Goal: Task Accomplishment & Management: Manage account settings

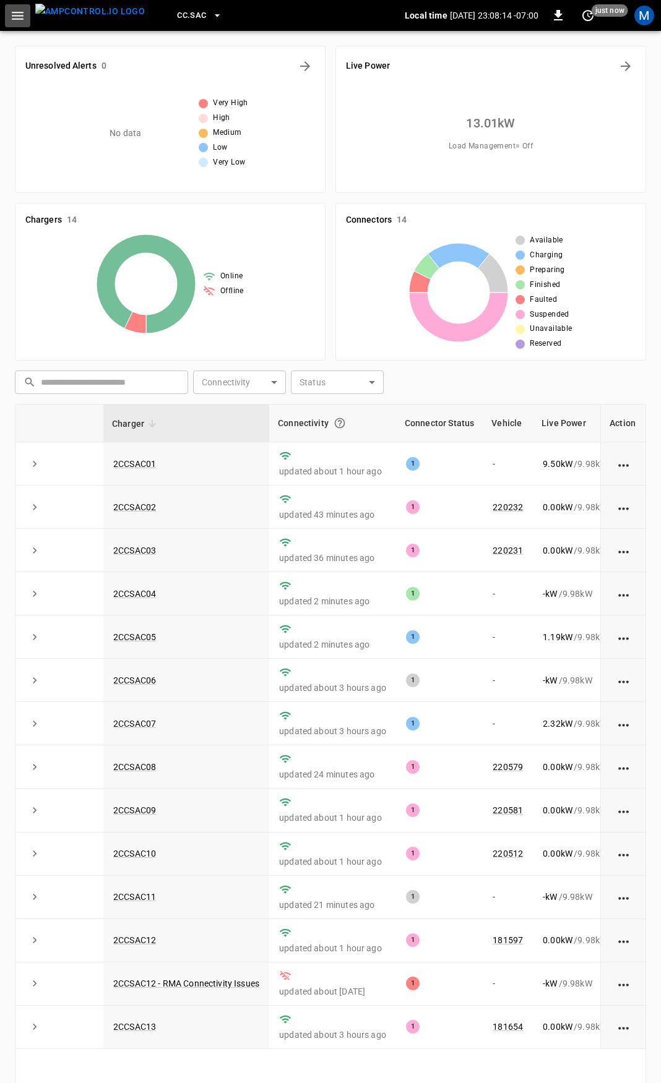
click at [17, 6] on button "button" at bounding box center [17, 15] width 25 height 23
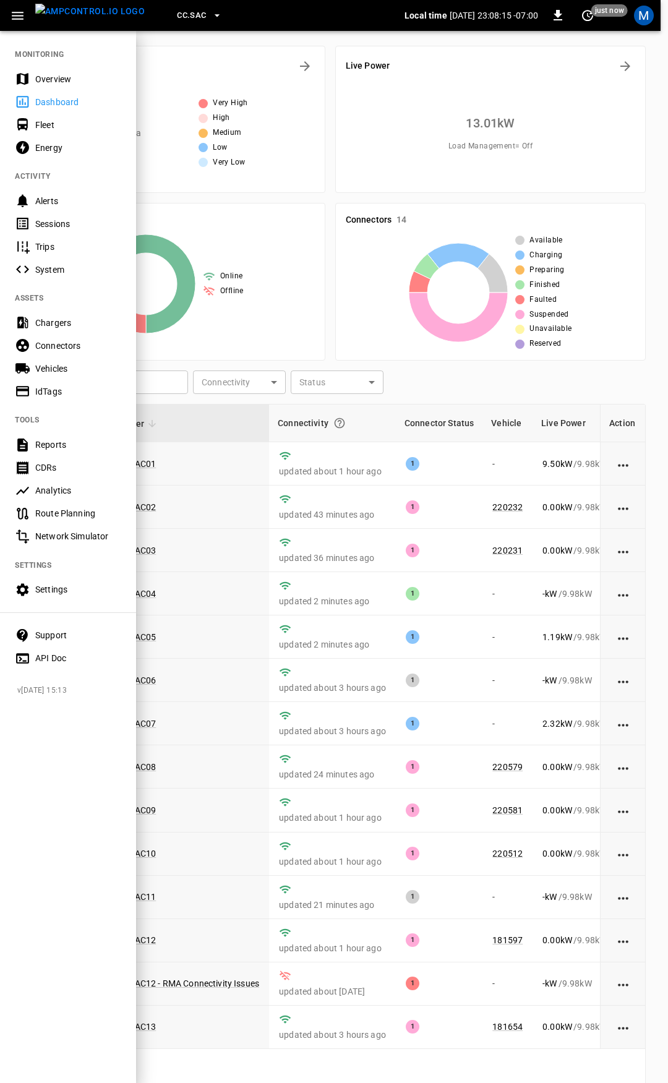
click at [58, 82] on div "Overview" at bounding box center [78, 79] width 86 height 12
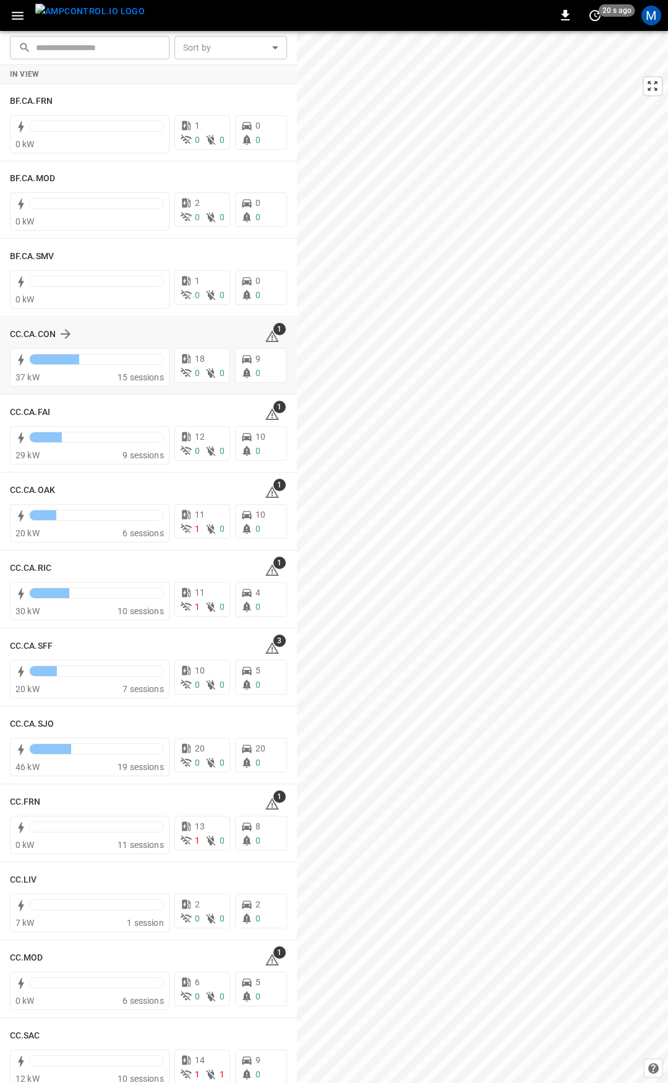
click at [270, 335] on icon at bounding box center [272, 336] width 15 height 15
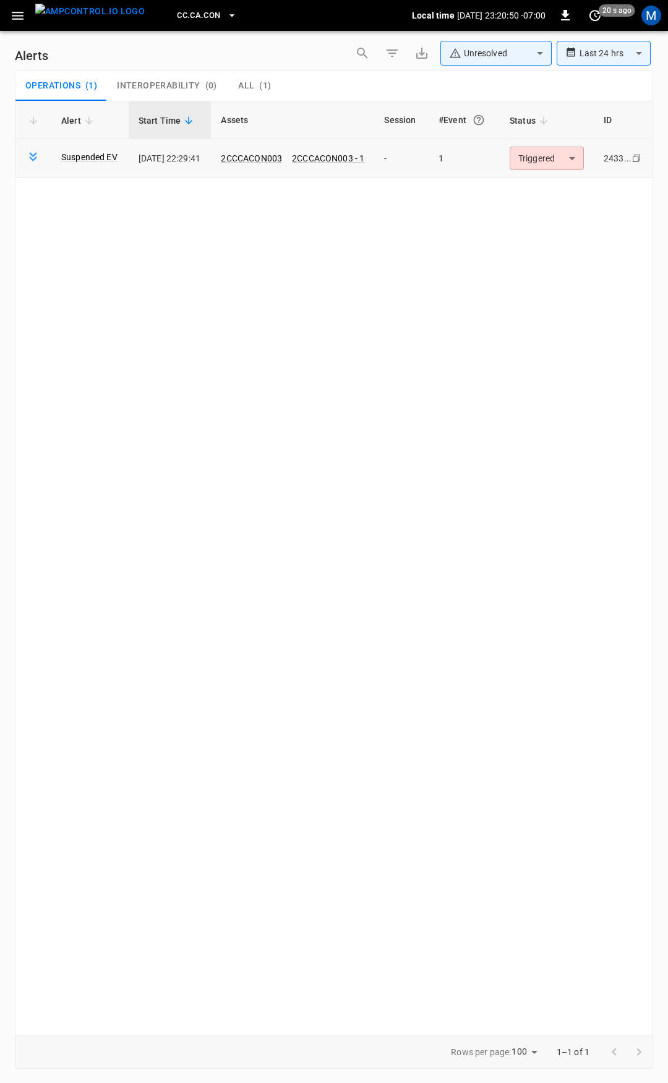
click at [572, 167] on body "**********" at bounding box center [334, 539] width 668 height 1079
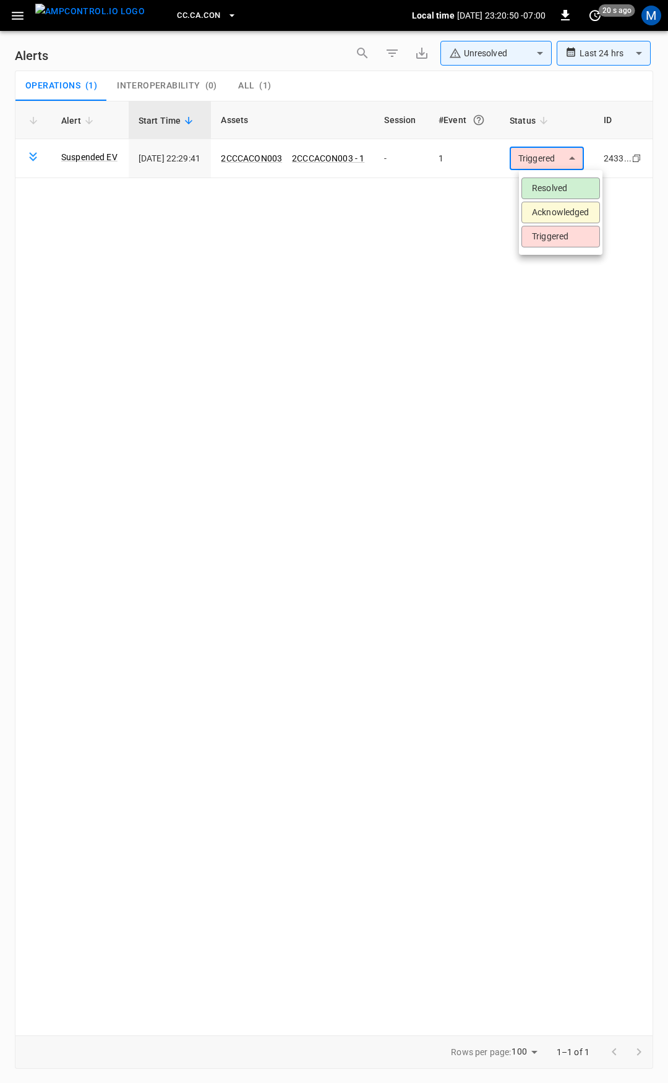
click at [561, 187] on li "Resolved" at bounding box center [561, 189] width 79 height 22
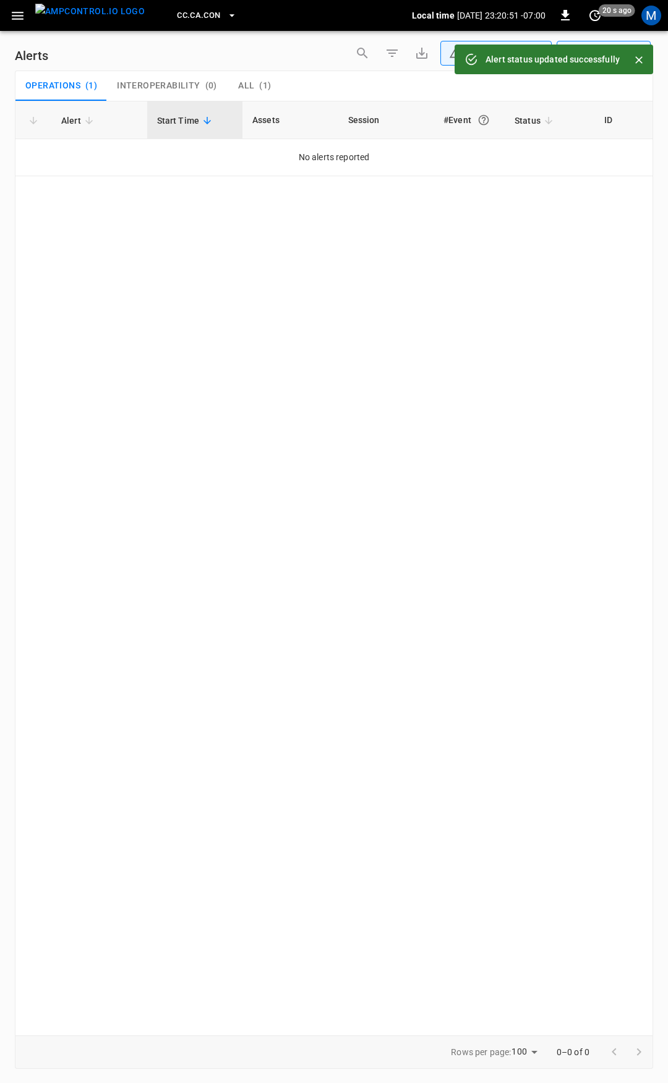
click at [16, 11] on icon "button" at bounding box center [17, 15] width 15 height 15
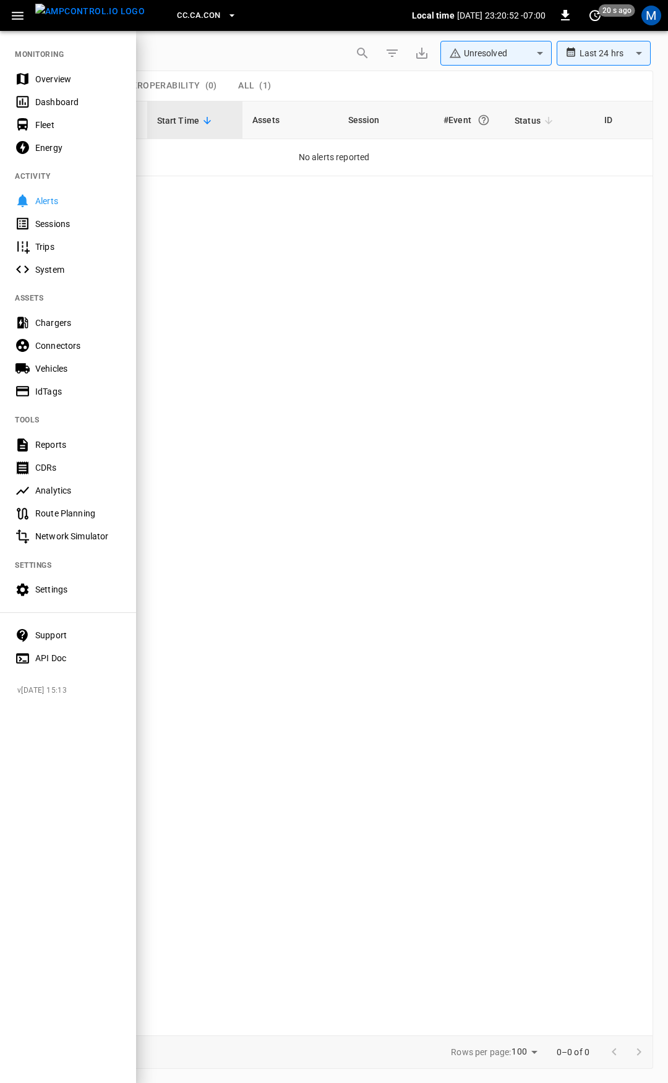
click at [53, 54] on nav "MONITORING Overview Dashboard Fleet Energy ACTIVITY Alerts Sessions Trips Syste…" at bounding box center [68, 352] width 136 height 645
drag, startPoint x: 71, startPoint y: 76, endPoint x: 71, endPoint y: 87, distance: 11.1
click at [71, 77] on div "Overview" at bounding box center [78, 79] width 86 height 12
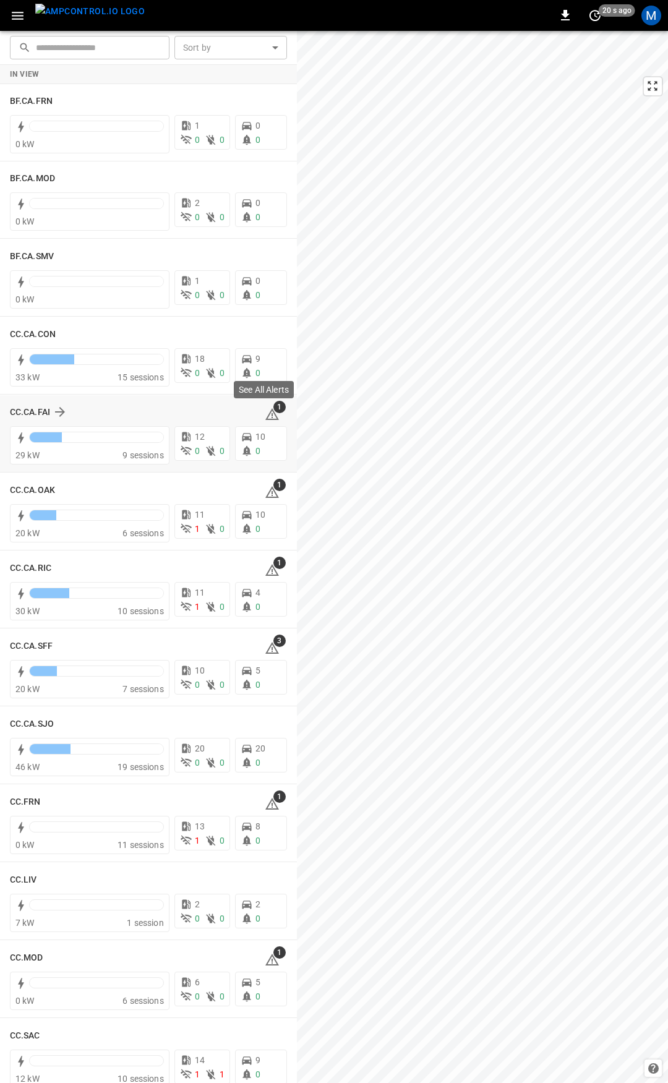
click at [272, 418] on icon at bounding box center [272, 415] width 1 height 5
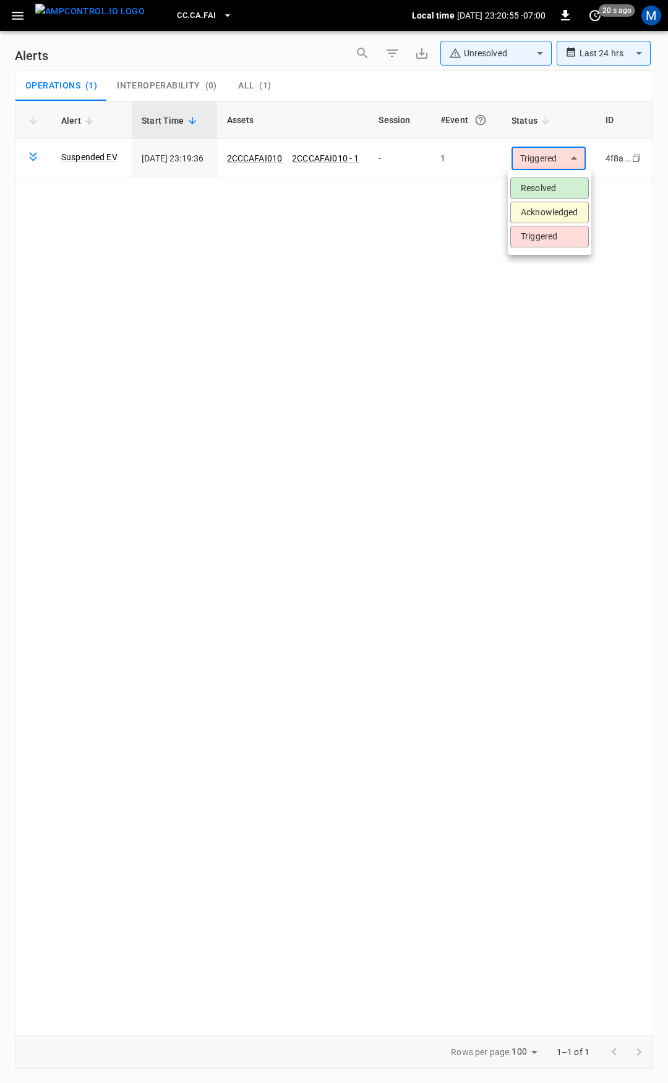
drag, startPoint x: 574, startPoint y: 157, endPoint x: 561, endPoint y: 182, distance: 28.5
click at [574, 160] on body "**********" at bounding box center [334, 539] width 668 height 1079
click at [558, 195] on li "Resolved" at bounding box center [549, 189] width 79 height 22
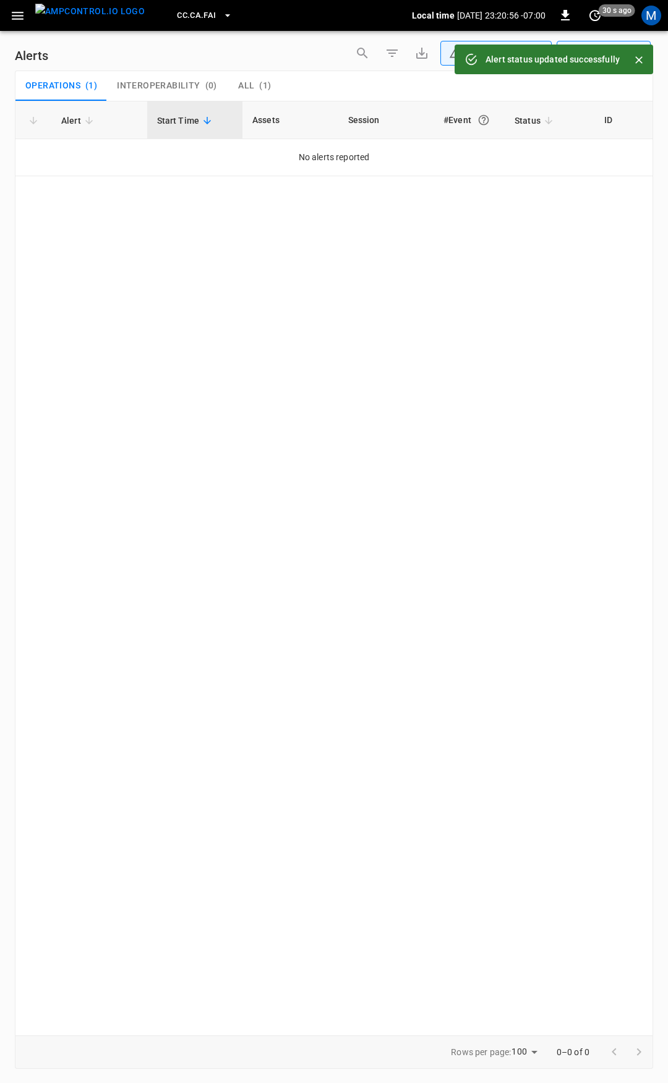
click at [19, 19] on icon "button" at bounding box center [18, 16] width 12 height 8
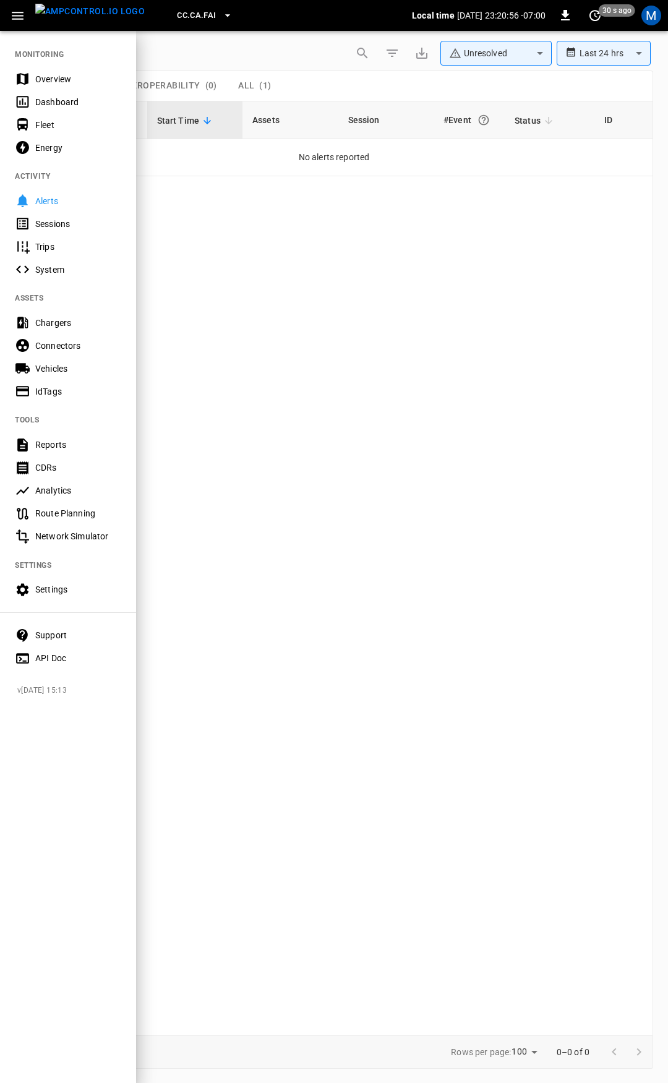
click at [55, 82] on div "Overview" at bounding box center [78, 79] width 86 height 12
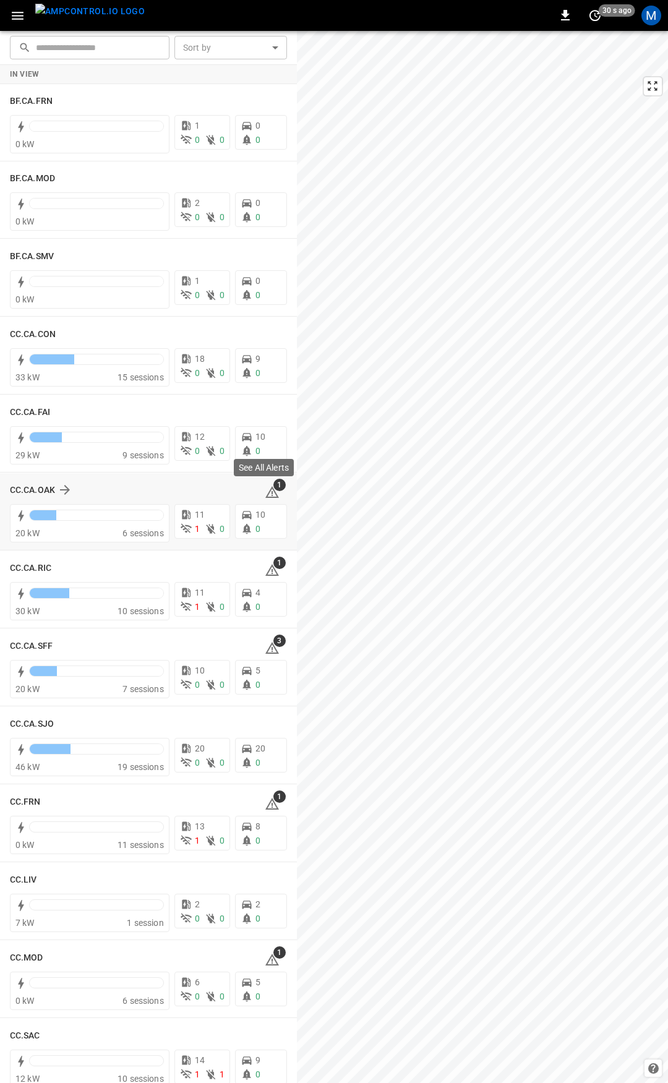
click at [265, 491] on icon at bounding box center [272, 492] width 15 height 15
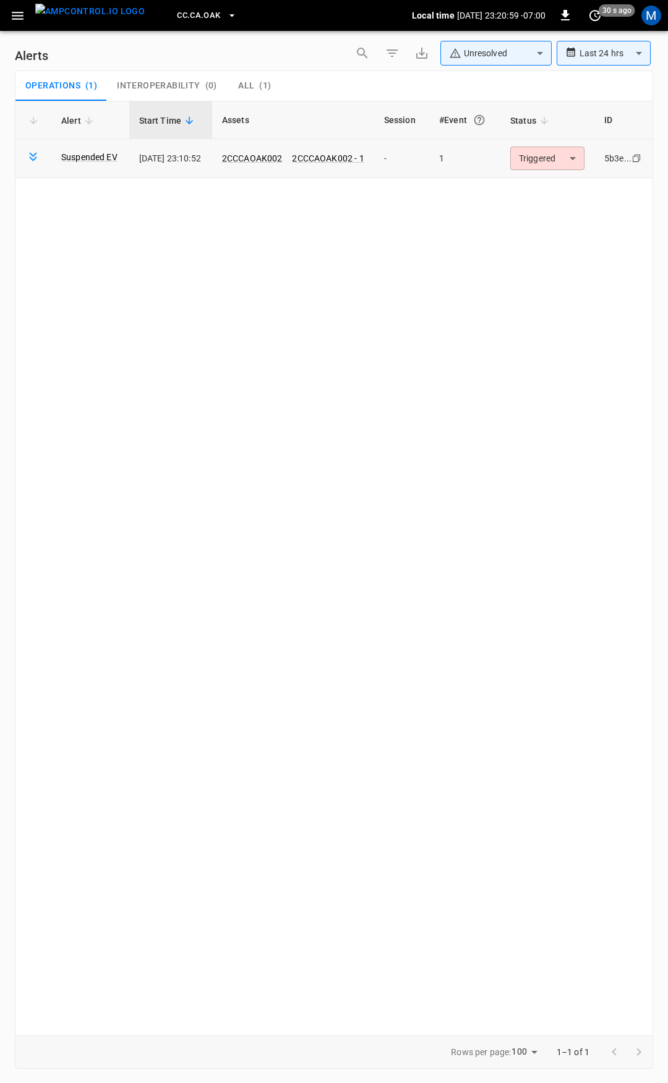
click at [546, 159] on body "**********" at bounding box center [334, 539] width 668 height 1079
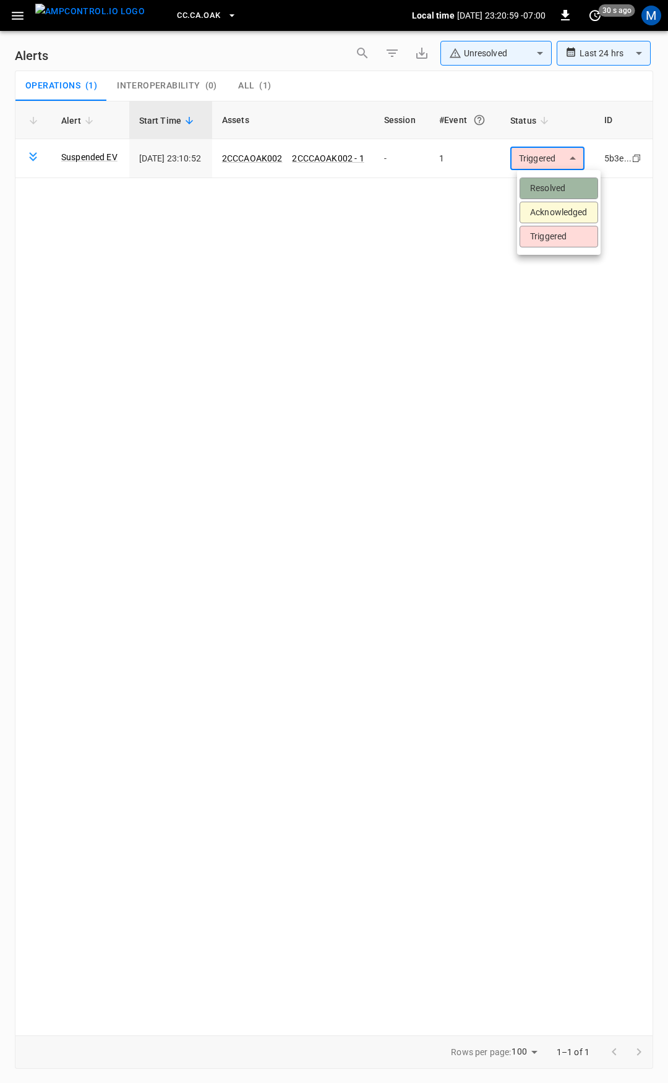
click at [546, 193] on li "Resolved" at bounding box center [559, 189] width 79 height 22
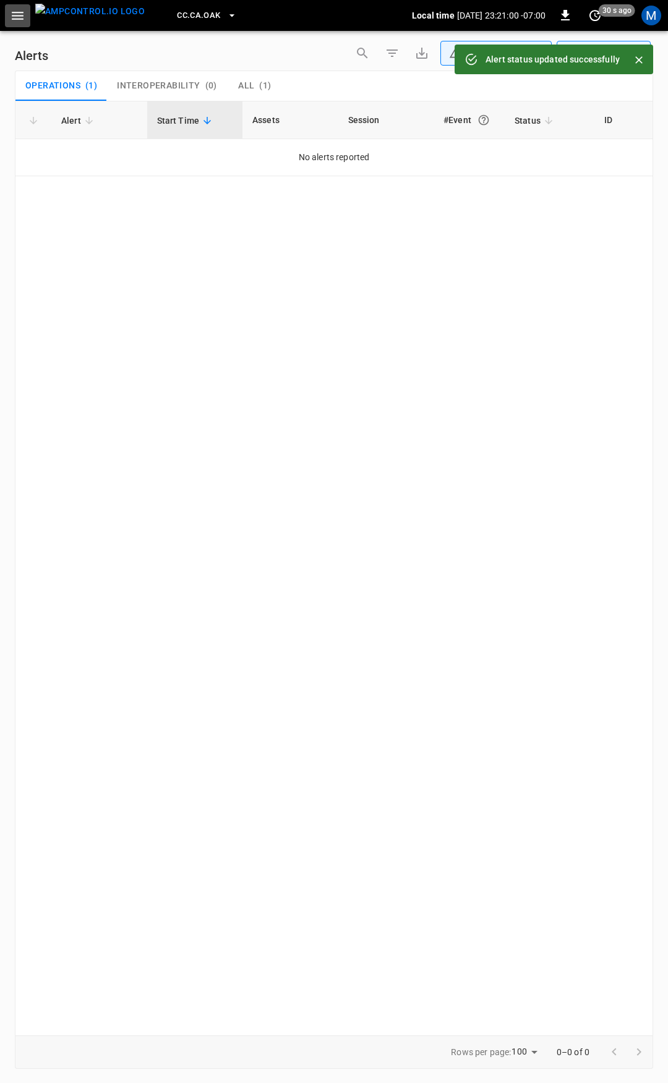
click at [18, 13] on icon "button" at bounding box center [17, 15] width 15 height 15
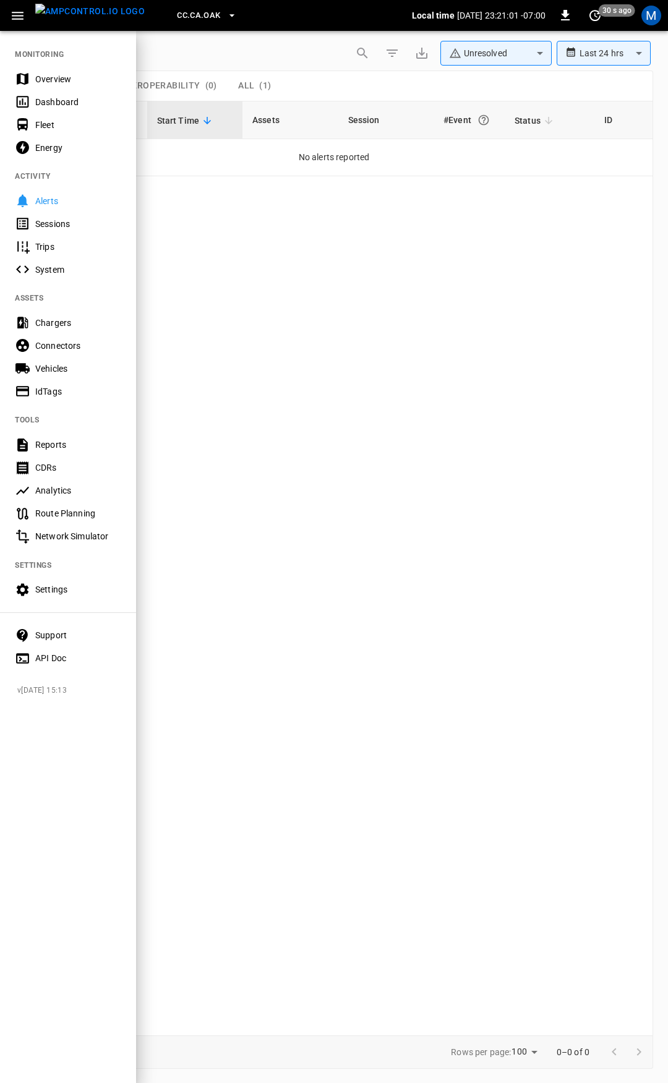
click at [56, 81] on div "Overview" at bounding box center [78, 79] width 86 height 12
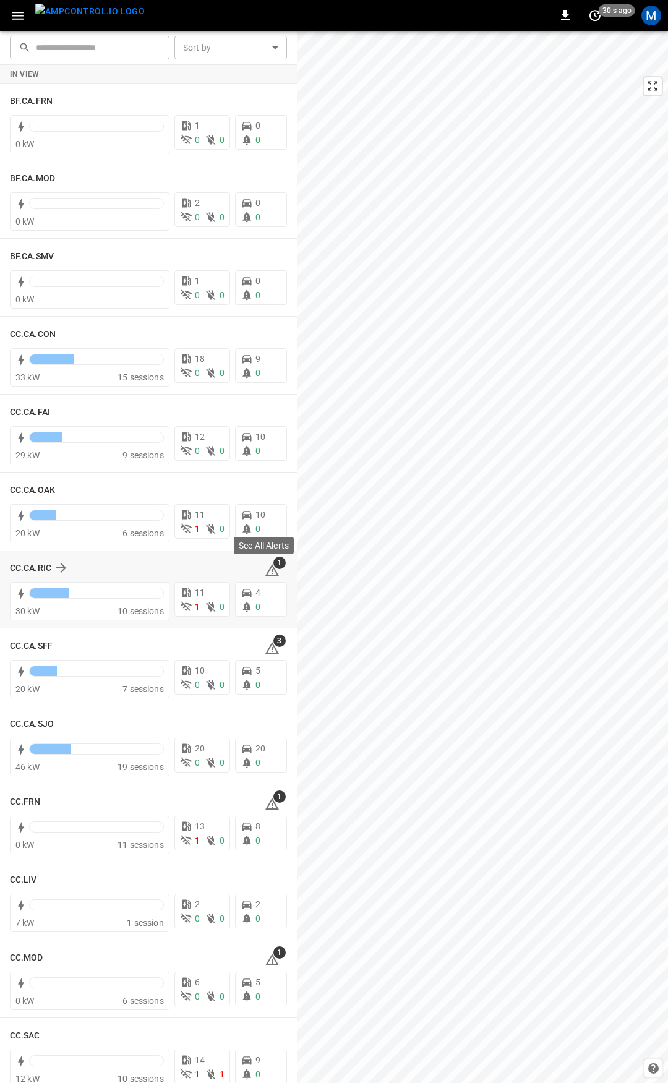
click at [266, 571] on icon at bounding box center [272, 570] width 15 height 15
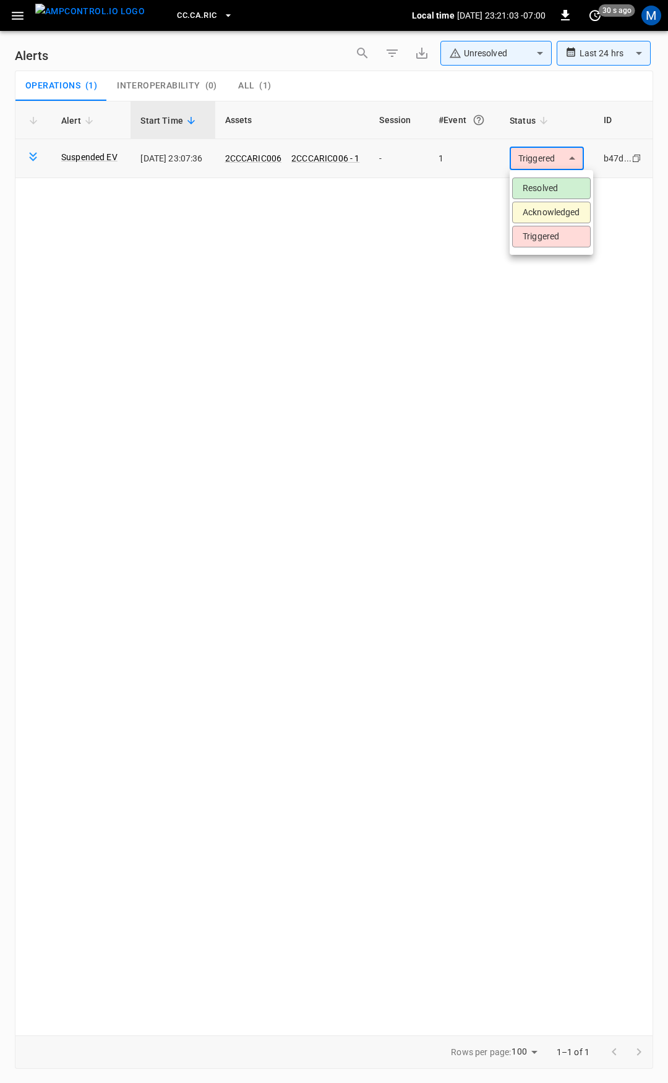
click at [546, 160] on body "**********" at bounding box center [334, 539] width 668 height 1079
click at [550, 182] on li "Resolved" at bounding box center [551, 189] width 79 height 22
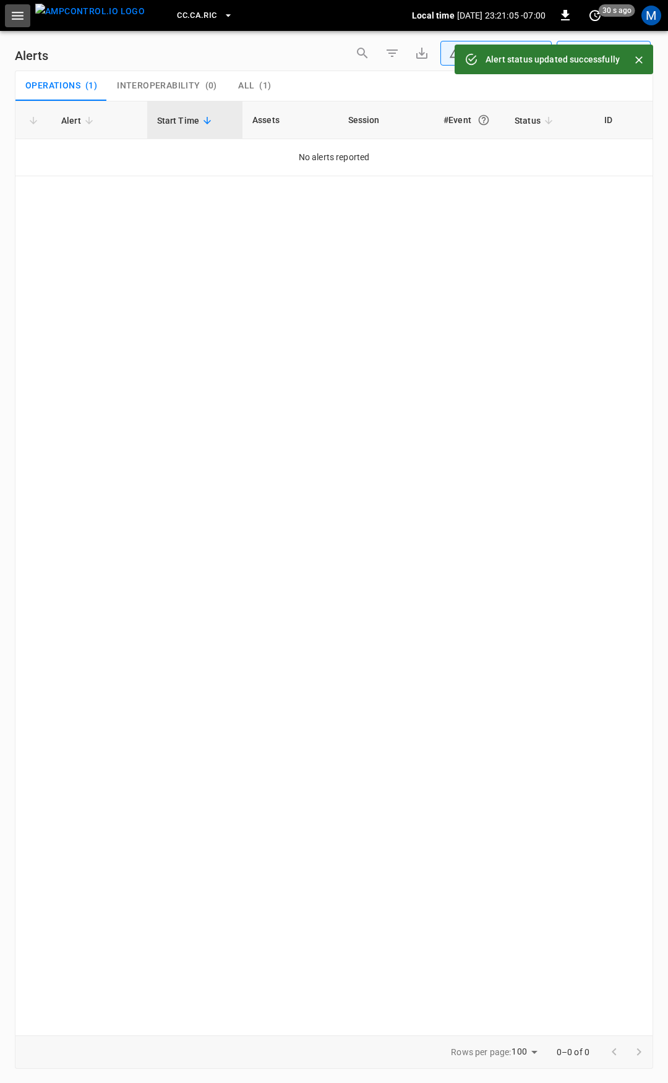
click at [22, 16] on icon "button" at bounding box center [18, 16] width 12 height 8
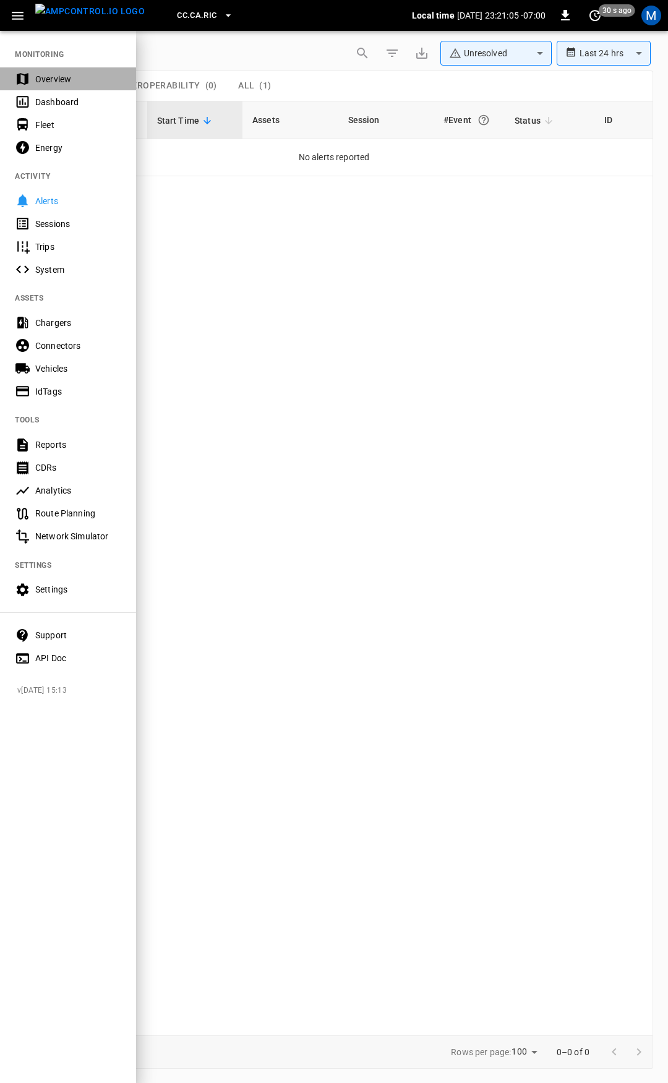
click at [46, 82] on div "Overview" at bounding box center [78, 79] width 86 height 12
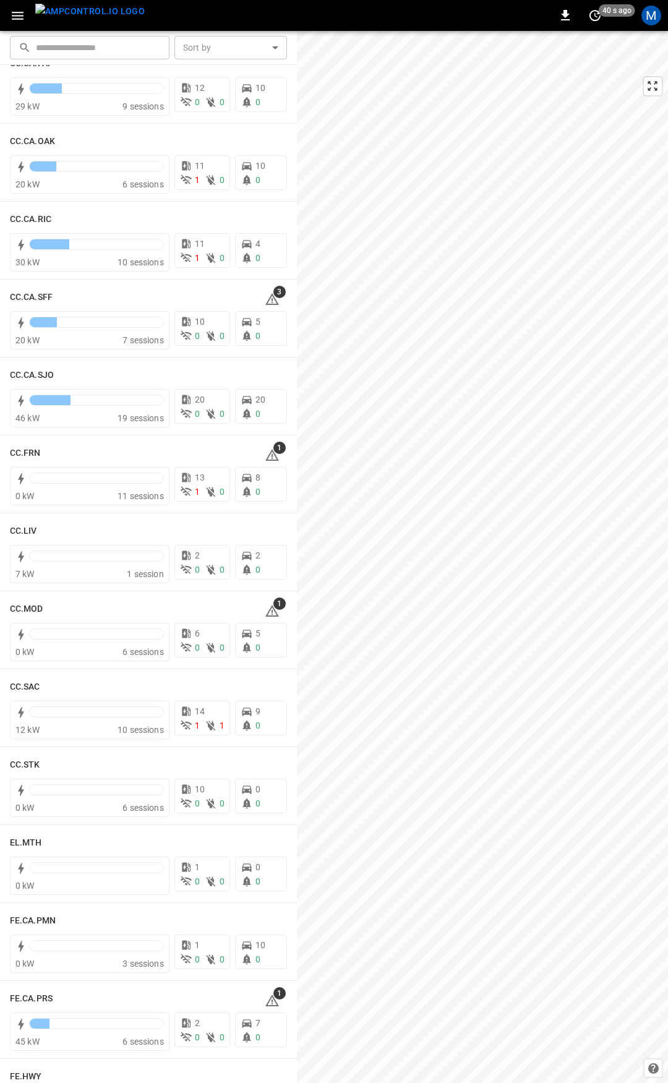
scroll to position [366, 0]
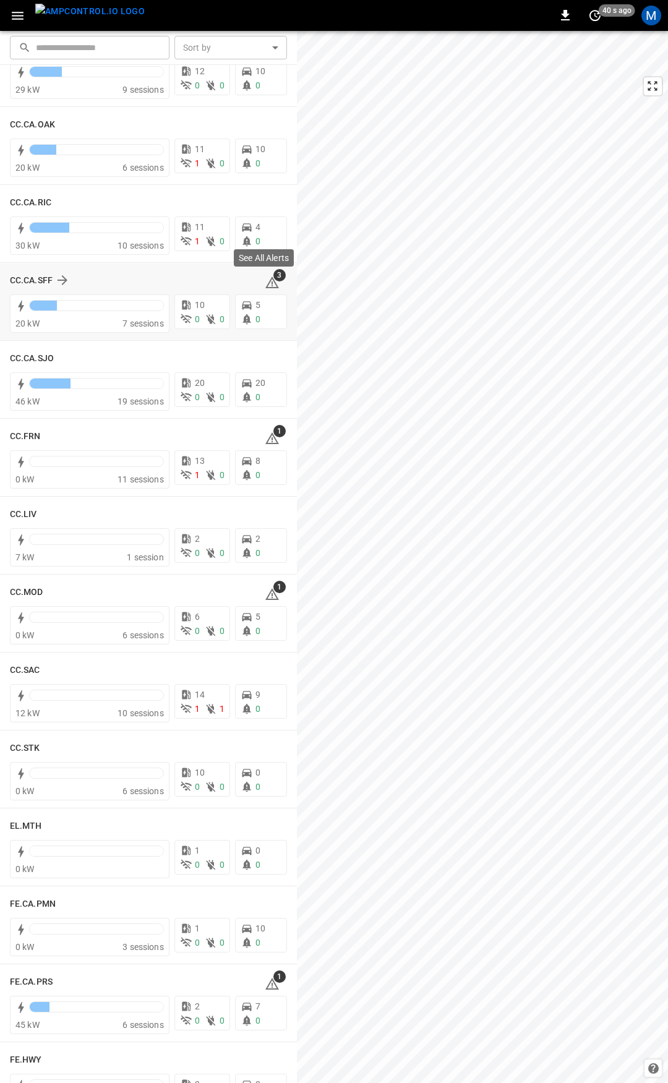
click at [273, 282] on div "3" at bounding box center [276, 280] width 22 height 20
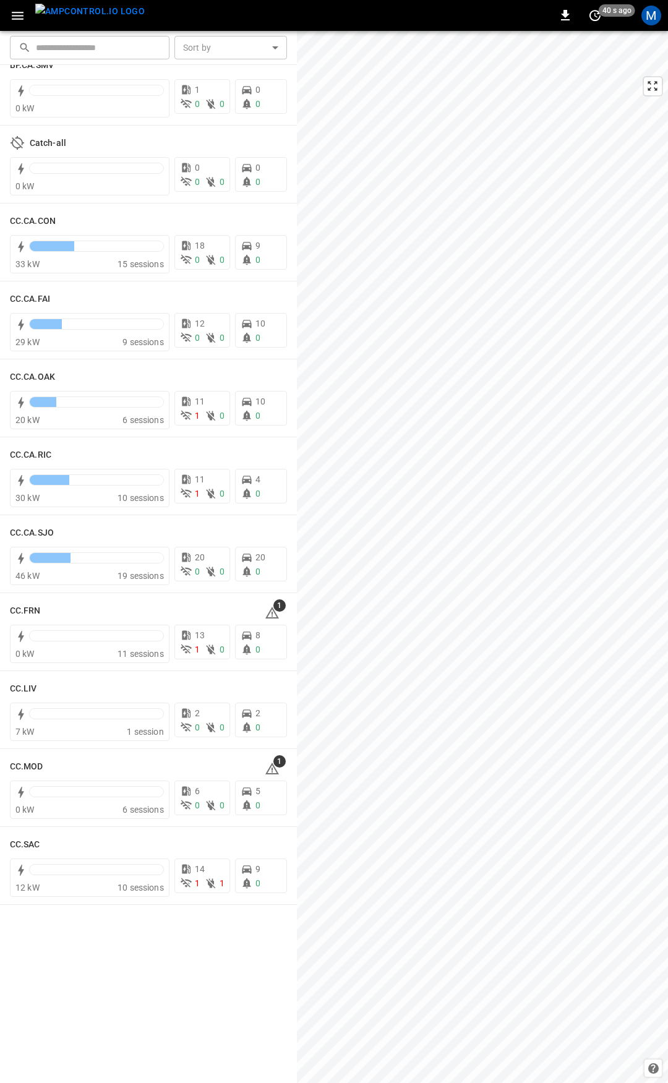
scroll to position [0, 0]
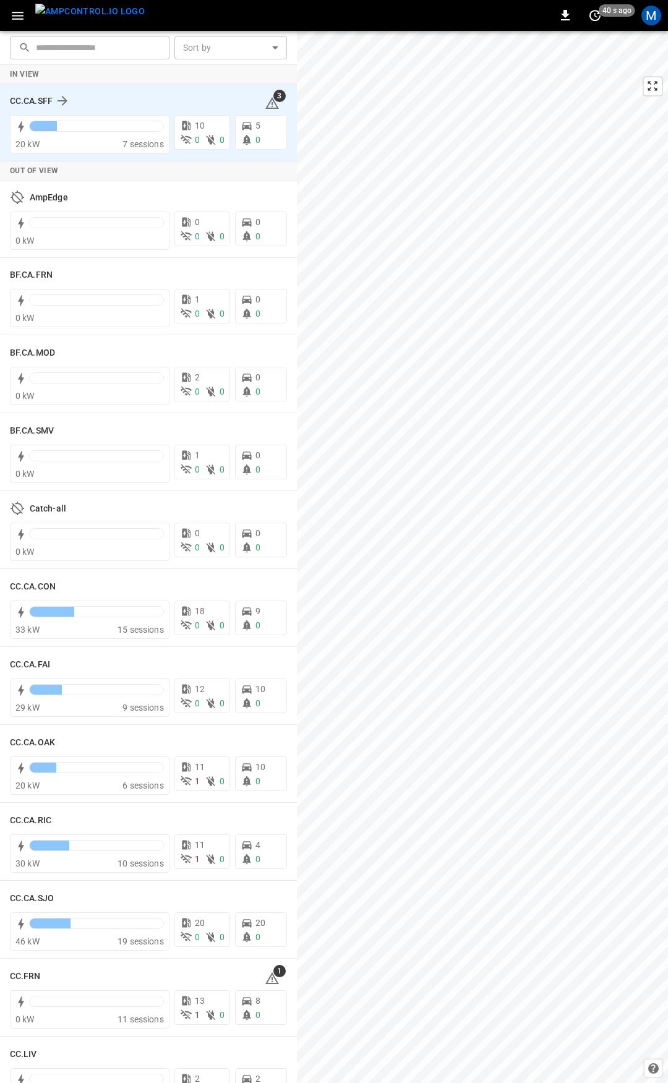
click at [265, 97] on icon at bounding box center [272, 103] width 15 height 15
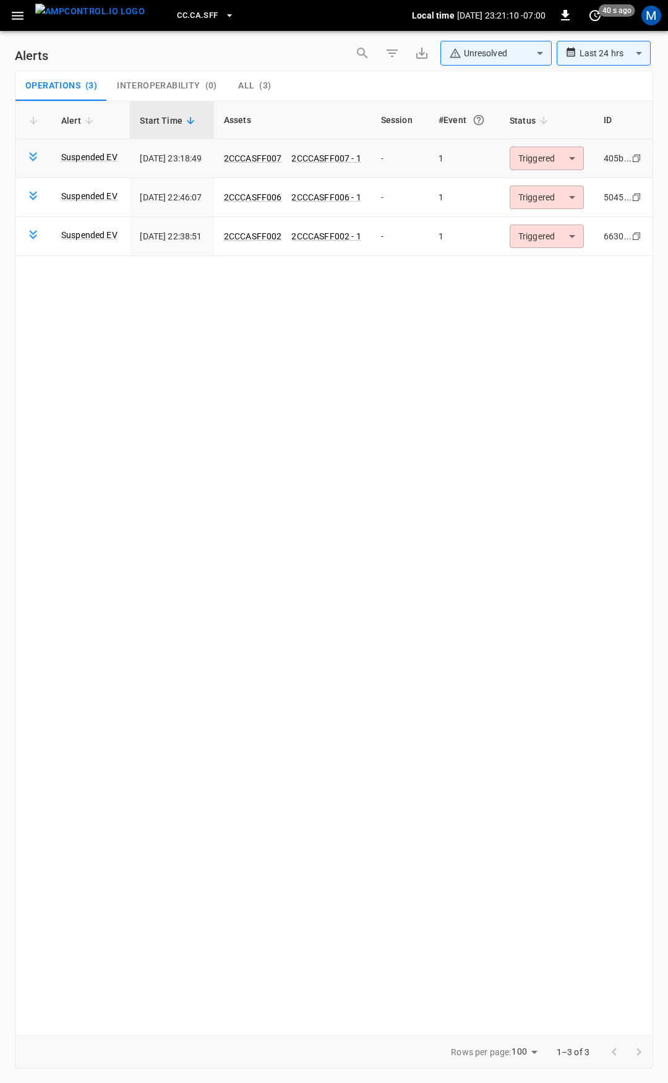
click at [546, 158] on body "**********" at bounding box center [334, 539] width 668 height 1079
click at [553, 192] on li "Resolved" at bounding box center [554, 189] width 79 height 22
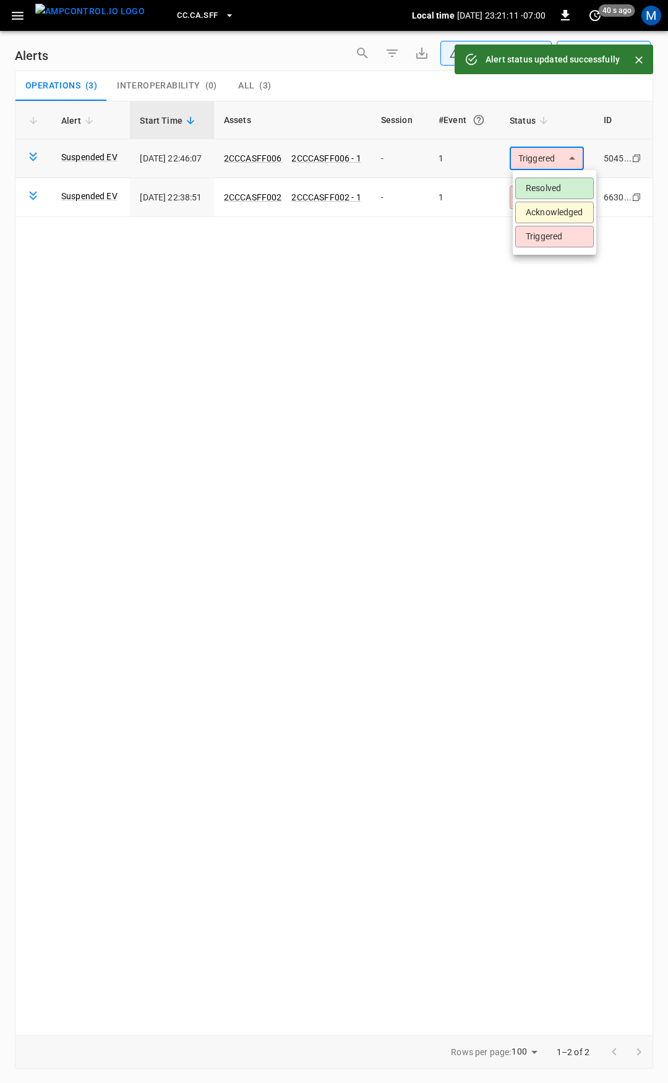
click at [551, 166] on body "**********" at bounding box center [334, 539] width 668 height 1079
click at [546, 187] on li "Resolved" at bounding box center [554, 189] width 79 height 22
drag, startPoint x: 561, startPoint y: 158, endPoint x: 554, endPoint y: 181, distance: 24.3
click at [561, 161] on body "**********" at bounding box center [334, 539] width 668 height 1079
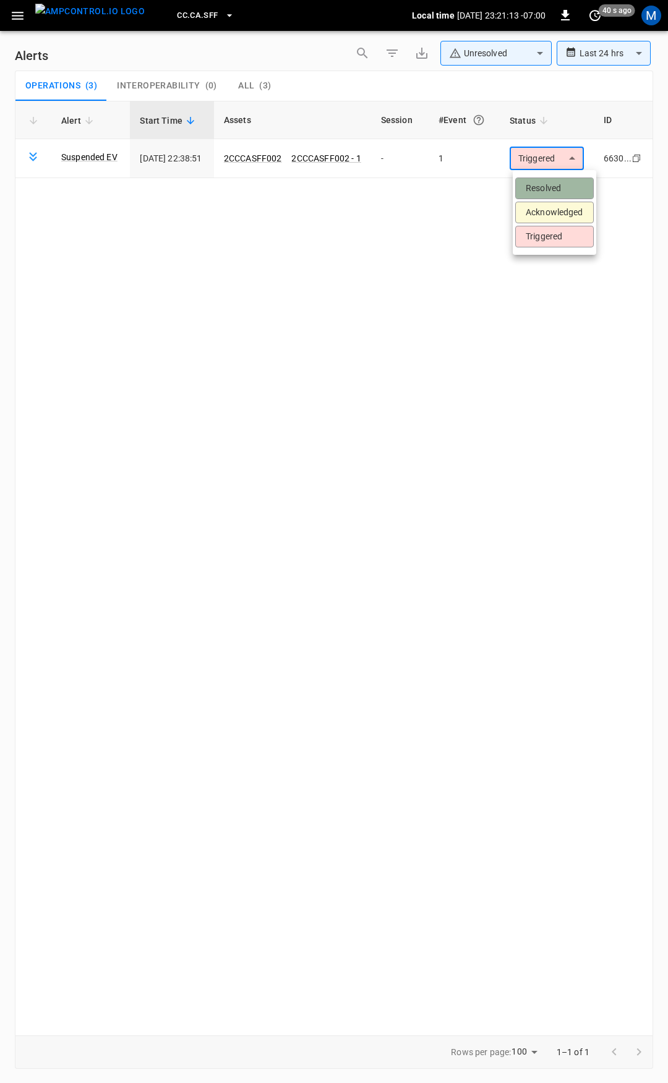
click at [554, 181] on li "Resolved" at bounding box center [554, 189] width 79 height 22
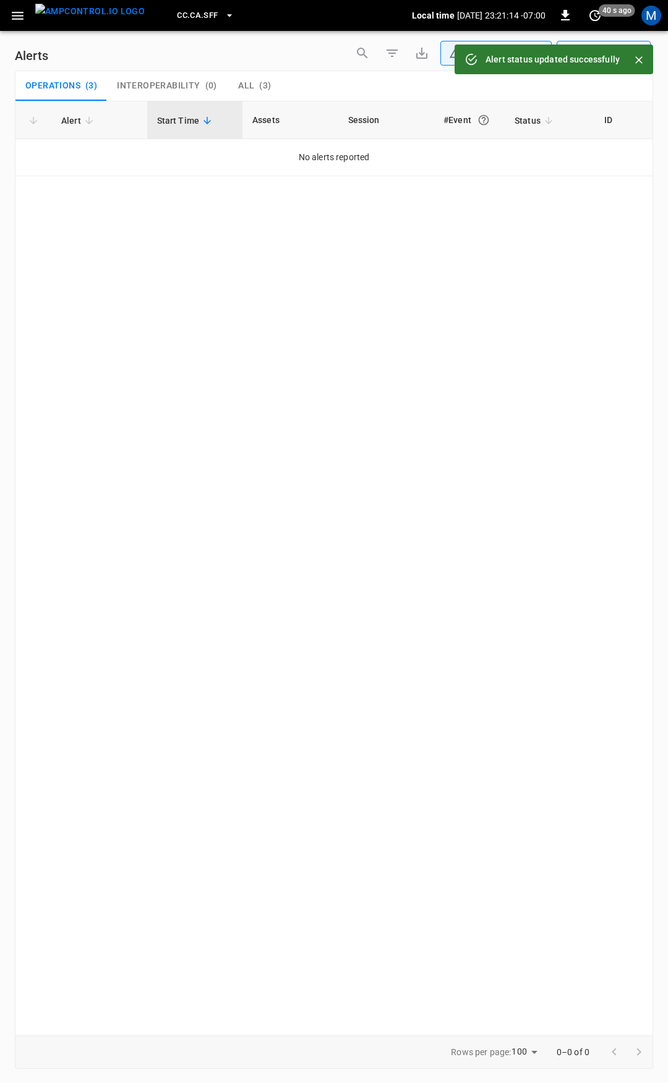
click at [21, 15] on icon "button" at bounding box center [18, 16] width 12 height 8
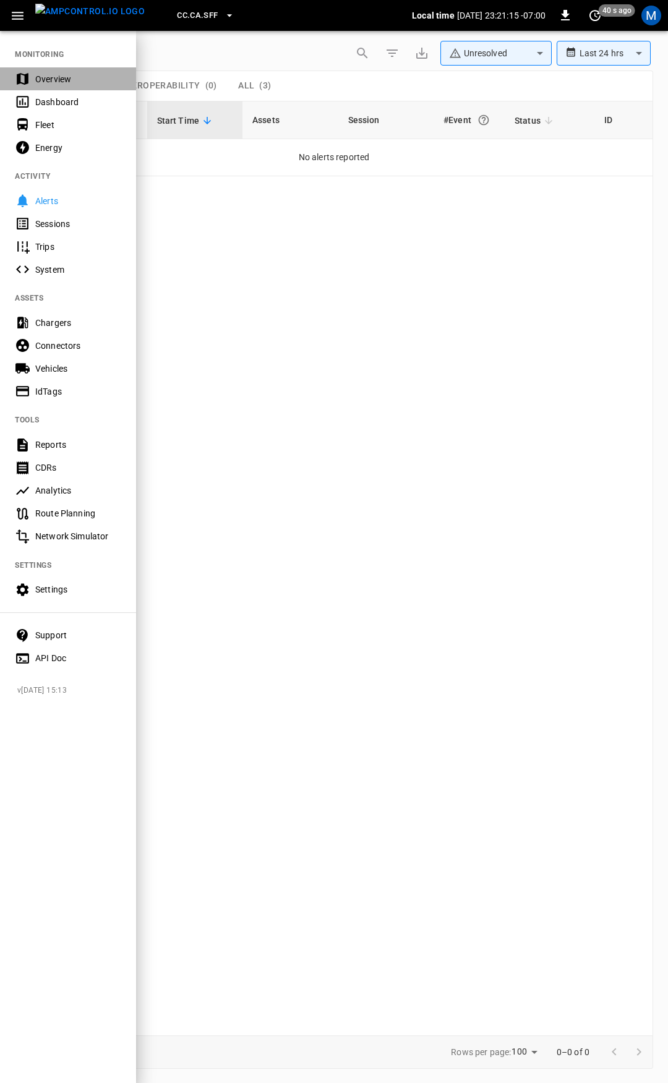
click at [74, 67] on div "Overview" at bounding box center [68, 78] width 136 height 23
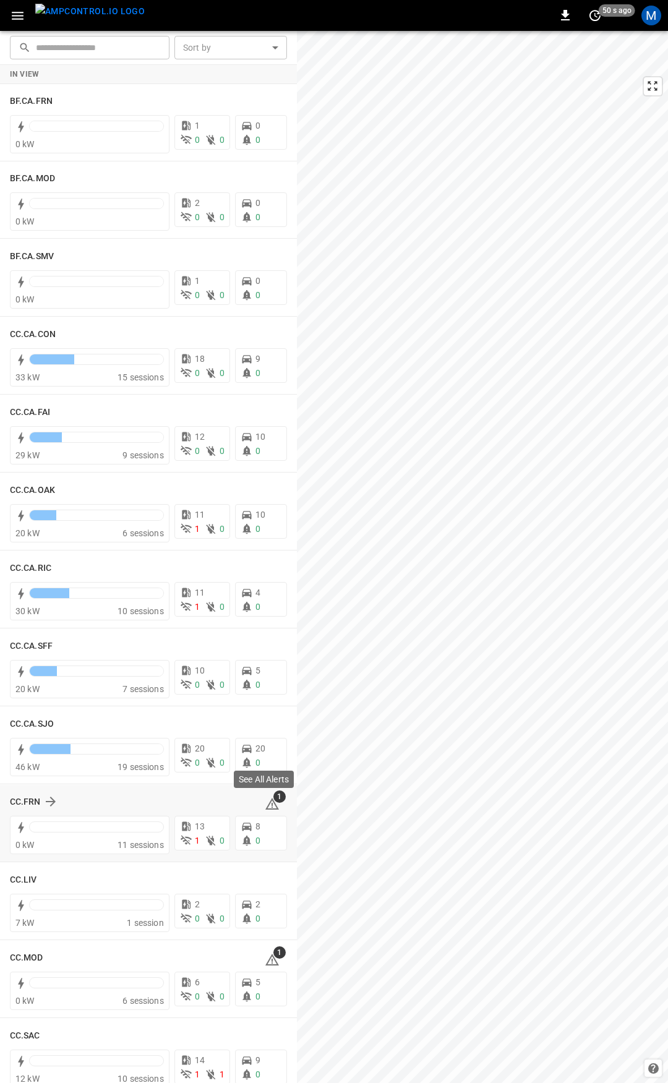
click at [272, 804] on icon at bounding box center [272, 805] width 1 height 5
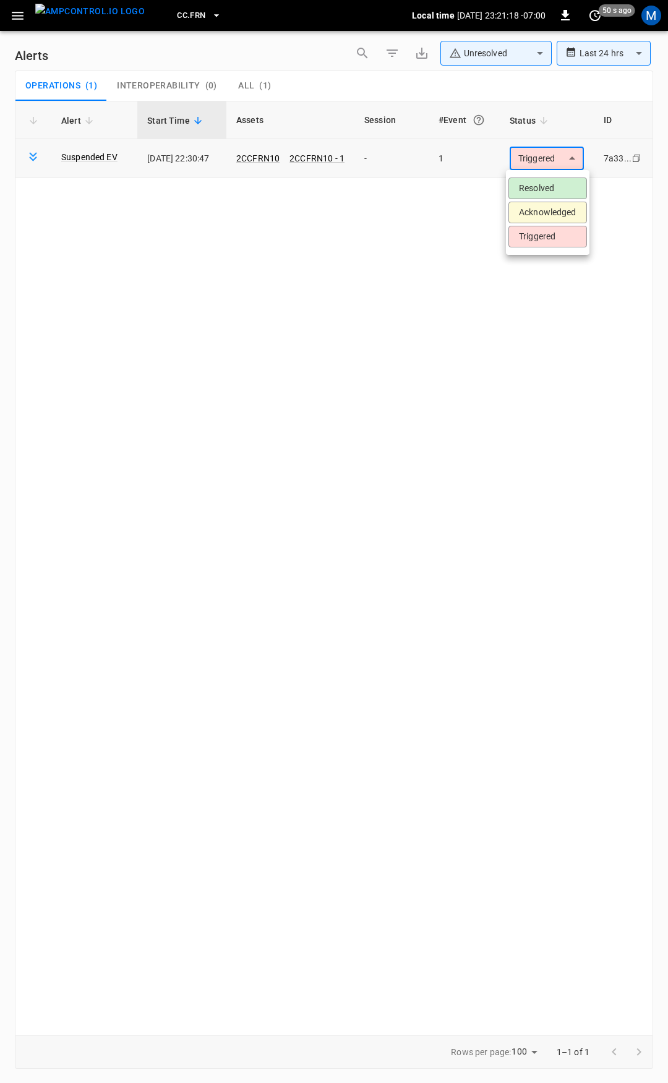
drag, startPoint x: 545, startPoint y: 147, endPoint x: 536, endPoint y: 162, distance: 17.7
click at [545, 147] on body "**********" at bounding box center [334, 539] width 668 height 1079
click at [546, 189] on li "Resolved" at bounding box center [548, 189] width 79 height 22
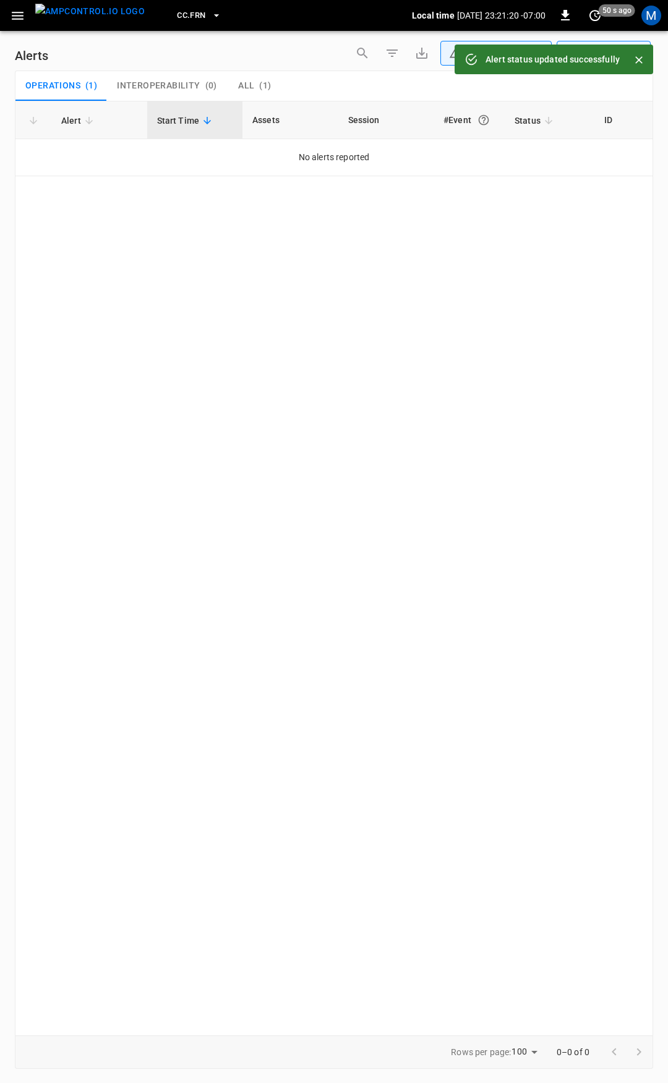
click at [22, 16] on icon "button" at bounding box center [18, 16] width 12 height 8
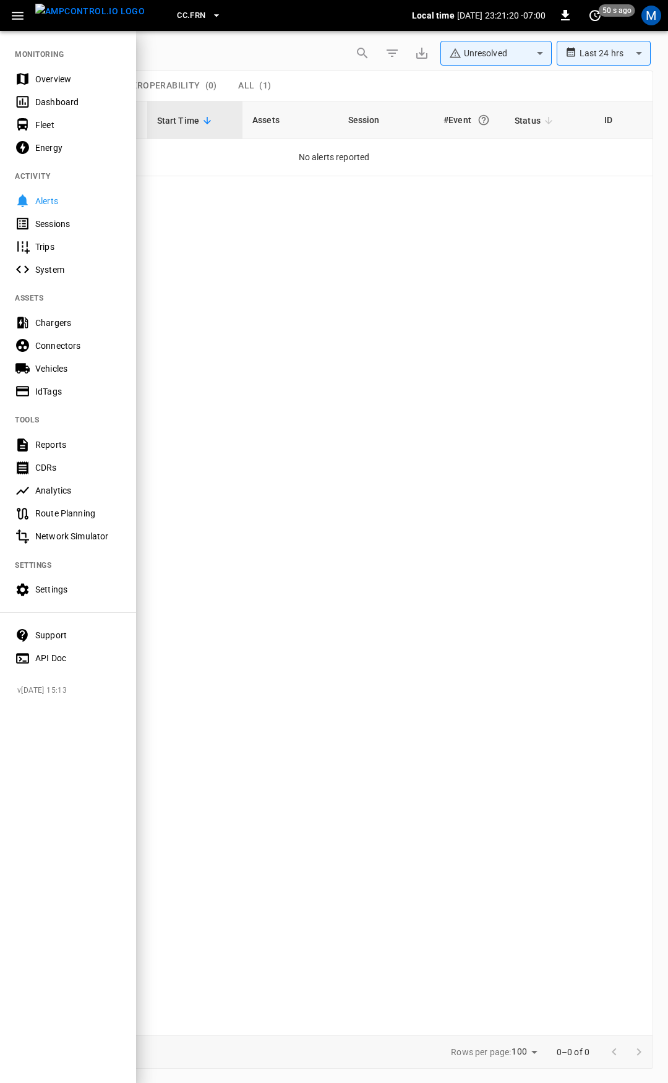
drag, startPoint x: 46, startPoint y: 86, endPoint x: 123, endPoint y: 100, distance: 78.0
click at [46, 86] on div "Overview" at bounding box center [68, 78] width 136 height 23
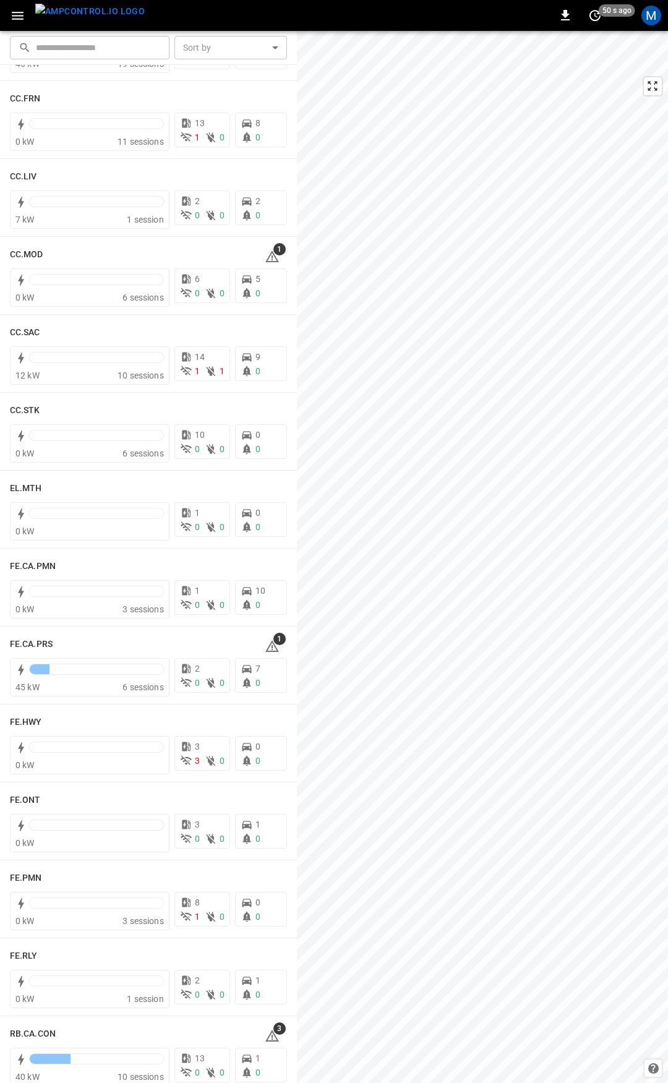
scroll to position [699, 0]
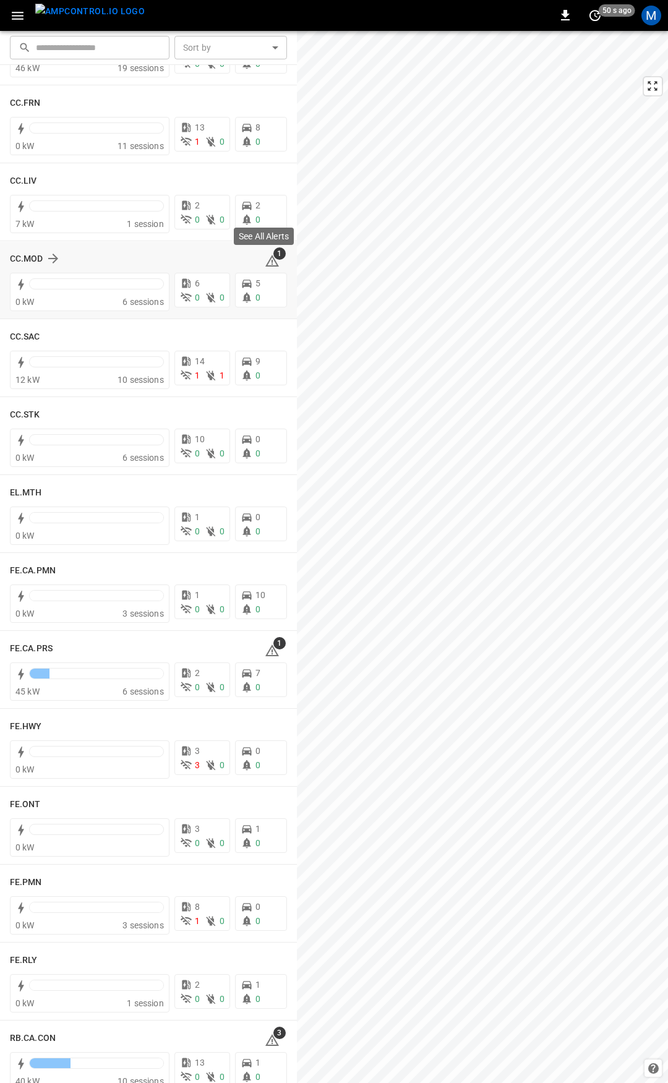
click at [267, 261] on icon at bounding box center [272, 261] width 14 height 12
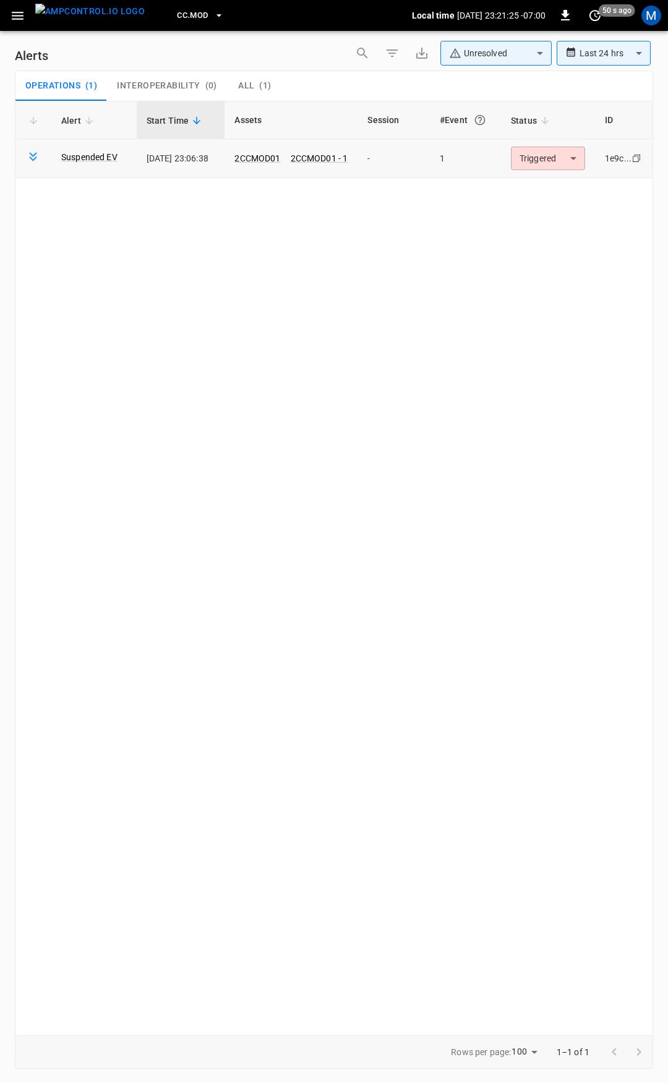
click at [546, 150] on body "**********" at bounding box center [334, 539] width 668 height 1079
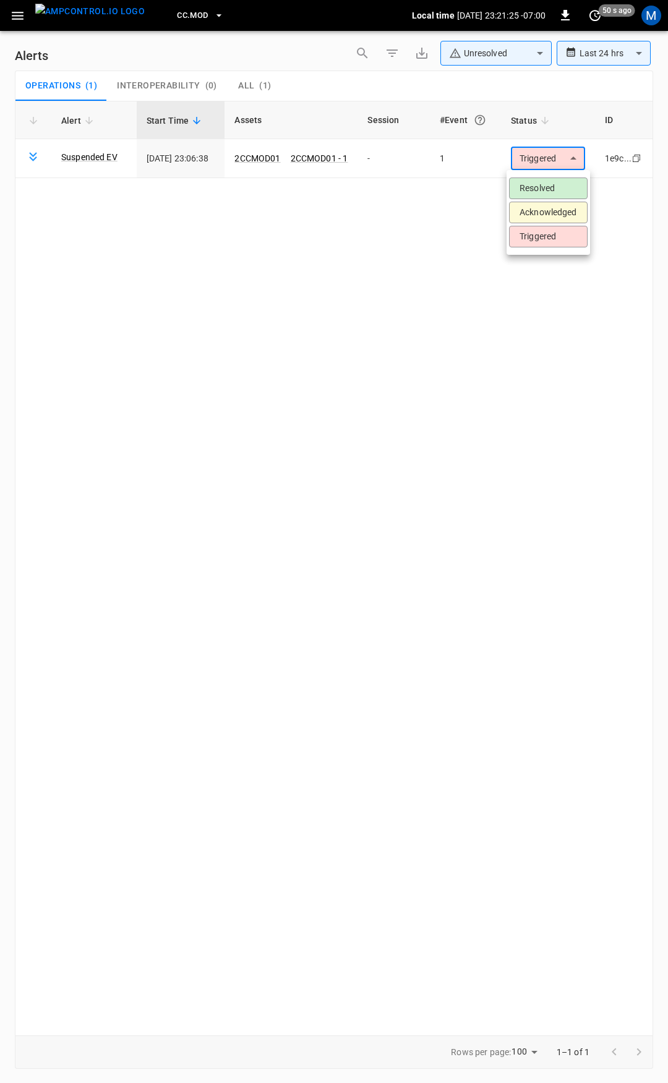
drag, startPoint x: 539, startPoint y: 173, endPoint x: 539, endPoint y: 183, distance: 9.3
click at [539, 178] on ul "Resolved Acknowledged Triggered" at bounding box center [549, 212] width 84 height 85
click at [539, 183] on li "Resolved" at bounding box center [548, 189] width 79 height 22
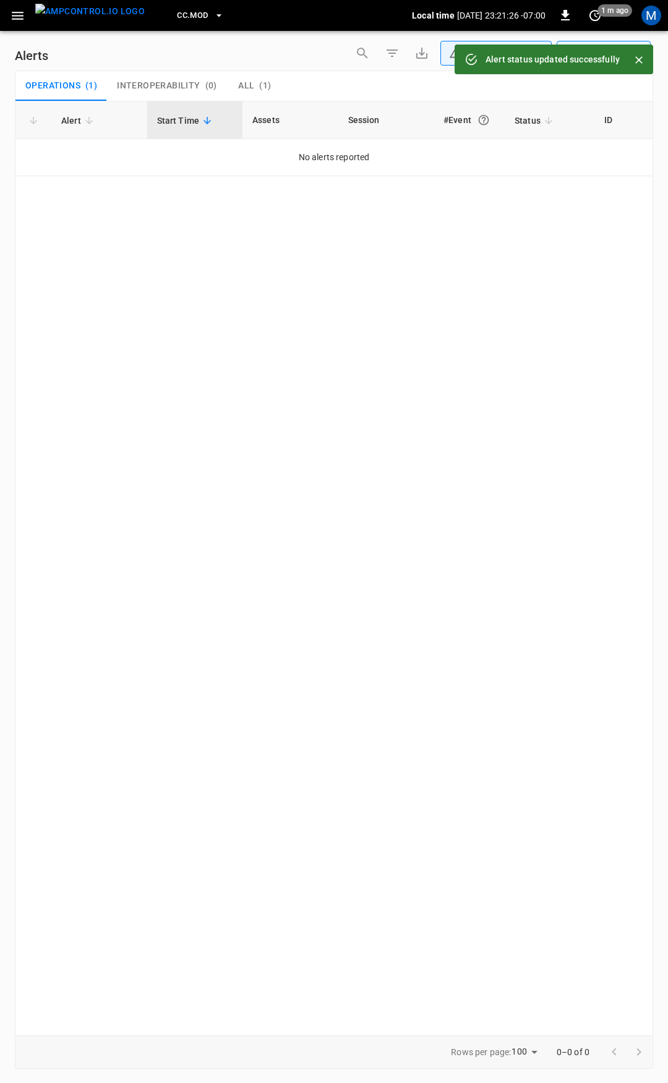
click at [18, 15] on icon "button" at bounding box center [18, 16] width 12 height 8
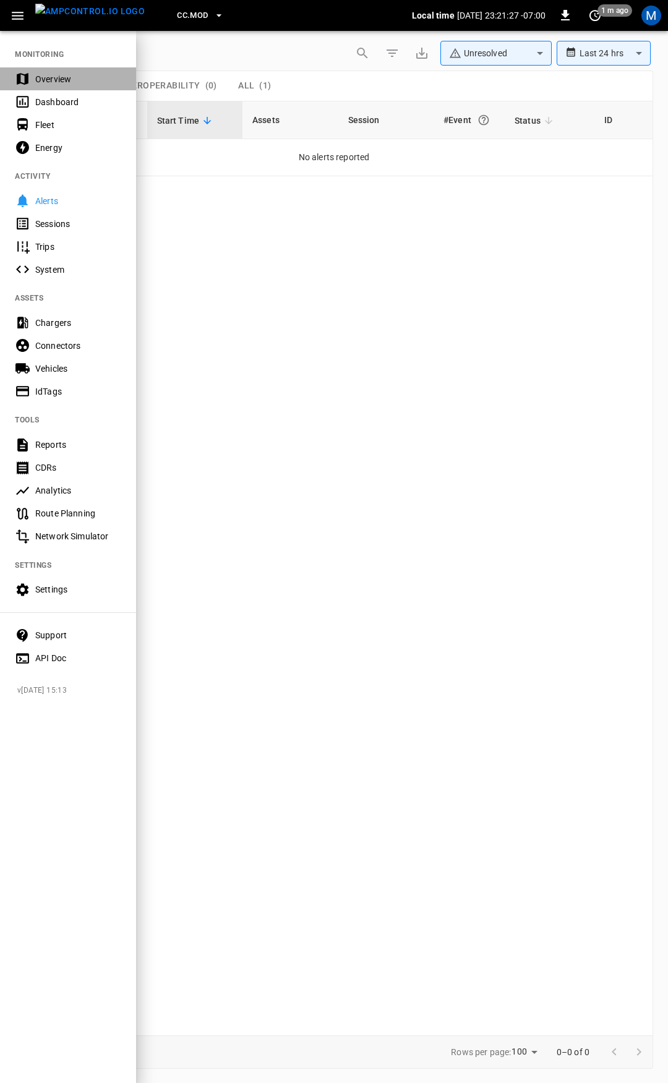
click at [61, 81] on div "Overview" at bounding box center [78, 79] width 86 height 12
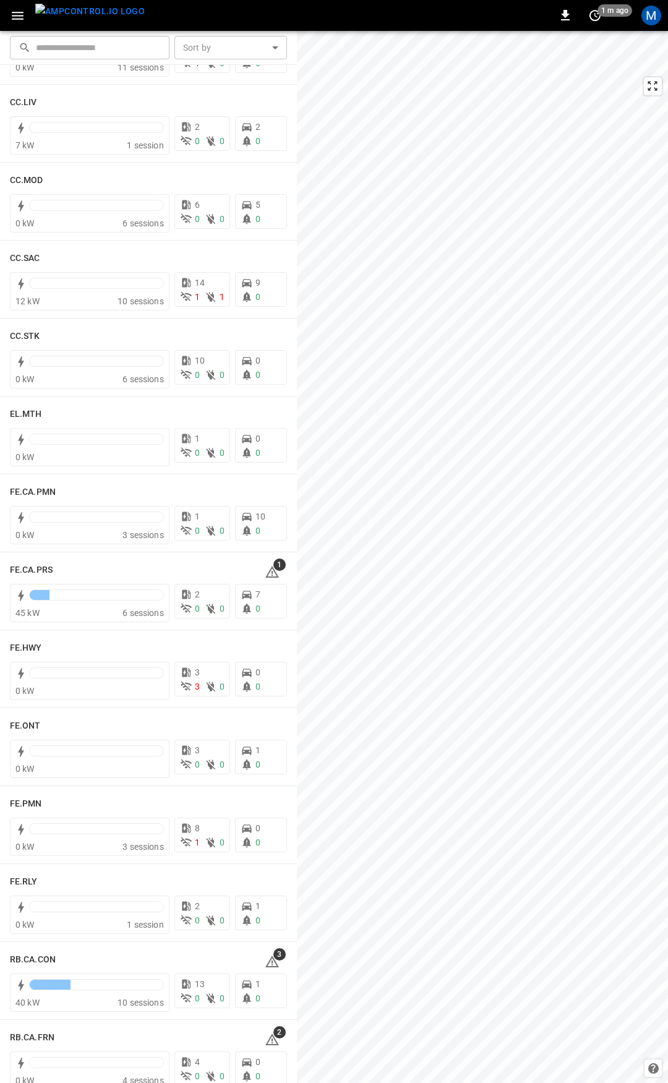
scroll to position [935, 0]
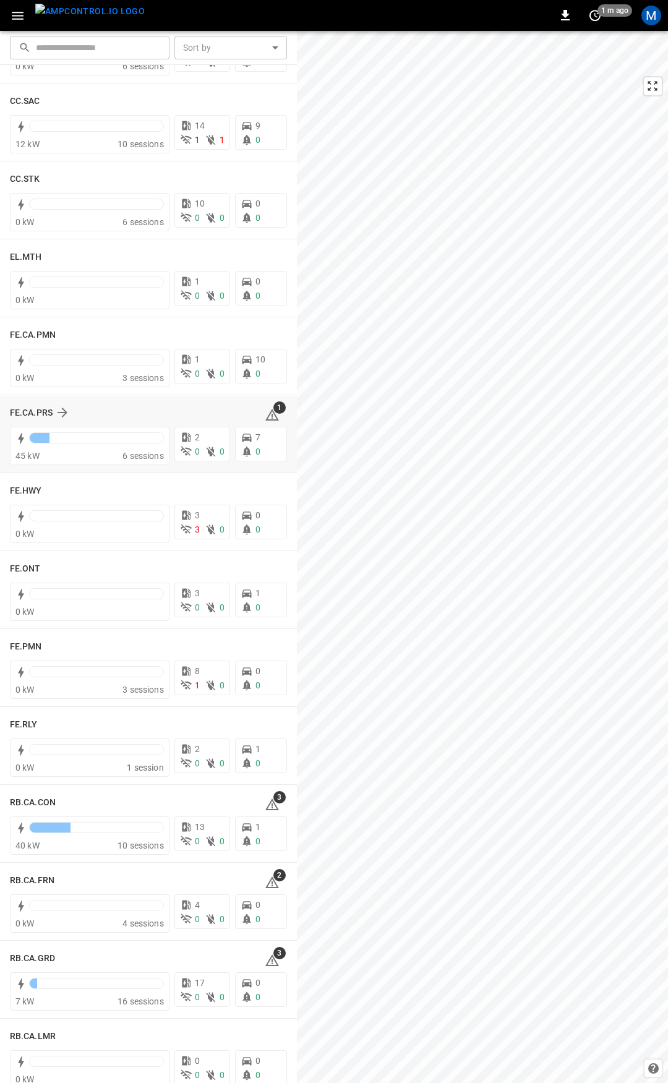
click at [272, 417] on icon at bounding box center [272, 416] width 1 height 5
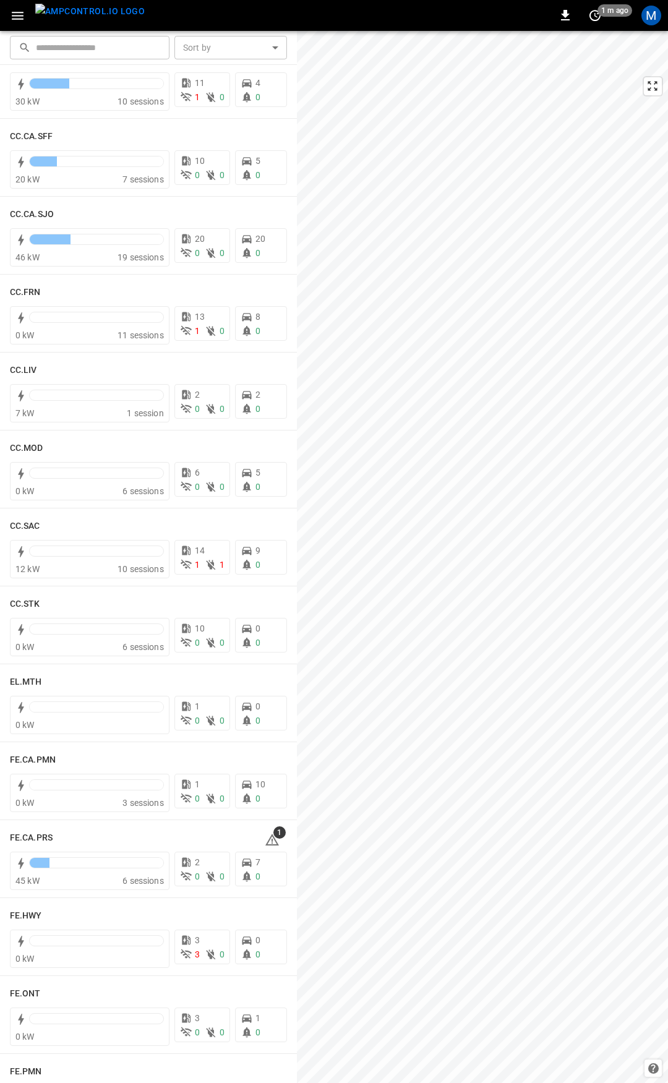
scroll to position [615, 0]
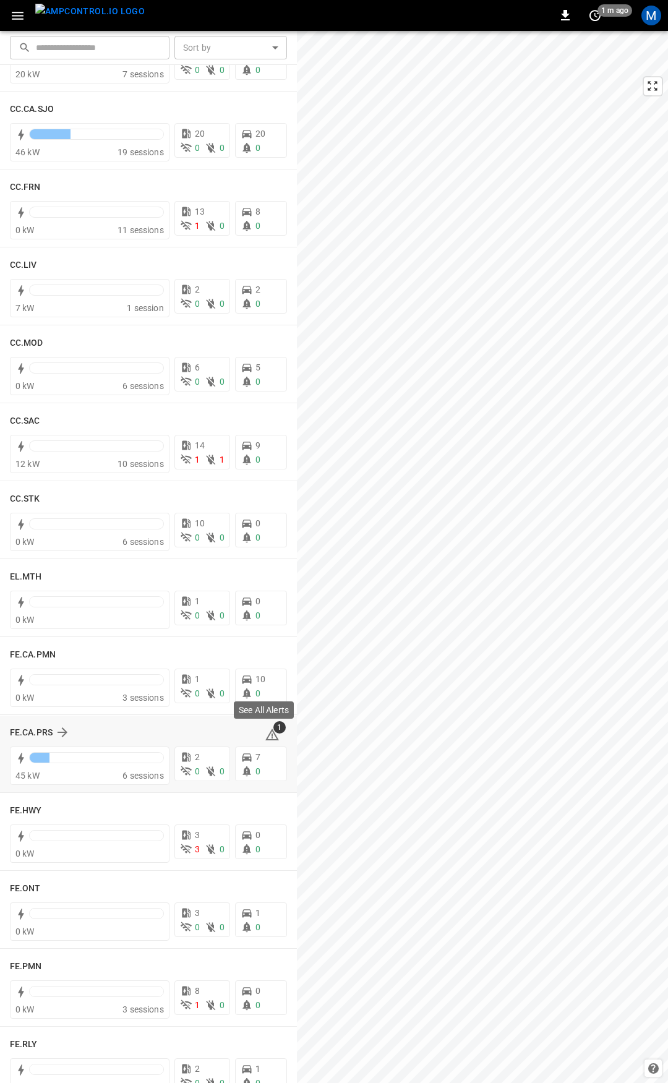
click at [265, 739] on icon at bounding box center [272, 735] width 14 height 12
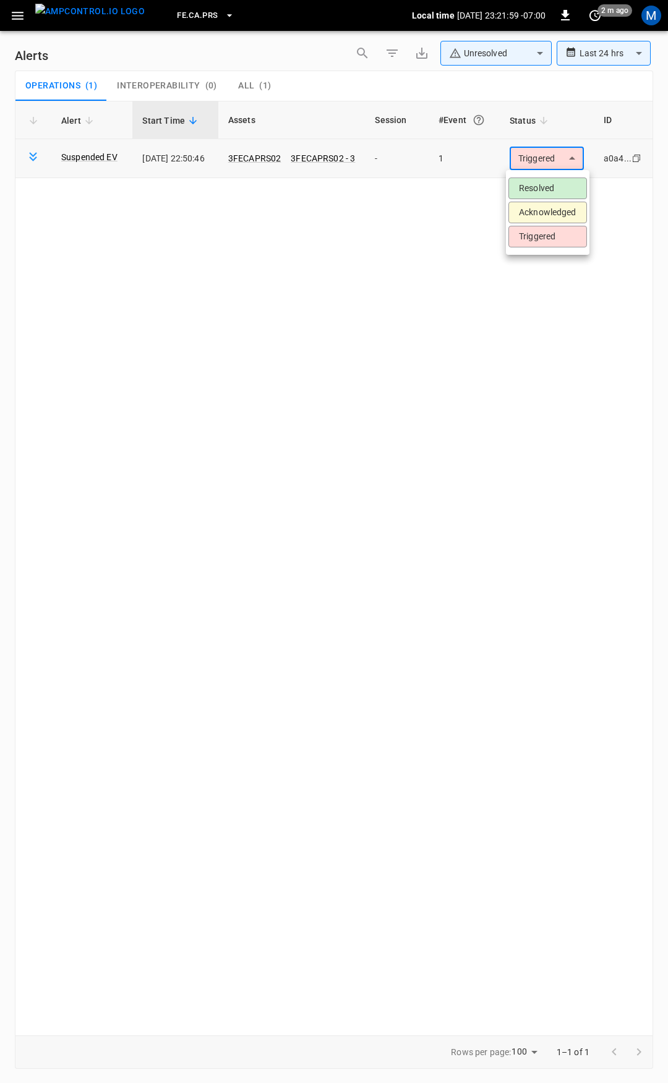
click at [555, 162] on body "**********" at bounding box center [334, 539] width 668 height 1079
click at [553, 189] on li "Resolved" at bounding box center [548, 189] width 79 height 22
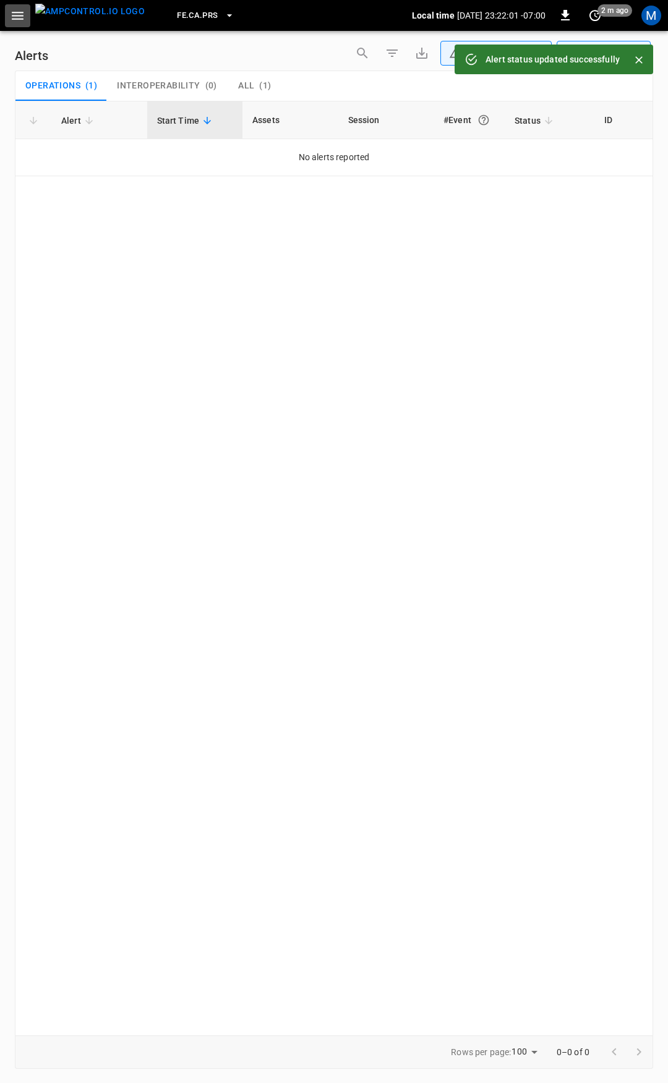
drag, startPoint x: 27, startPoint y: 15, endPoint x: 29, endPoint y: 29, distance: 14.4
click at [27, 15] on button "button" at bounding box center [17, 15] width 25 height 23
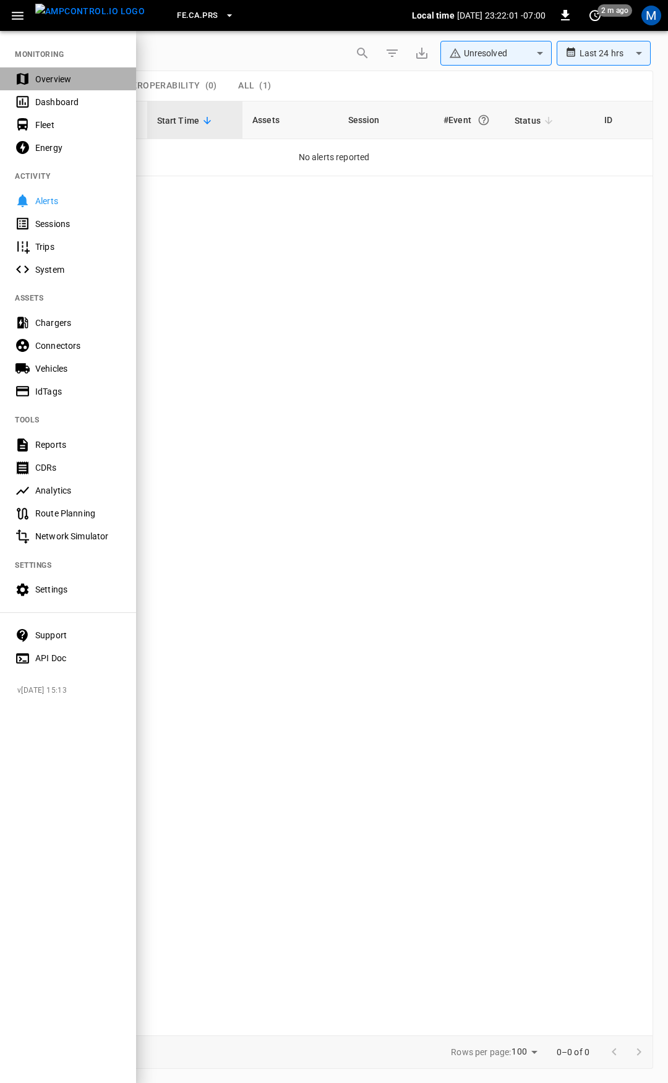
click at [84, 80] on div "Overview" at bounding box center [78, 79] width 86 height 12
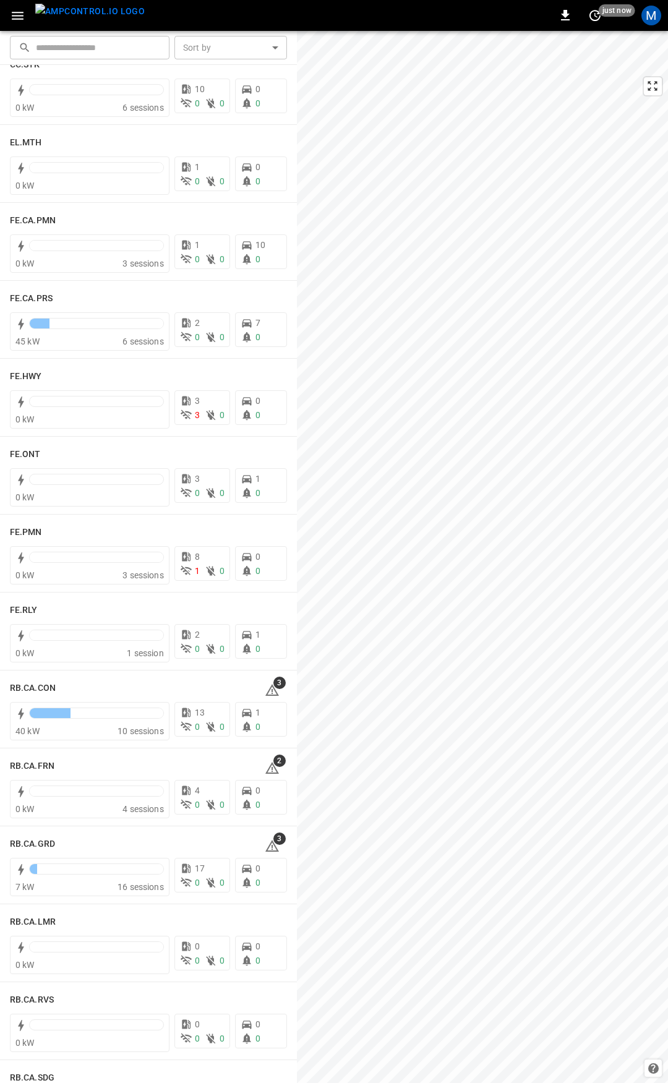
scroll to position [1086, 0]
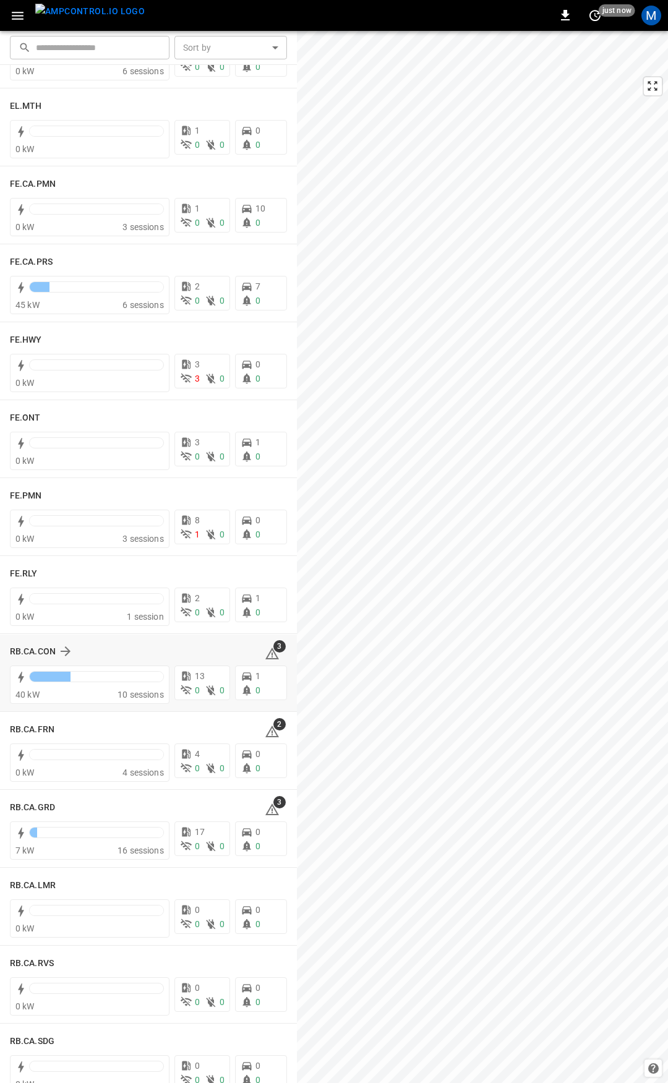
click at [265, 645] on div "3" at bounding box center [276, 652] width 22 height 20
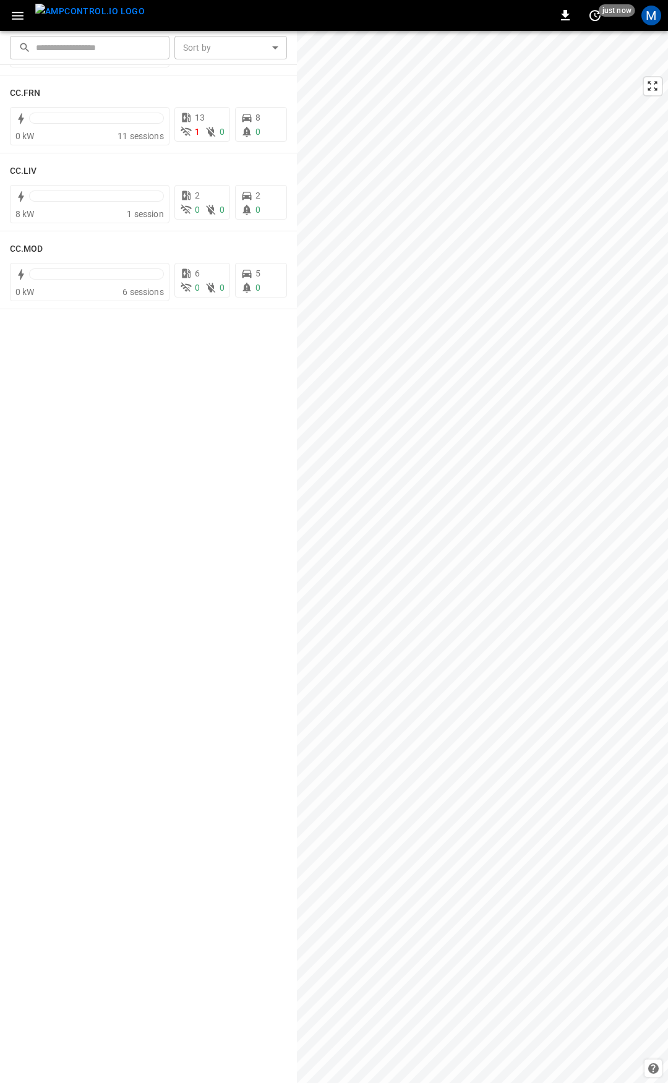
scroll to position [0, 0]
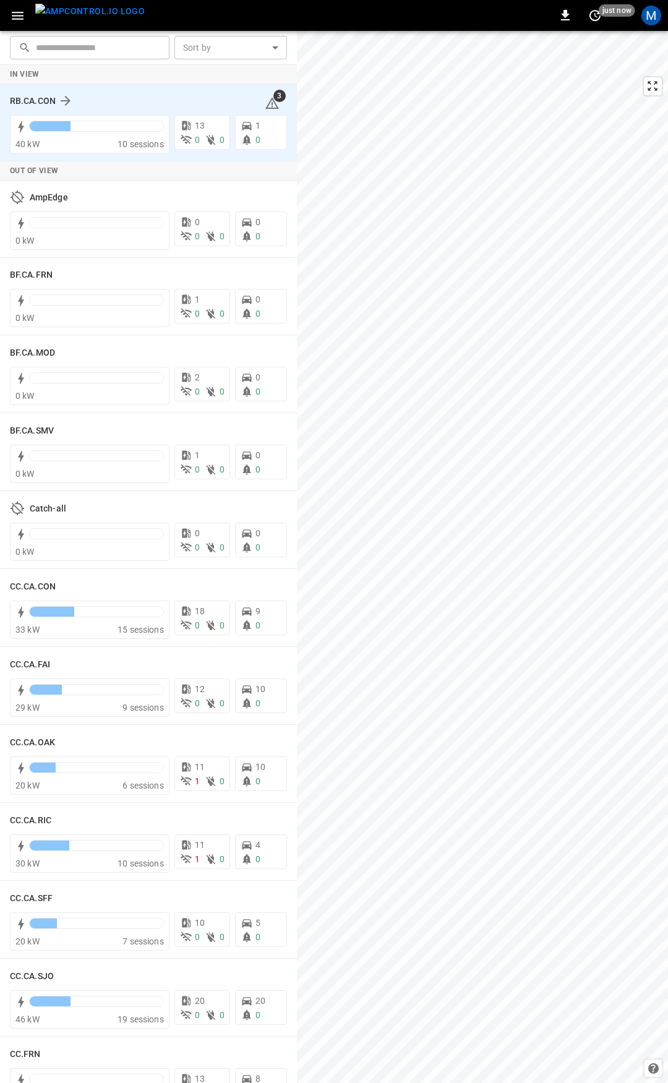
click at [265, 100] on icon at bounding box center [272, 103] width 15 height 15
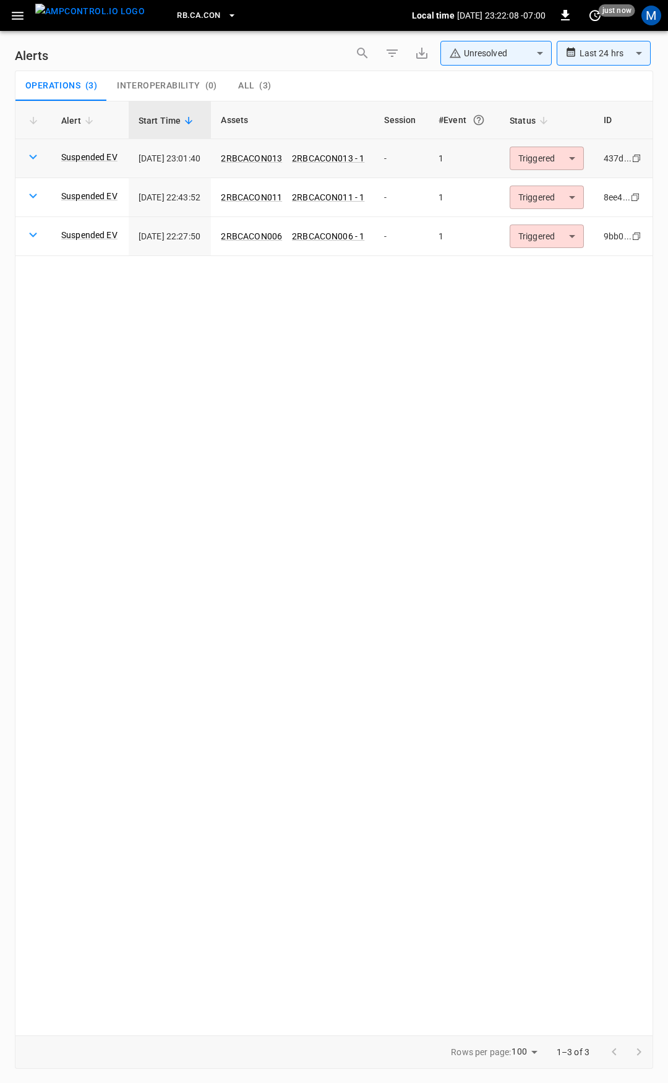
click at [546, 155] on body "**********" at bounding box center [334, 539] width 668 height 1079
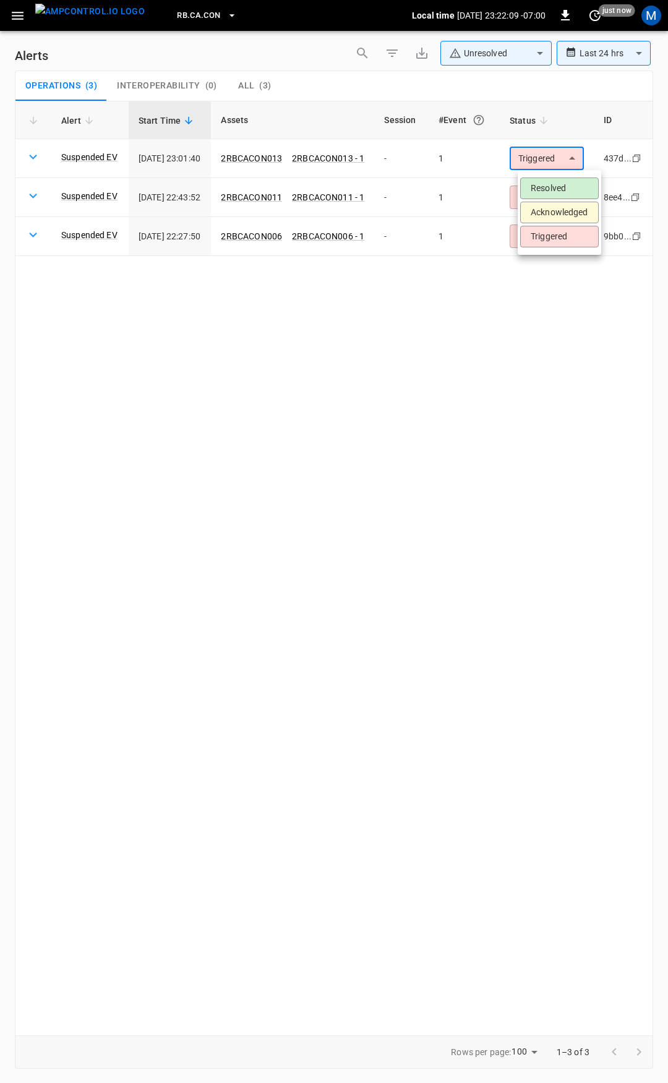
click at [550, 185] on li "Resolved" at bounding box center [559, 189] width 79 height 22
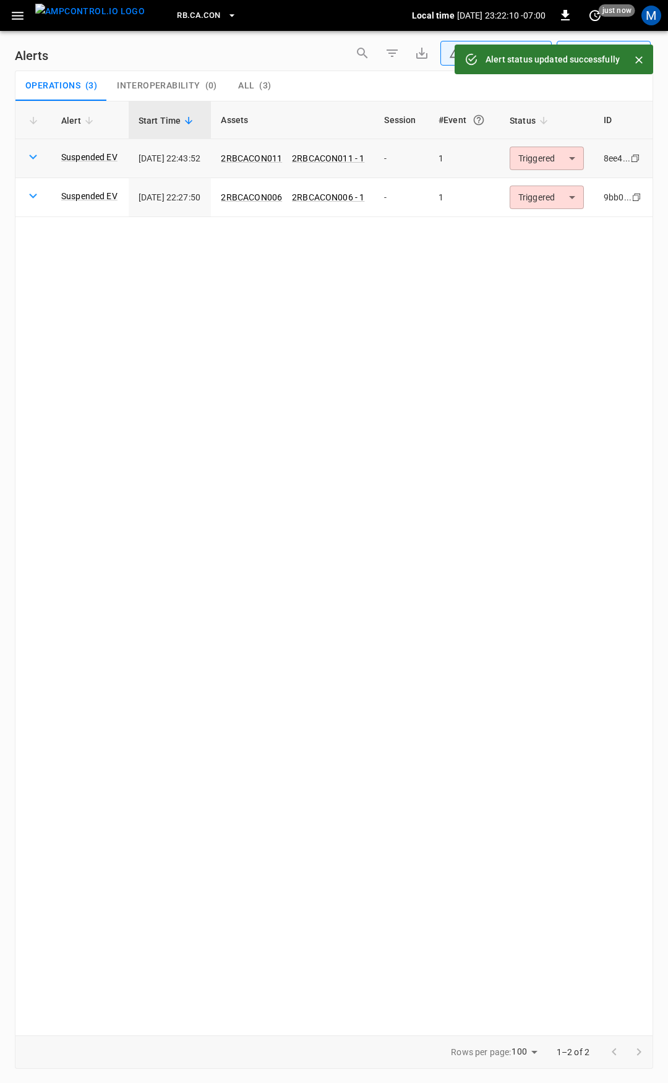
click at [558, 155] on body "**********" at bounding box center [334, 539] width 668 height 1079
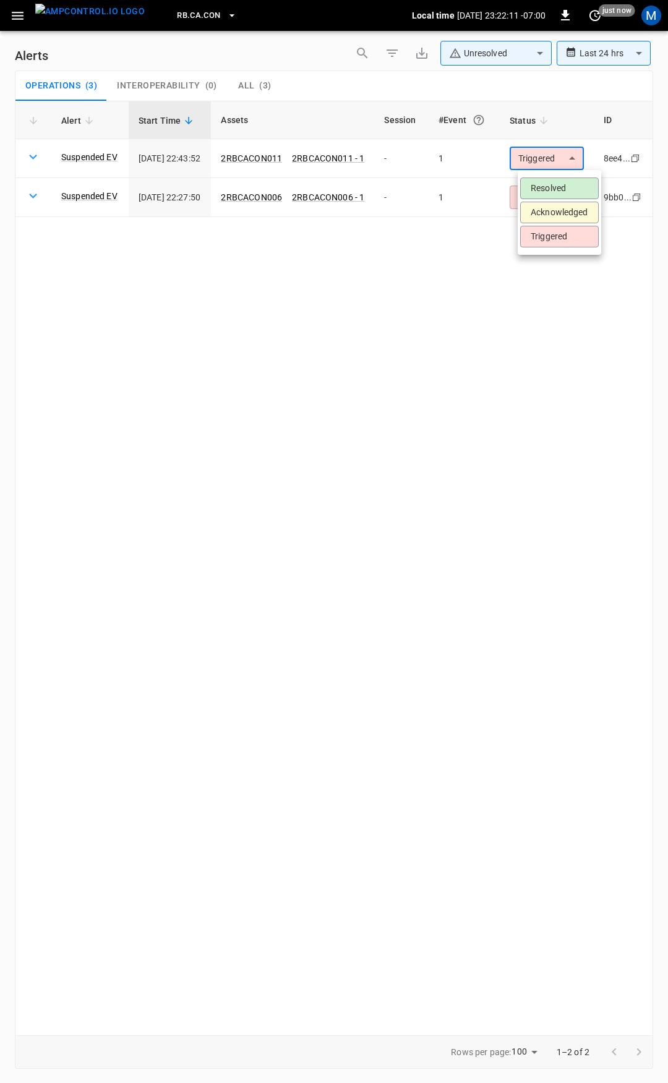
click at [561, 192] on li "Resolved" at bounding box center [559, 189] width 79 height 22
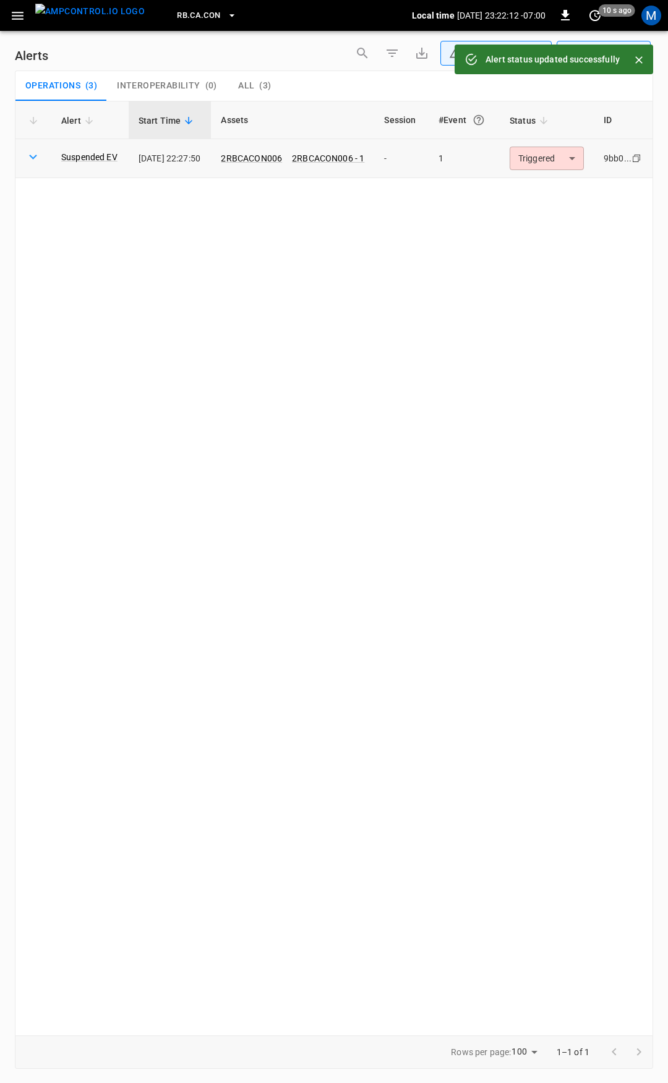
click at [557, 155] on body "**********" at bounding box center [334, 539] width 668 height 1079
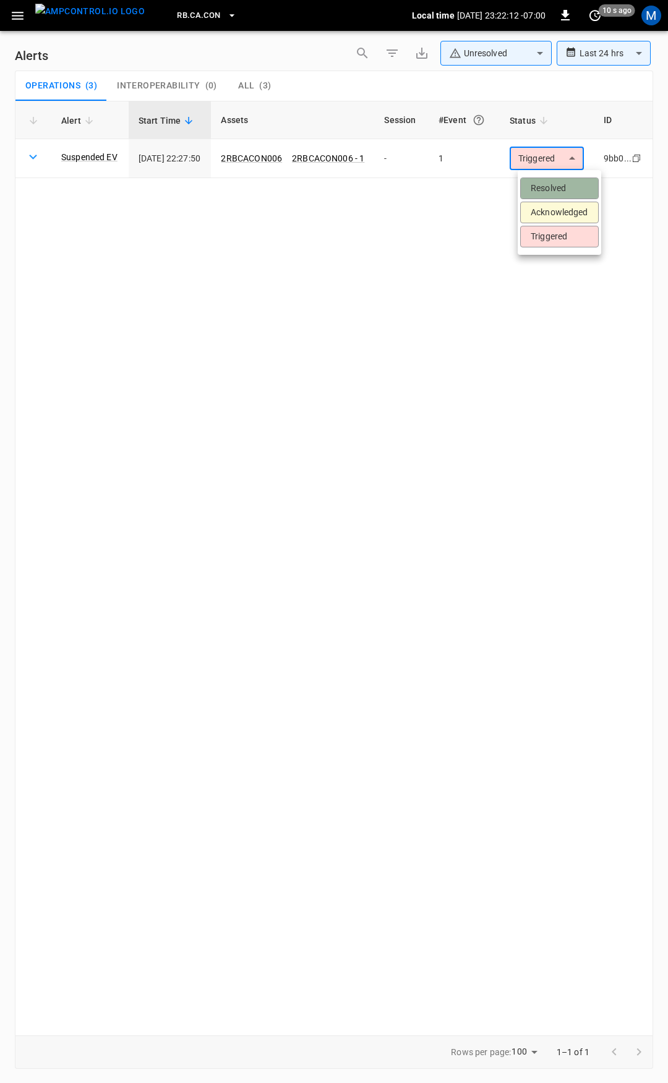
click at [554, 184] on li "Resolved" at bounding box center [559, 189] width 79 height 22
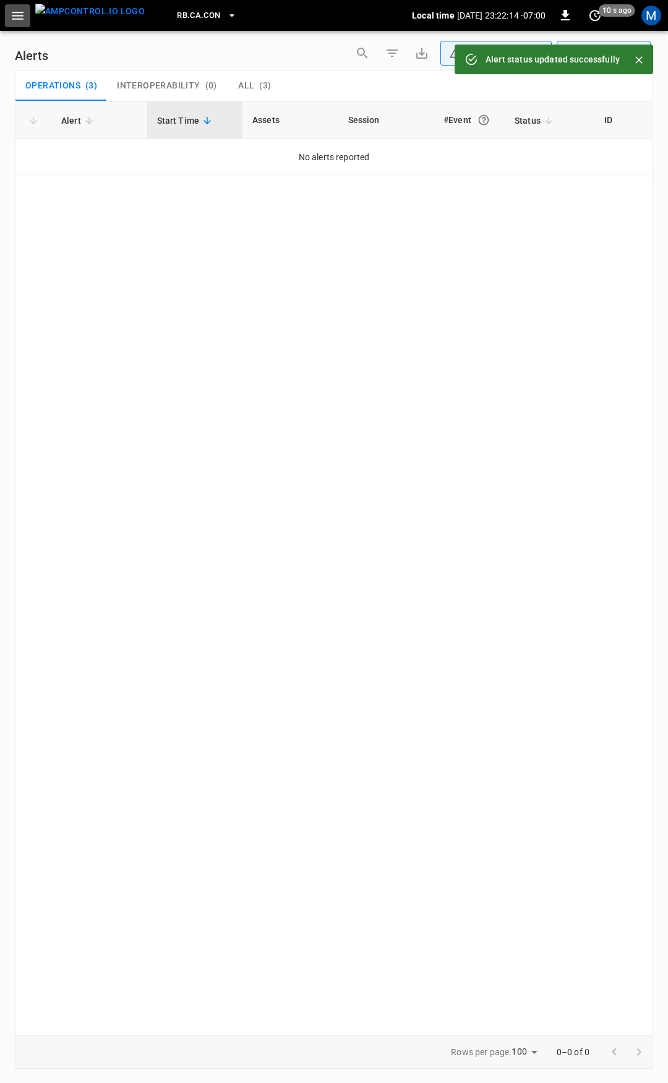
click at [17, 9] on icon "button" at bounding box center [17, 15] width 15 height 15
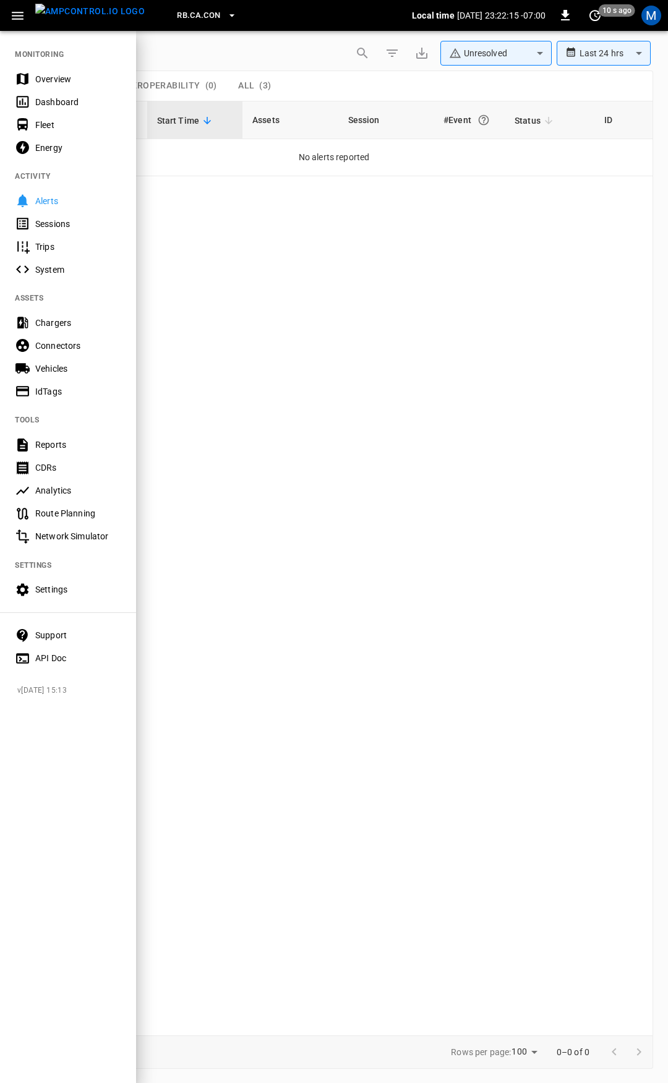
click at [65, 65] on nav "MONITORING Overview Dashboard Fleet Energy ACTIVITY Alerts Sessions Trips Syste…" at bounding box center [68, 352] width 136 height 645
click at [68, 74] on div "Overview" at bounding box center [78, 79] width 86 height 12
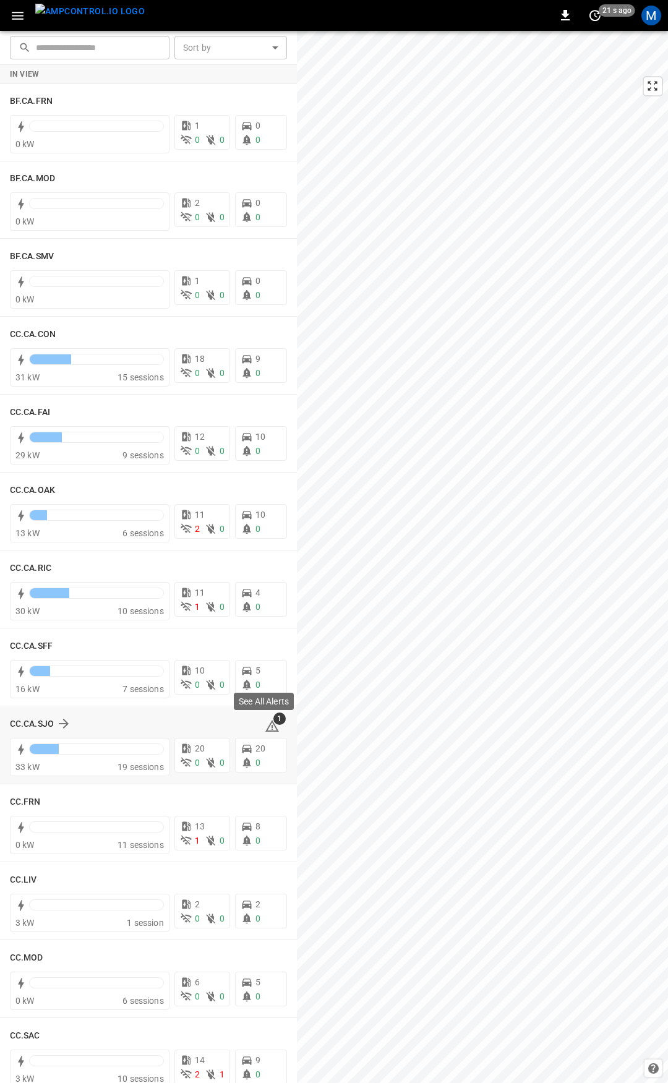
click at [272, 729] on icon at bounding box center [272, 727] width 1 height 5
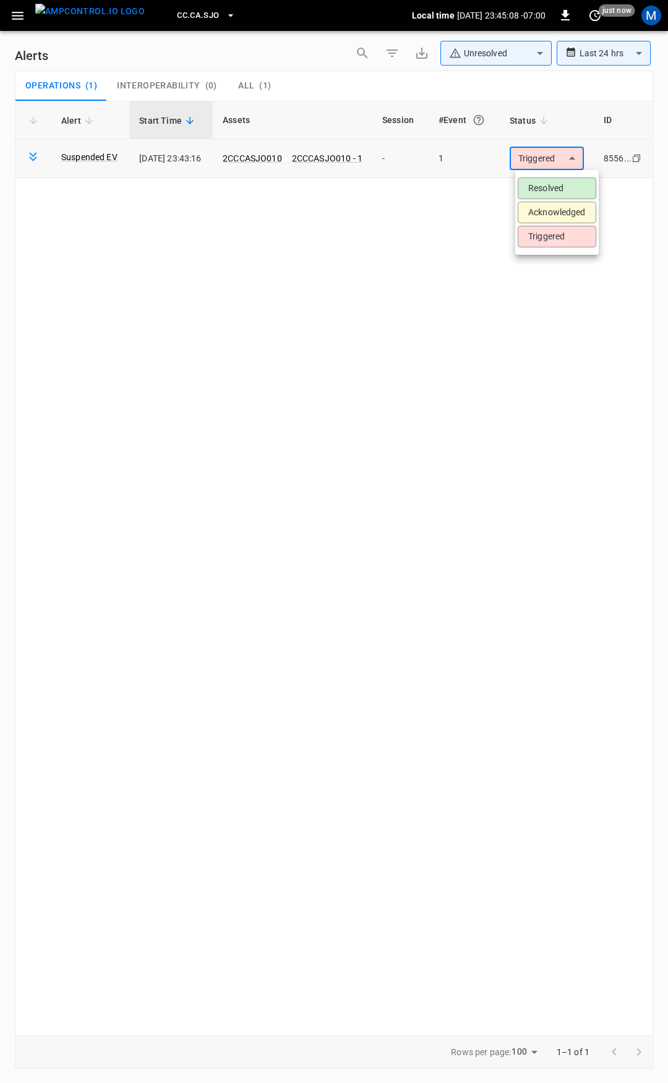
click at [569, 161] on body "**********" at bounding box center [334, 539] width 668 height 1079
click at [561, 182] on li "Resolved" at bounding box center [557, 189] width 79 height 22
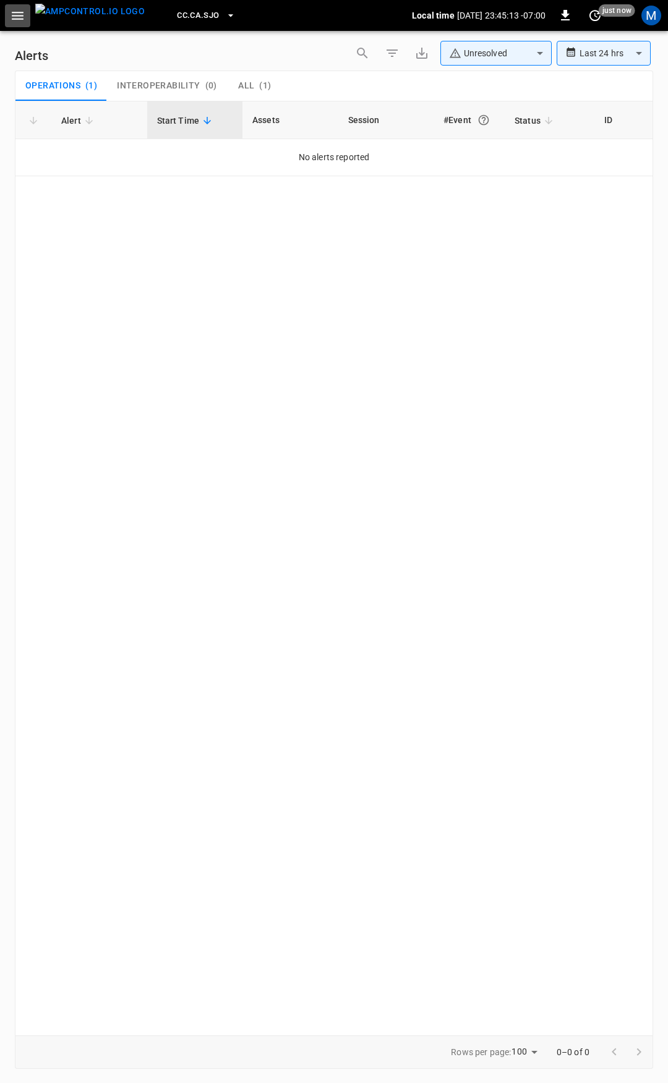
click at [19, 22] on icon "button" at bounding box center [17, 15] width 15 height 15
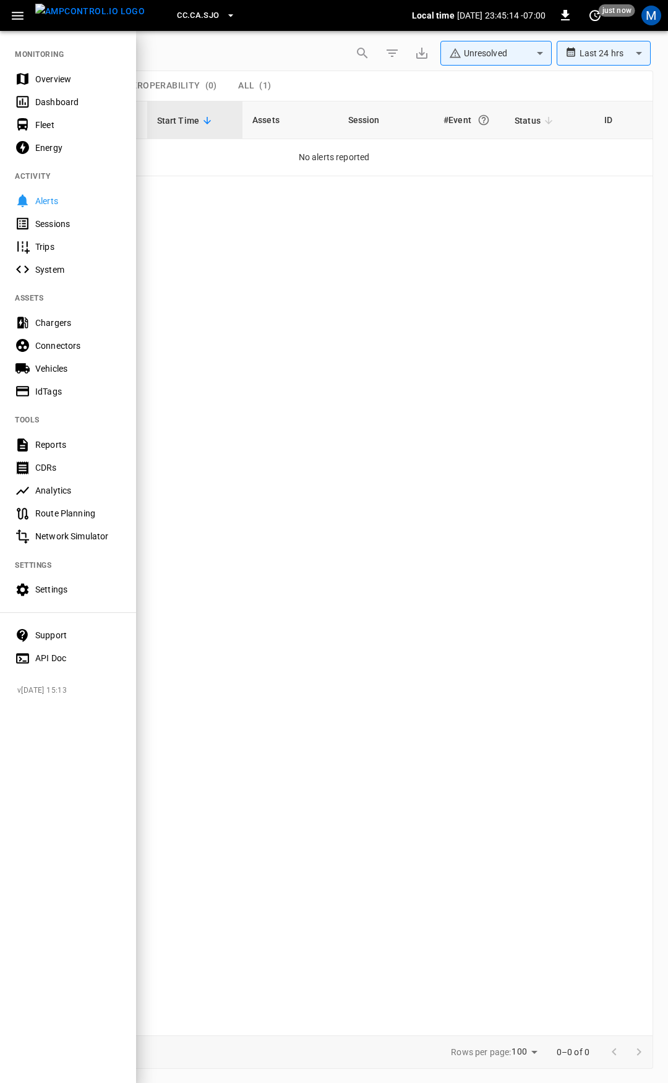
drag, startPoint x: 62, startPoint y: 74, endPoint x: 71, endPoint y: 85, distance: 14.0
click at [63, 75] on div "Overview" at bounding box center [78, 79] width 86 height 12
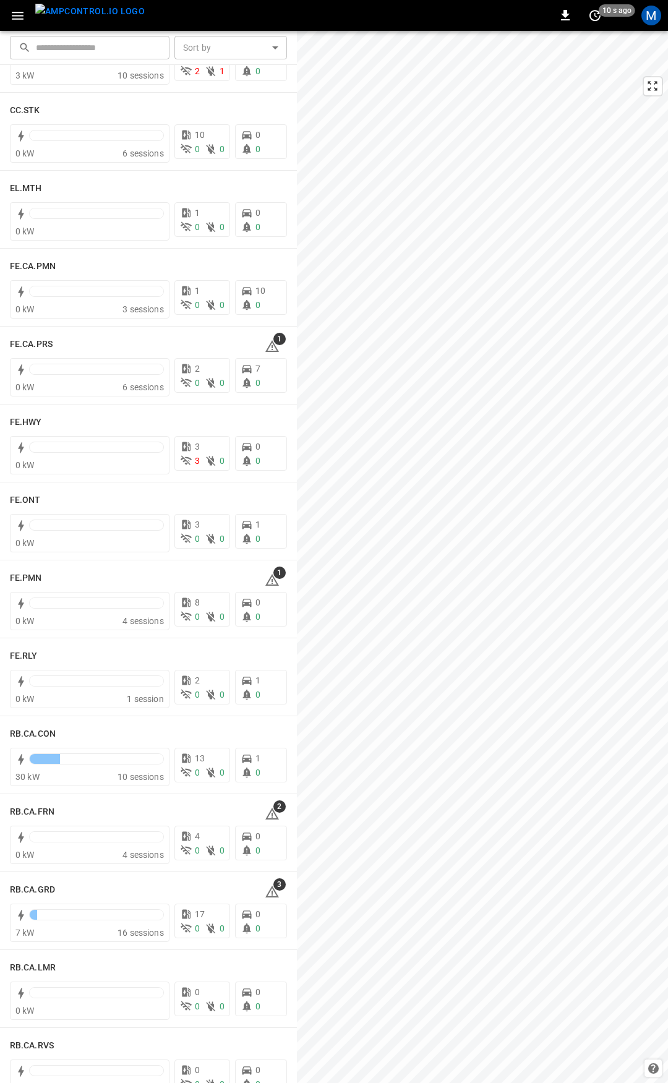
scroll to position [1004, 0]
click at [265, 576] on icon at bounding box center [272, 580] width 14 height 12
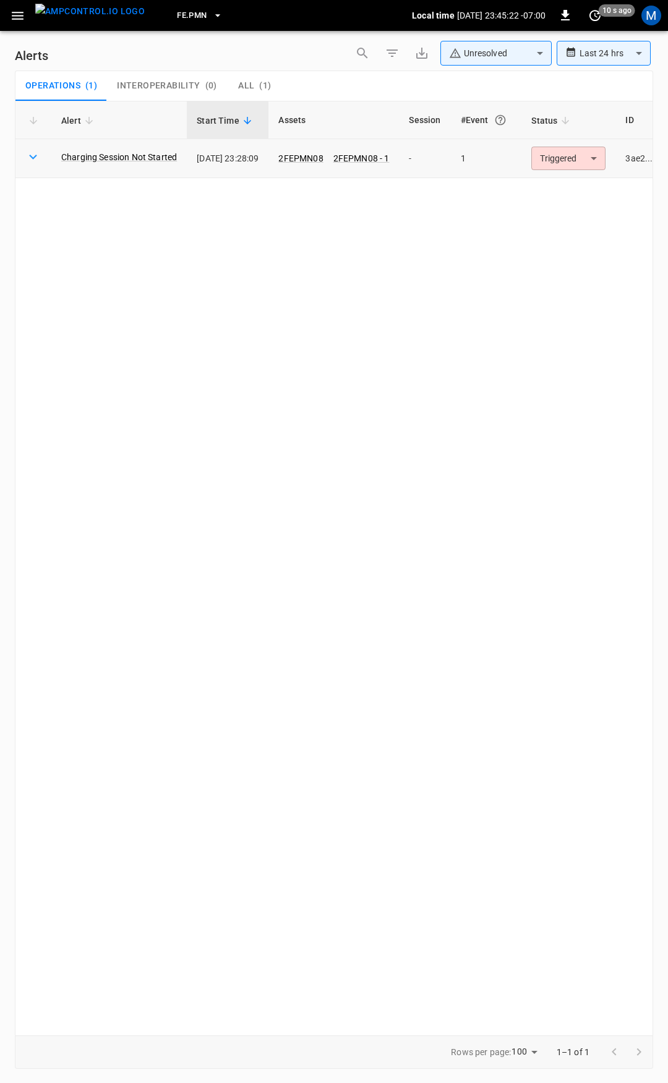
click at [590, 161] on body "**********" at bounding box center [334, 539] width 668 height 1079
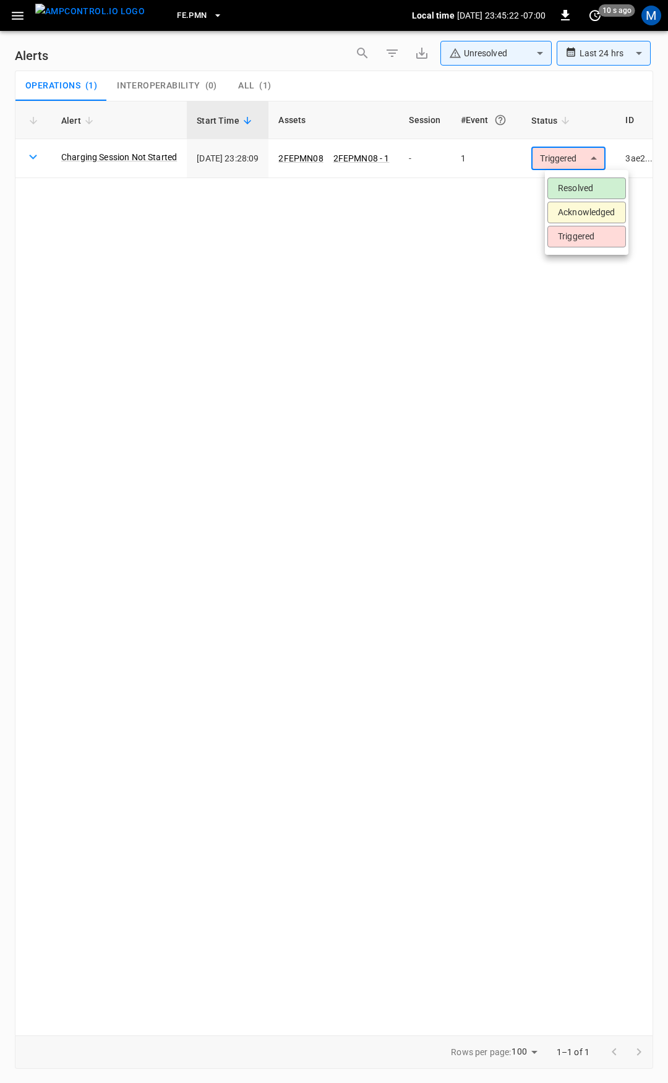
click at [591, 189] on li "Resolved" at bounding box center [587, 189] width 79 height 22
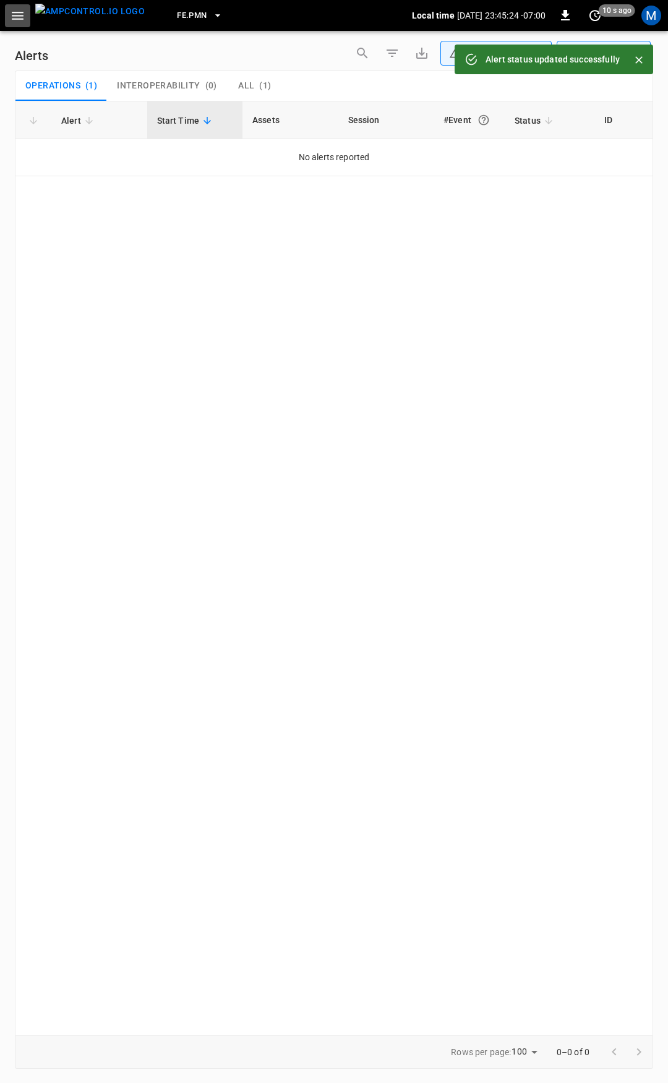
click at [11, 10] on icon "button" at bounding box center [17, 15] width 15 height 15
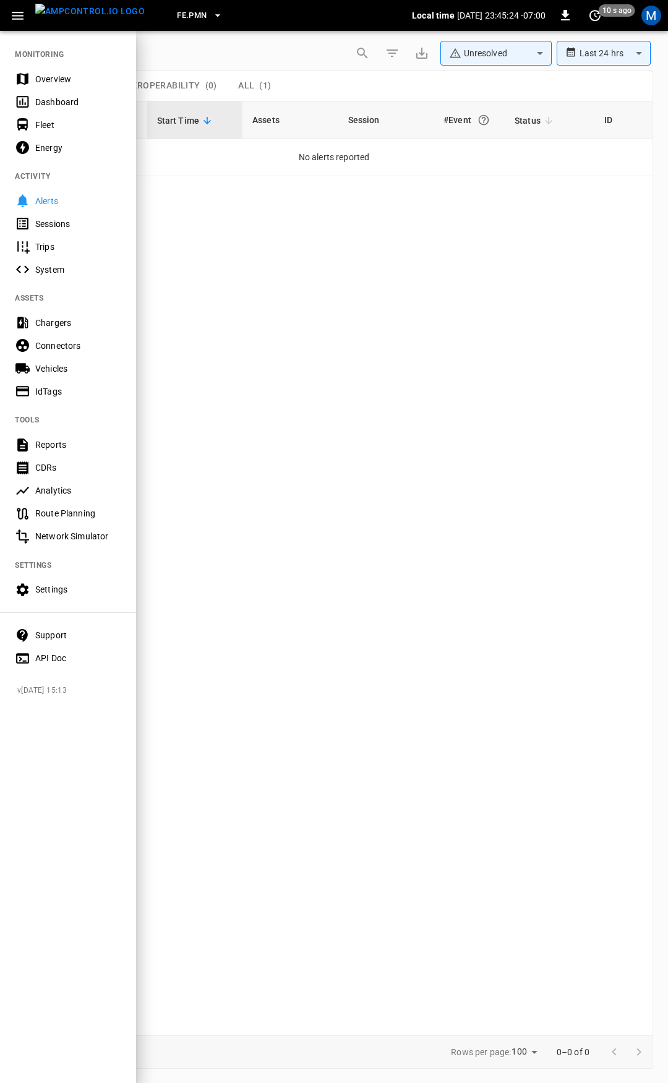
drag, startPoint x: 63, startPoint y: 79, endPoint x: 86, endPoint y: 105, distance: 35.1
click at [63, 79] on div "Overview" at bounding box center [78, 79] width 86 height 12
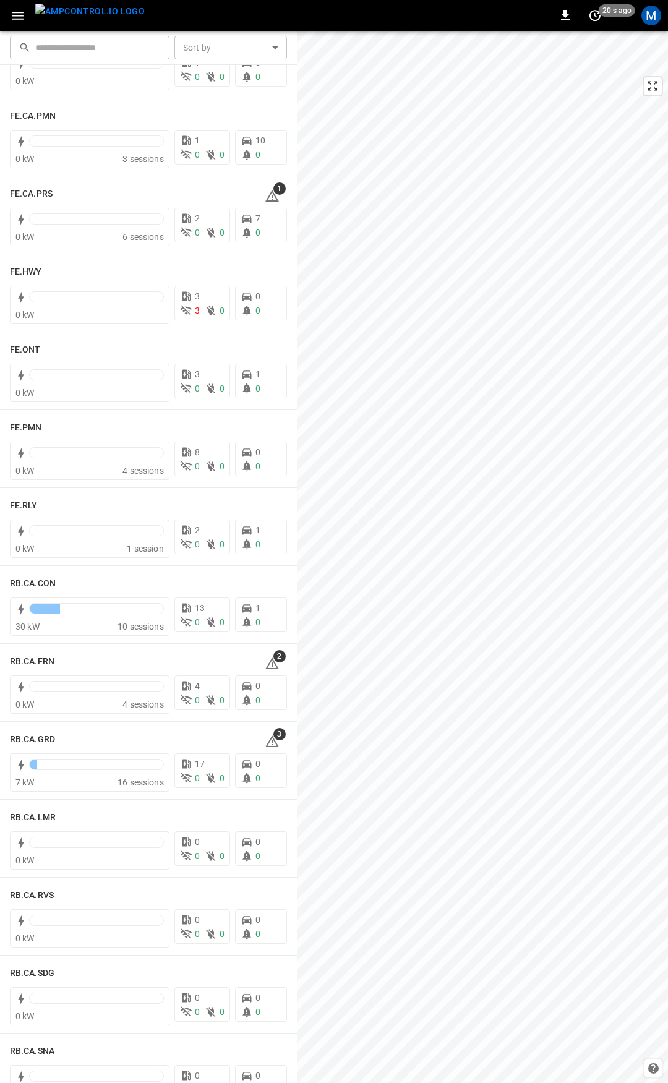
scroll to position [1178, 0]
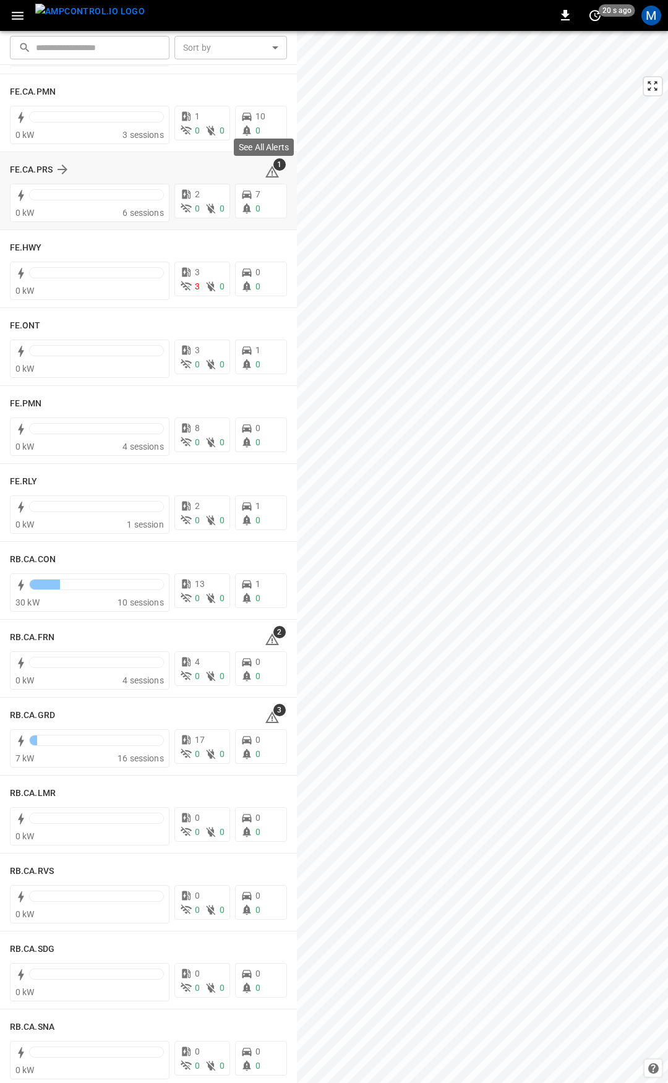
click at [273, 169] on span "1" at bounding box center [279, 164] width 12 height 12
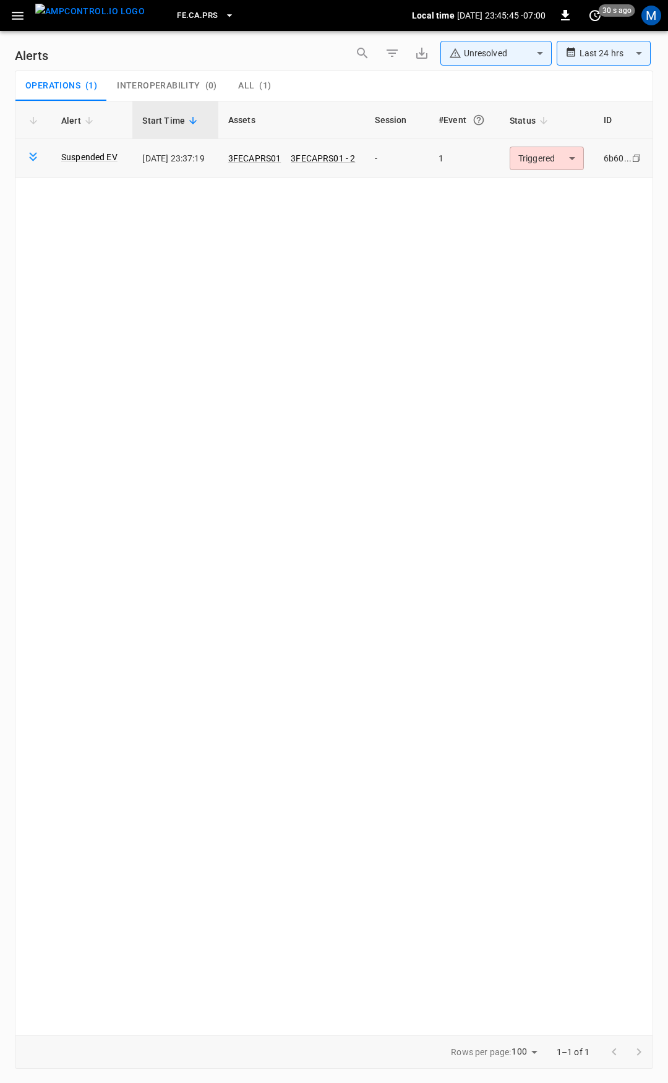
click at [567, 160] on body "**********" at bounding box center [334, 539] width 668 height 1079
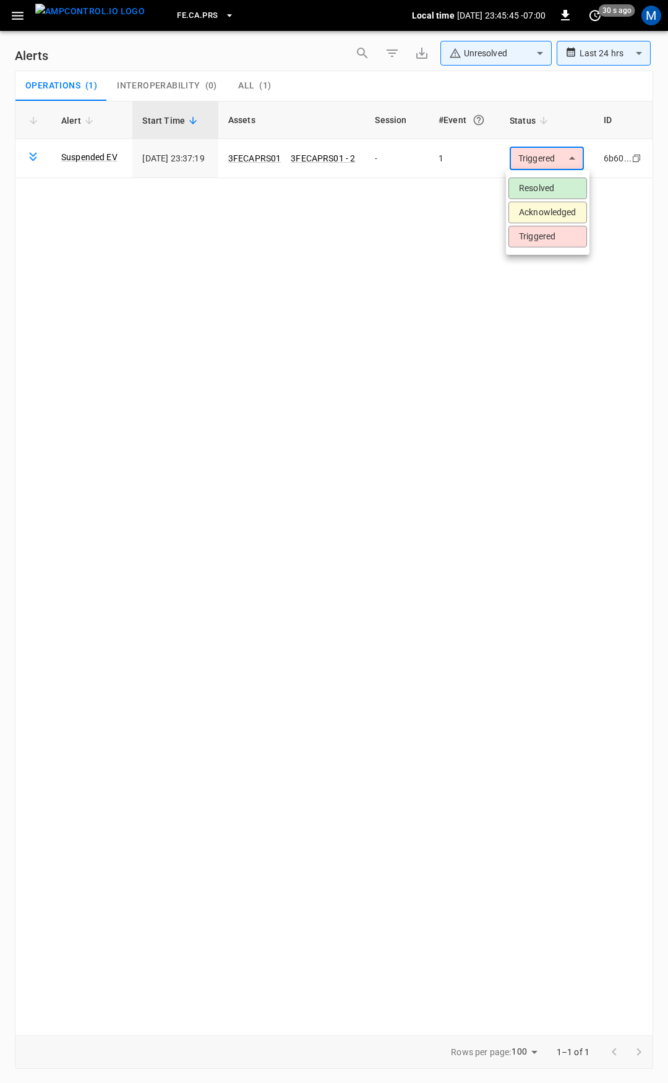
click at [561, 193] on li "Resolved" at bounding box center [548, 189] width 79 height 22
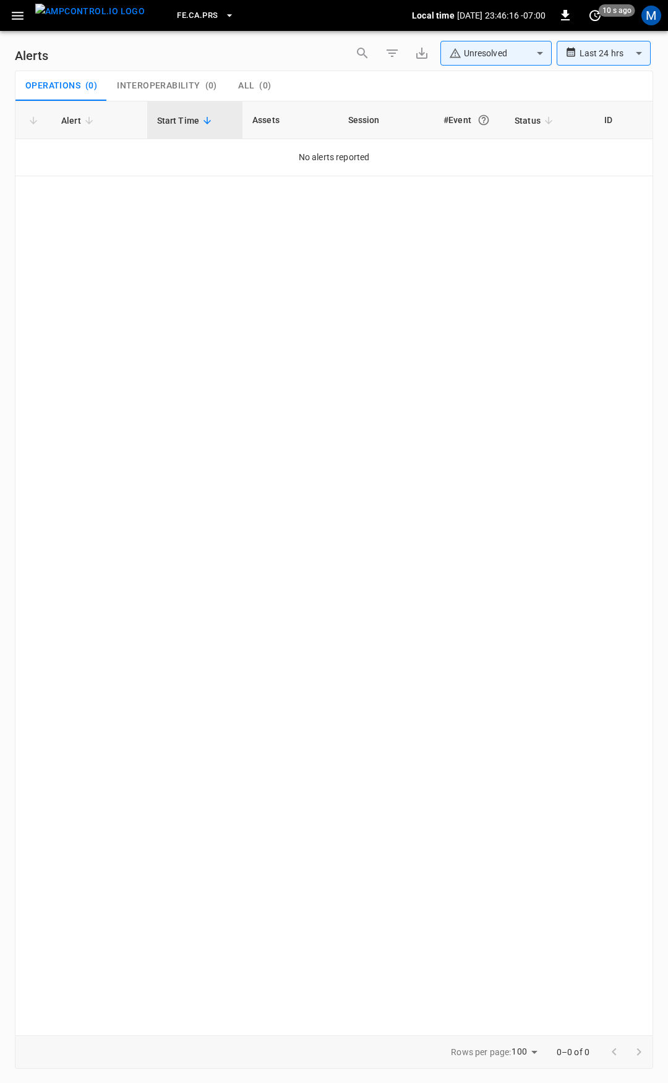
click at [18, 15] on icon "button" at bounding box center [18, 16] width 12 height 8
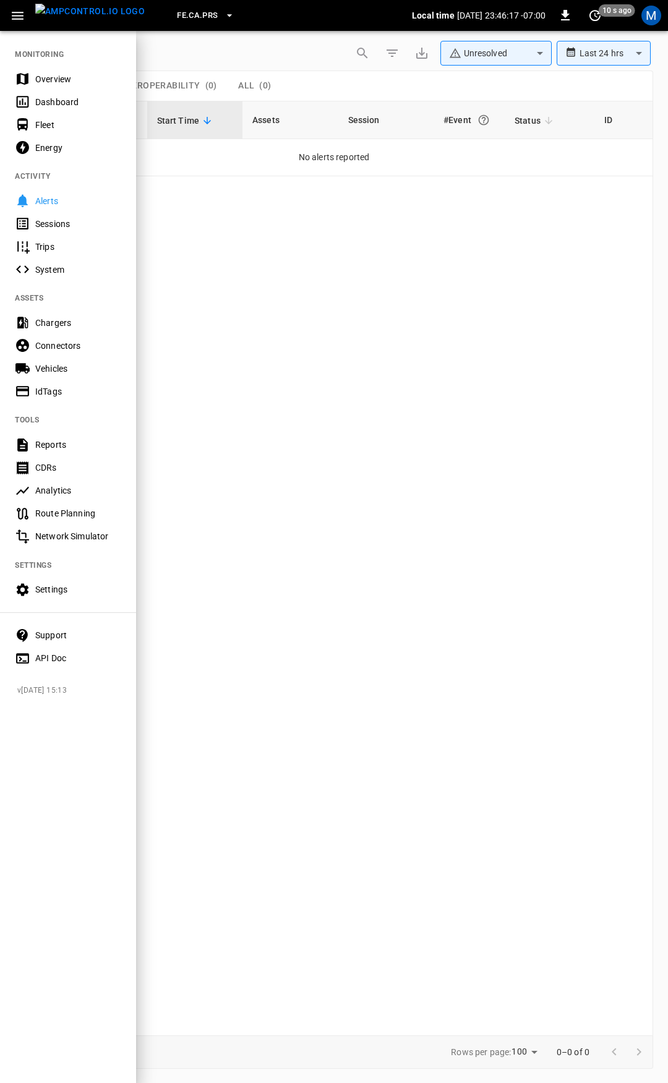
click at [62, 87] on div "Overview" at bounding box center [68, 78] width 136 height 23
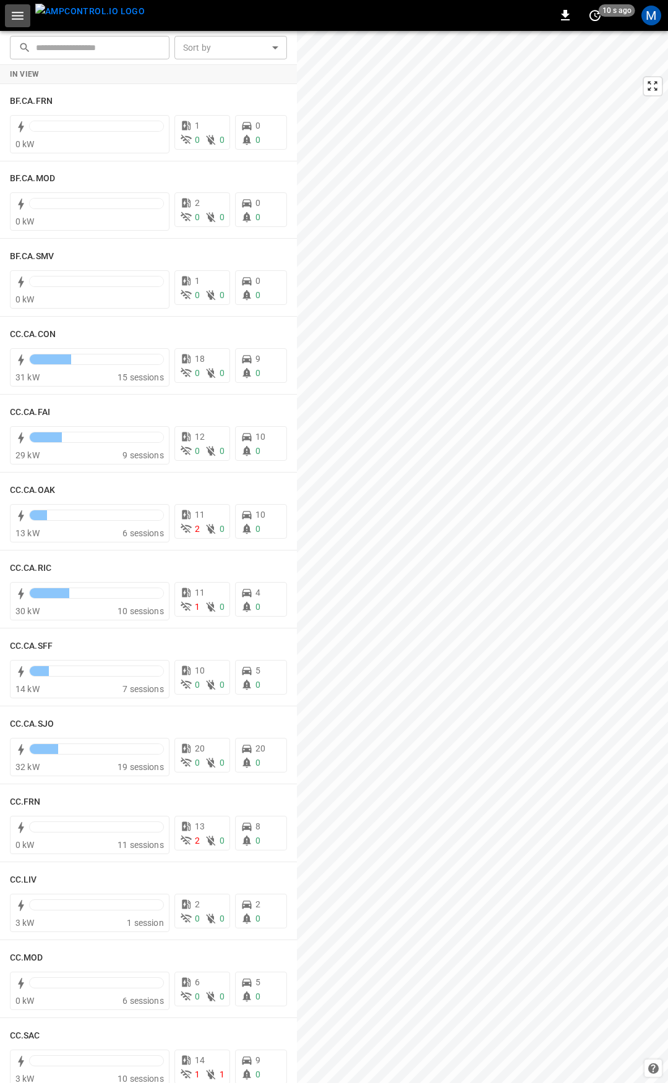
click at [25, 19] on icon "button" at bounding box center [17, 15] width 15 height 15
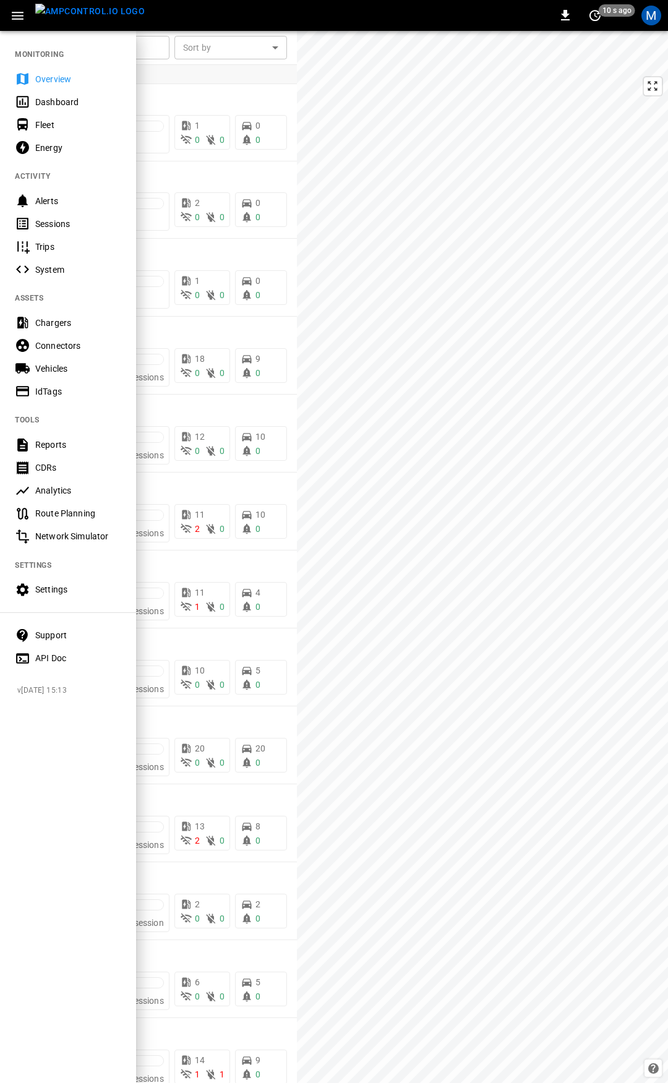
click at [45, 123] on div "Fleet" at bounding box center [78, 125] width 86 height 12
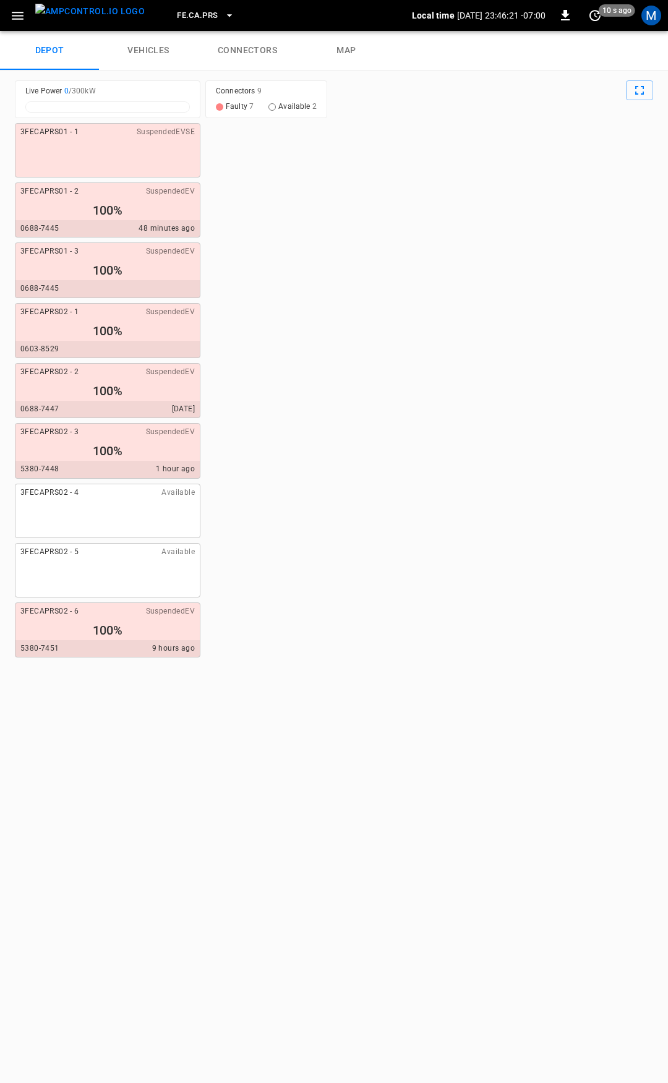
click at [195, 7] on button "FE.CA.PRS" at bounding box center [205, 16] width 67 height 24
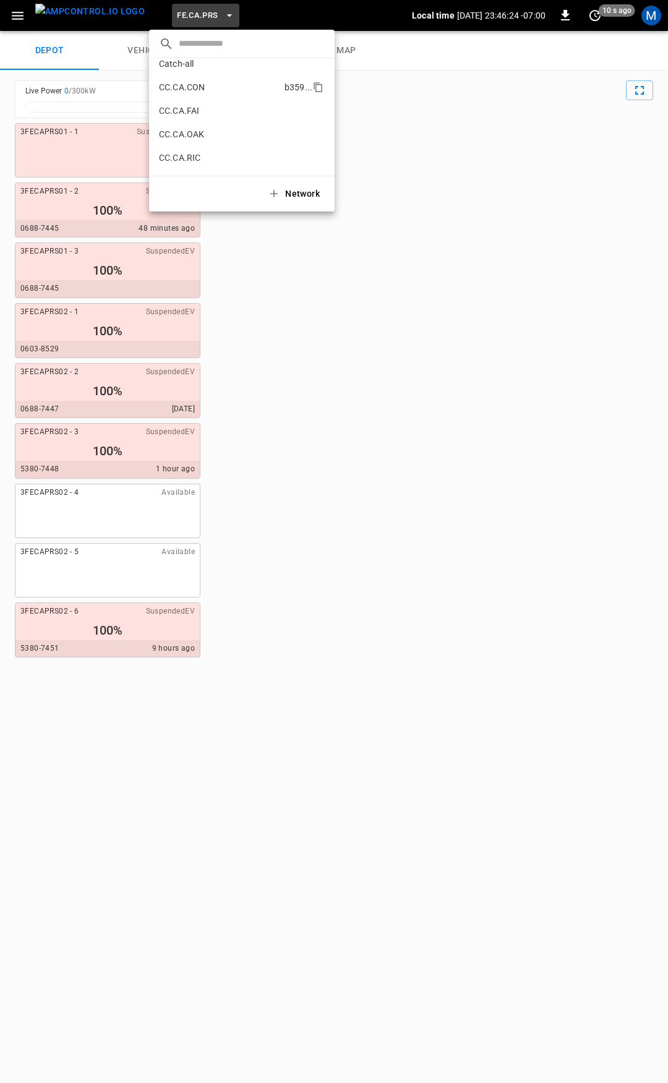
scroll to position [95, 0]
click at [231, 98] on p "CC.CA.CON" at bounding box center [219, 97] width 121 height 12
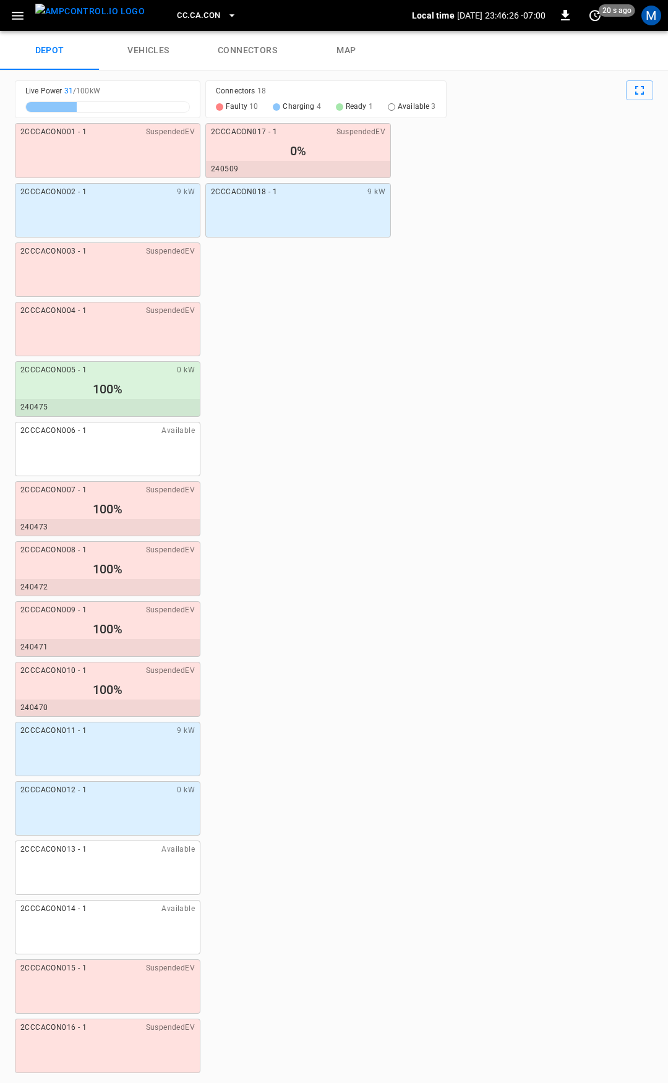
click at [284, 48] on link "connectors" at bounding box center [247, 51] width 99 height 40
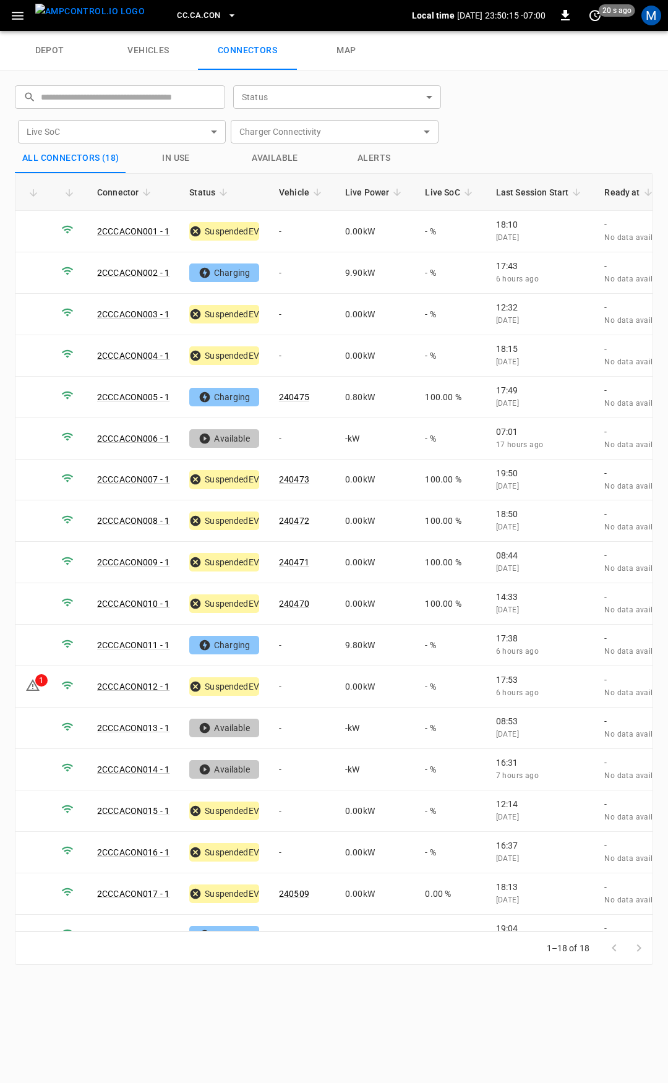
click at [226, 19] on icon "button" at bounding box center [232, 15] width 12 height 12
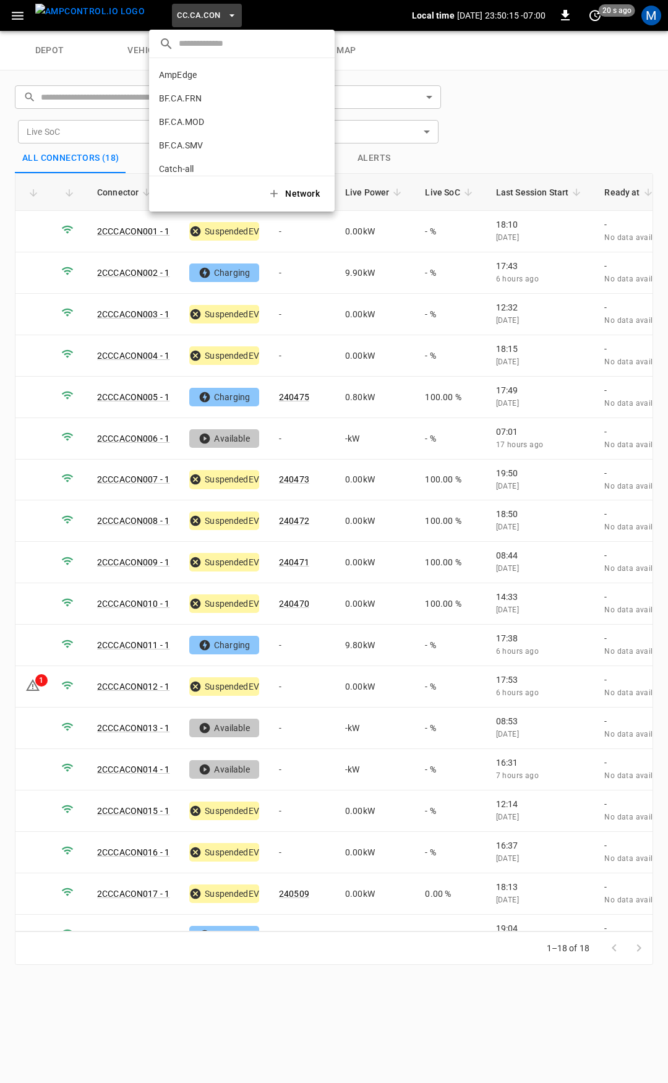
scroll to position [114, 0]
click at [207, 97] on p "CC.CA.FAI" at bounding box center [219, 102] width 121 height 12
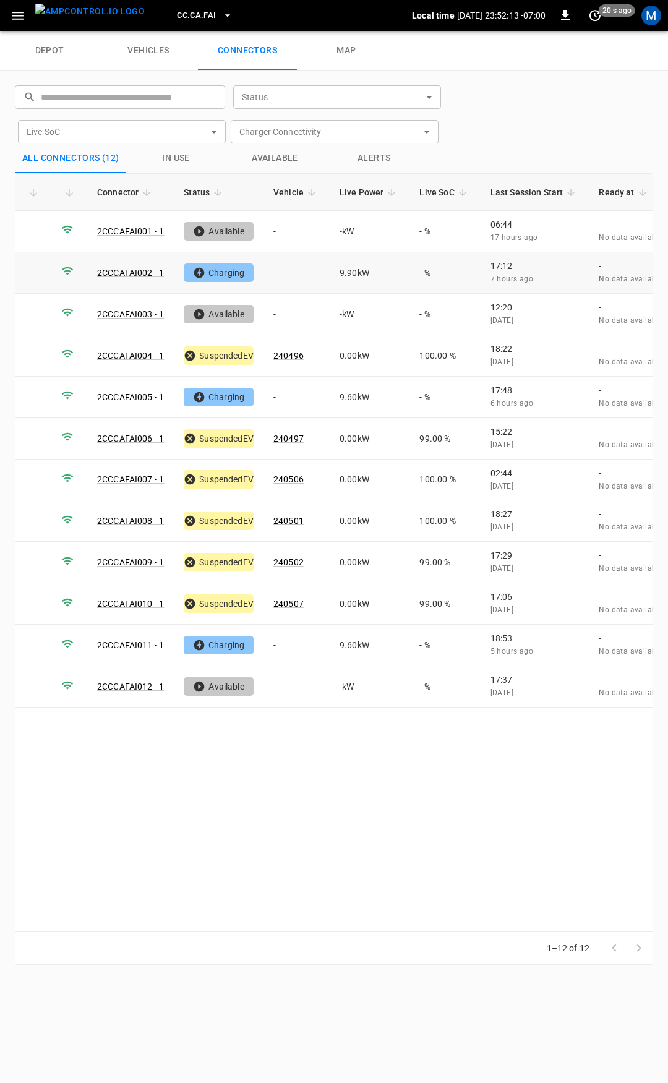
click at [277, 262] on td "-" at bounding box center [297, 272] width 66 height 41
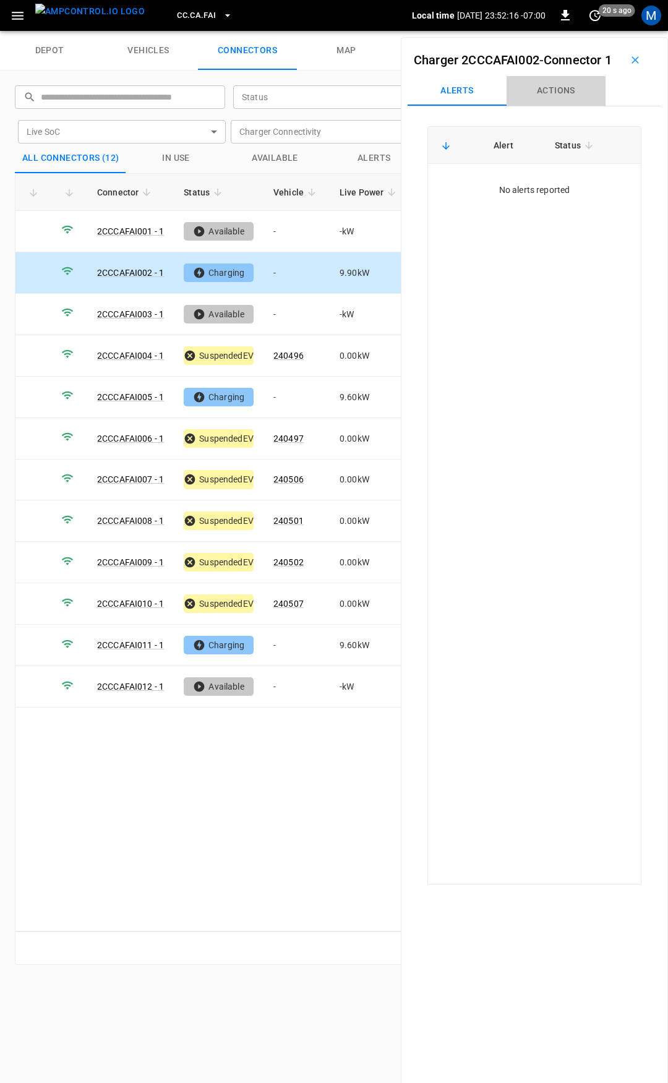
click at [556, 104] on button "Actions" at bounding box center [556, 91] width 99 height 30
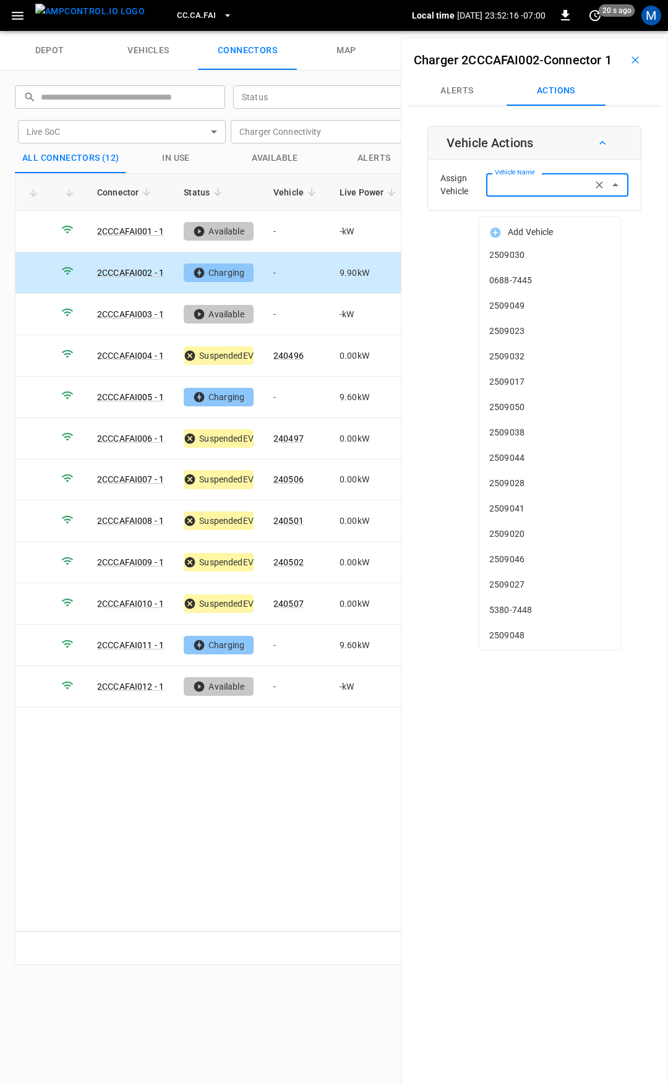
click at [533, 196] on div "Vehicle Name Vehicle Name" at bounding box center [557, 184] width 142 height 23
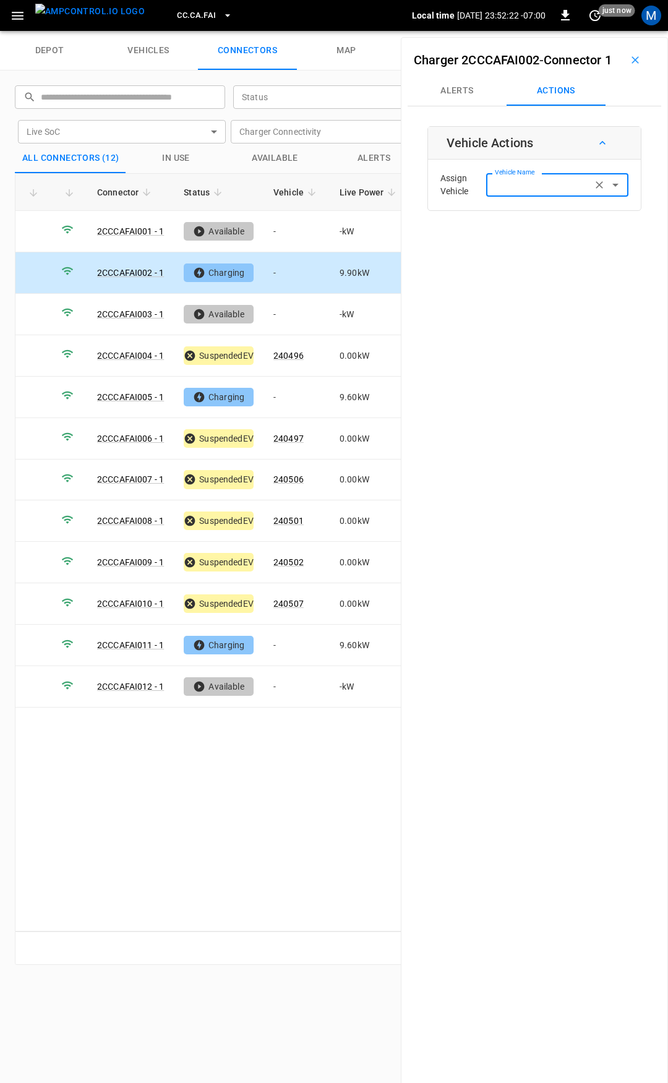
click at [510, 195] on div "Vehicle Name Vehicle Name" at bounding box center [557, 184] width 142 height 23
click at [531, 259] on span "240498" at bounding box center [549, 255] width 121 height 13
type input "******"
click at [588, 246] on button "Save" at bounding box center [608, 234] width 41 height 23
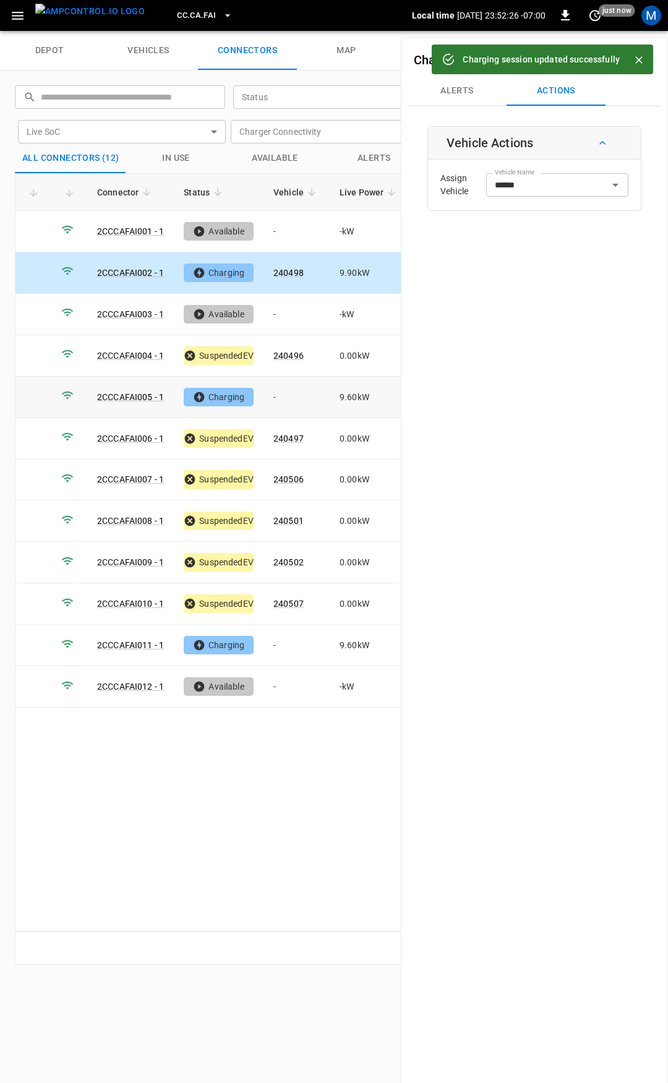
click at [277, 395] on td "-" at bounding box center [297, 397] width 66 height 41
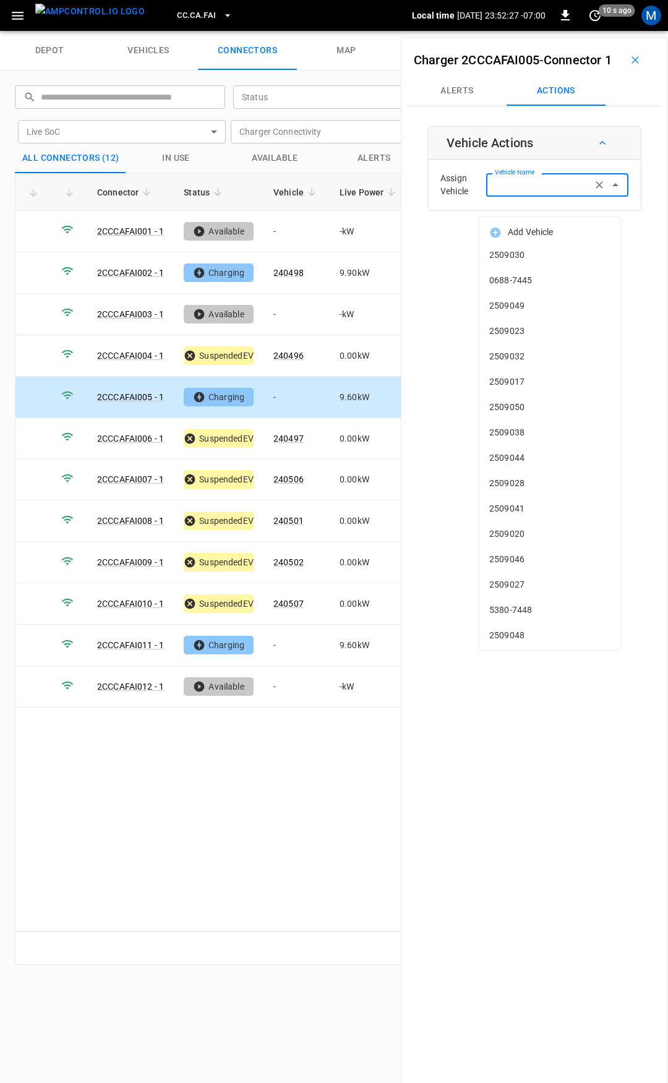
click at [567, 192] on input "Vehicle Name" at bounding box center [539, 184] width 98 height 15
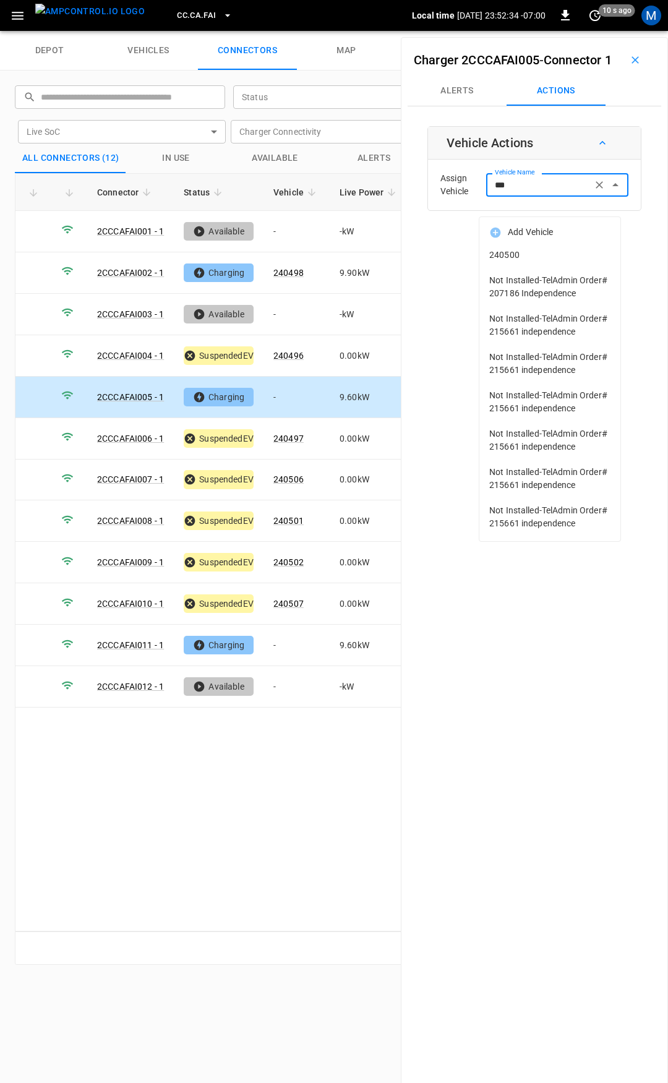
click at [570, 250] on span "240500" at bounding box center [549, 255] width 121 height 13
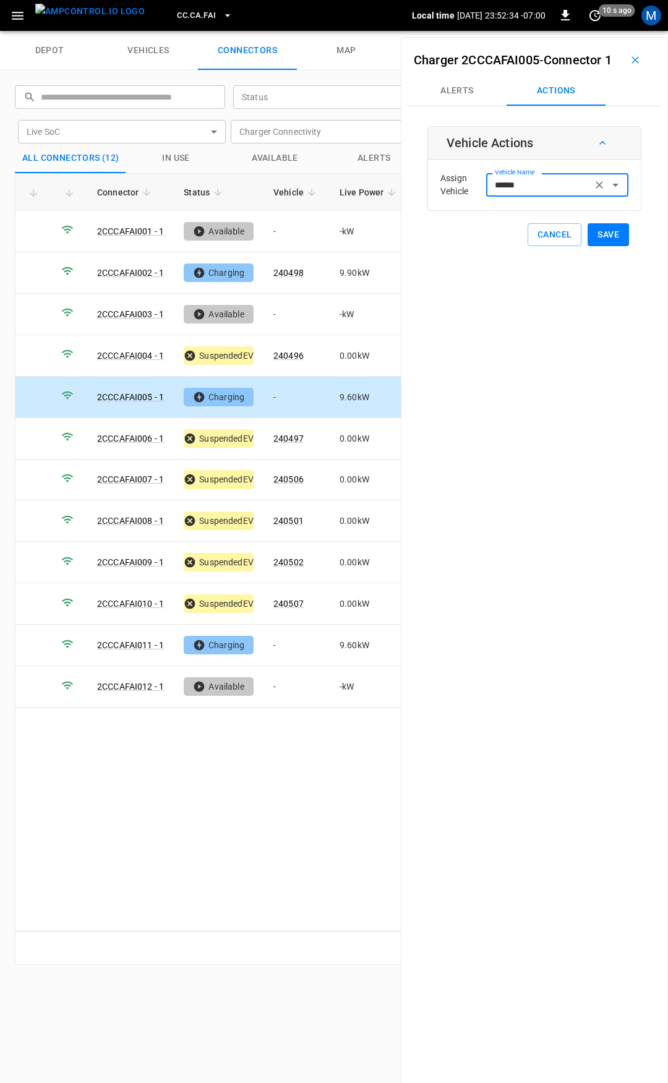
type input "******"
click at [608, 246] on button "Save" at bounding box center [608, 234] width 41 height 23
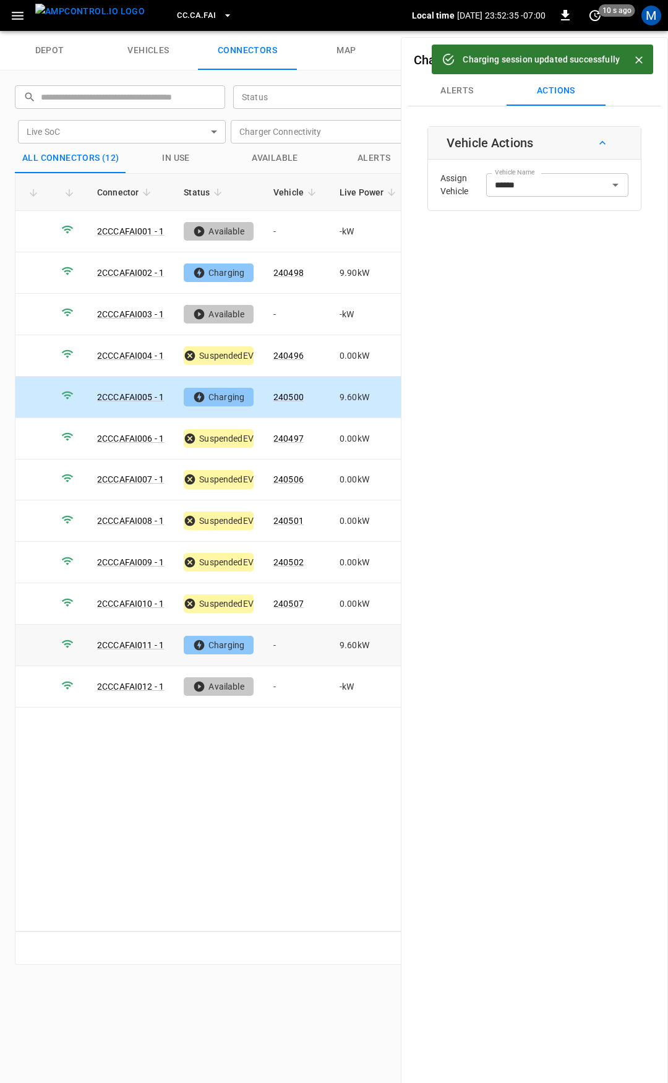
click at [290, 640] on td "-" at bounding box center [297, 645] width 66 height 41
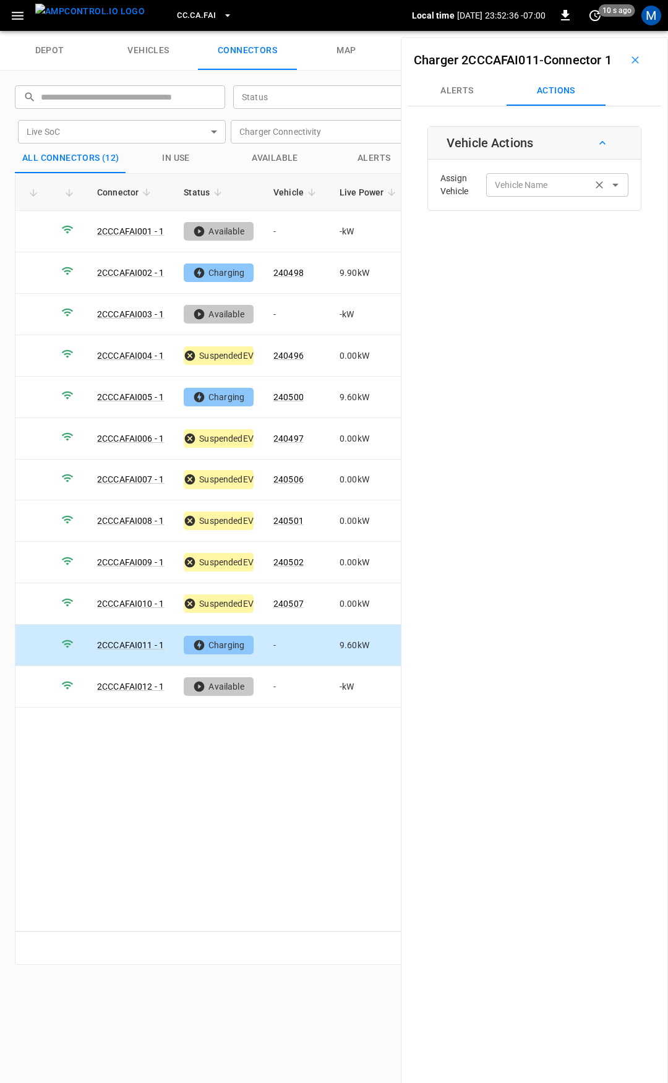
click at [518, 196] on div "Vehicle Name" at bounding box center [557, 184] width 142 height 23
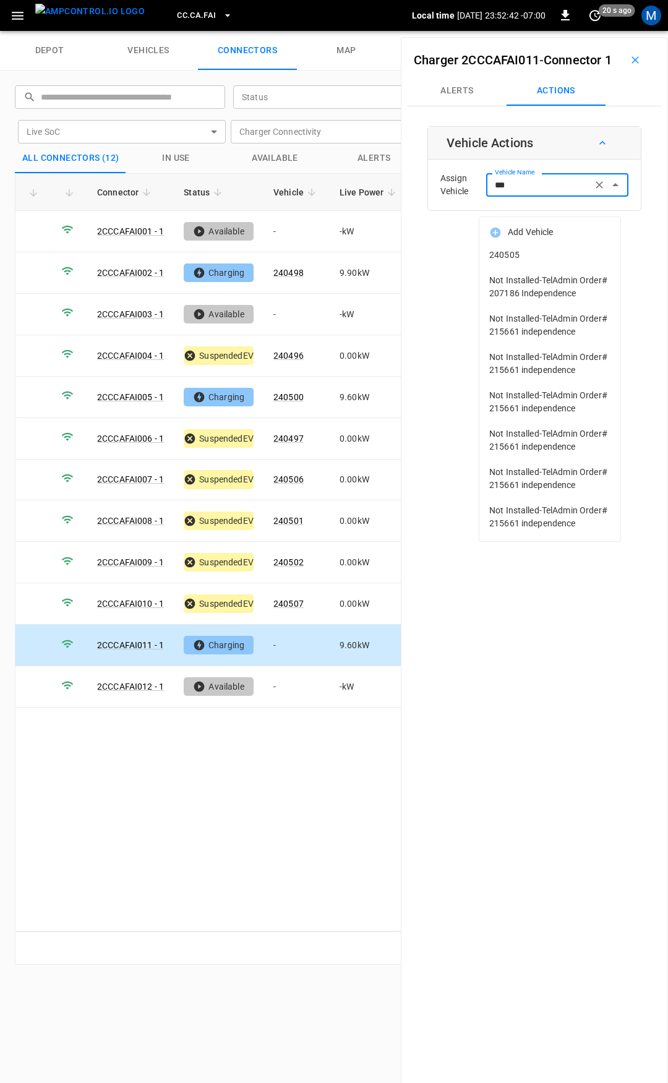
click at [569, 256] on span "240505" at bounding box center [549, 255] width 121 height 13
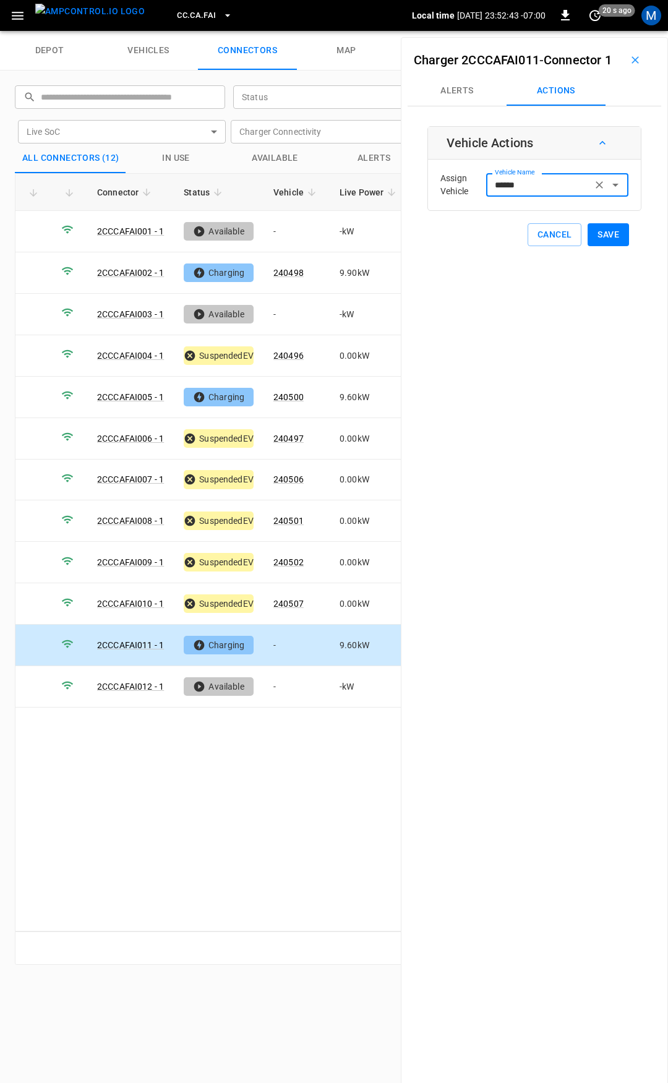
type input "******"
click at [613, 246] on button "Save" at bounding box center [608, 234] width 41 height 23
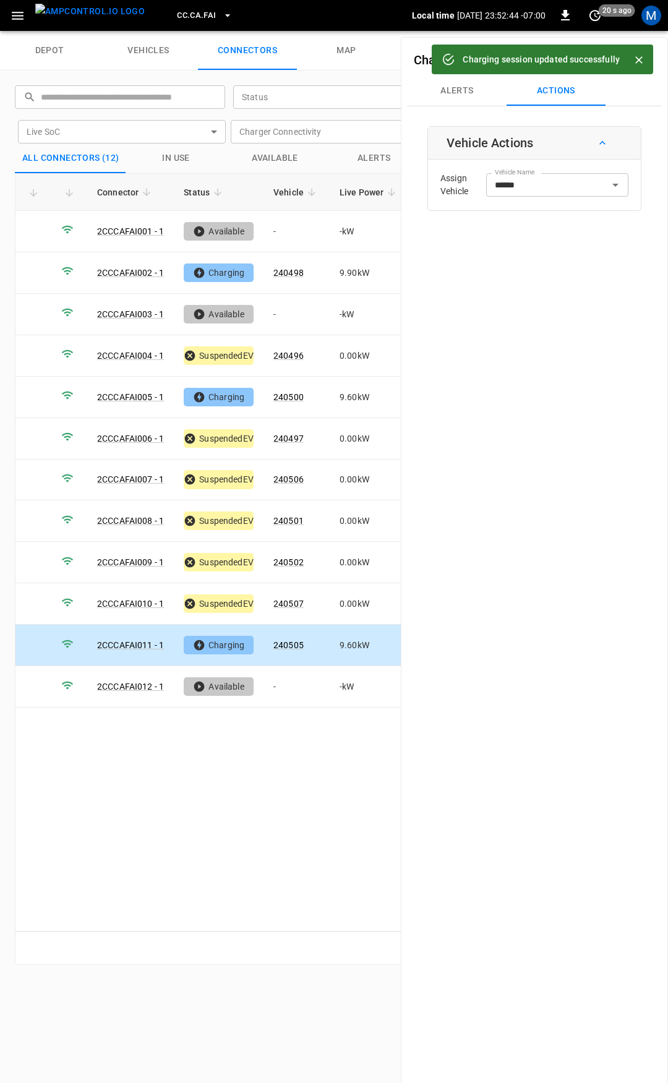
click at [180, 11] on span "CC.CA.FAI" at bounding box center [196, 16] width 39 height 14
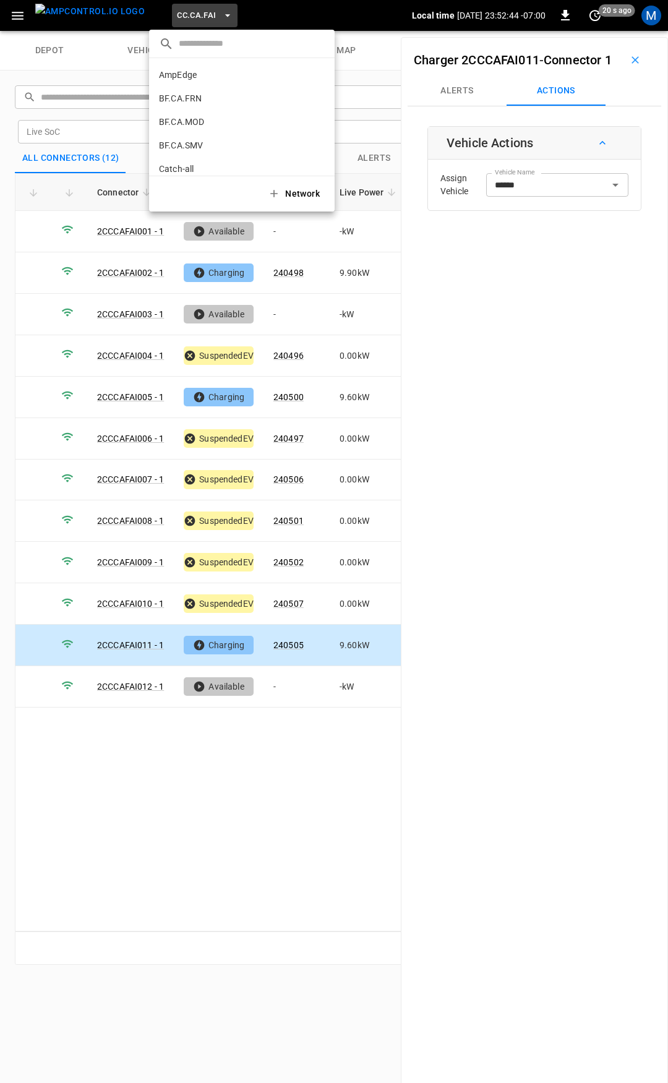
scroll to position [137, 0]
click at [208, 98] on p "CC.CA.OAK" at bounding box center [219, 102] width 121 height 12
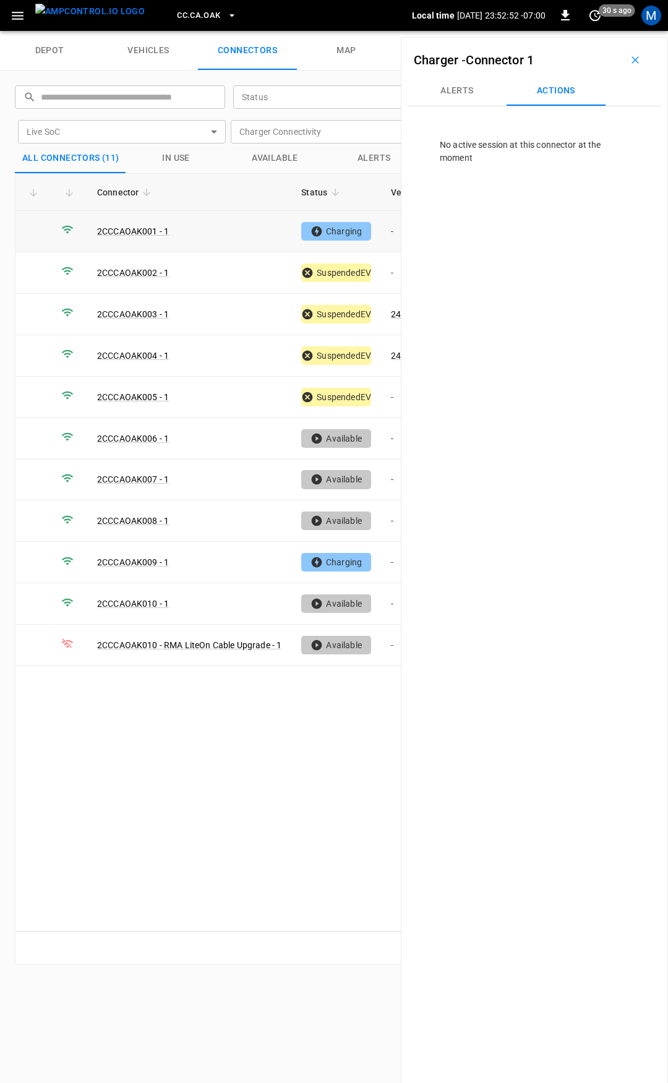
click at [395, 236] on td "-" at bounding box center [414, 231] width 66 height 41
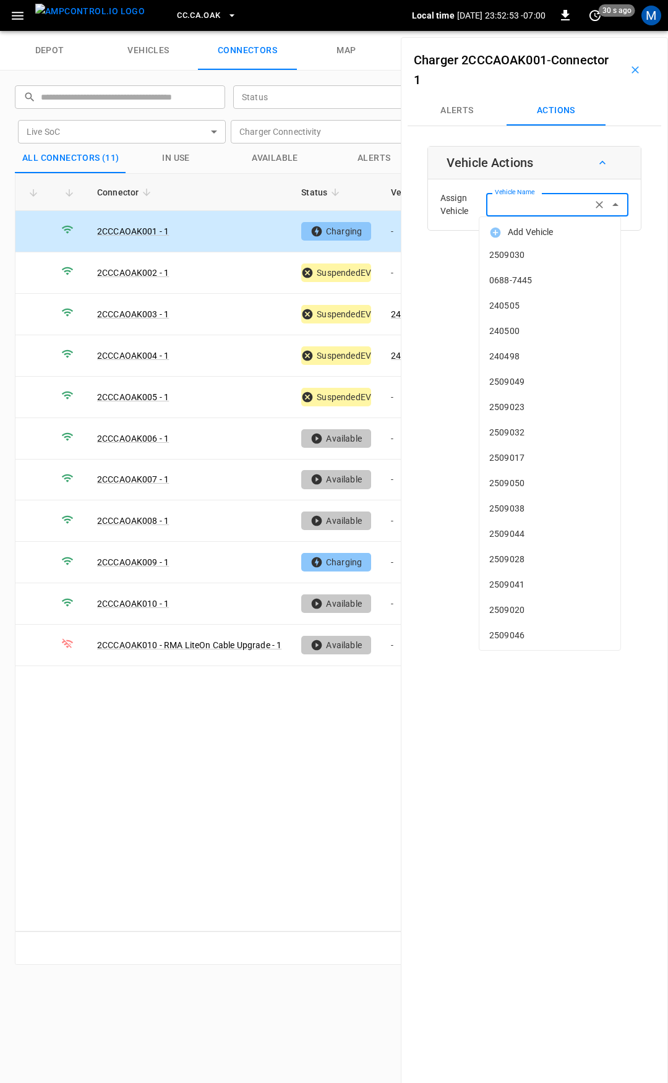
click at [534, 205] on input "Vehicle Name" at bounding box center [539, 204] width 98 height 15
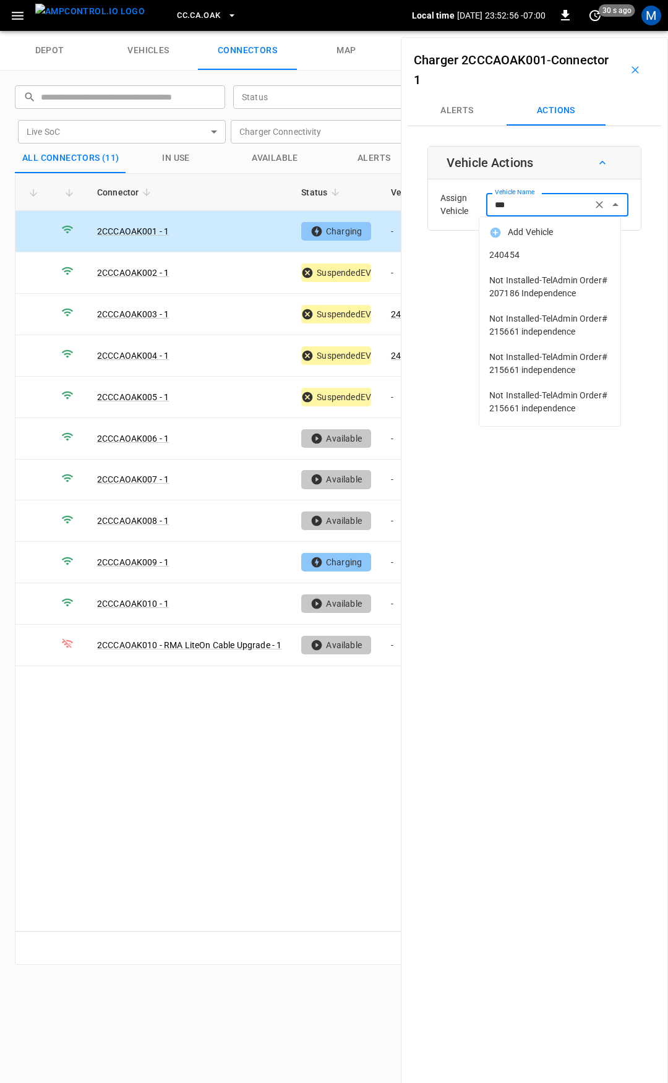
click at [529, 257] on span "240454" at bounding box center [549, 255] width 121 height 13
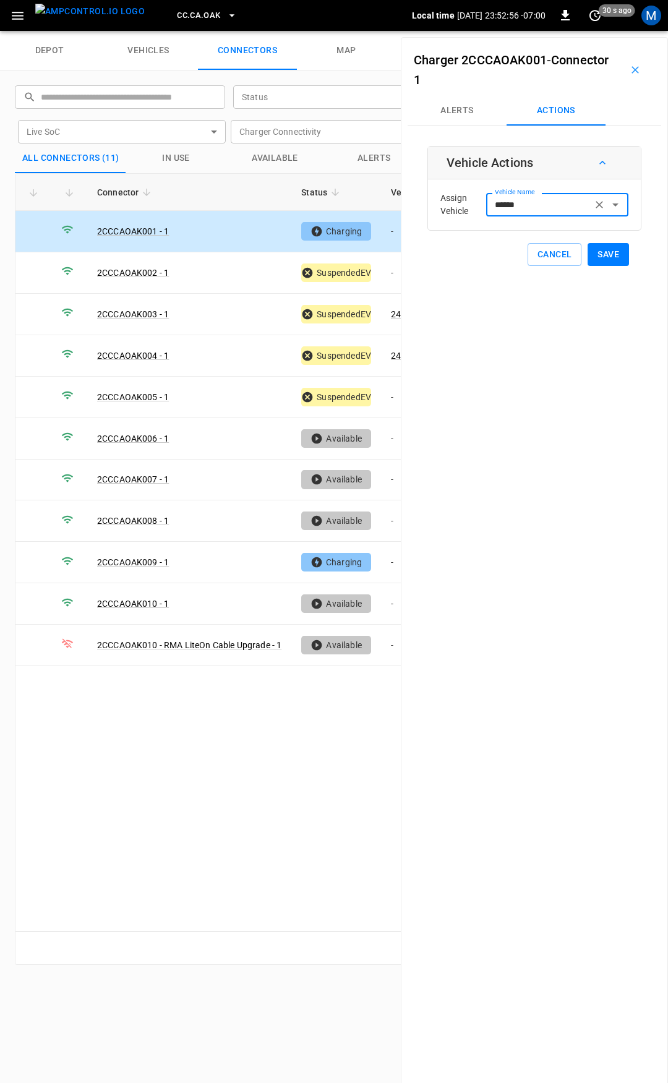
type input "******"
drag, startPoint x: 603, startPoint y: 249, endPoint x: 382, endPoint y: 290, distance: 224.5
click at [602, 249] on button "Save" at bounding box center [608, 254] width 41 height 23
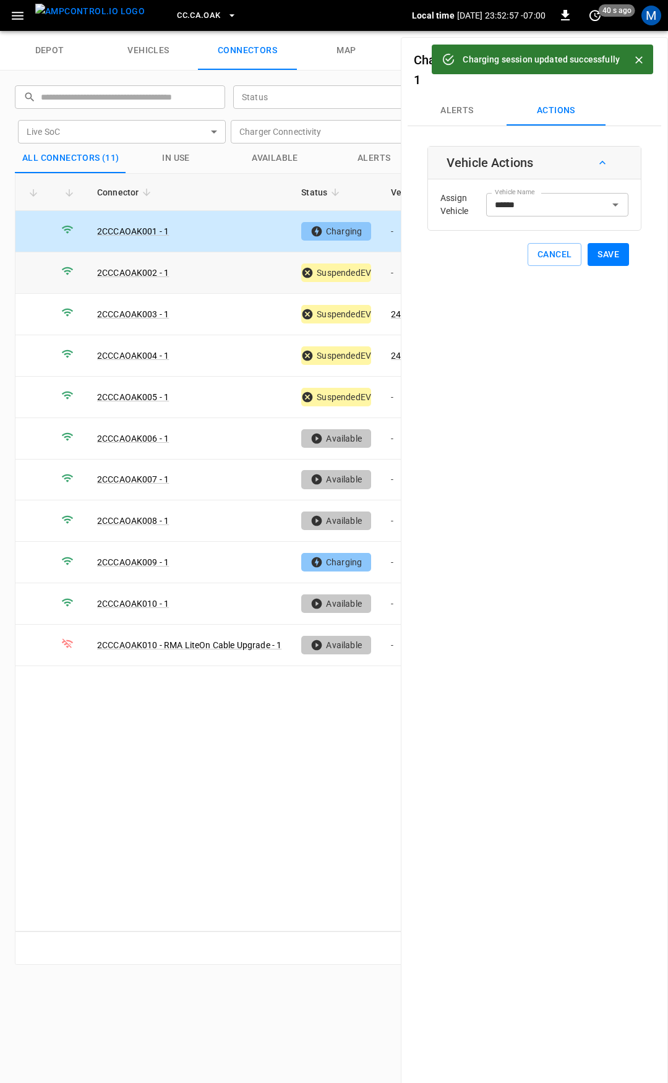
click at [390, 270] on td "-" at bounding box center [414, 272] width 66 height 41
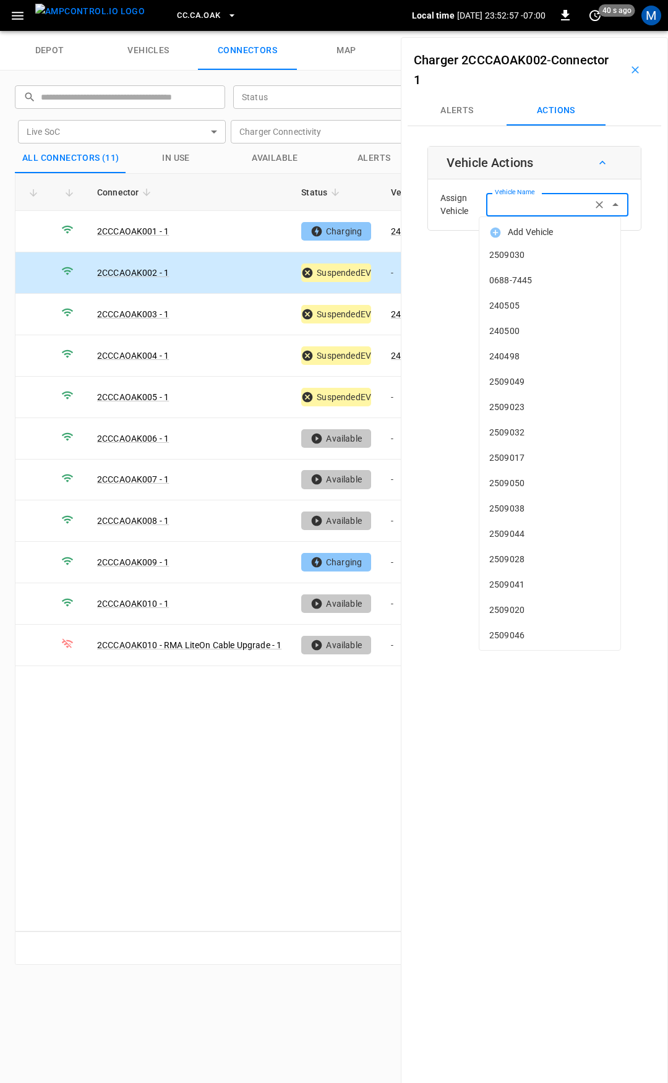
click at [507, 209] on input "Vehicle Name" at bounding box center [539, 204] width 98 height 15
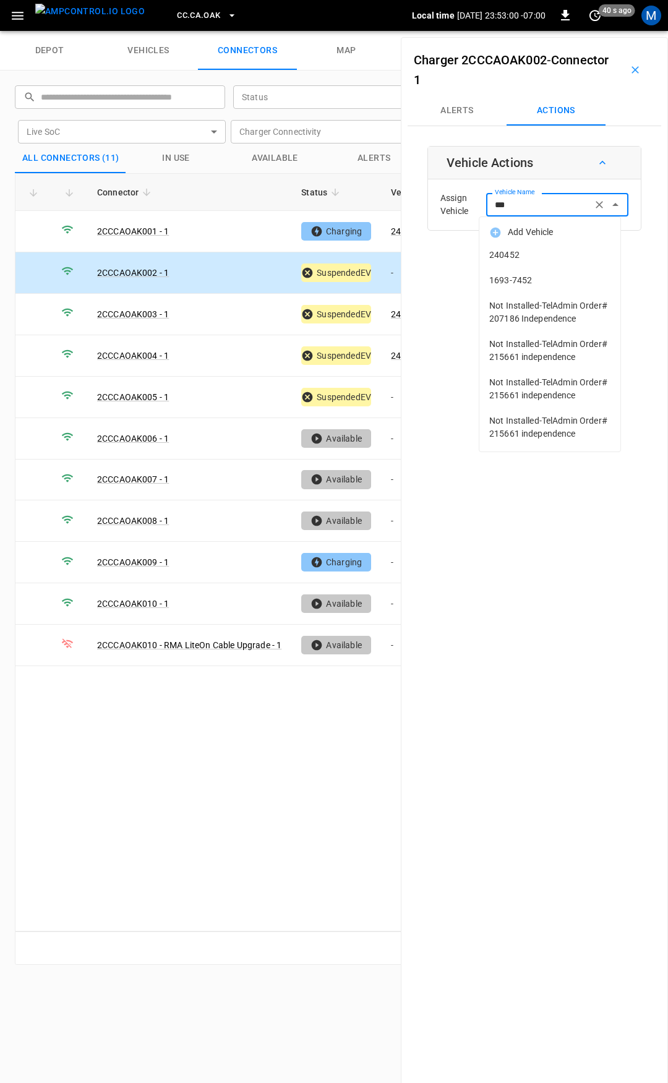
click at [508, 254] on span "240452" at bounding box center [549, 255] width 121 height 13
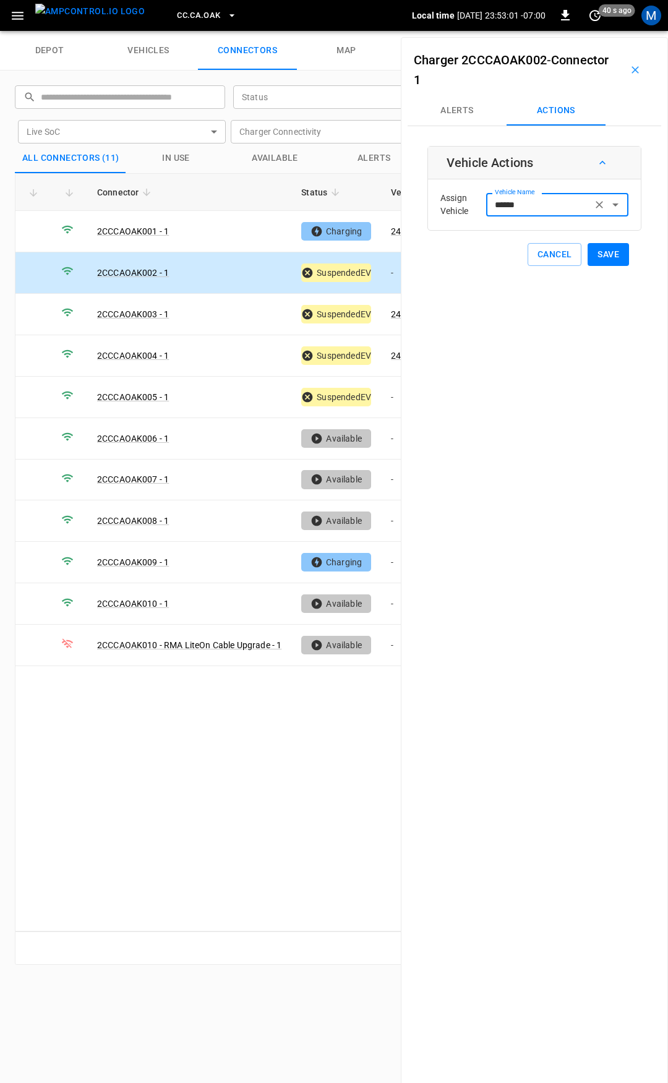
type input "******"
click at [601, 250] on button "Save" at bounding box center [608, 254] width 41 height 23
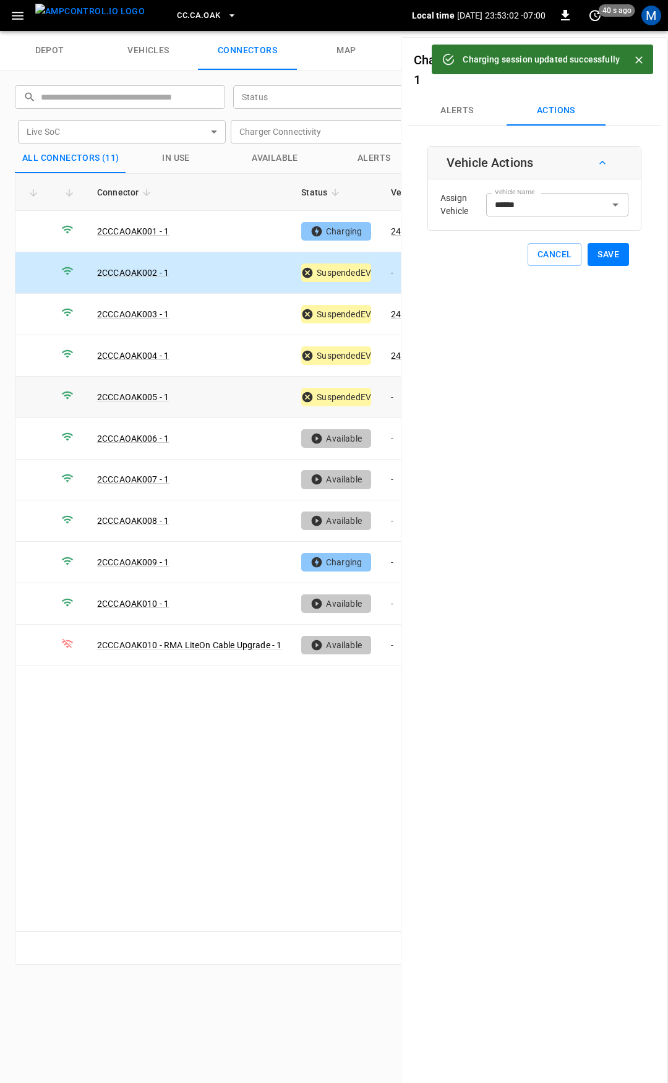
click at [389, 393] on td "-" at bounding box center [414, 397] width 66 height 41
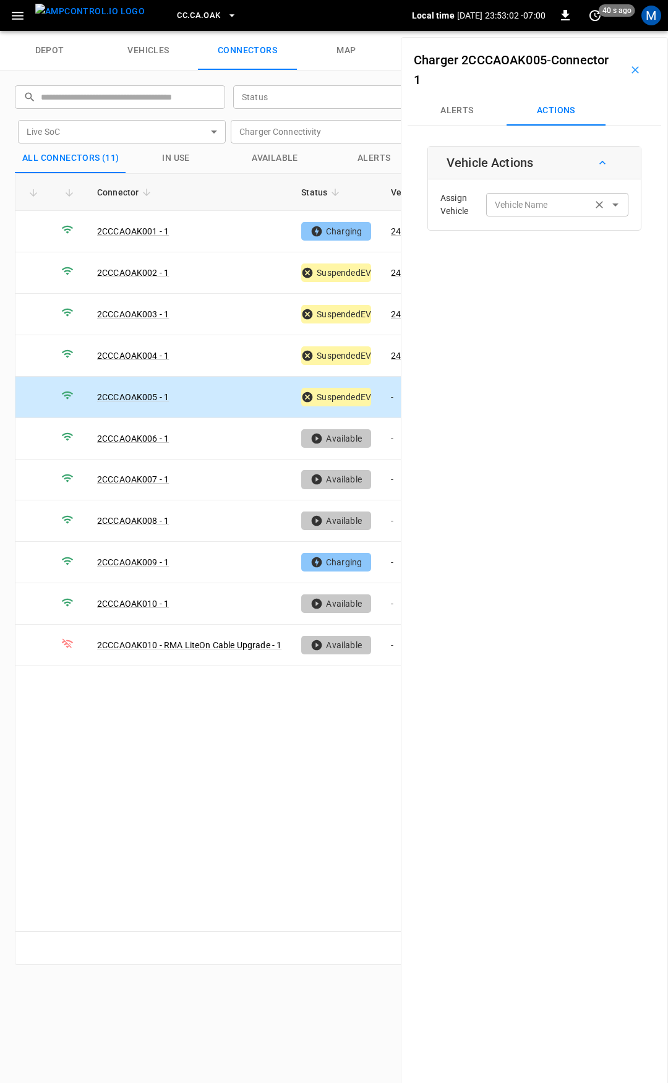
click at [523, 207] on input "Vehicle Name" at bounding box center [539, 204] width 98 height 15
click at [526, 205] on label "Vehicle Name" at bounding box center [521, 205] width 53 height 13
click at [526, 205] on input "Vehicle Name" at bounding box center [539, 204] width 98 height 15
click at [517, 276] on span "240449" at bounding box center [549, 280] width 121 height 13
type input "******"
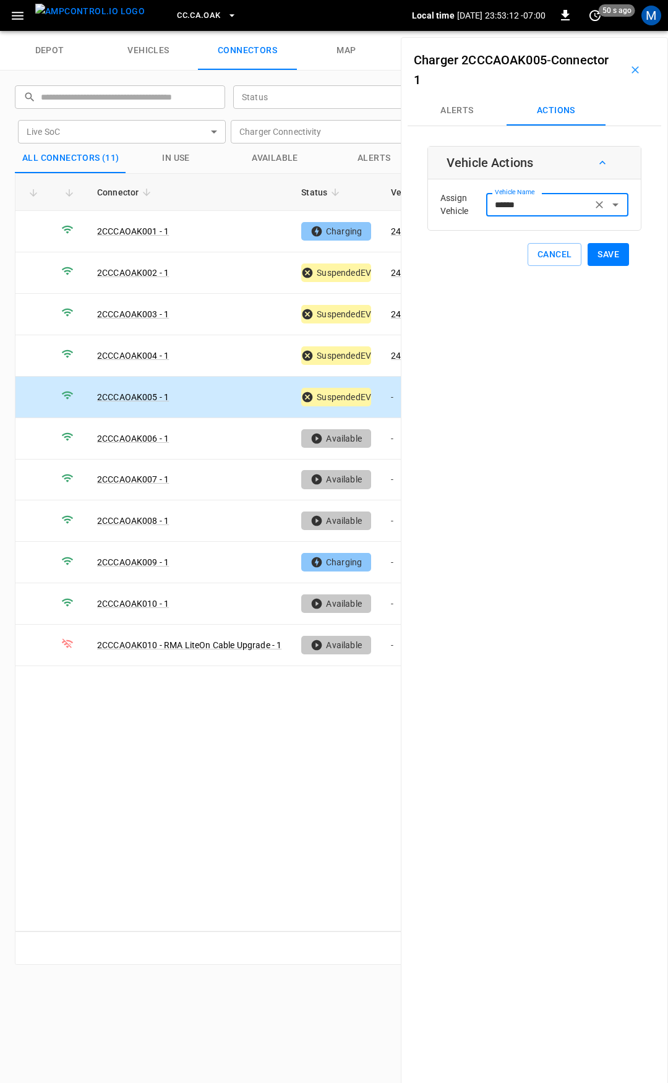
drag, startPoint x: 611, startPoint y: 259, endPoint x: 504, endPoint y: 468, distance: 234.4
click at [610, 259] on button "Save" at bounding box center [608, 254] width 41 height 23
click at [390, 560] on td "-" at bounding box center [414, 562] width 66 height 41
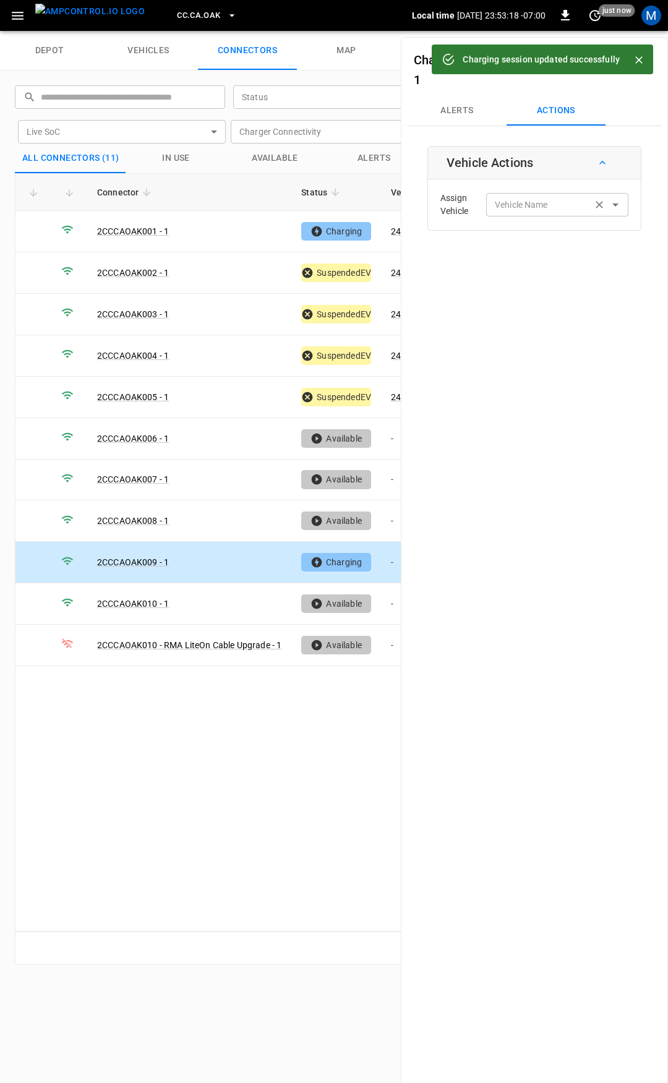
click at [530, 212] on input "Vehicle Name" at bounding box center [539, 204] width 98 height 15
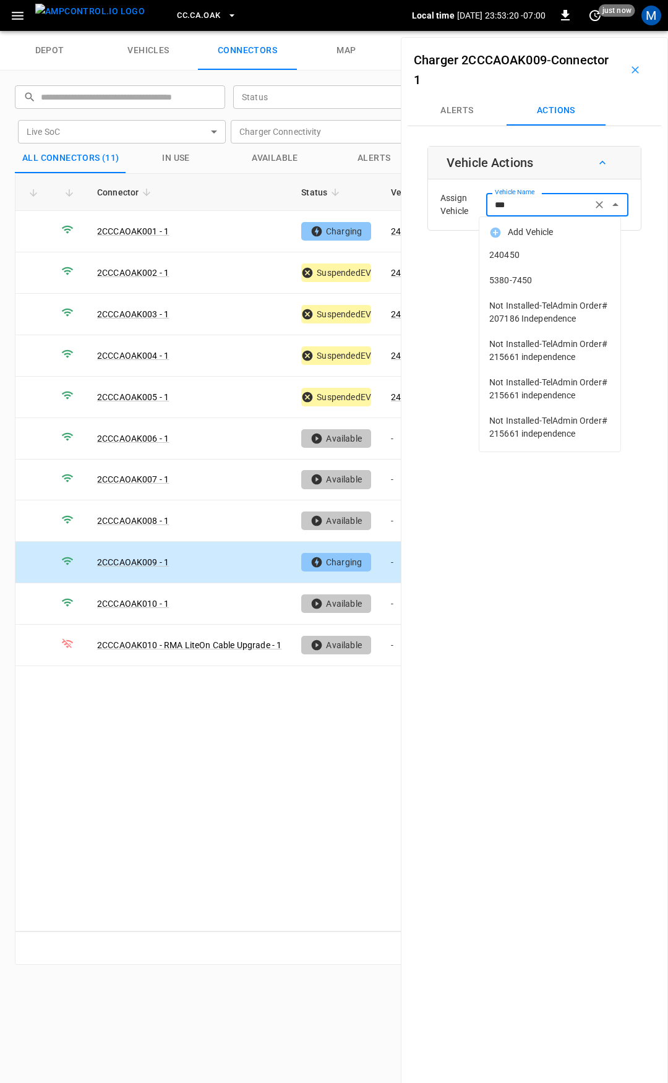
click at [530, 256] on span "240450" at bounding box center [549, 255] width 121 height 13
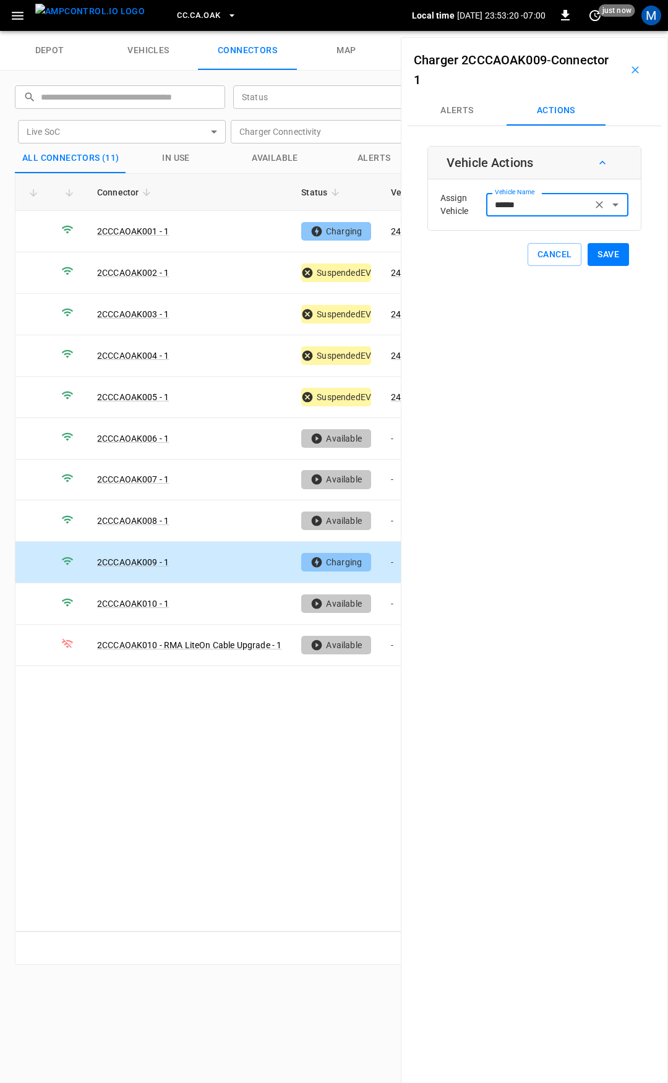
type input "******"
click at [601, 257] on button "Save" at bounding box center [608, 254] width 41 height 23
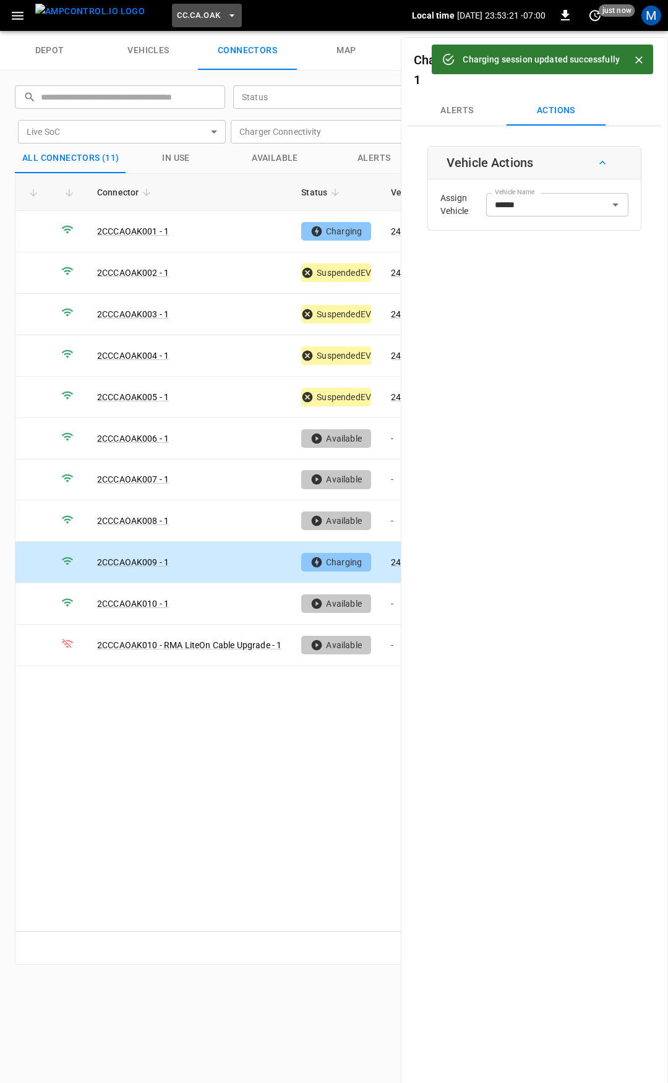
click at [177, 11] on span "CC.CA.OAK" at bounding box center [198, 16] width 43 height 14
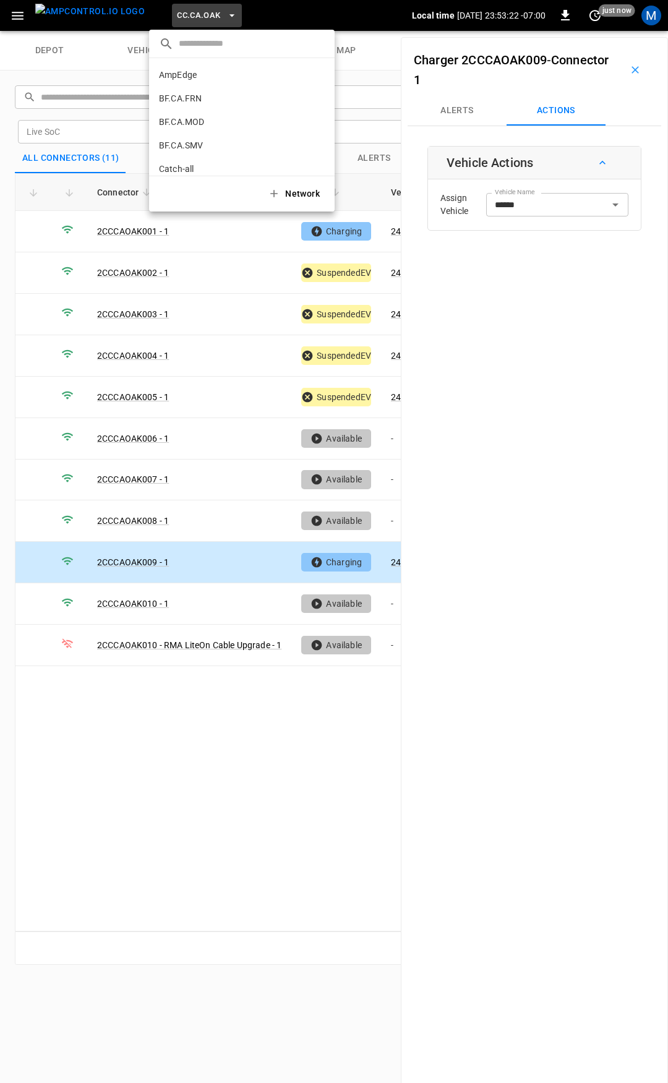
scroll to position [161, 0]
click at [202, 98] on p "CC.CA.RIC" at bounding box center [219, 102] width 121 height 12
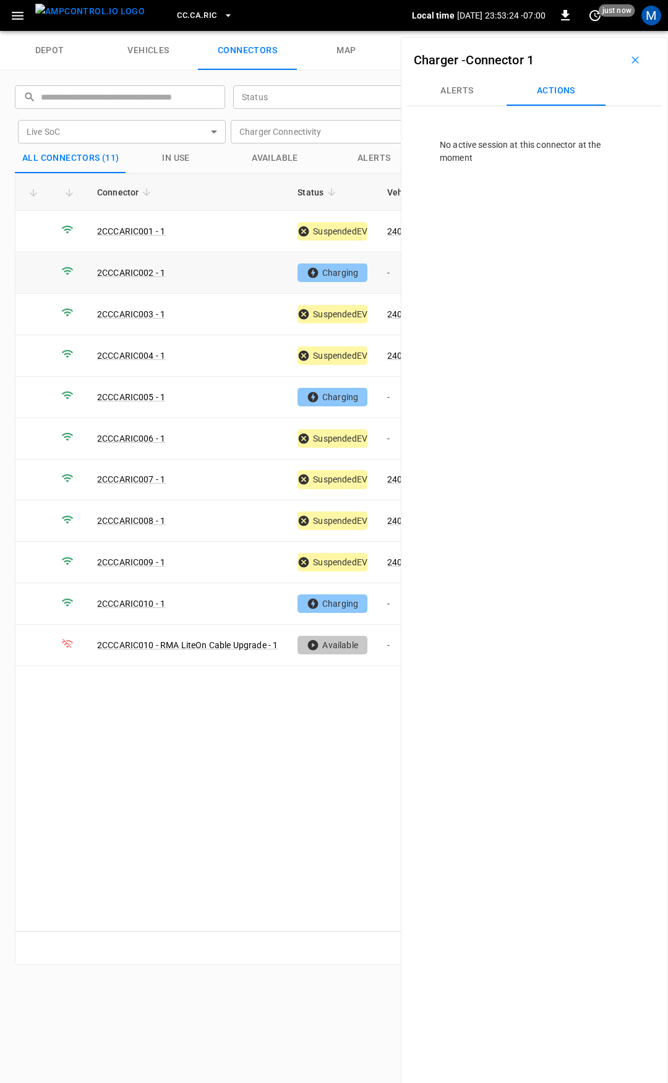
click at [389, 267] on td "-" at bounding box center [410, 272] width 66 height 41
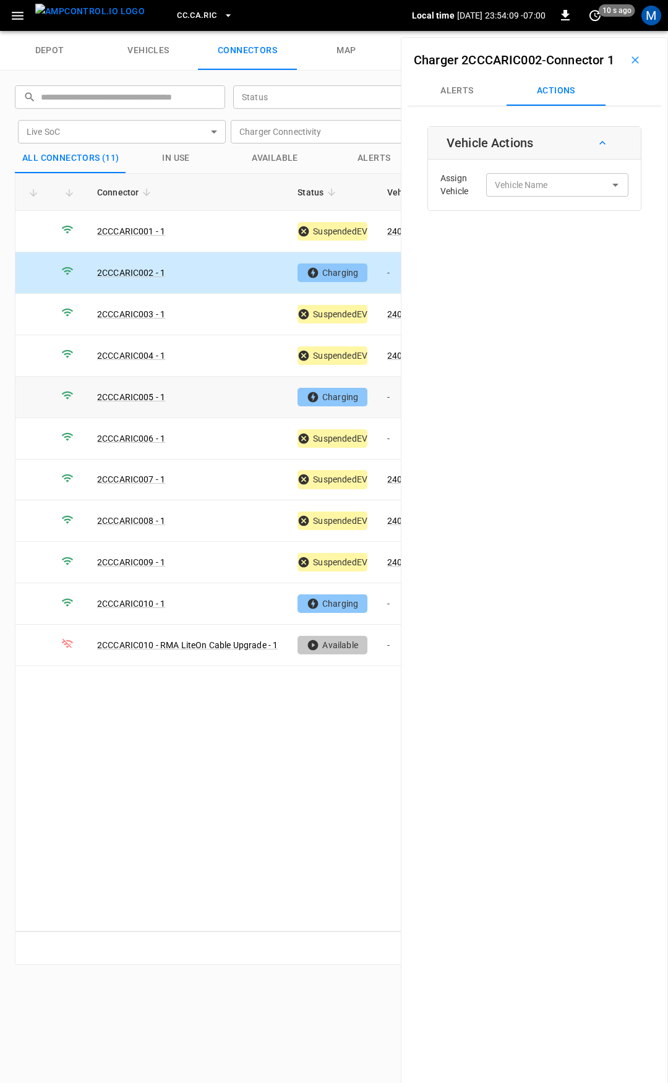
click at [386, 392] on td "-" at bounding box center [410, 397] width 66 height 41
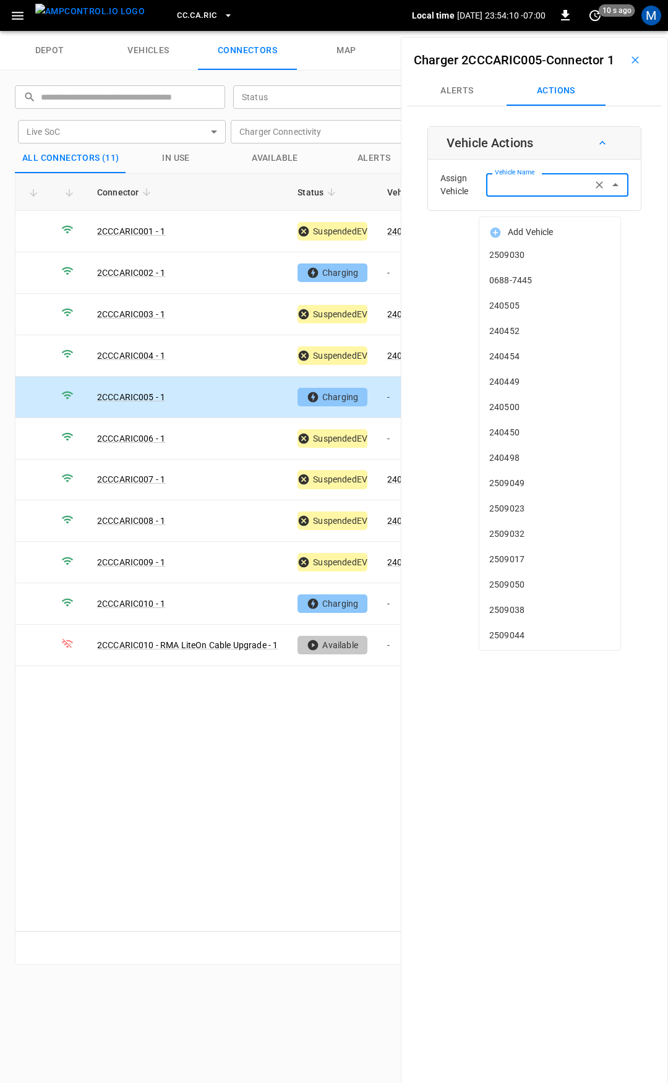
click at [533, 192] on input "Vehicle Name" at bounding box center [539, 184] width 98 height 15
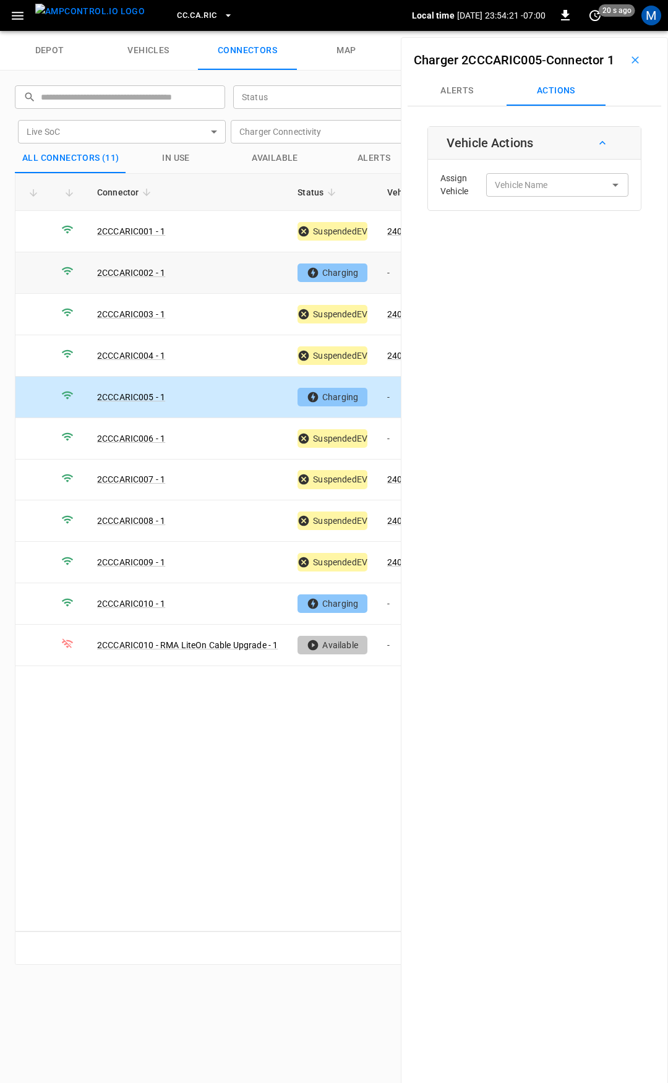
click at [392, 273] on td "-" at bounding box center [410, 272] width 66 height 41
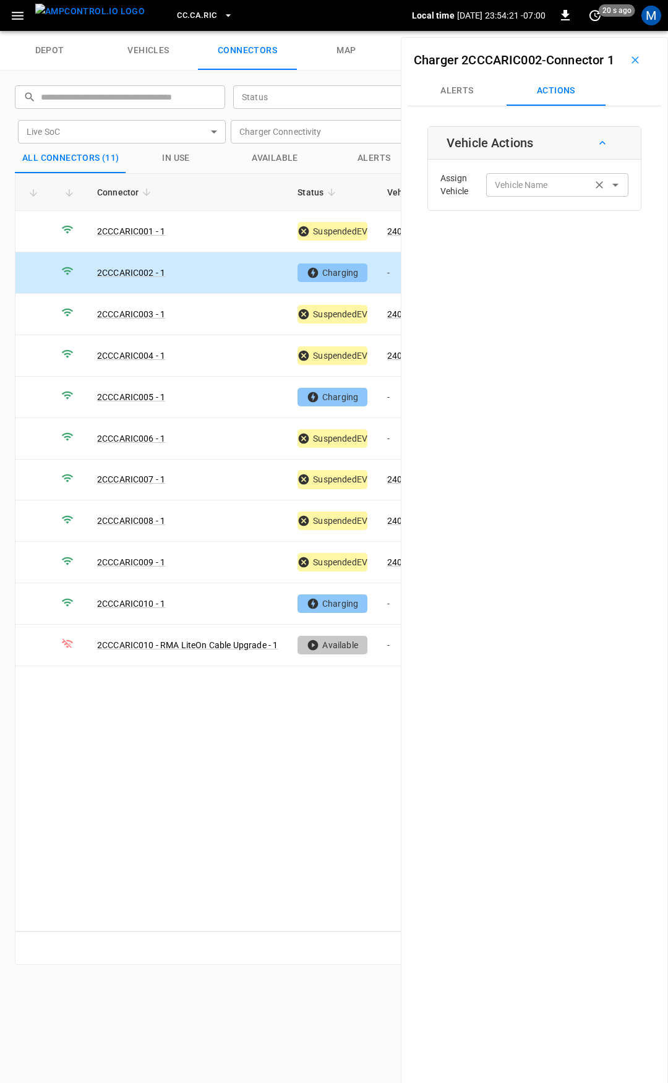
click at [507, 192] on input "Vehicle Name" at bounding box center [539, 184] width 98 height 15
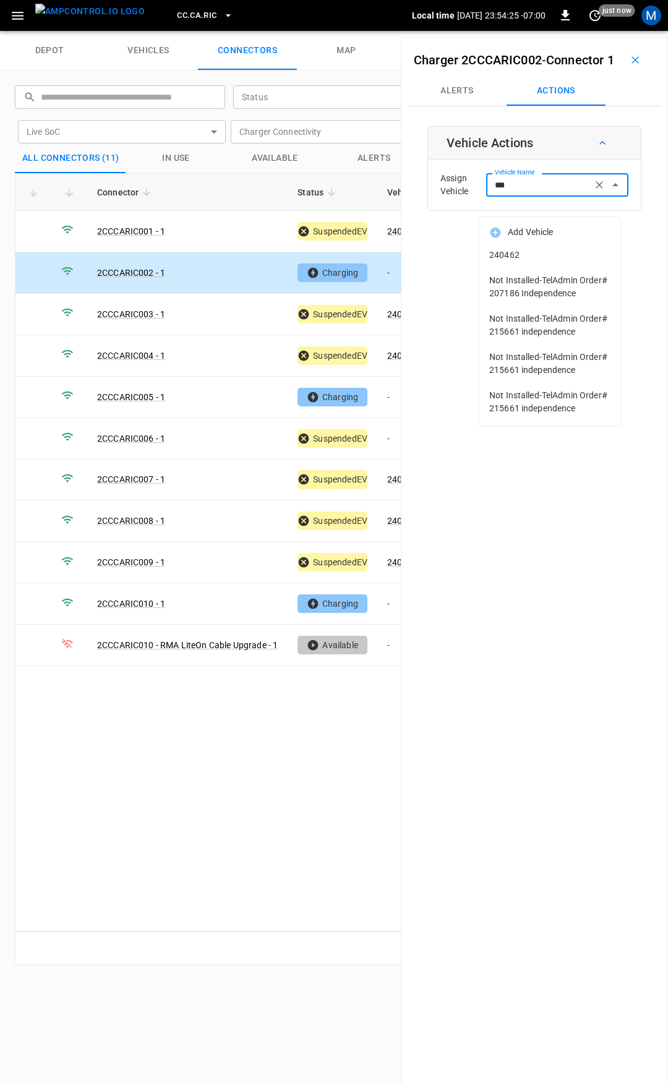
click at [527, 259] on span "240462" at bounding box center [549, 255] width 121 height 13
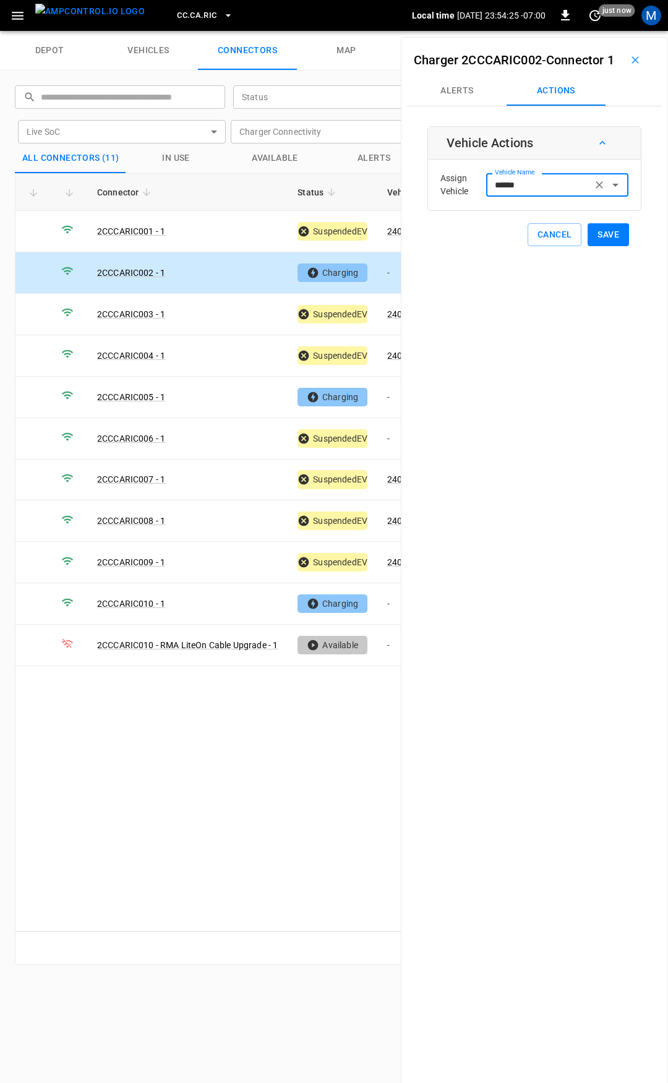
type input "******"
click at [606, 246] on button "Save" at bounding box center [608, 234] width 41 height 23
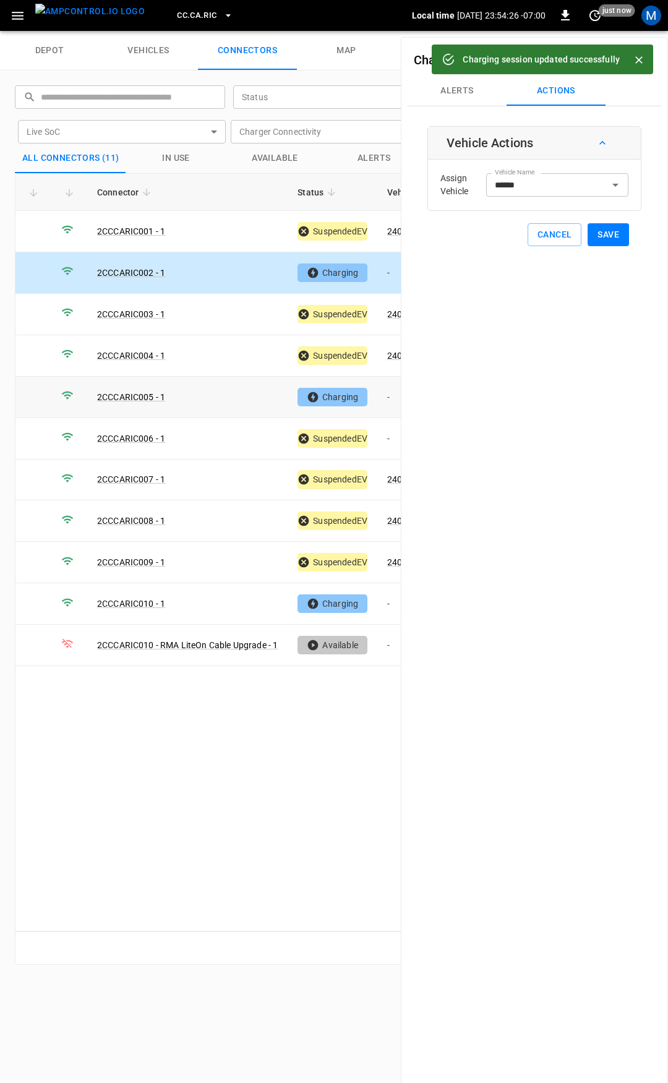
click at [393, 395] on td "-" at bounding box center [410, 397] width 66 height 41
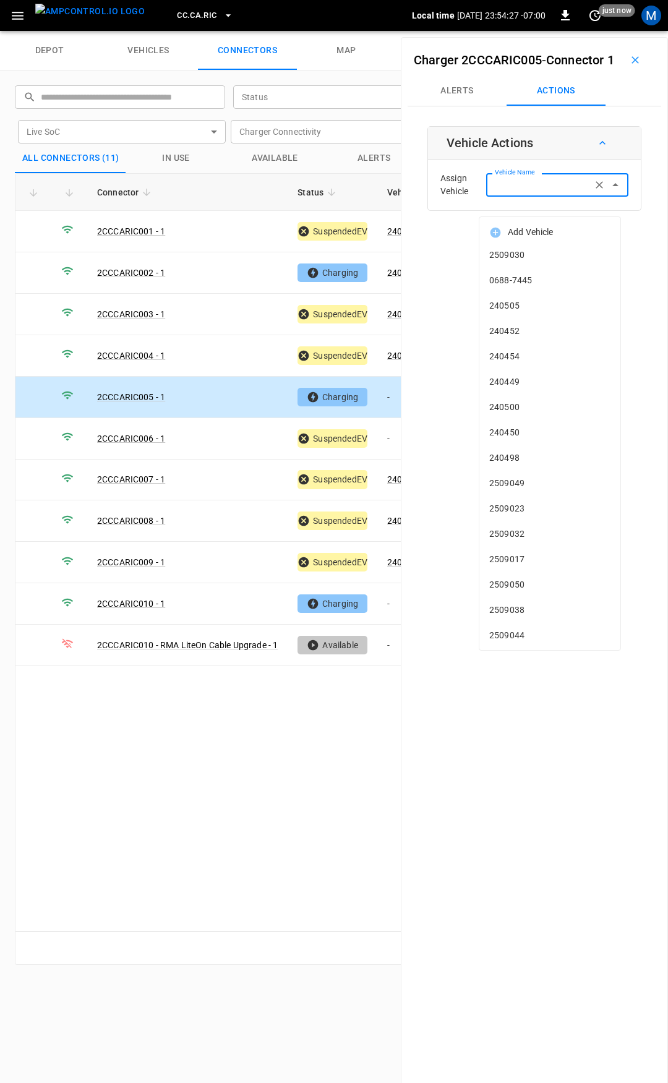
click at [514, 196] on div "Vehicle Name Vehicle Name" at bounding box center [557, 184] width 142 height 23
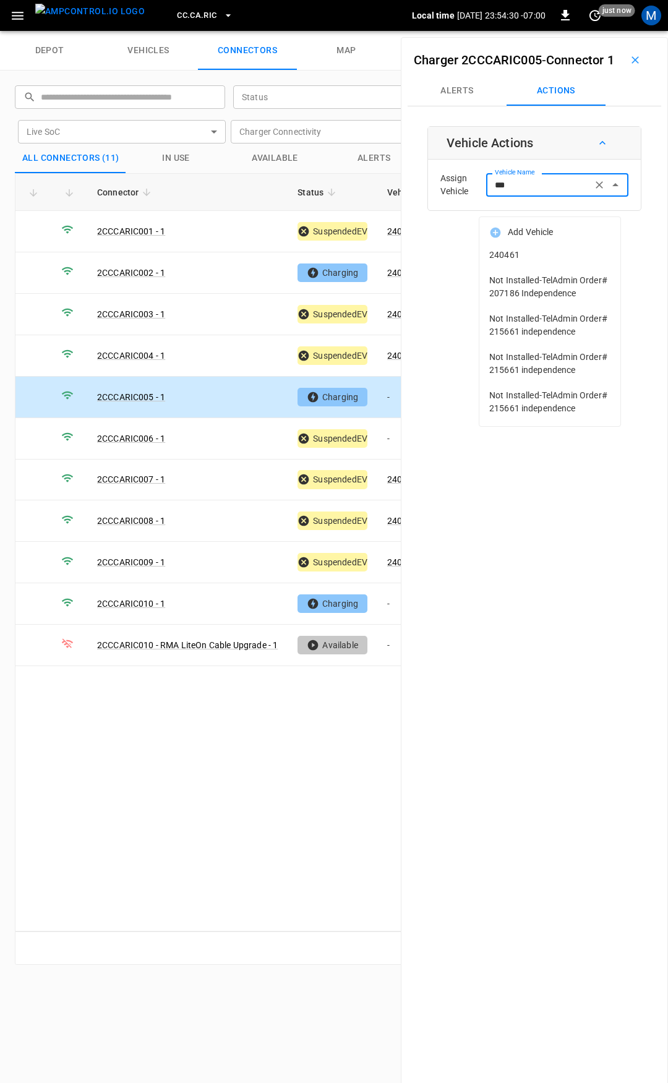
click at [564, 255] on span "240461" at bounding box center [549, 255] width 121 height 13
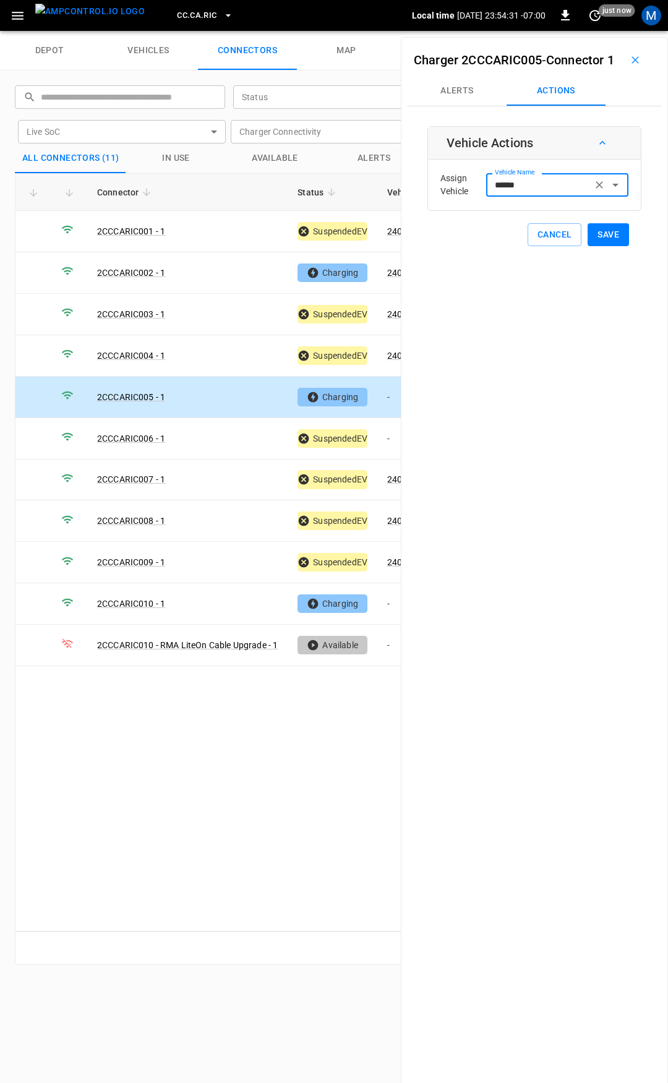
type input "******"
click at [600, 246] on button "Save" at bounding box center [608, 234] width 41 height 23
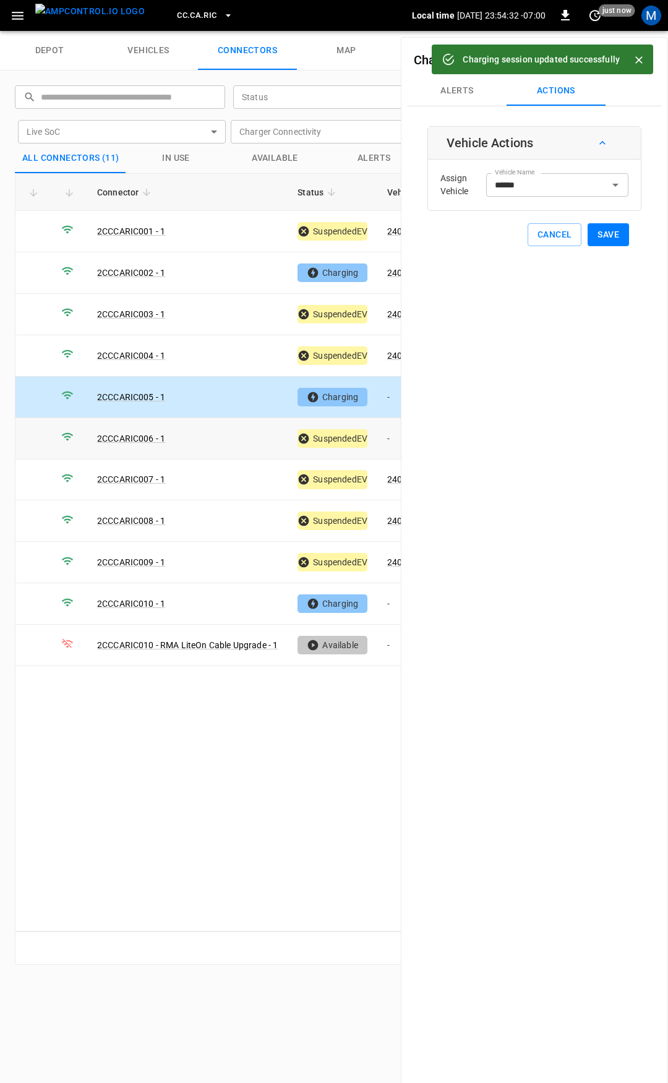
click at [382, 437] on td "-" at bounding box center [410, 438] width 66 height 41
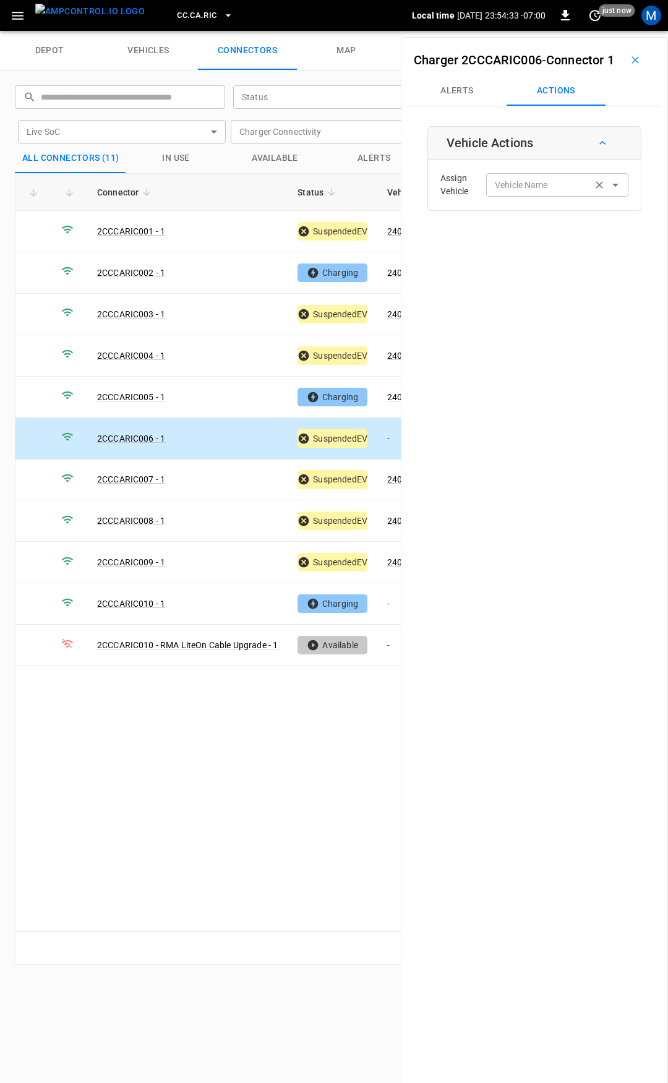
click at [525, 196] on div "Vehicle Name Vehicle Name" at bounding box center [557, 184] width 142 height 23
click at [536, 192] on input "Vehicle Name" at bounding box center [539, 184] width 98 height 15
click at [540, 251] on span "240464" at bounding box center [549, 255] width 121 height 13
type input "******"
click at [604, 246] on button "Save" at bounding box center [608, 234] width 41 height 23
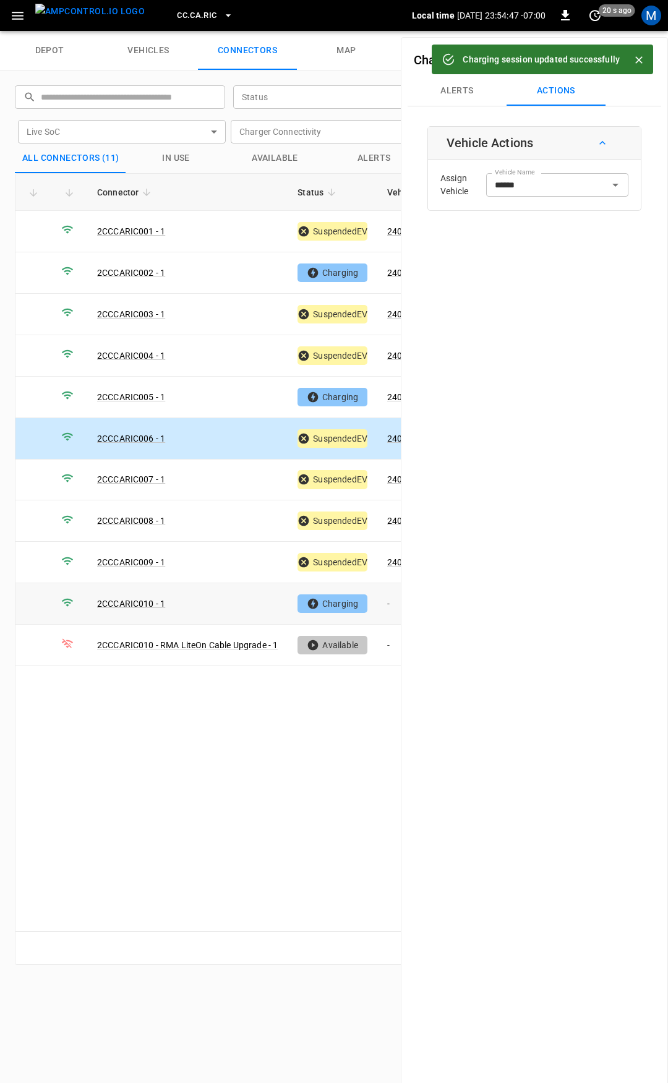
click at [387, 601] on td "-" at bounding box center [410, 603] width 66 height 41
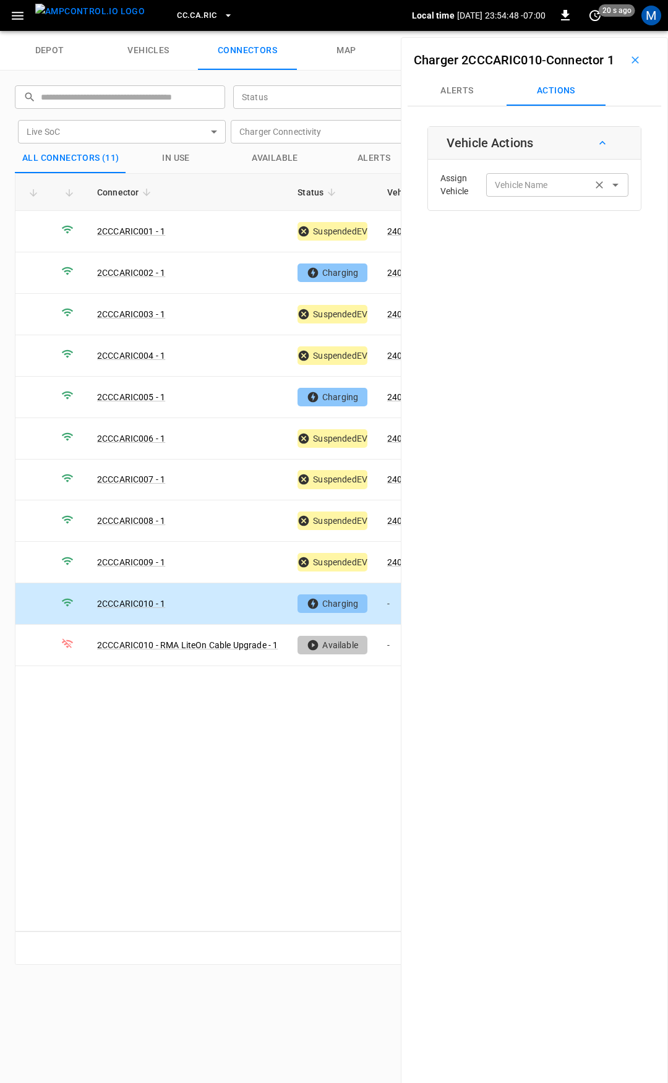
click at [522, 196] on div "Vehicle Name Vehicle Name" at bounding box center [557, 184] width 142 height 23
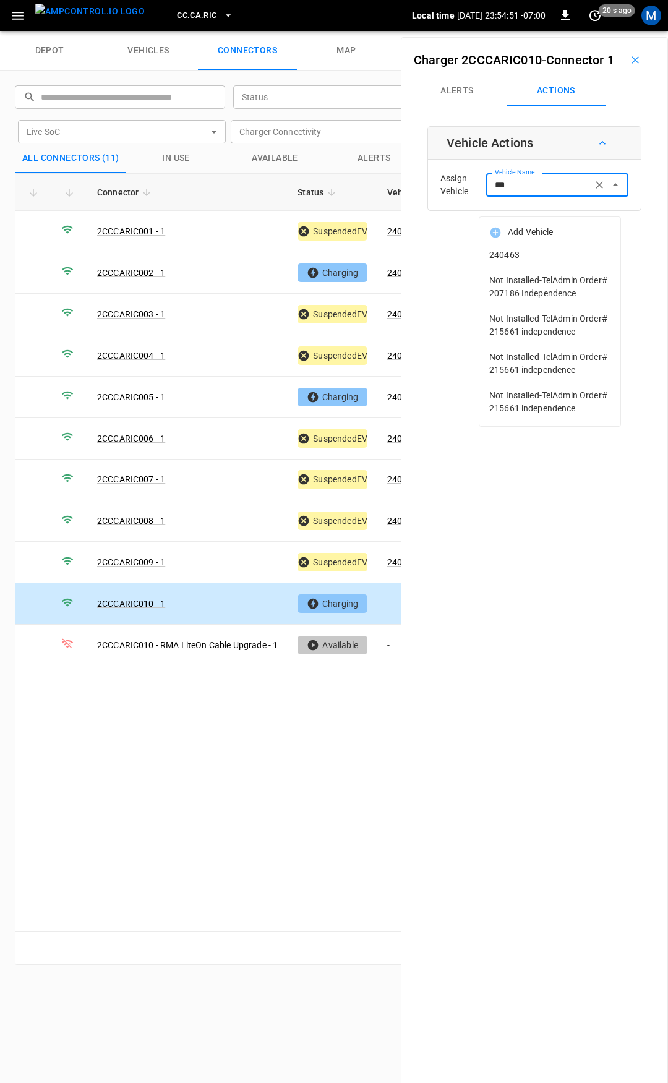
click at [561, 254] on span "240463" at bounding box center [549, 255] width 121 height 13
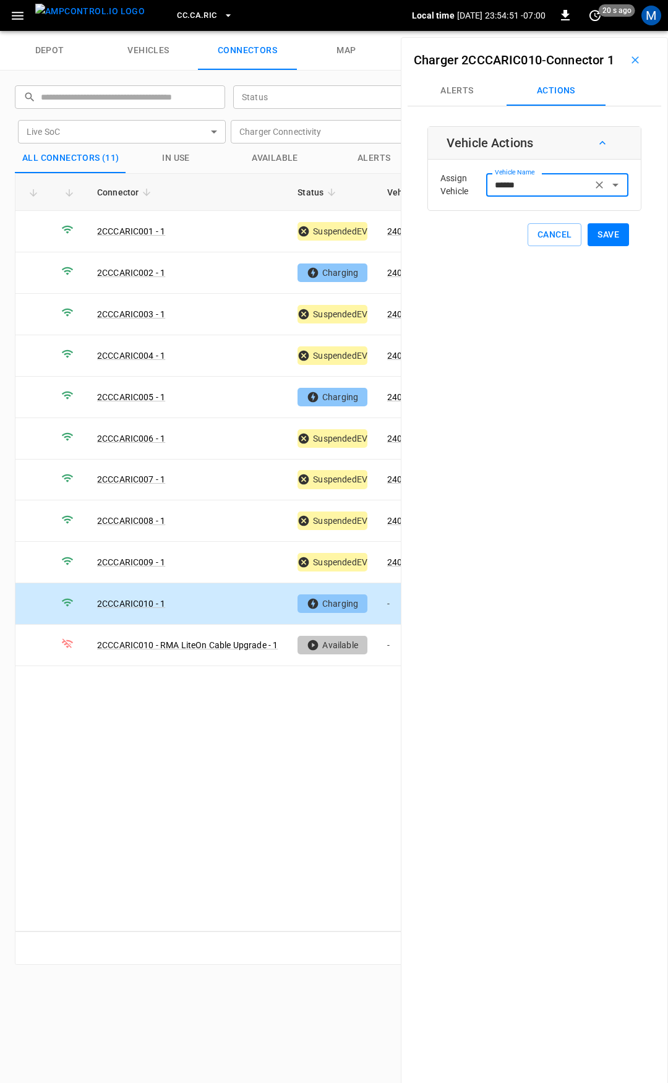
type input "******"
click at [627, 246] on div "Vehicle Actions Assign Vehicle Vehicle Name ****** Vehicle Name Cancel Save" at bounding box center [535, 186] width 214 height 120
click at [588, 246] on button "Save" at bounding box center [608, 234] width 41 height 23
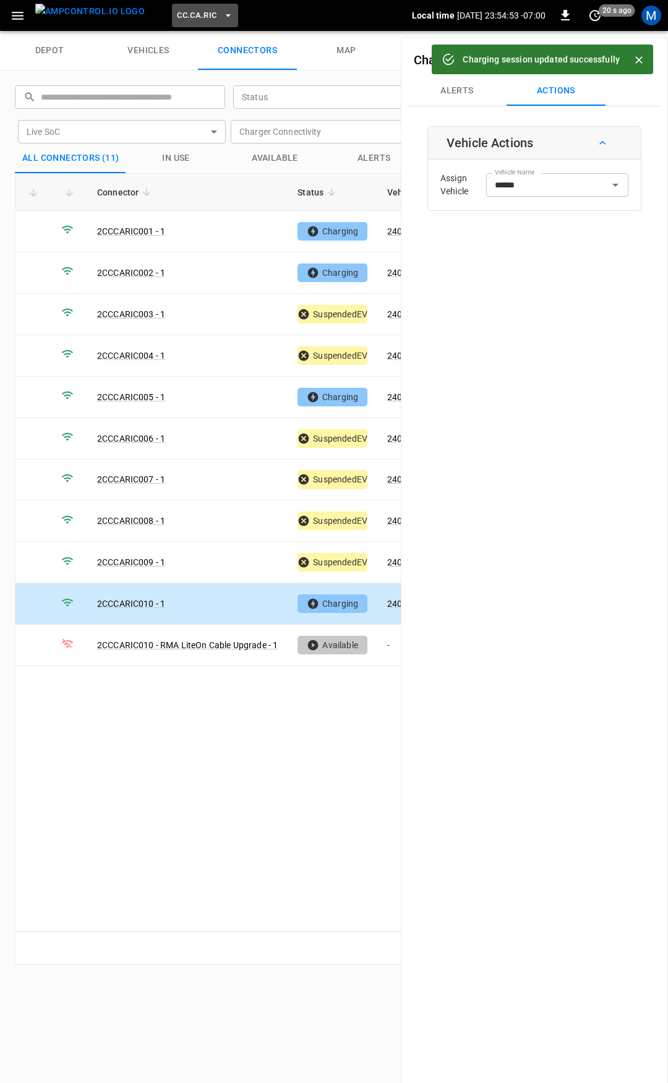
click at [181, 7] on button "CC.CA.RIC" at bounding box center [205, 16] width 66 height 24
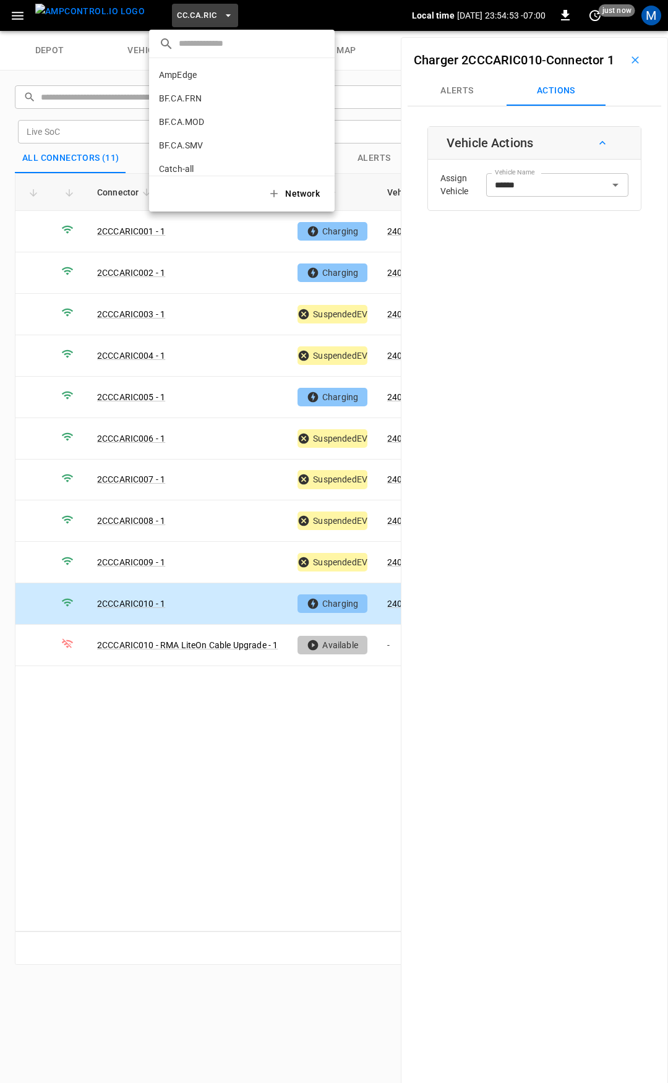
scroll to position [184, 0]
click at [199, 101] on p "CC.CA.SFF" at bounding box center [220, 102] width 123 height 12
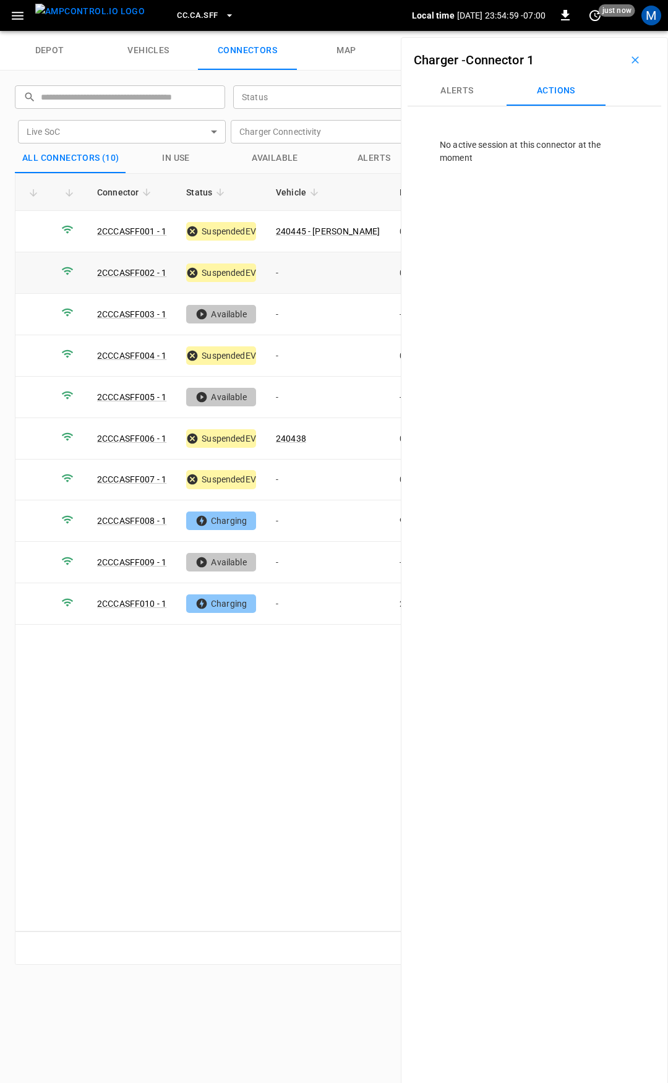
click at [345, 268] on td "-" at bounding box center [328, 272] width 124 height 41
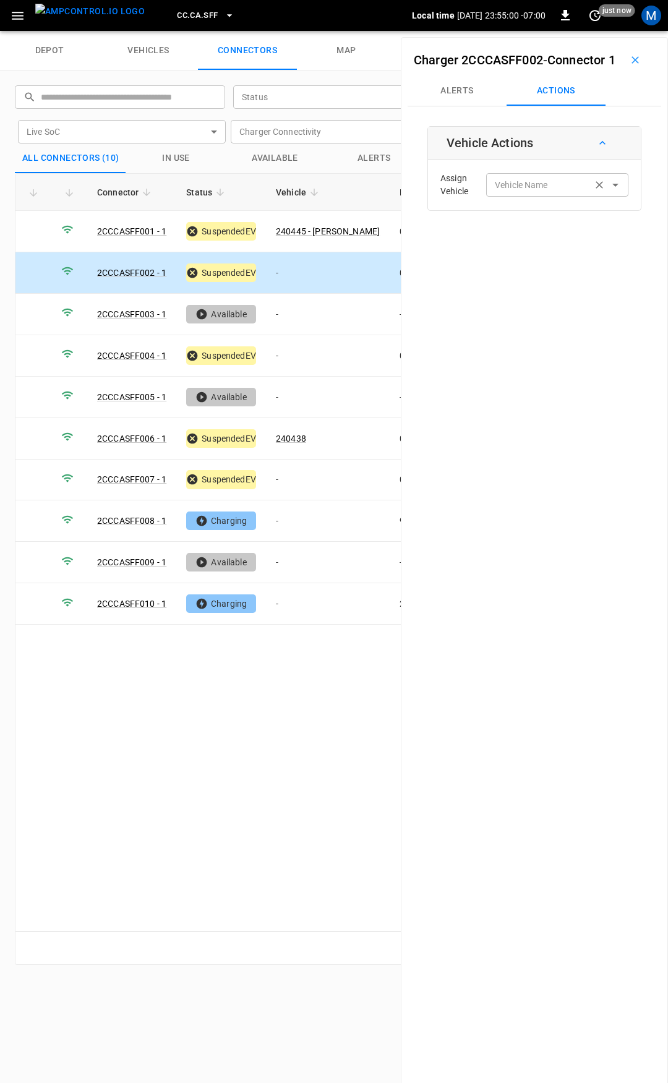
click at [536, 192] on input "Vehicle Name" at bounding box center [539, 184] width 98 height 15
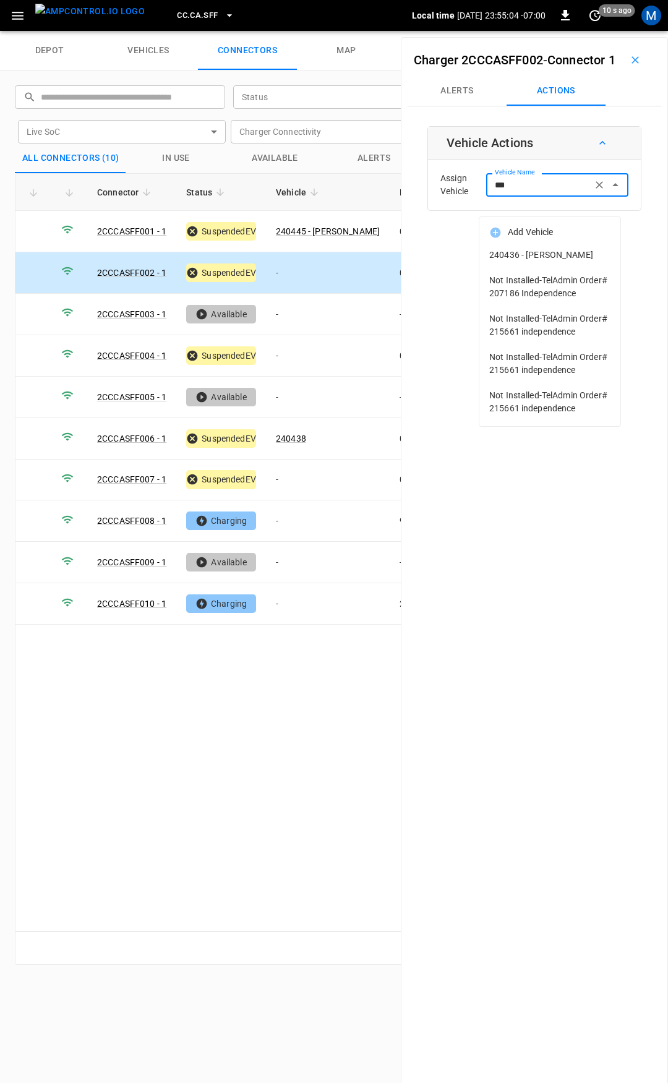
click at [558, 256] on span "240436 - [PERSON_NAME]" at bounding box center [549, 255] width 121 height 13
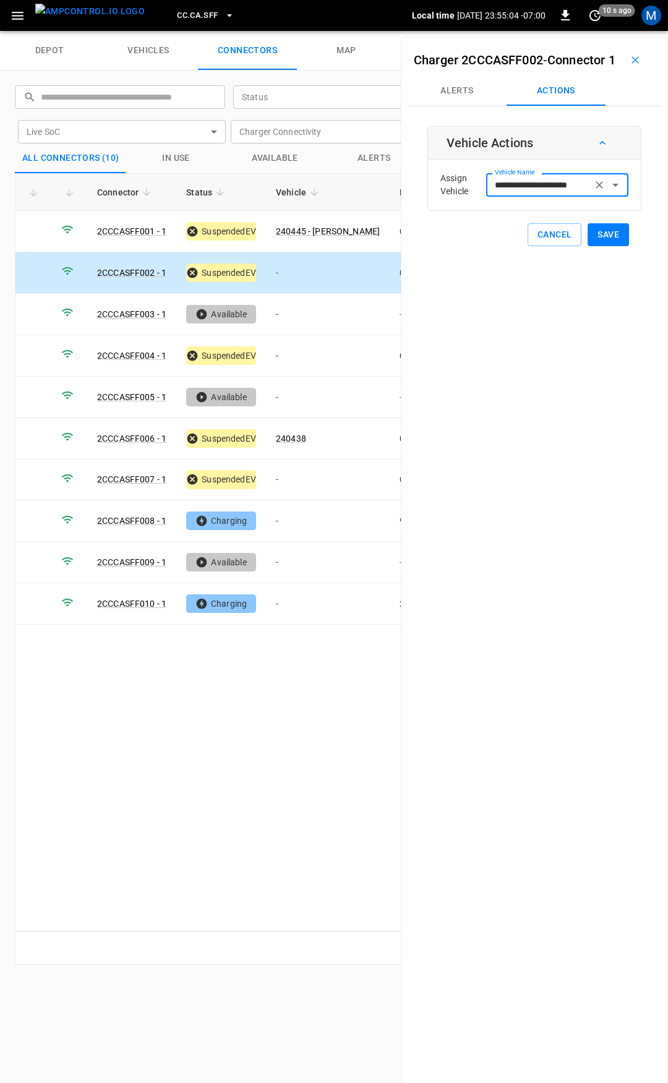
type input "**********"
drag, startPoint x: 608, startPoint y: 255, endPoint x: 588, endPoint y: 262, distance: 21.1
click at [608, 246] on button "Save" at bounding box center [608, 234] width 41 height 23
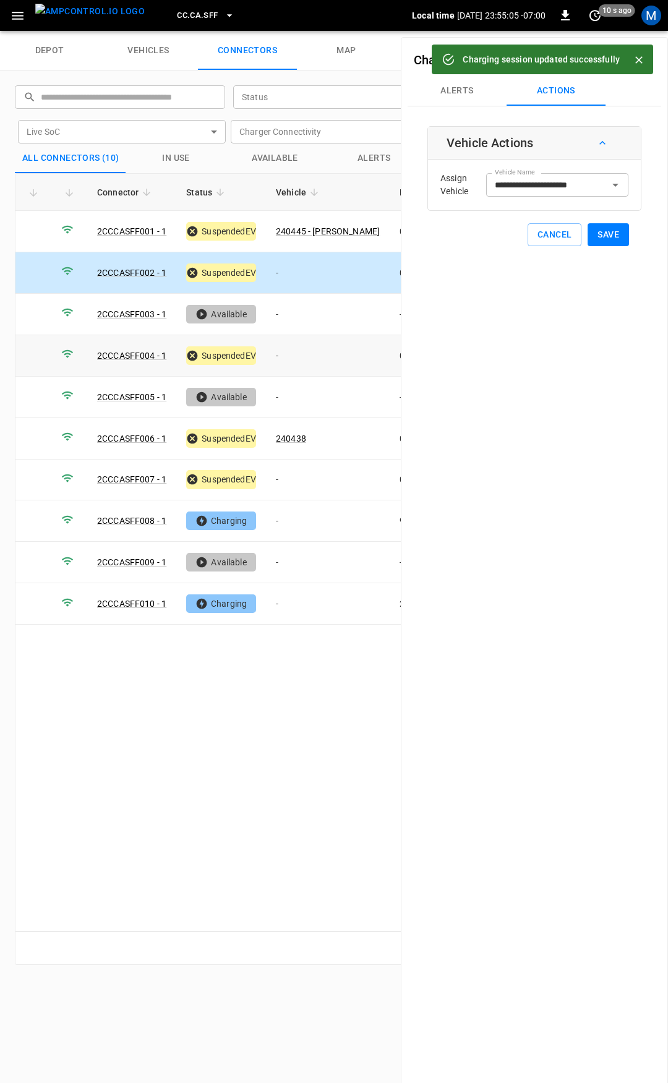
click at [287, 362] on td "-" at bounding box center [328, 355] width 124 height 41
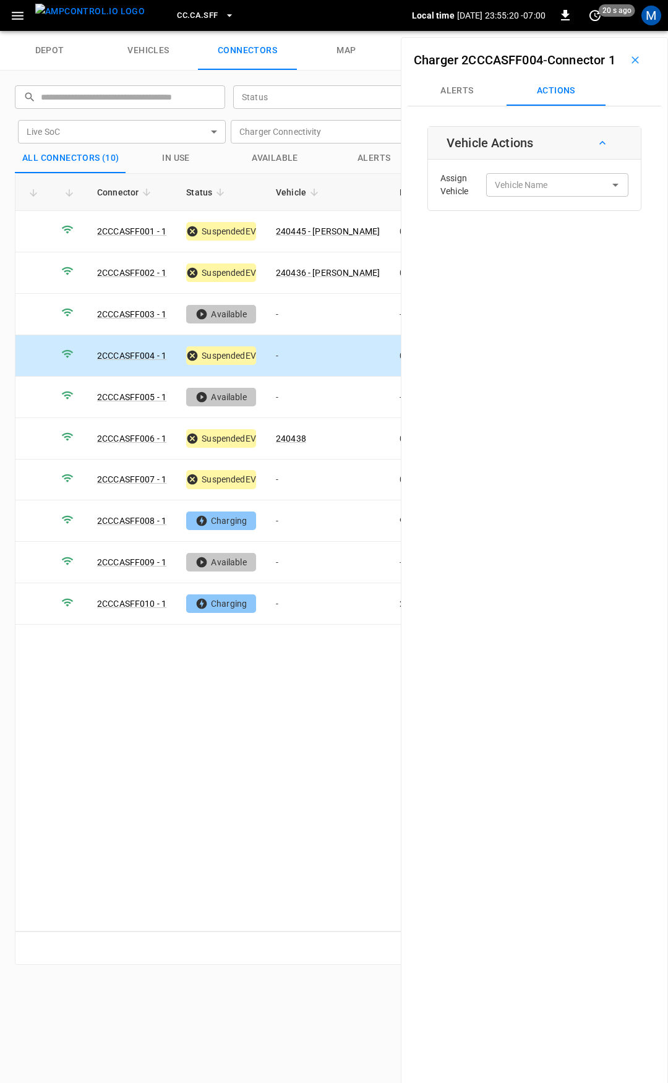
click at [326, 357] on td "-" at bounding box center [328, 355] width 124 height 41
click at [301, 352] on td "-" at bounding box center [328, 355] width 124 height 41
click at [545, 192] on input "Vehicle Name" at bounding box center [539, 184] width 98 height 15
click at [523, 192] on input "Vehicle Name" at bounding box center [539, 184] width 98 height 15
click at [551, 264] on li "240437 - [PERSON_NAME]" at bounding box center [550, 255] width 141 height 25
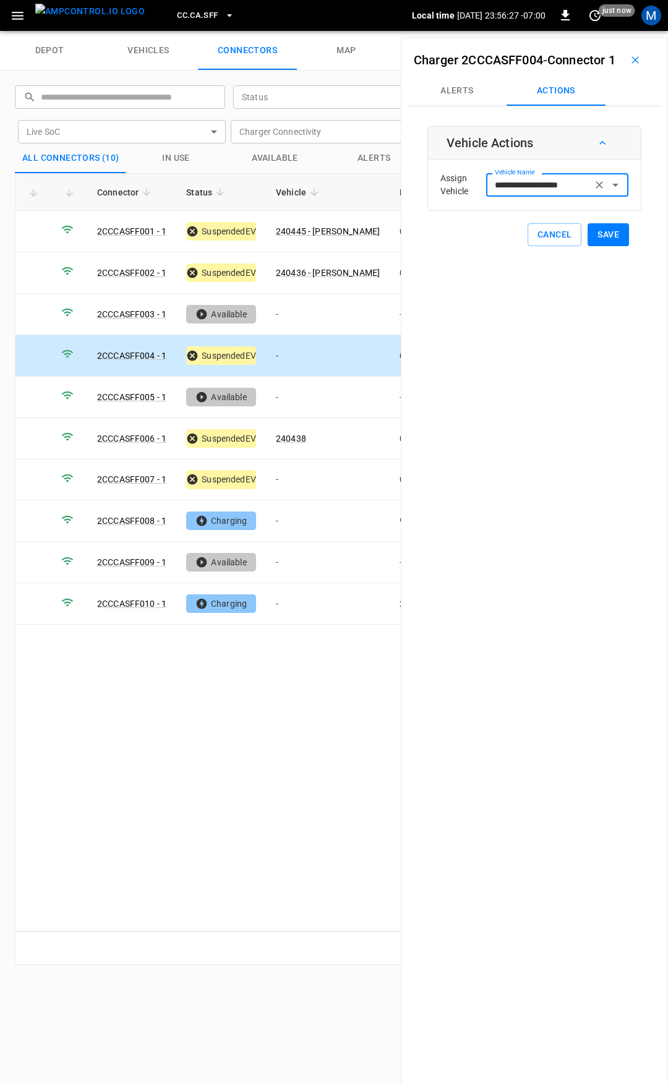
type input "**********"
click at [598, 246] on button "Save" at bounding box center [608, 234] width 41 height 23
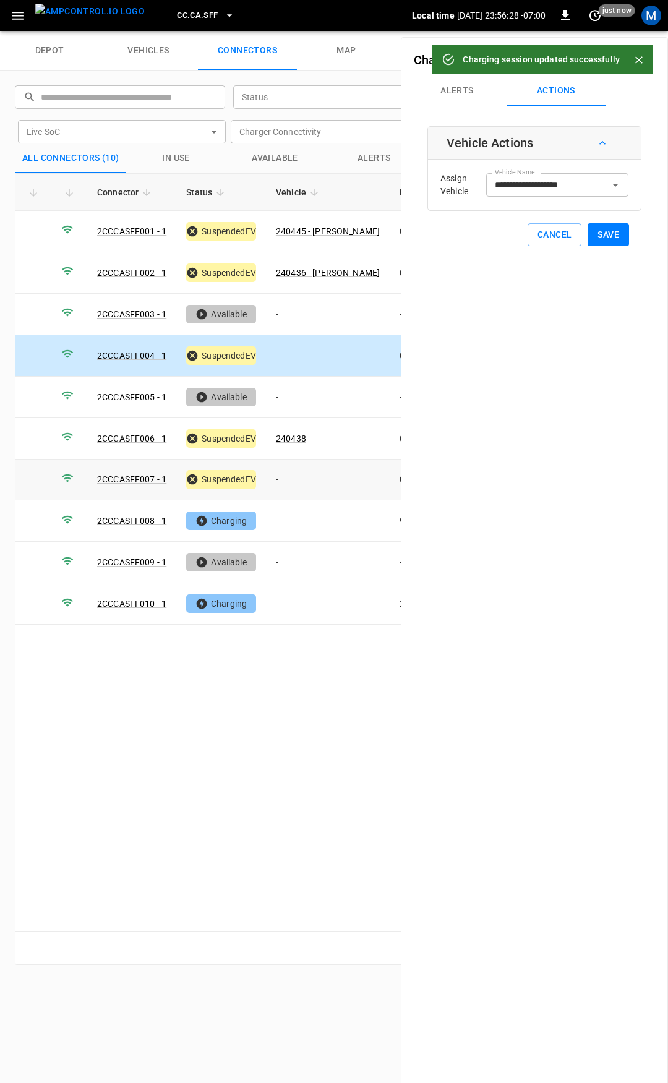
click at [306, 476] on td "-" at bounding box center [328, 480] width 124 height 41
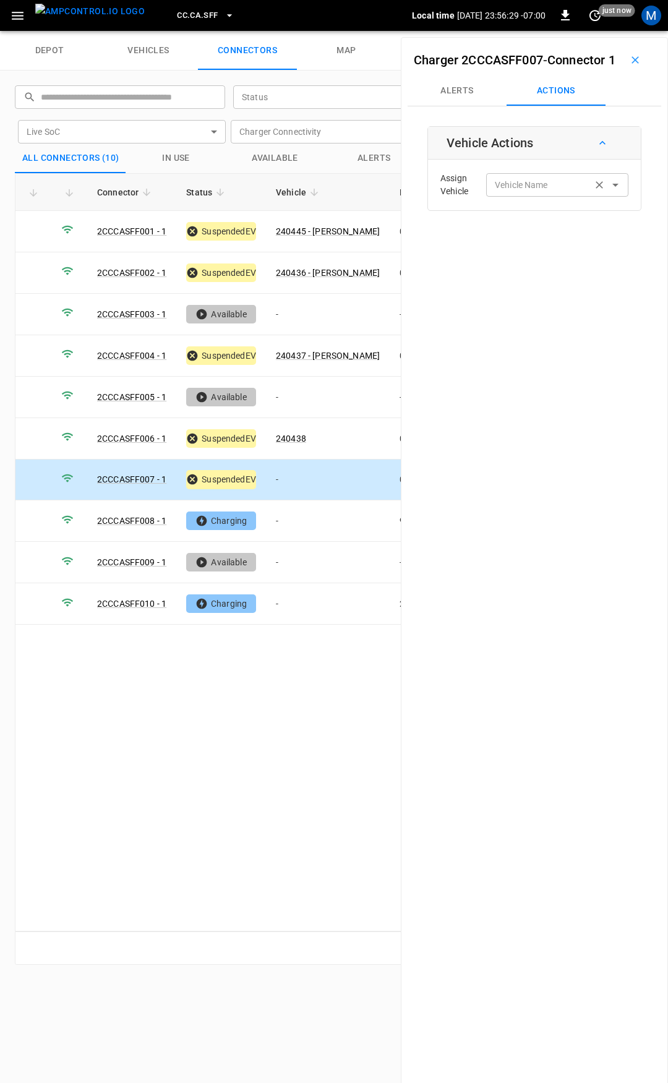
click at [501, 192] on input "Vehicle Name" at bounding box center [539, 184] width 98 height 15
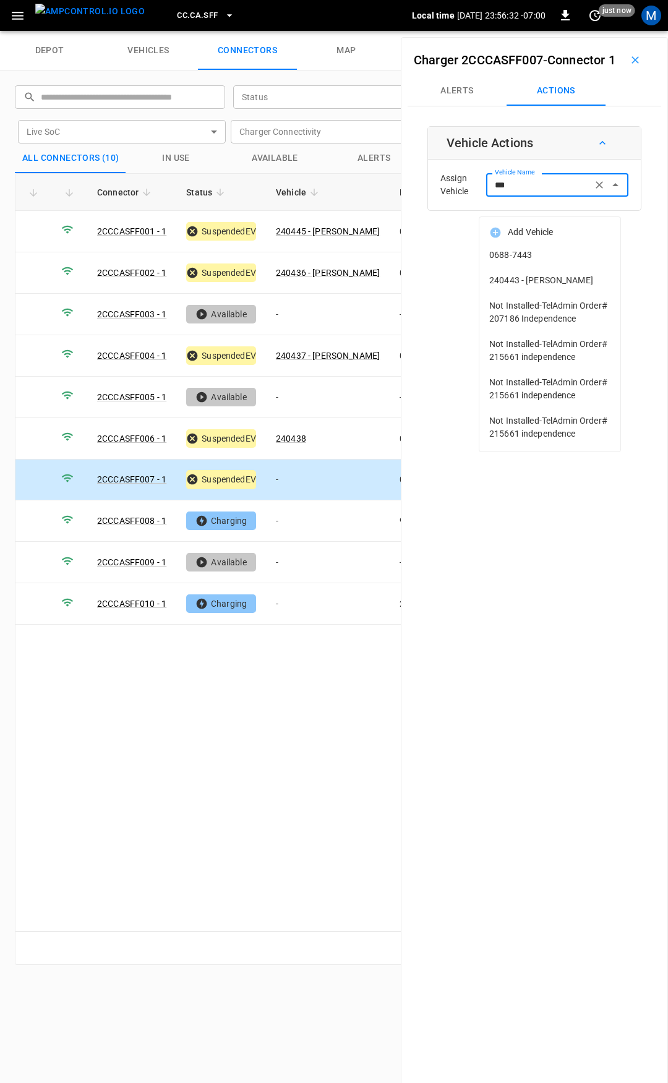
click at [555, 288] on li "240443 - [PERSON_NAME]" at bounding box center [550, 280] width 141 height 25
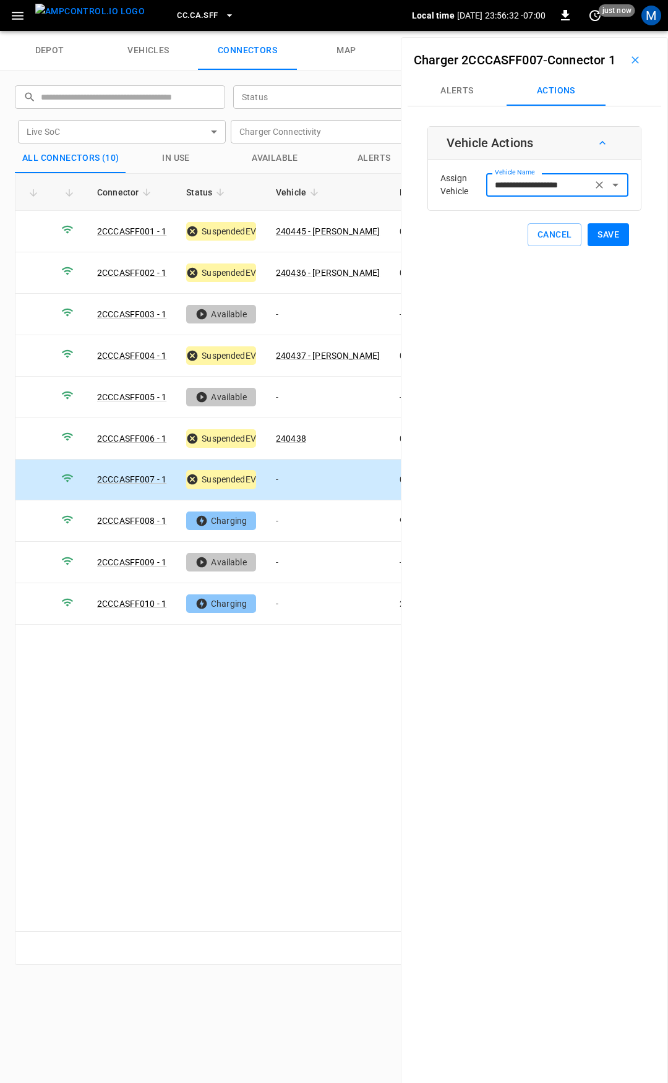
type input "**********"
click at [604, 246] on button "Save" at bounding box center [608, 234] width 41 height 23
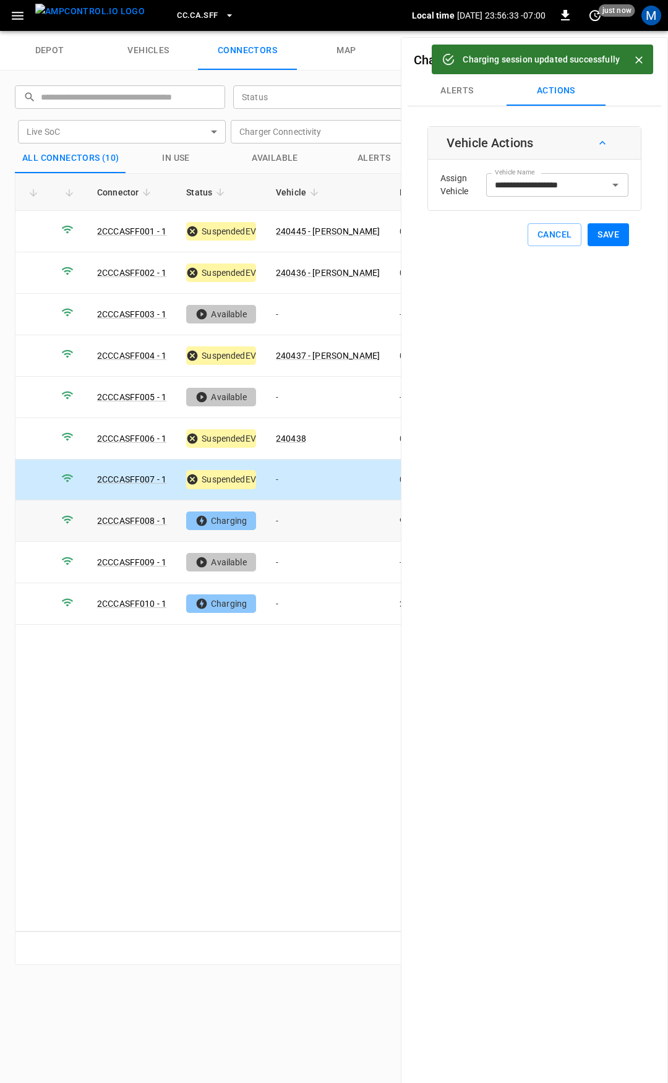
click at [311, 518] on td "-" at bounding box center [328, 521] width 124 height 41
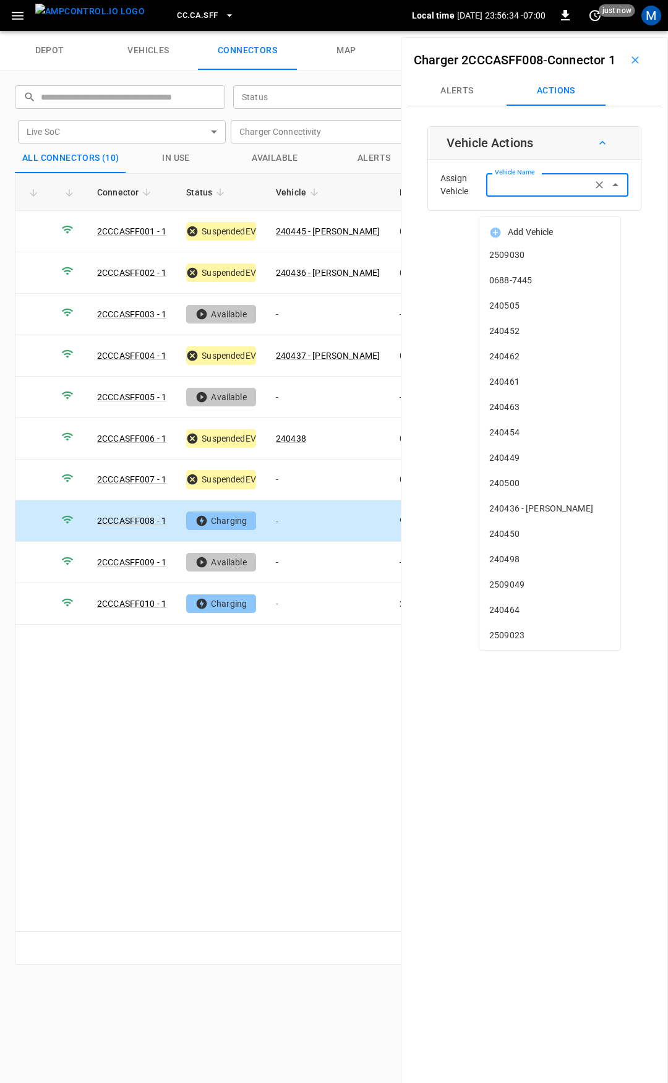
click at [533, 192] on input "Vehicle Name" at bounding box center [539, 184] width 98 height 15
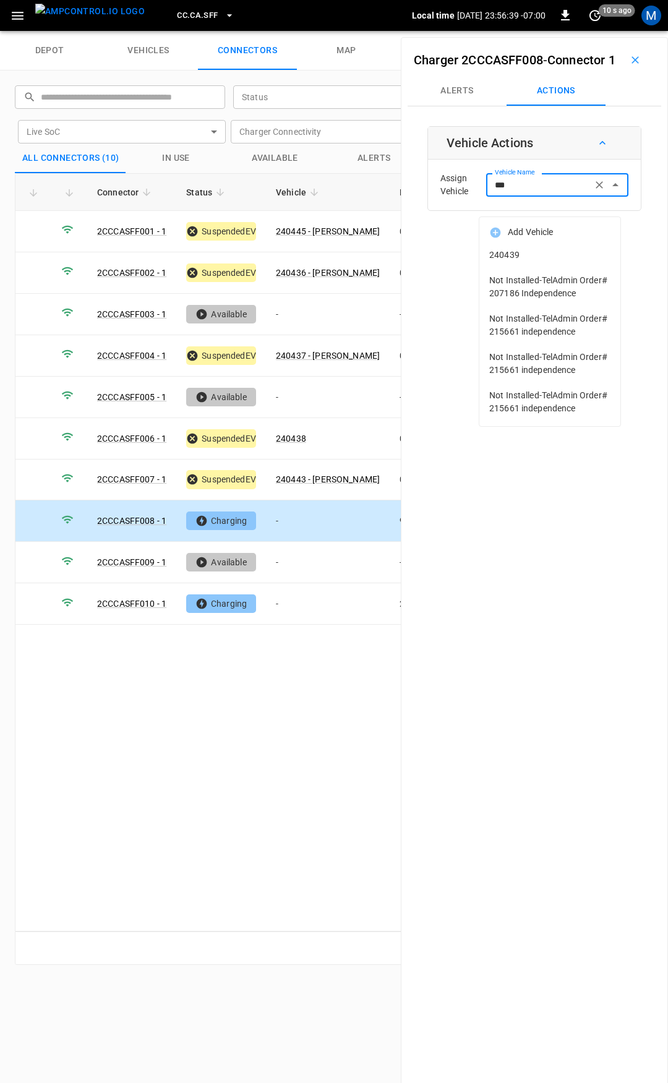
click at [548, 255] on span "240439" at bounding box center [549, 255] width 121 height 13
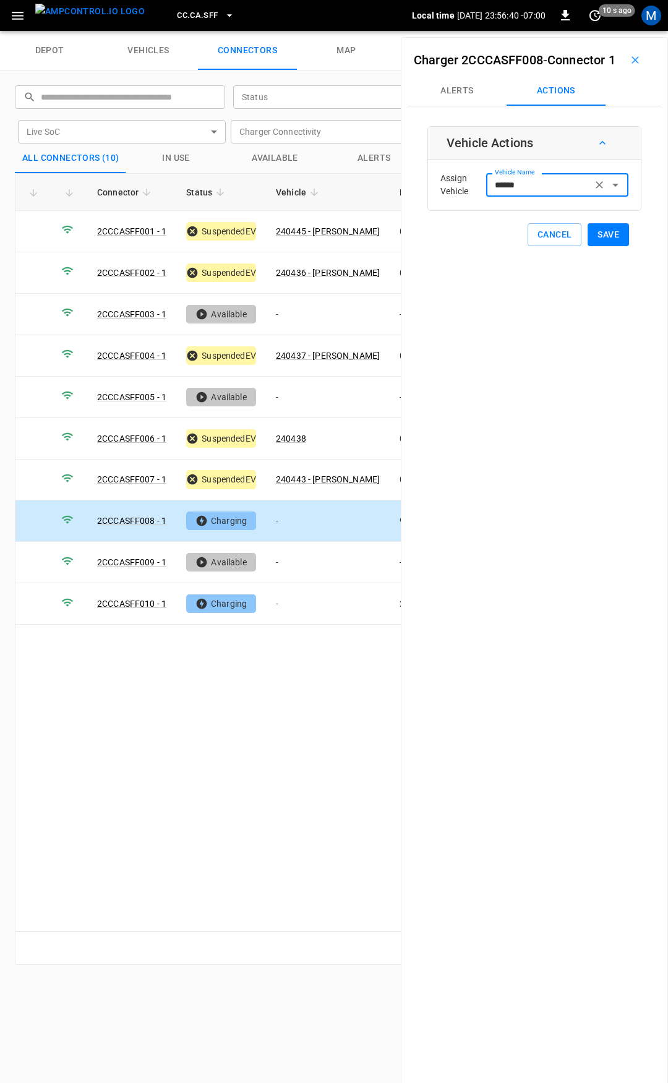
type input "******"
click at [608, 246] on button "Save" at bounding box center [608, 234] width 41 height 23
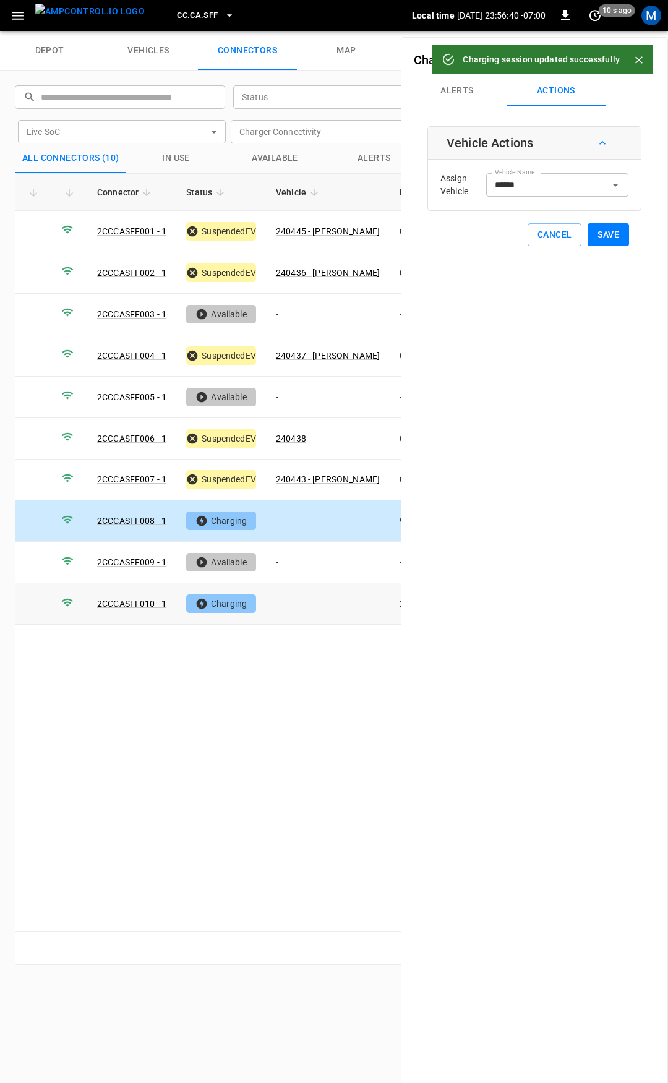
click at [306, 592] on td "-" at bounding box center [328, 603] width 124 height 41
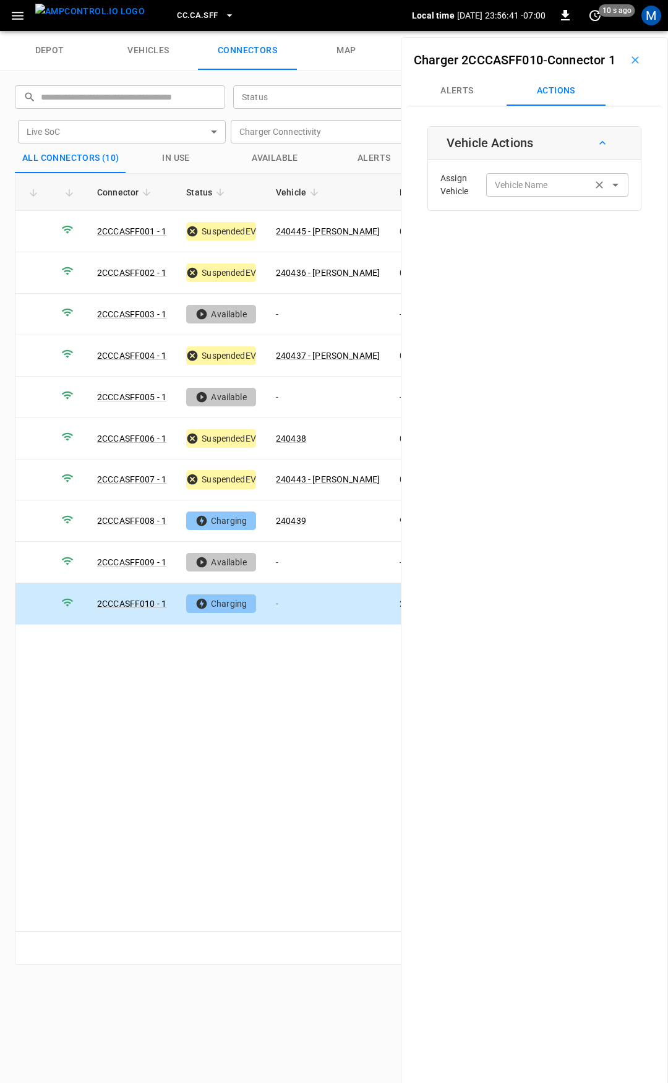
click at [554, 192] on input "Vehicle Name" at bounding box center [539, 184] width 98 height 15
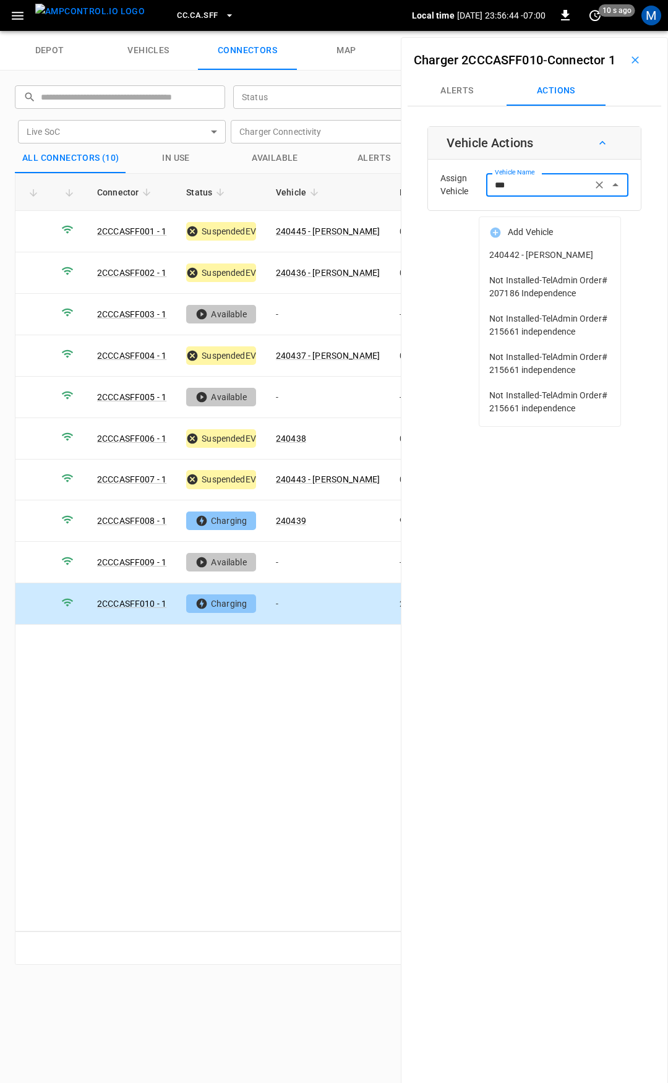
click at [547, 259] on span "240442 - [PERSON_NAME]" at bounding box center [549, 255] width 121 height 13
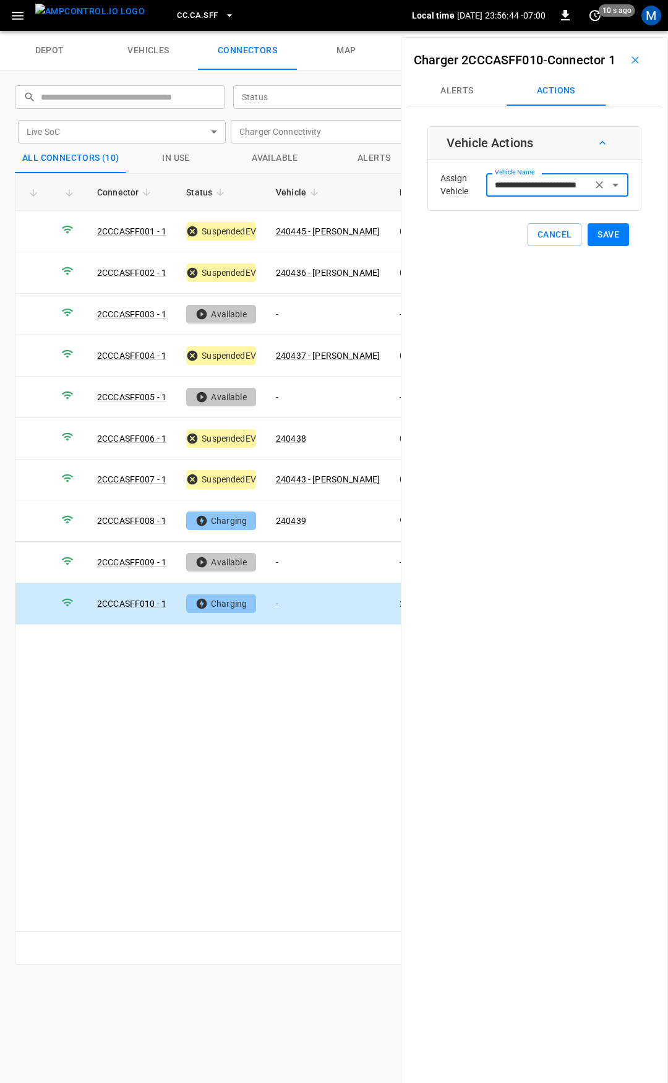
type input "**********"
click at [601, 246] on button "Save" at bounding box center [608, 234] width 41 height 23
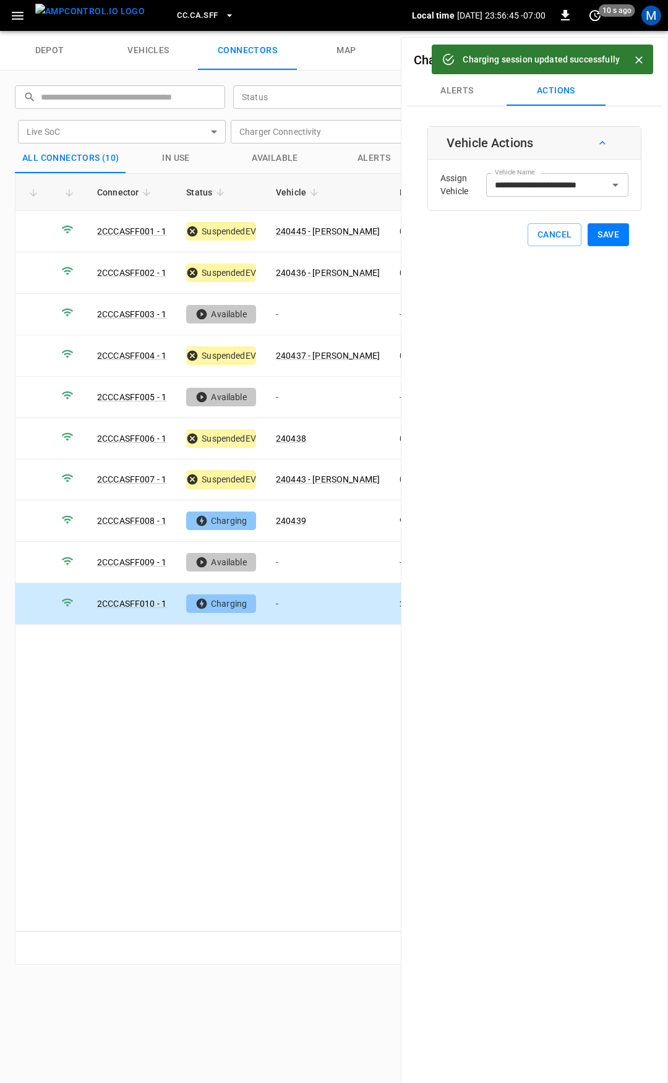
click at [186, 15] on span "CC.CA.SFF" at bounding box center [197, 16] width 41 height 14
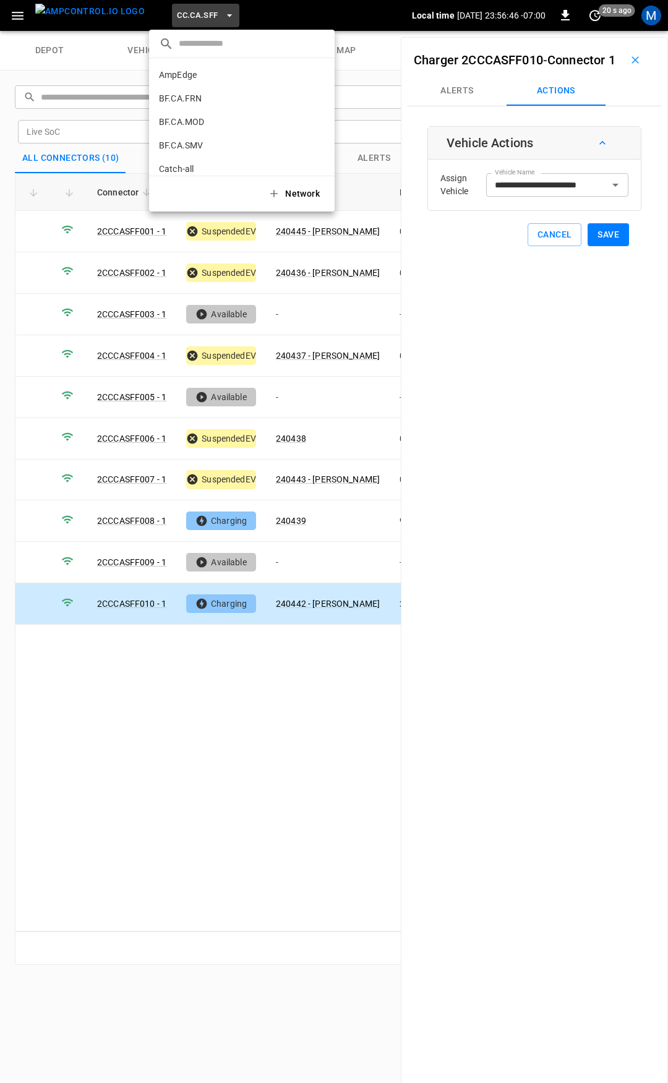
scroll to position [208, 0]
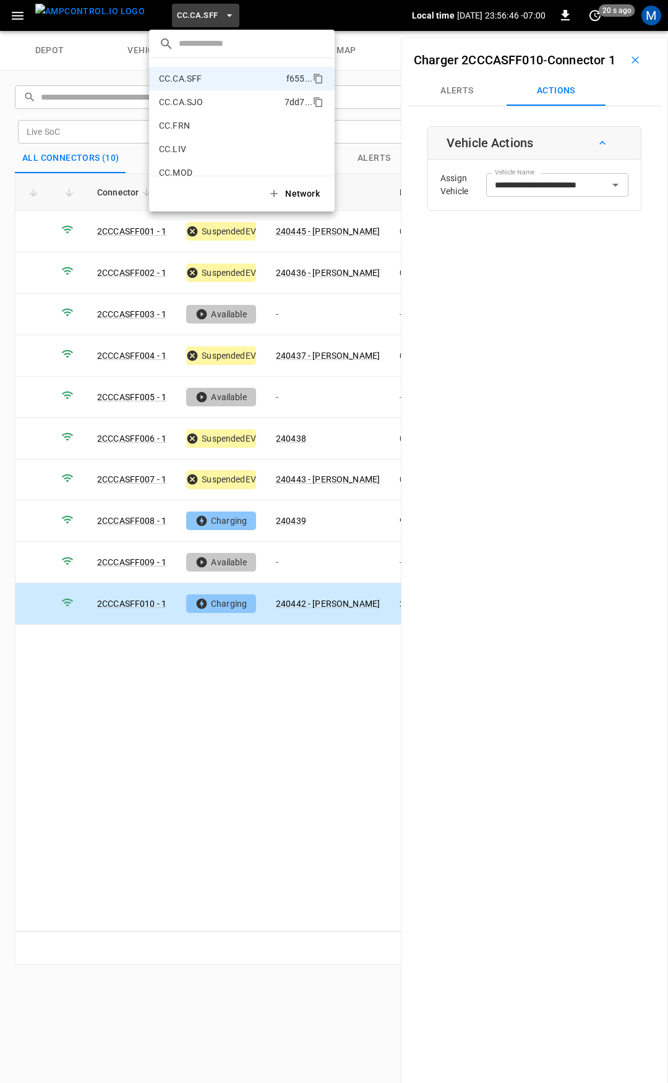
click at [210, 101] on p "CC.CA.SJO" at bounding box center [219, 102] width 121 height 12
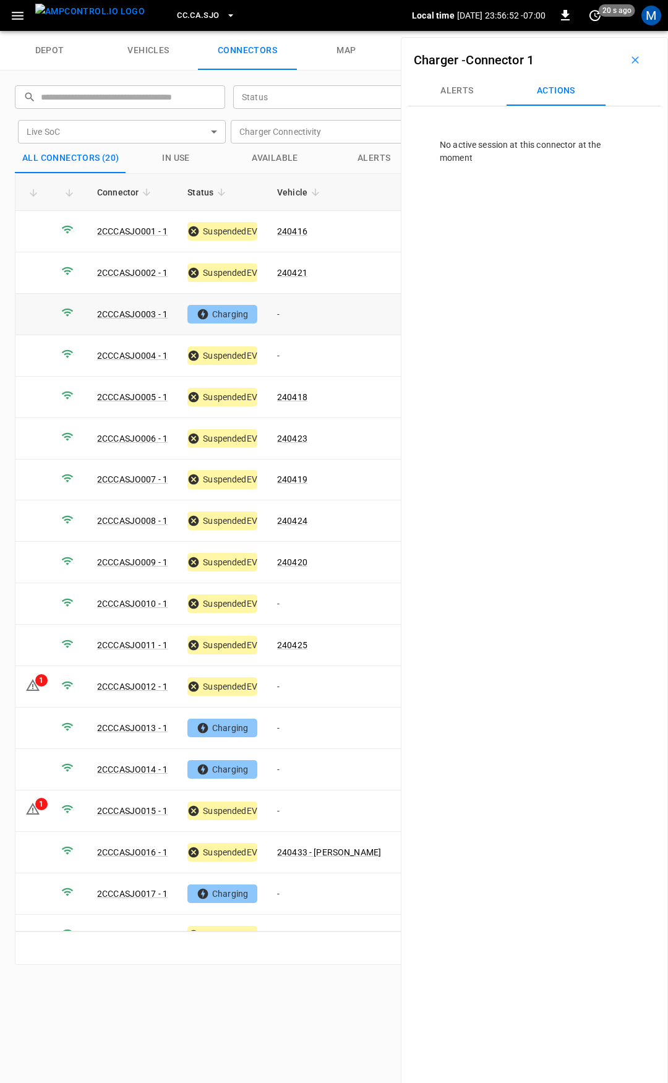
click at [302, 318] on td "-" at bounding box center [329, 314] width 124 height 41
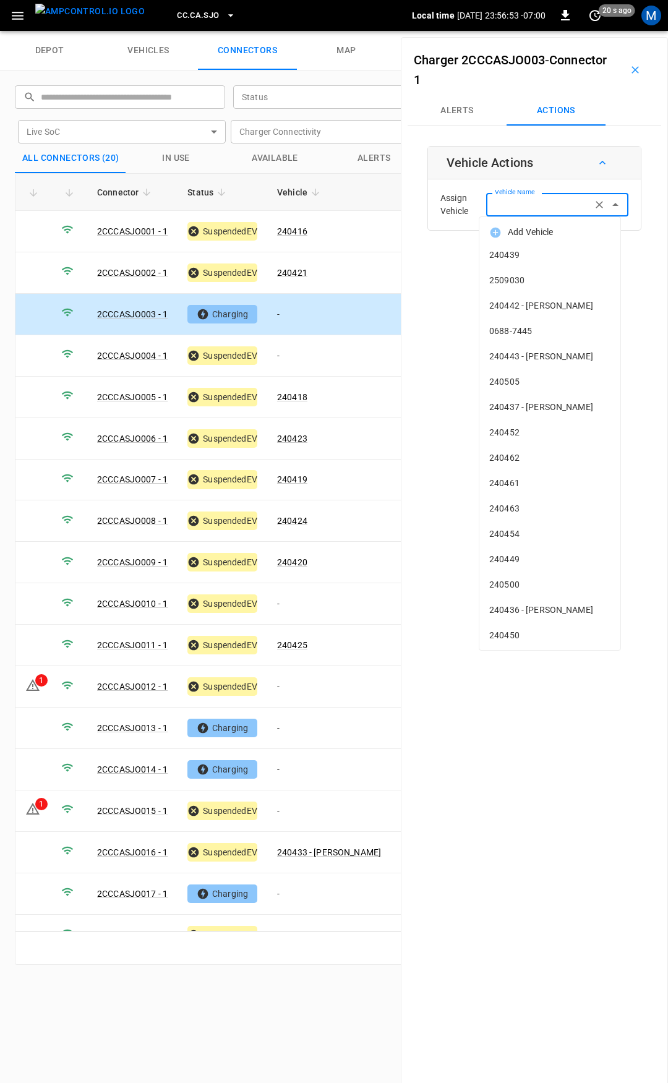
click at [536, 207] on input "Vehicle Name" at bounding box center [539, 204] width 98 height 15
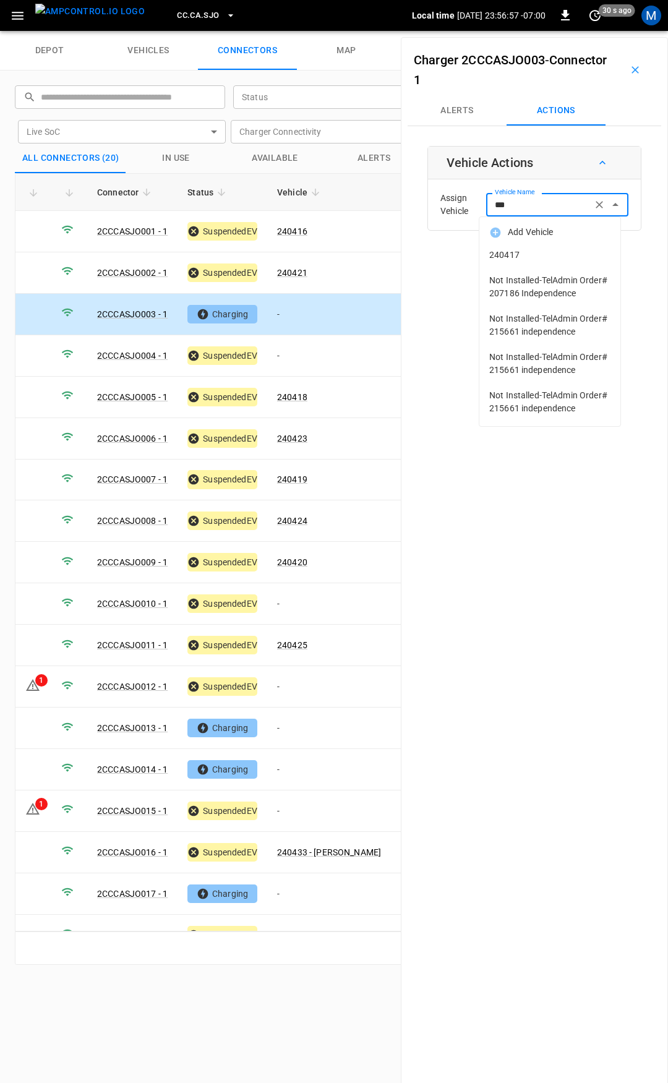
click at [512, 247] on li "240417" at bounding box center [550, 255] width 141 height 25
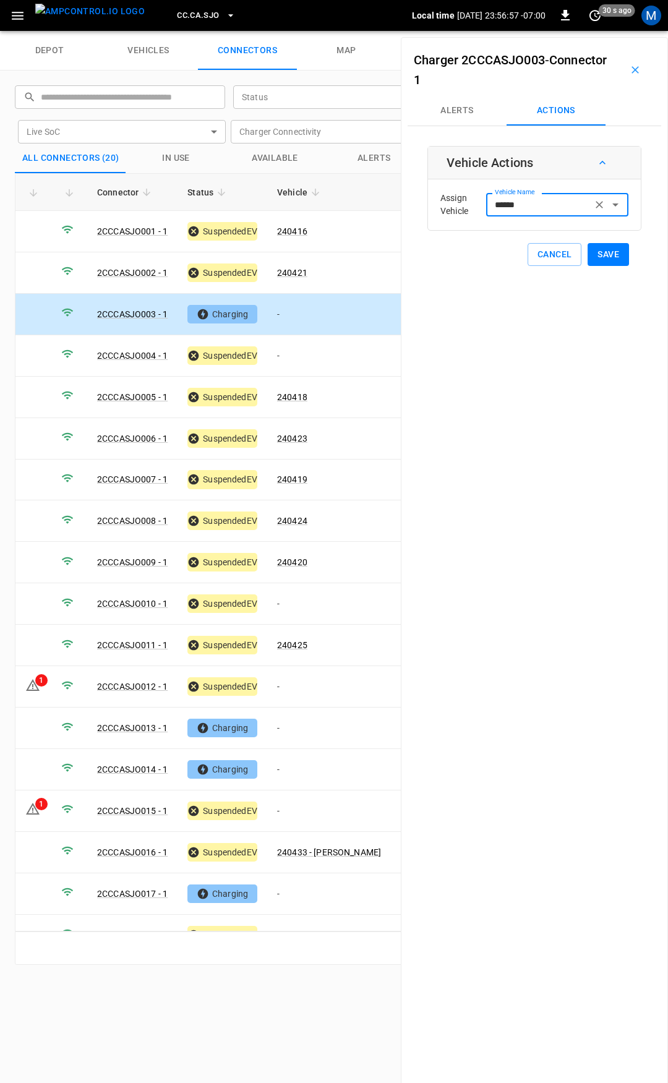
type input "******"
drag, startPoint x: 593, startPoint y: 249, endPoint x: 562, endPoint y: 273, distance: 39.2
click at [593, 249] on button "Save" at bounding box center [608, 254] width 41 height 23
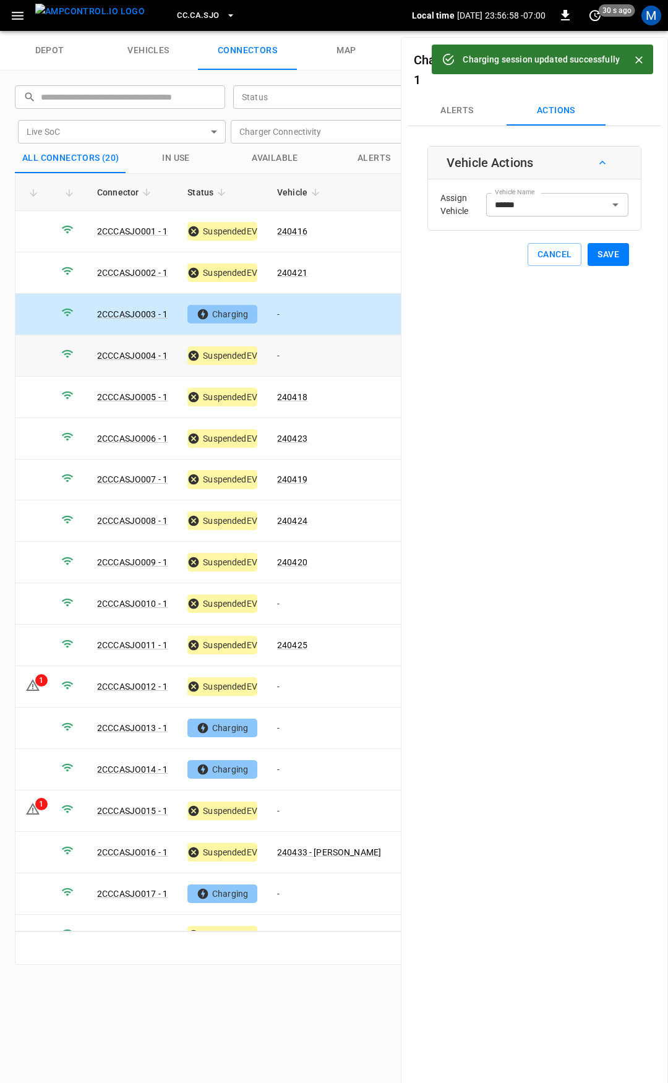
drag, startPoint x: 327, startPoint y: 350, endPoint x: 447, endPoint y: 235, distance: 166.3
click at [327, 348] on td "-" at bounding box center [329, 355] width 124 height 41
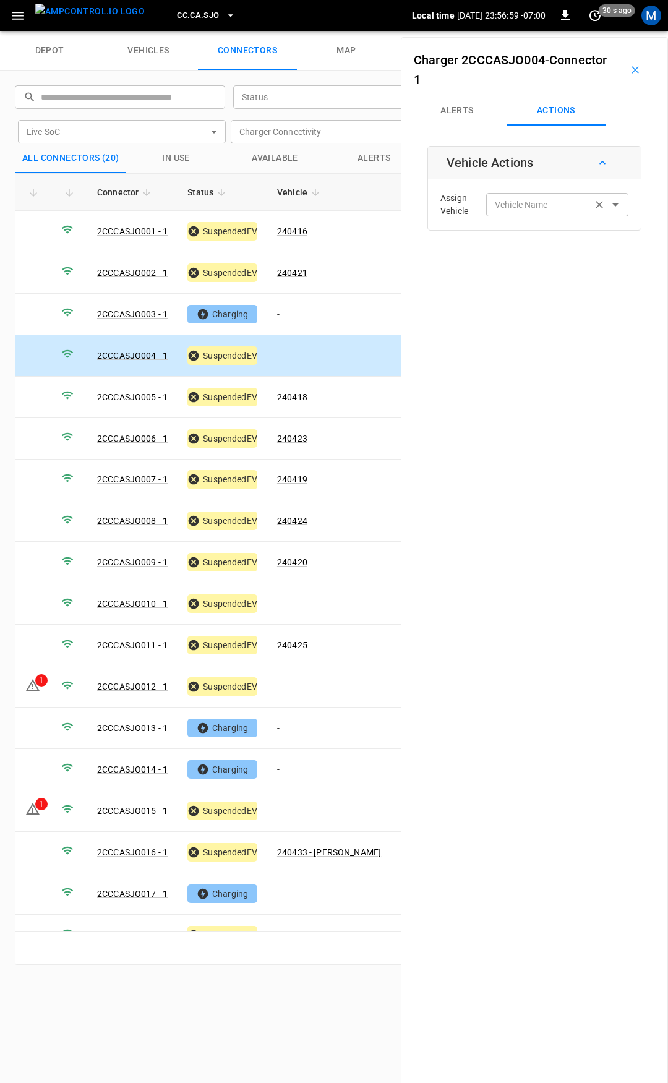
click at [496, 209] on input "Vehicle Name" at bounding box center [539, 204] width 98 height 15
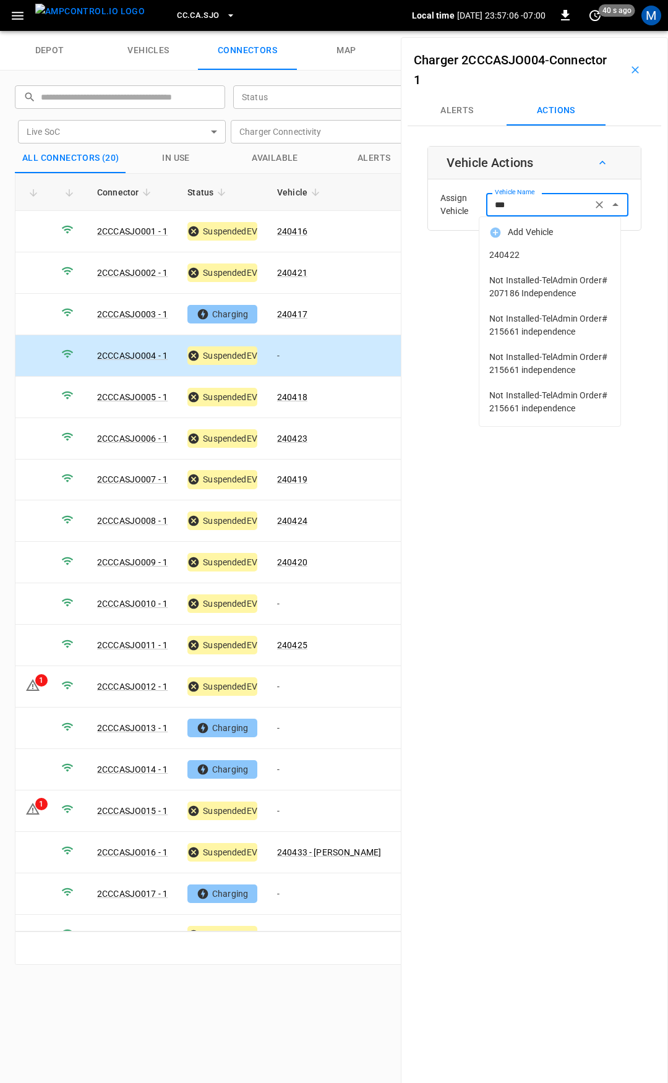
click at [548, 259] on span "240422" at bounding box center [549, 255] width 121 height 13
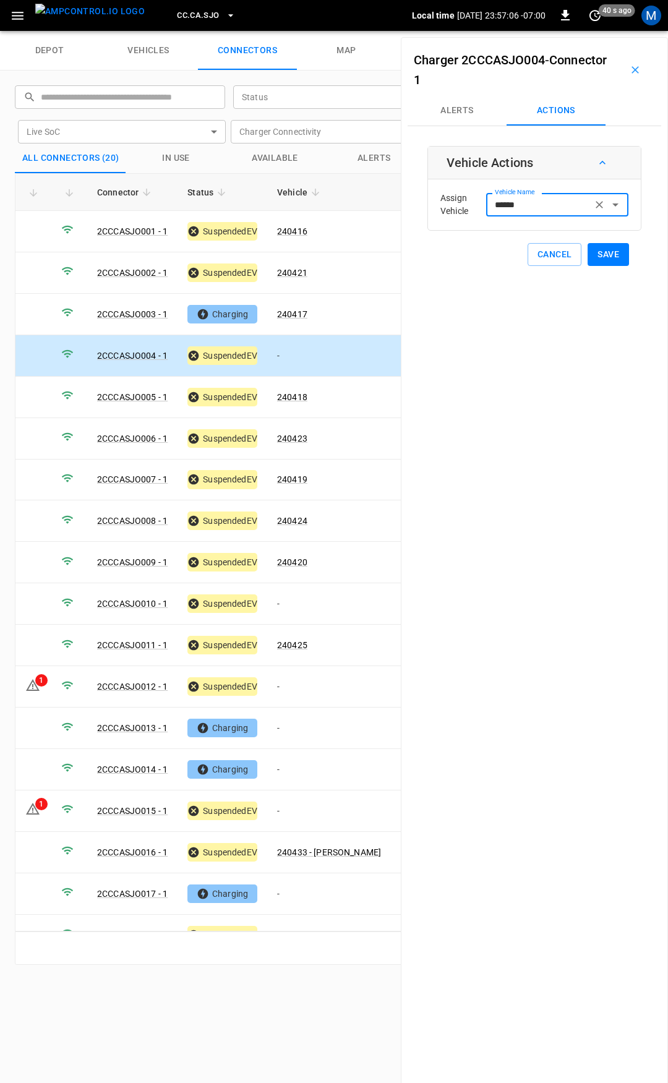
type input "******"
click at [596, 255] on button "Save" at bounding box center [608, 254] width 41 height 23
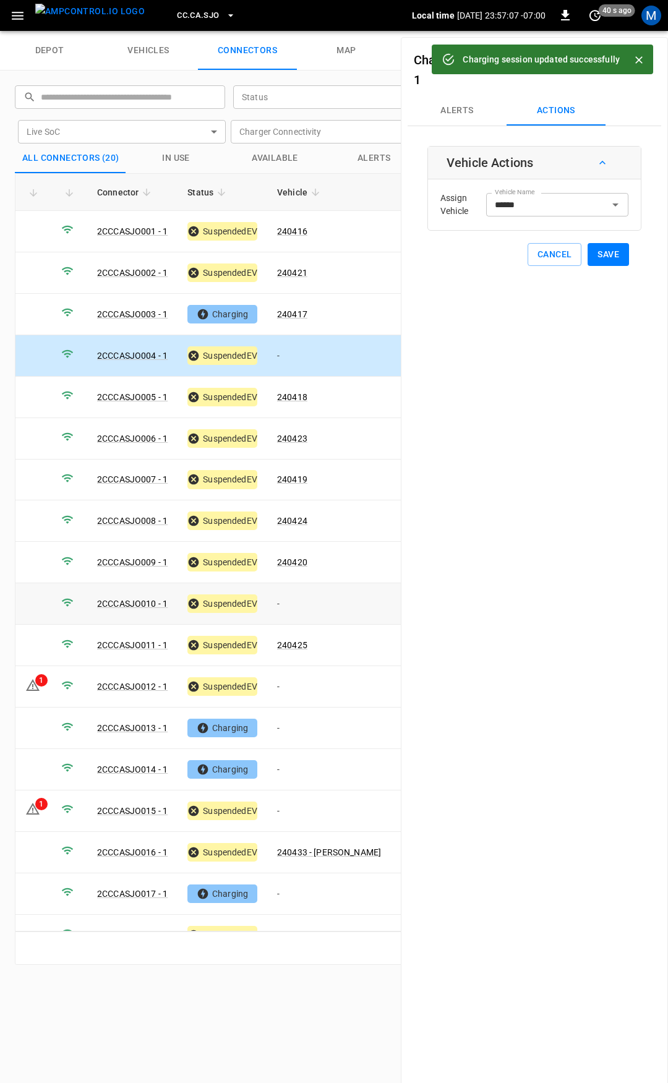
click at [291, 600] on td "-" at bounding box center [329, 603] width 124 height 41
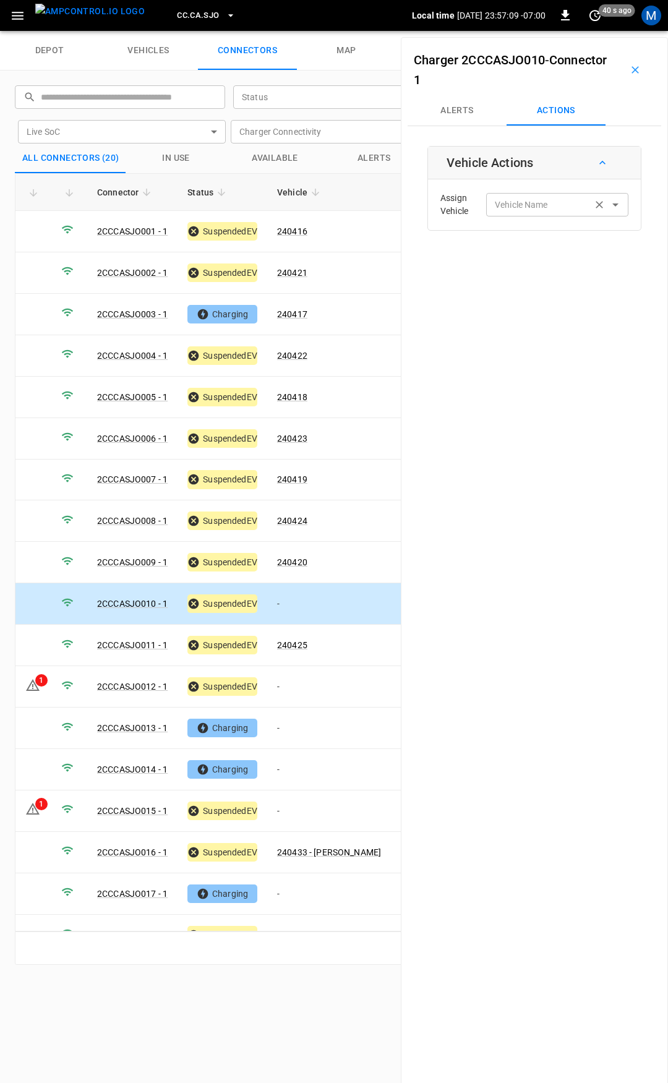
click at [543, 197] on input "Vehicle Name" at bounding box center [539, 204] width 98 height 15
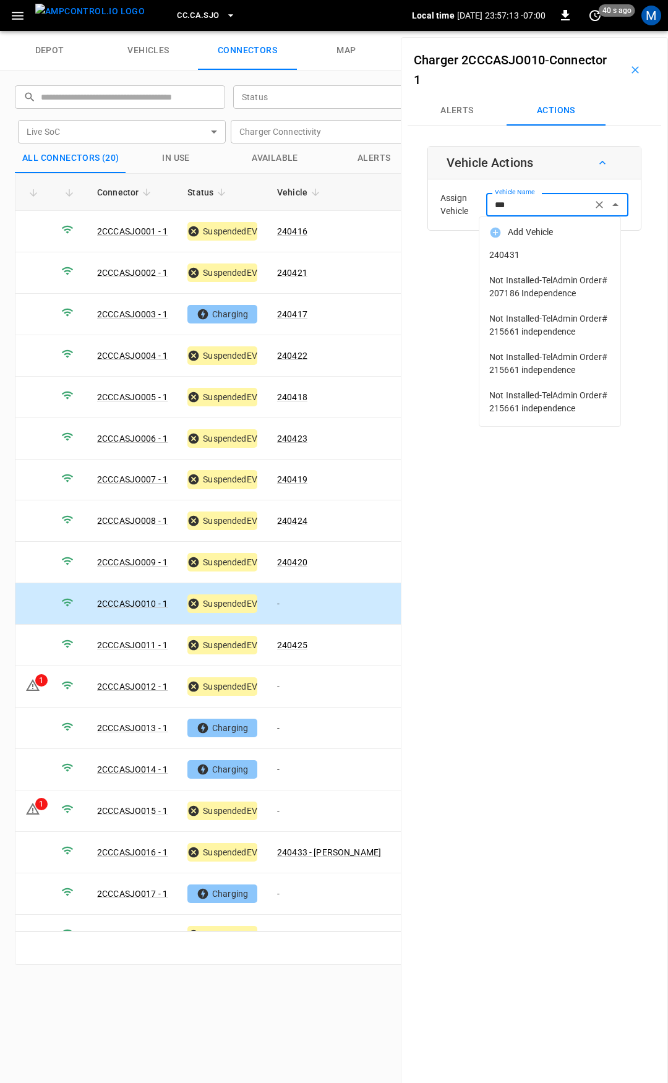
click at [564, 249] on span "240431" at bounding box center [549, 255] width 121 height 13
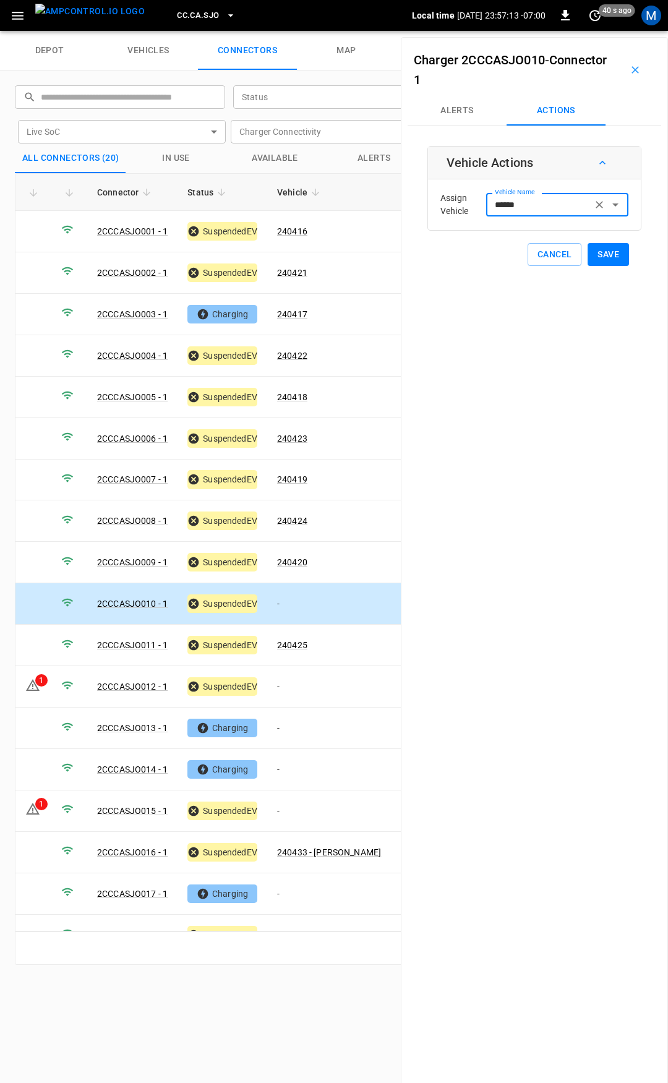
type input "******"
click at [596, 251] on button "Save" at bounding box center [608, 254] width 41 height 23
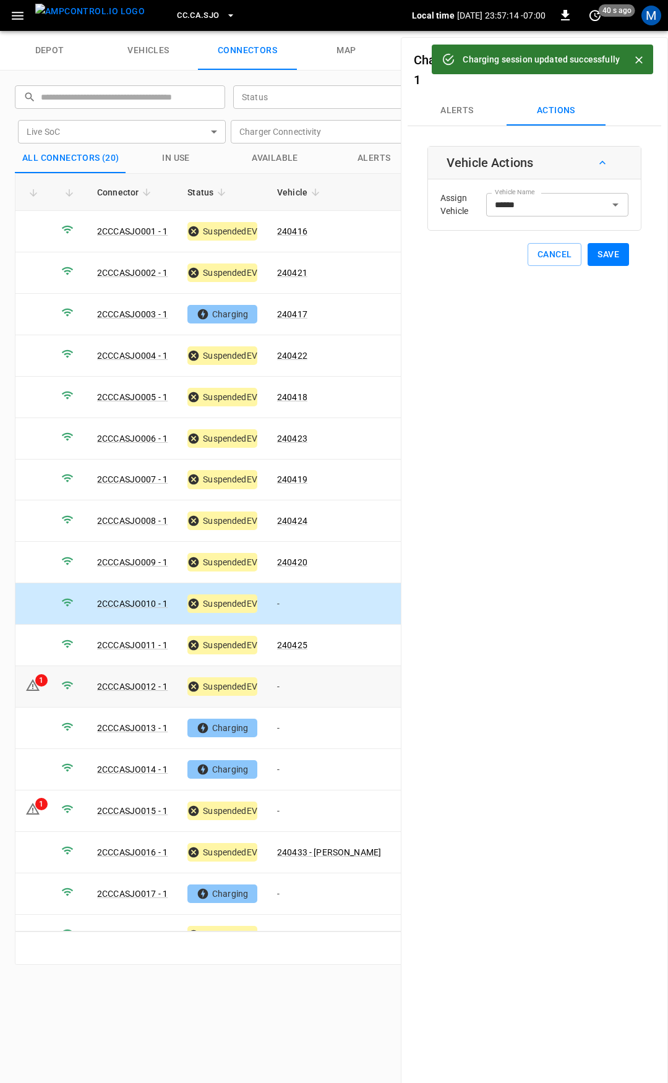
drag, startPoint x: 312, startPoint y: 670, endPoint x: 478, endPoint y: 360, distance: 351.0
click at [311, 670] on td "-" at bounding box center [329, 686] width 124 height 41
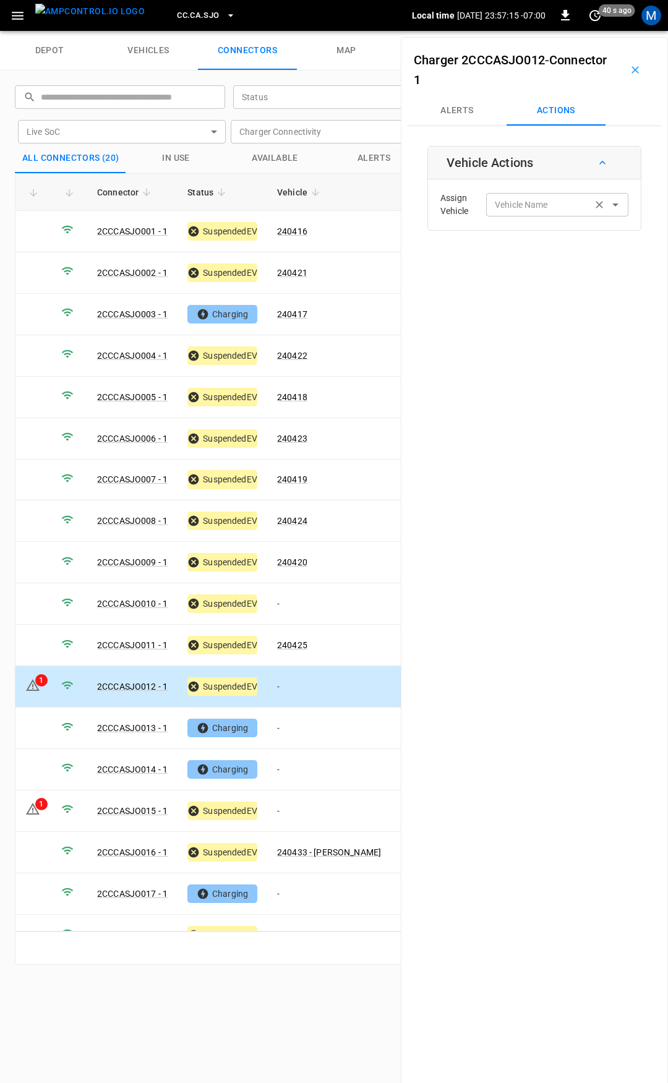
click at [516, 211] on div "Vehicle Name Vehicle Name" at bounding box center [557, 204] width 142 height 23
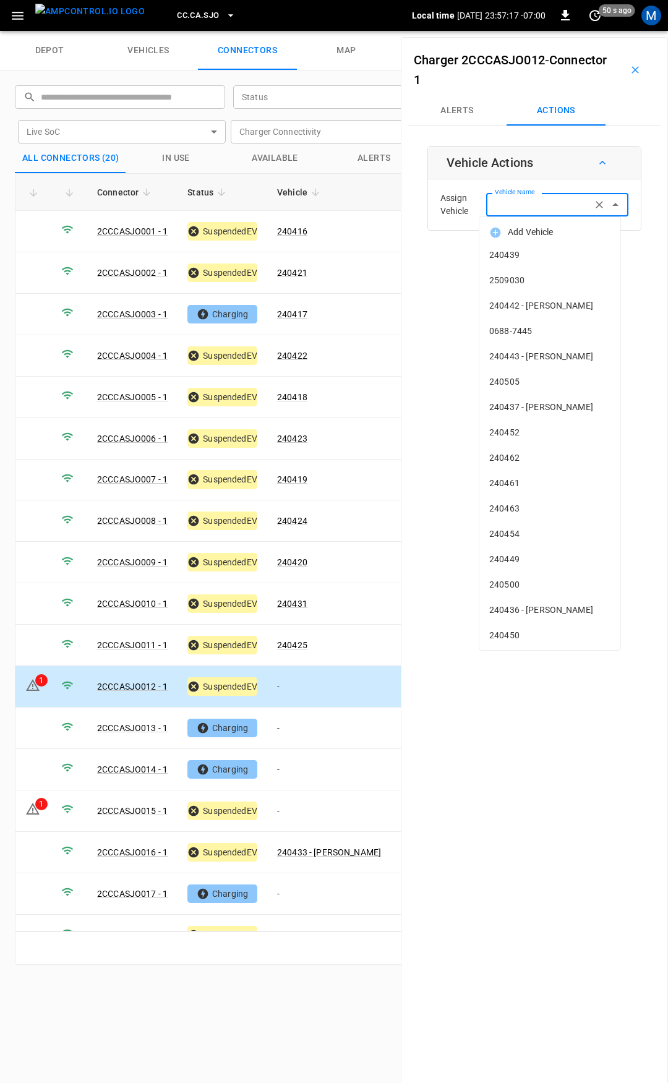
type input "*"
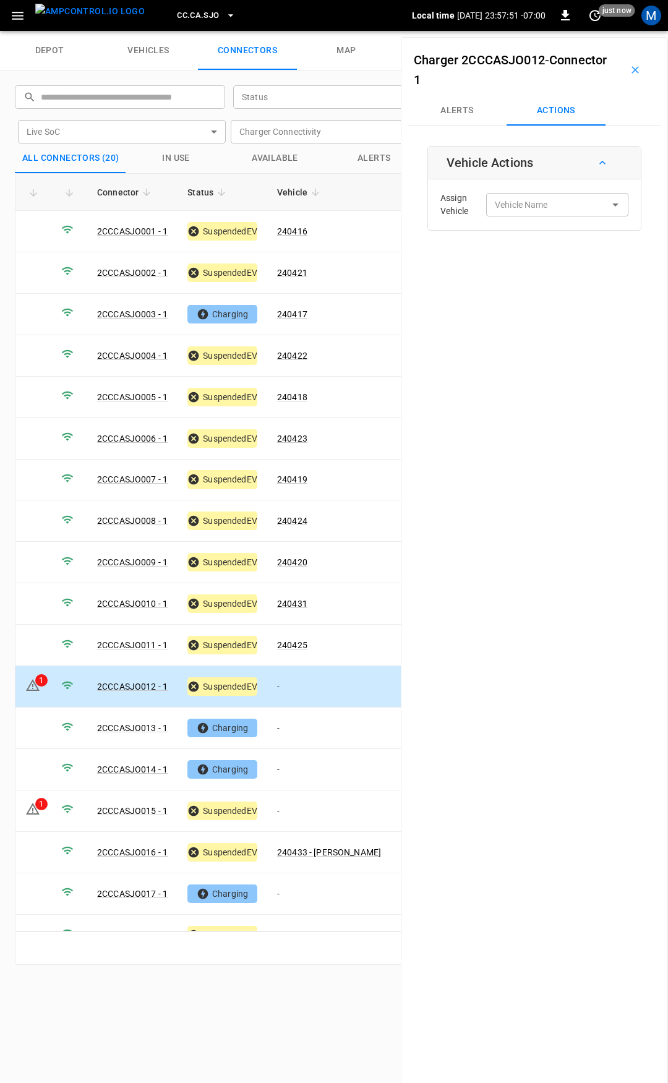
click at [318, 684] on td "-" at bounding box center [329, 686] width 124 height 41
click at [556, 209] on input "Vehicle Name" at bounding box center [539, 204] width 98 height 15
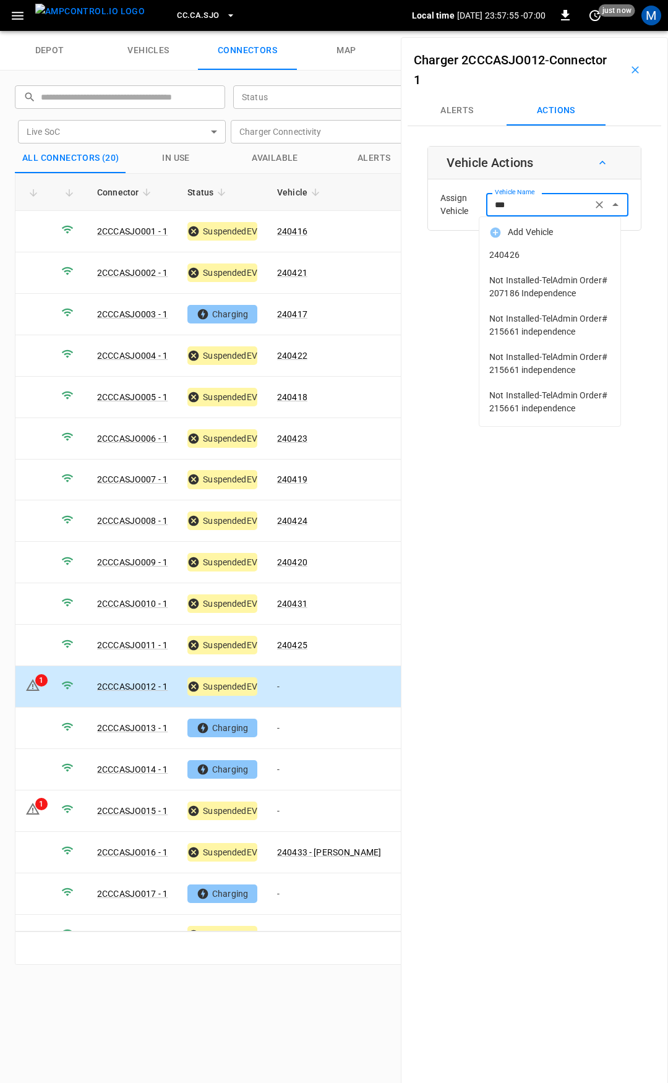
click at [555, 259] on span "240426" at bounding box center [549, 255] width 121 height 13
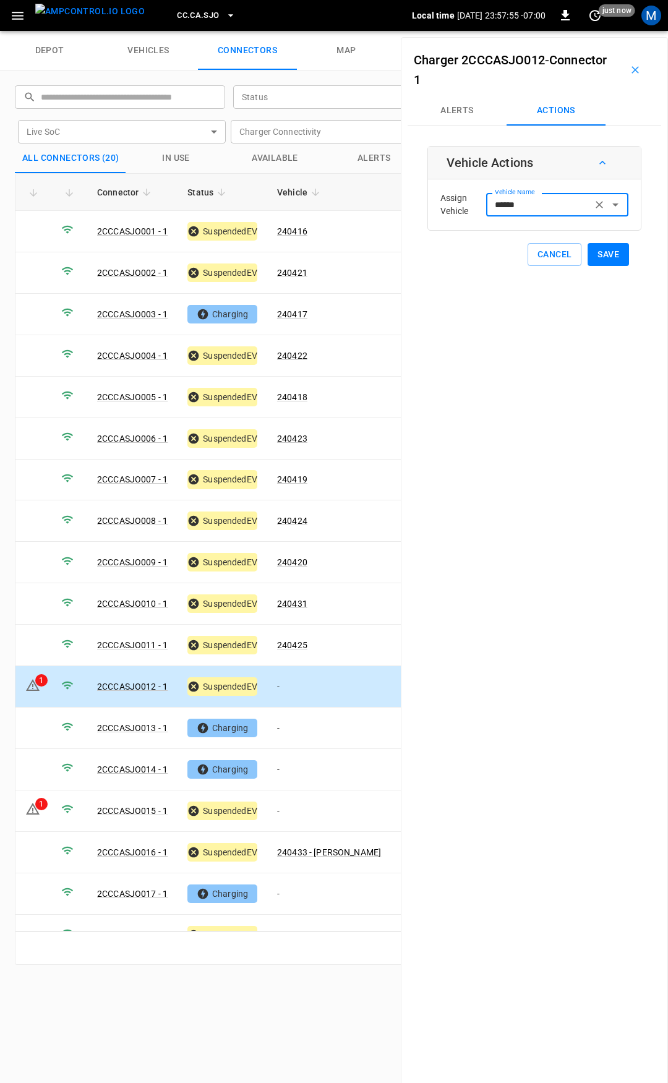
type input "******"
click at [601, 256] on button "Save" at bounding box center [608, 254] width 41 height 23
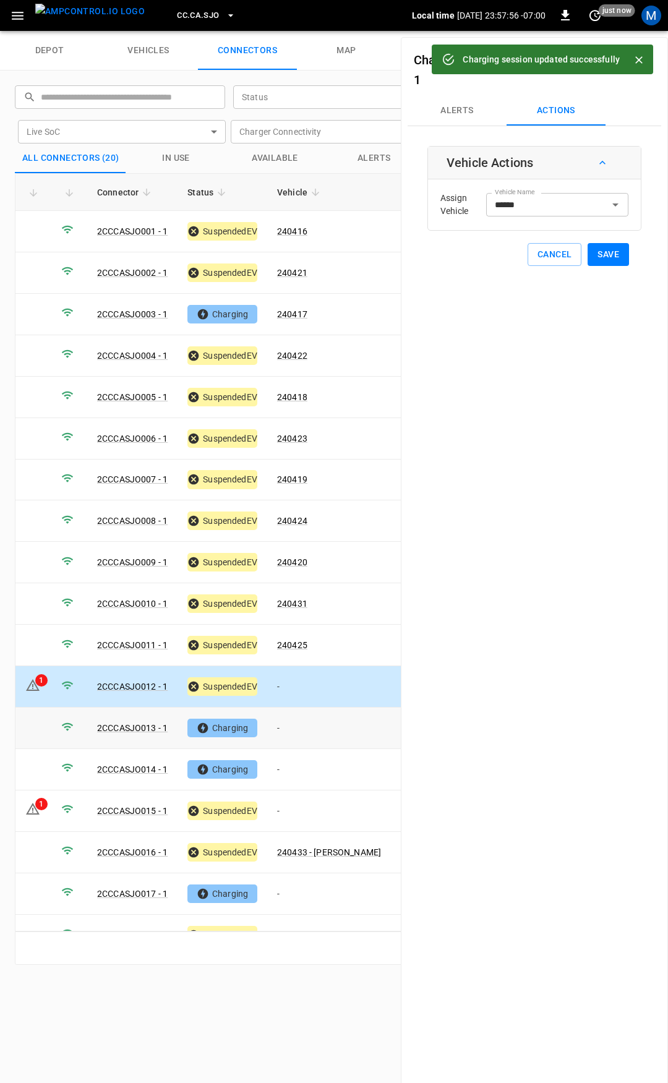
drag, startPoint x: 293, startPoint y: 723, endPoint x: 545, endPoint y: 305, distance: 487.7
click at [299, 724] on td "-" at bounding box center [329, 728] width 124 height 41
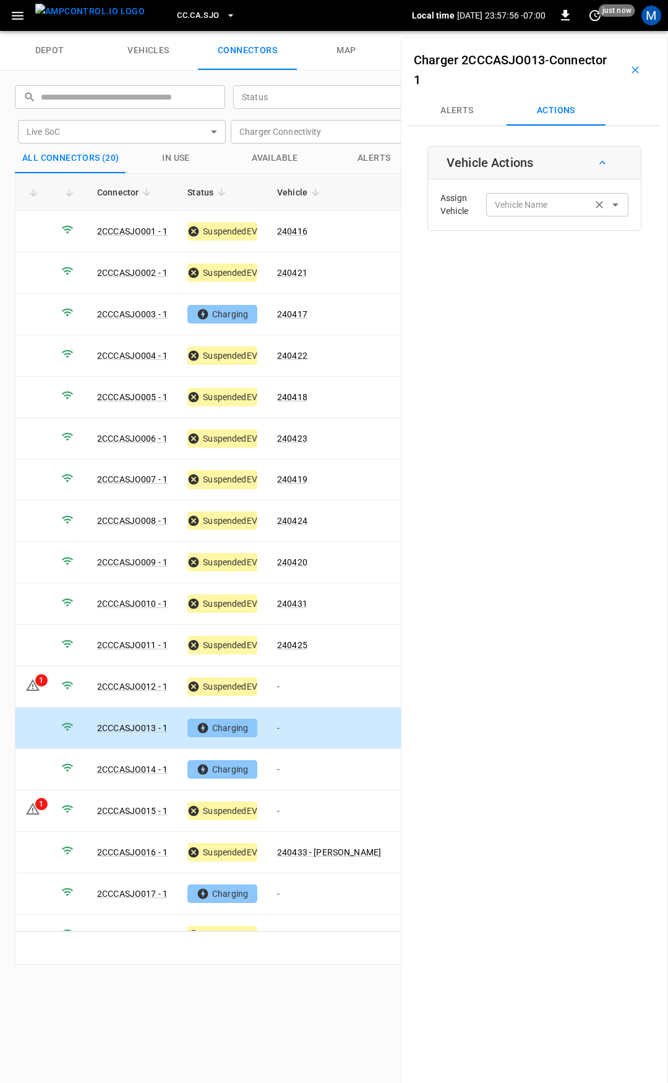
click at [528, 204] on div "Vehicle Name Vehicle Name" at bounding box center [557, 204] width 142 height 23
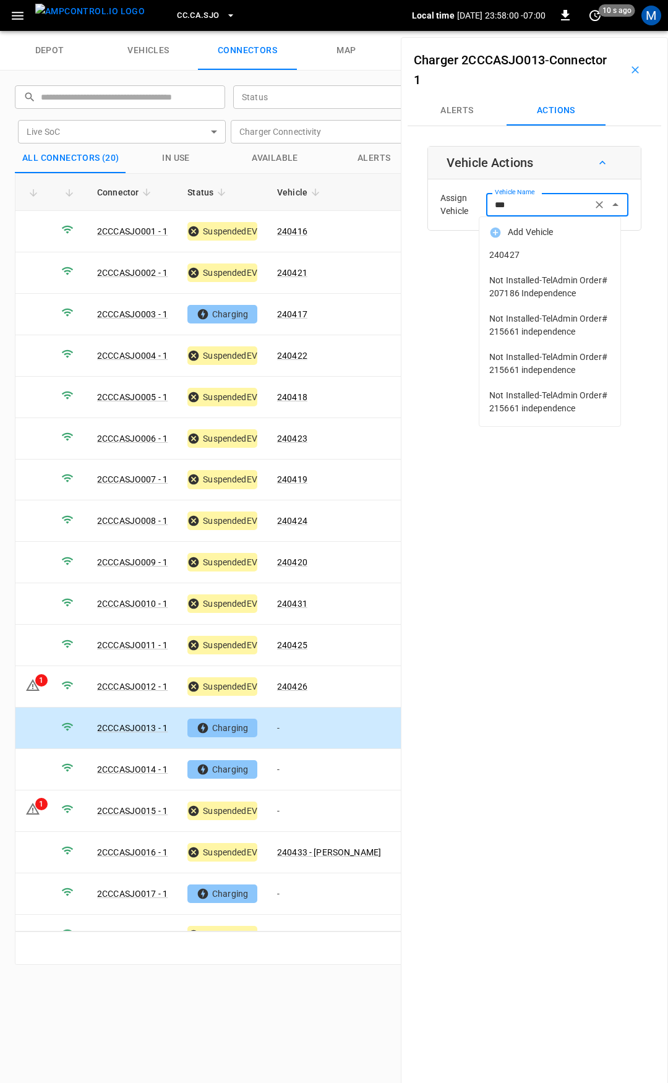
click at [551, 257] on span "240427" at bounding box center [549, 255] width 121 height 13
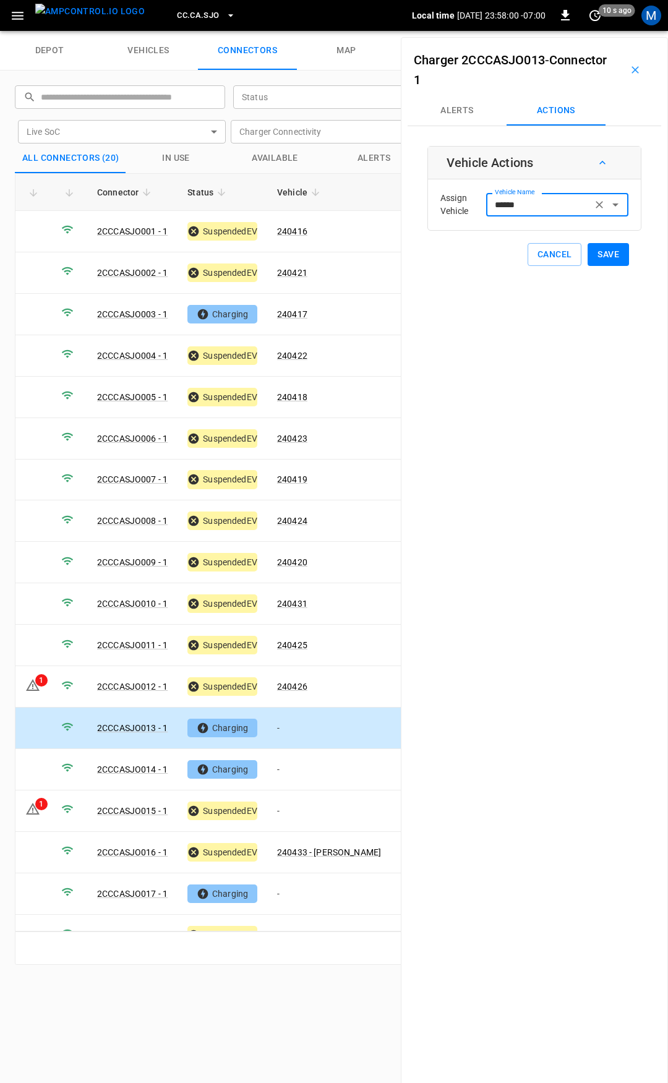
type input "******"
click at [589, 254] on button "Save" at bounding box center [608, 254] width 41 height 23
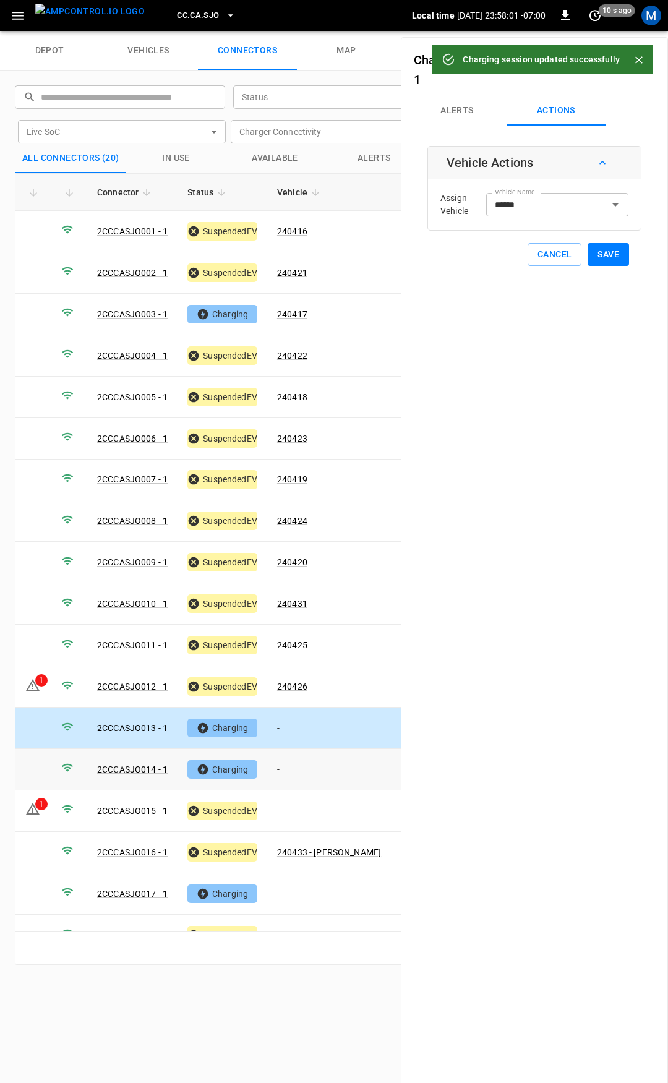
click at [305, 764] on td "-" at bounding box center [329, 769] width 124 height 41
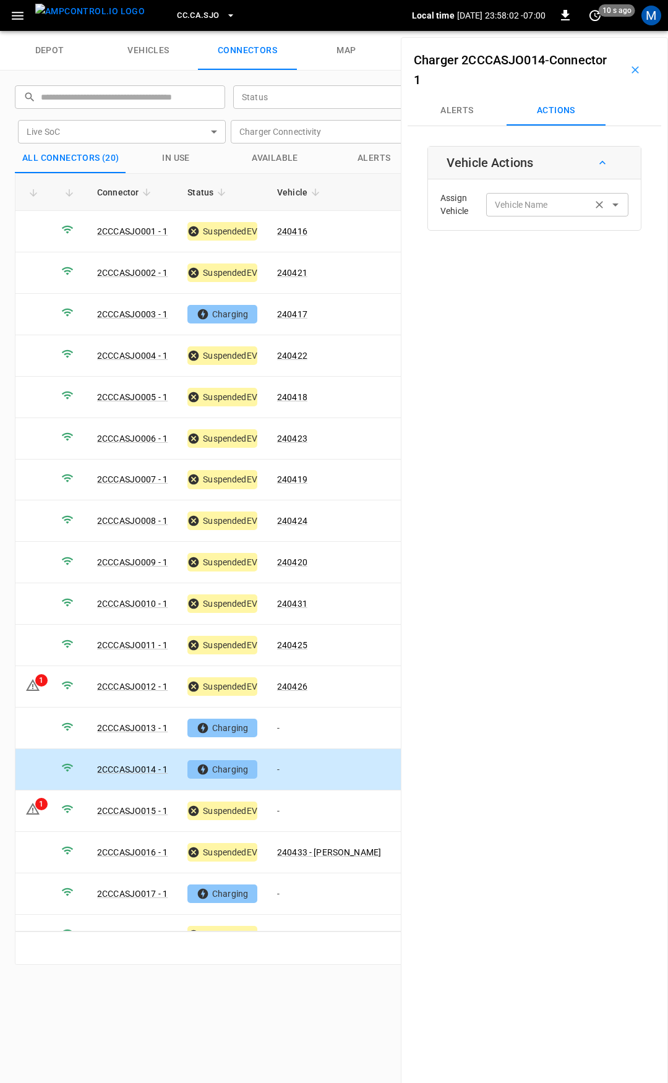
click at [515, 212] on input "Vehicle Name" at bounding box center [539, 204] width 98 height 15
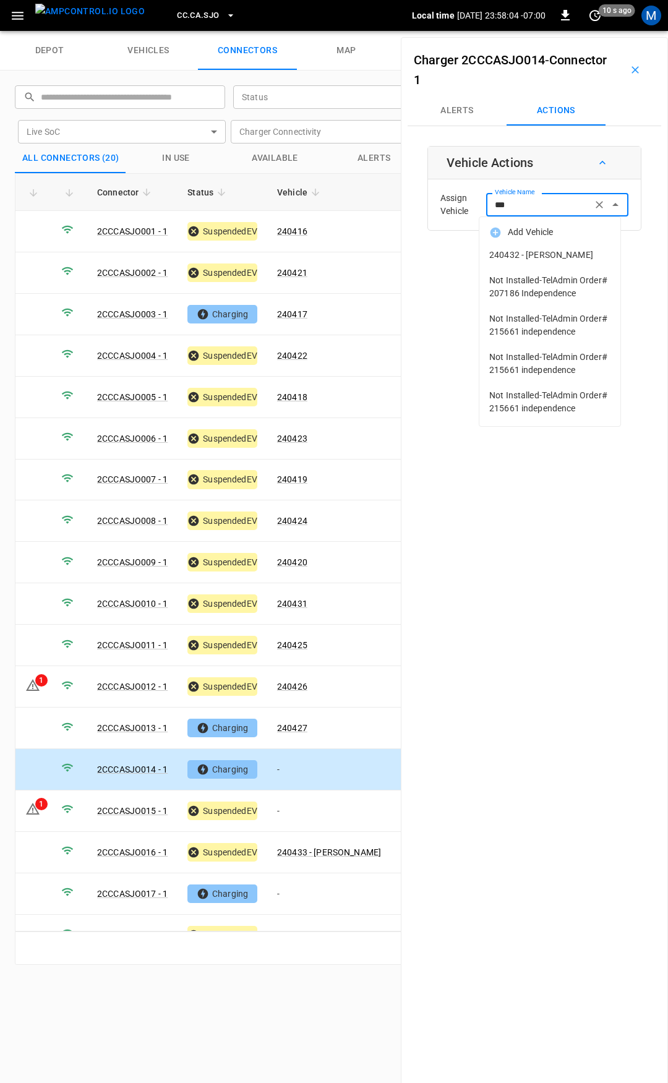
click at [560, 262] on li "240432 - [PERSON_NAME]" at bounding box center [550, 255] width 141 height 25
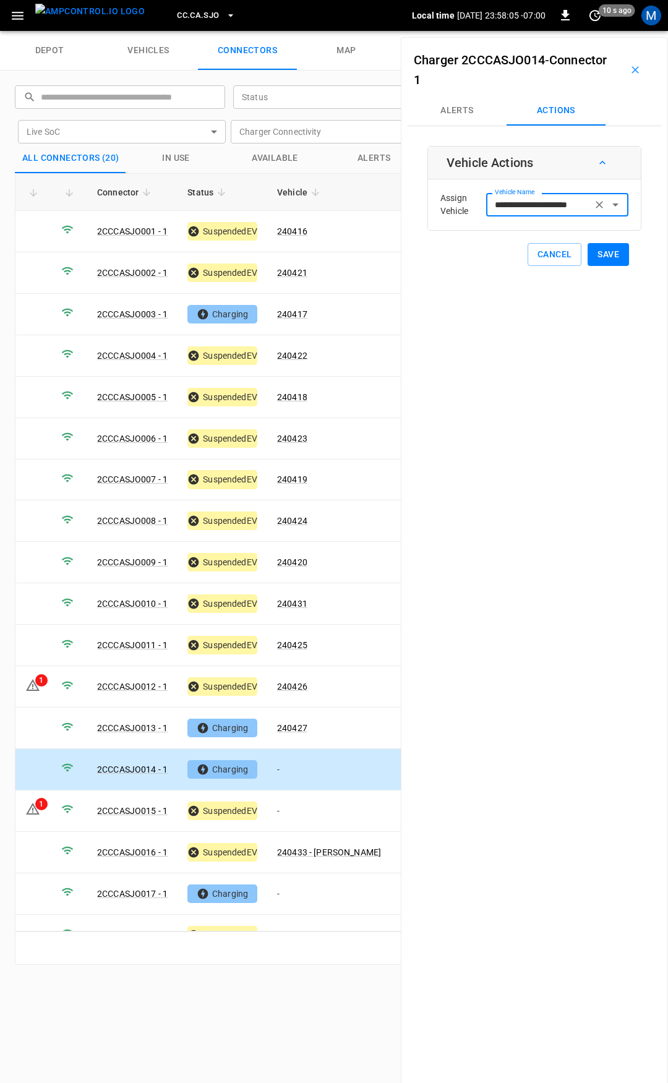
type input "**********"
click at [609, 258] on button "Save" at bounding box center [608, 254] width 41 height 23
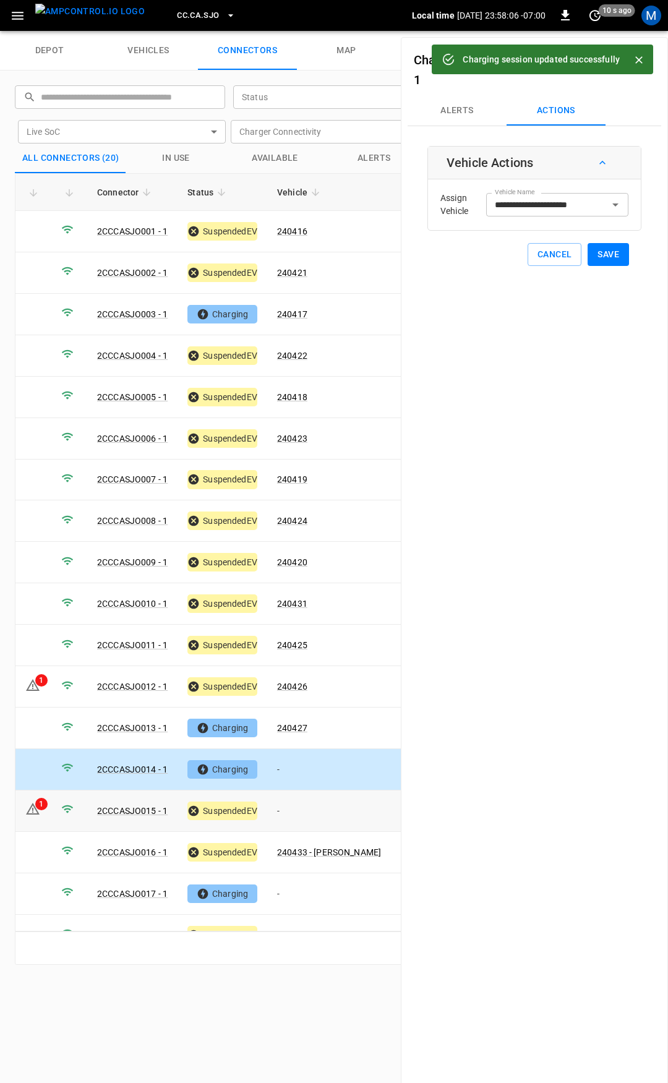
click at [300, 806] on td "-" at bounding box center [329, 811] width 124 height 41
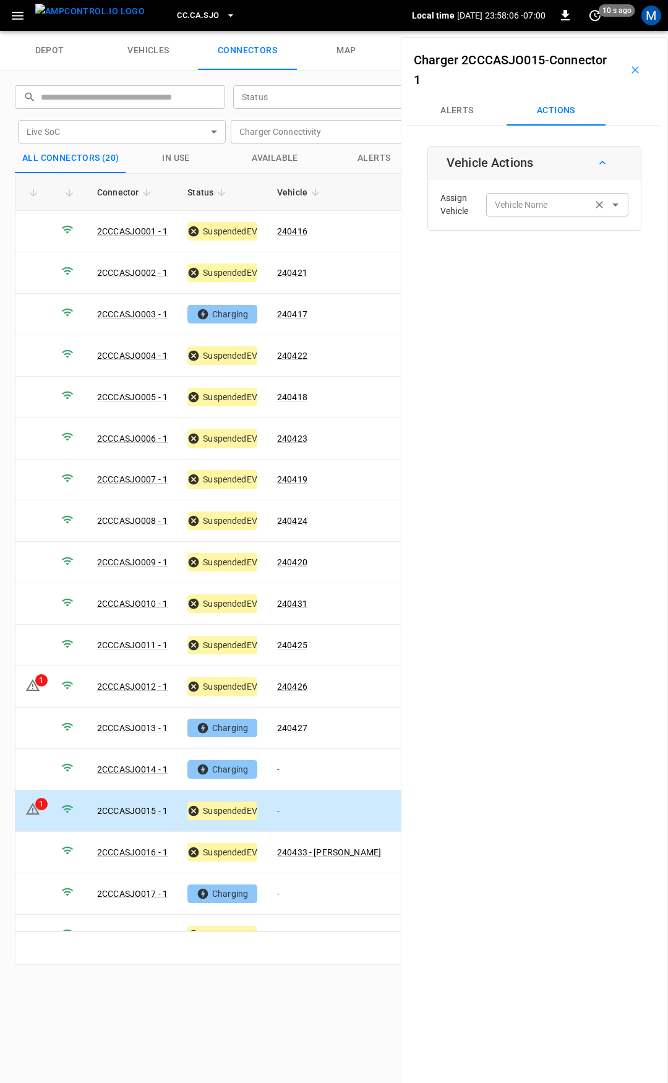
click at [518, 210] on div "Vehicle Name Vehicle Name" at bounding box center [557, 204] width 142 height 23
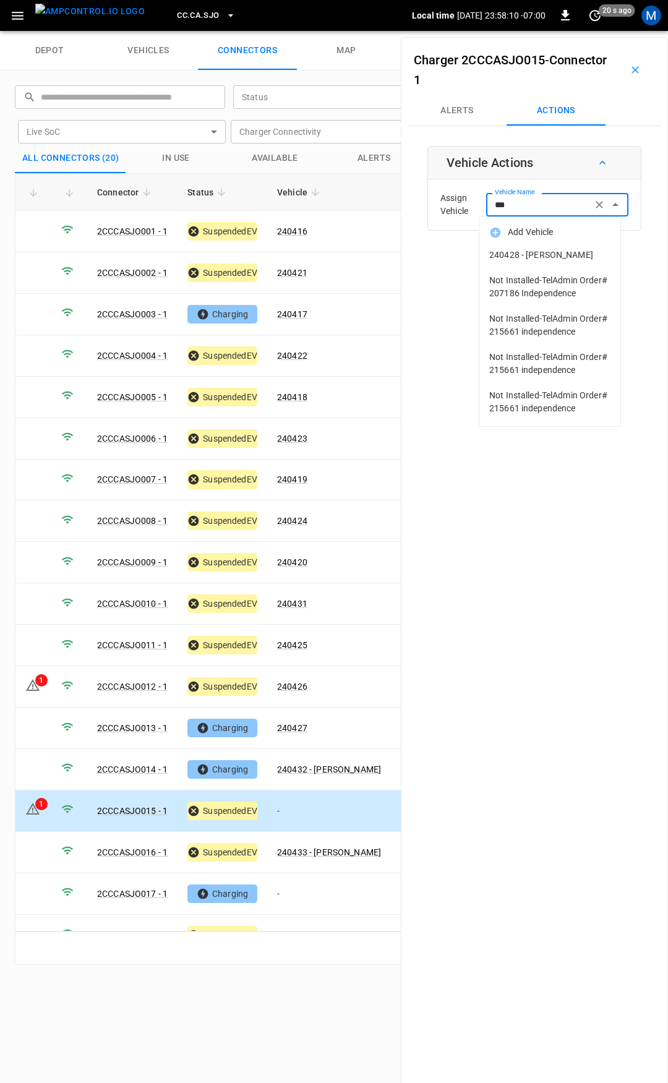
click at [549, 250] on span "240428 - [PERSON_NAME]" at bounding box center [549, 255] width 121 height 13
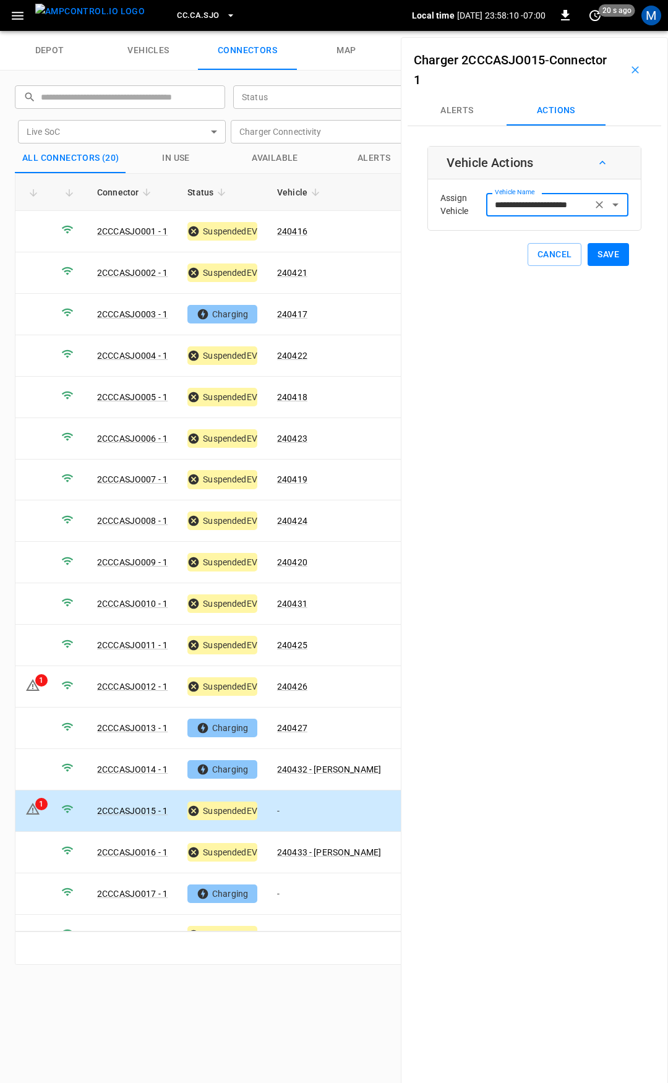
type input "**********"
click at [613, 248] on button "Save" at bounding box center [608, 254] width 41 height 23
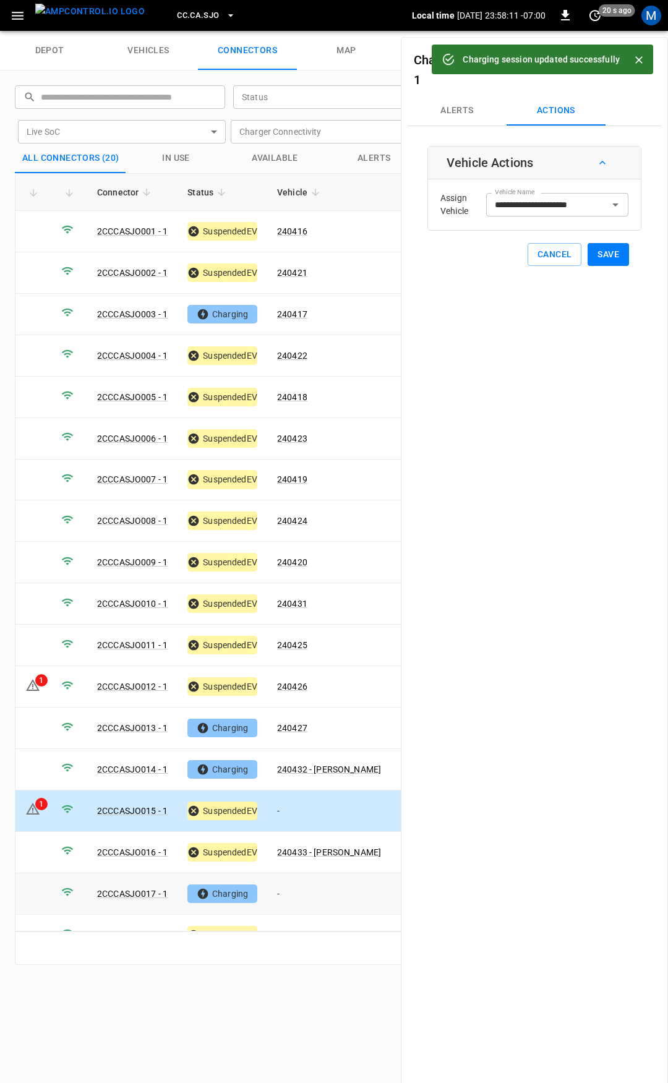
click at [309, 887] on td "-" at bounding box center [329, 894] width 124 height 41
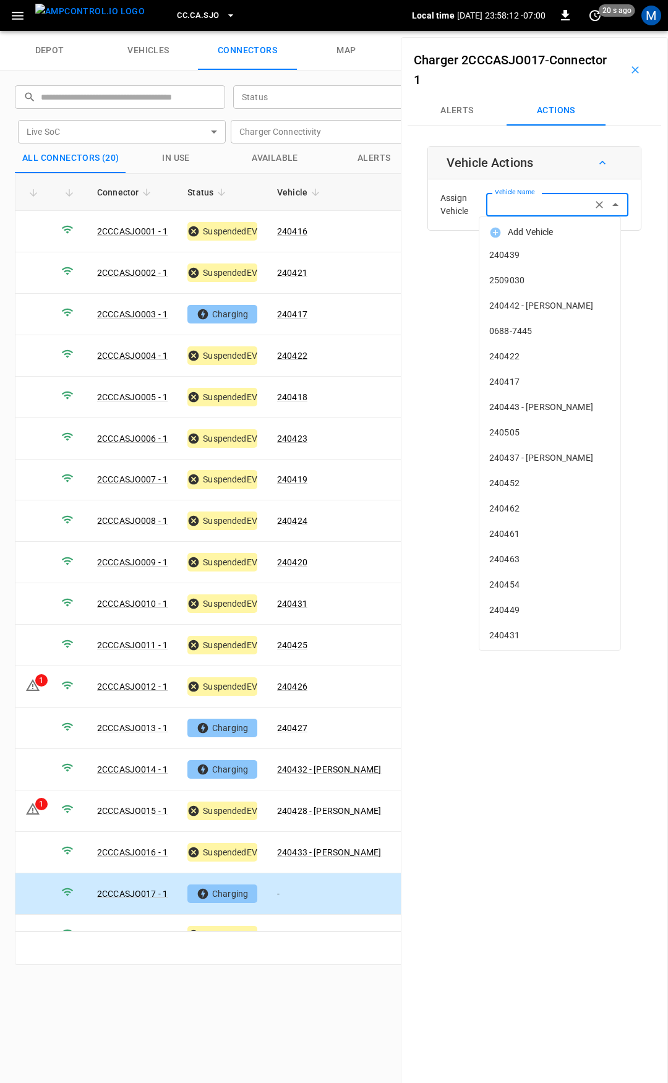
click at [514, 203] on div "Vehicle Name Vehicle Name" at bounding box center [557, 204] width 142 height 23
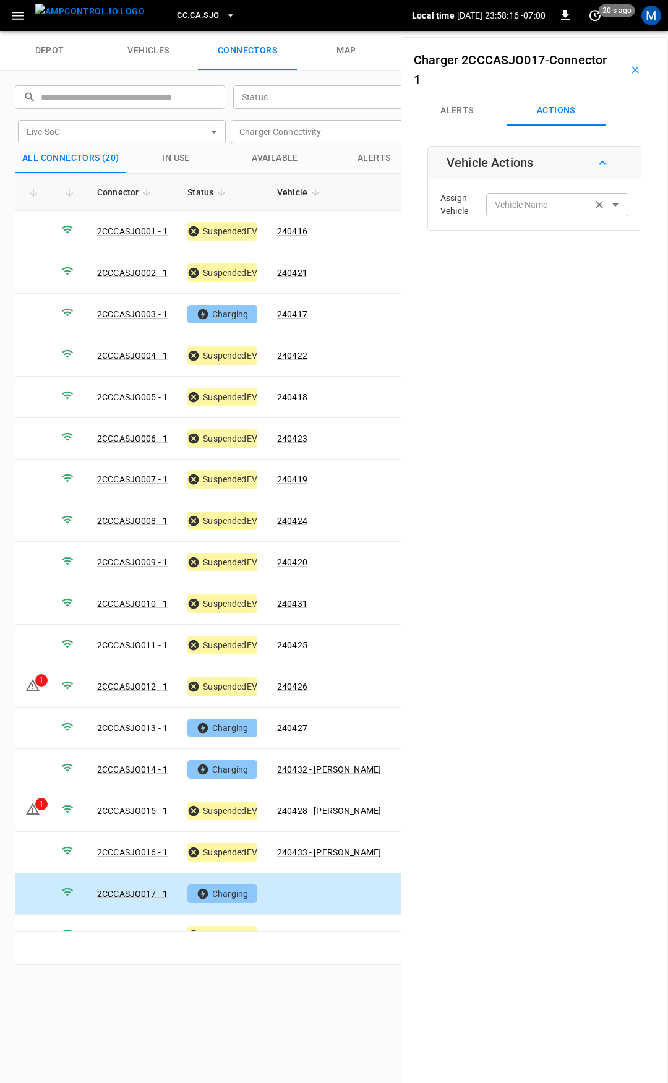
click at [532, 210] on label "Vehicle Name" at bounding box center [521, 205] width 53 height 13
click at [532, 210] on input "Vehicle Name" at bounding box center [539, 204] width 98 height 15
click at [573, 258] on span "240429" at bounding box center [549, 255] width 121 height 13
type input "******"
click at [622, 259] on div "Vehicle Actions Assign Vehicle Vehicle Name ****** Vehicle Name Cancel Save" at bounding box center [535, 206] width 214 height 120
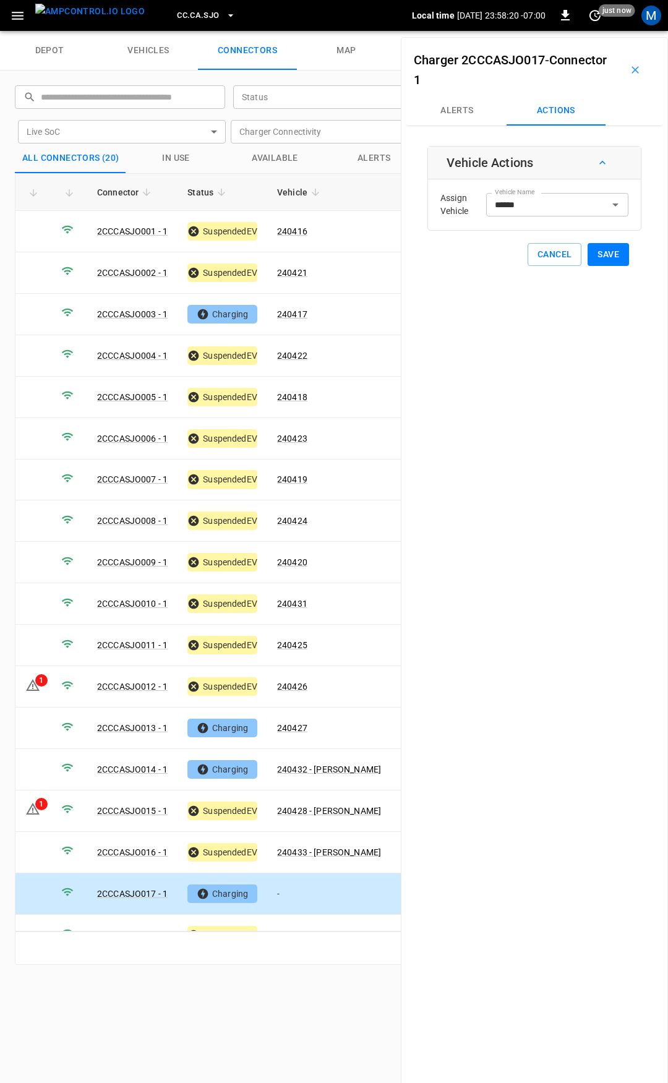
drag, startPoint x: 609, startPoint y: 259, endPoint x: 584, endPoint y: 272, distance: 28.0
click at [605, 262] on button "Save" at bounding box center [608, 254] width 41 height 23
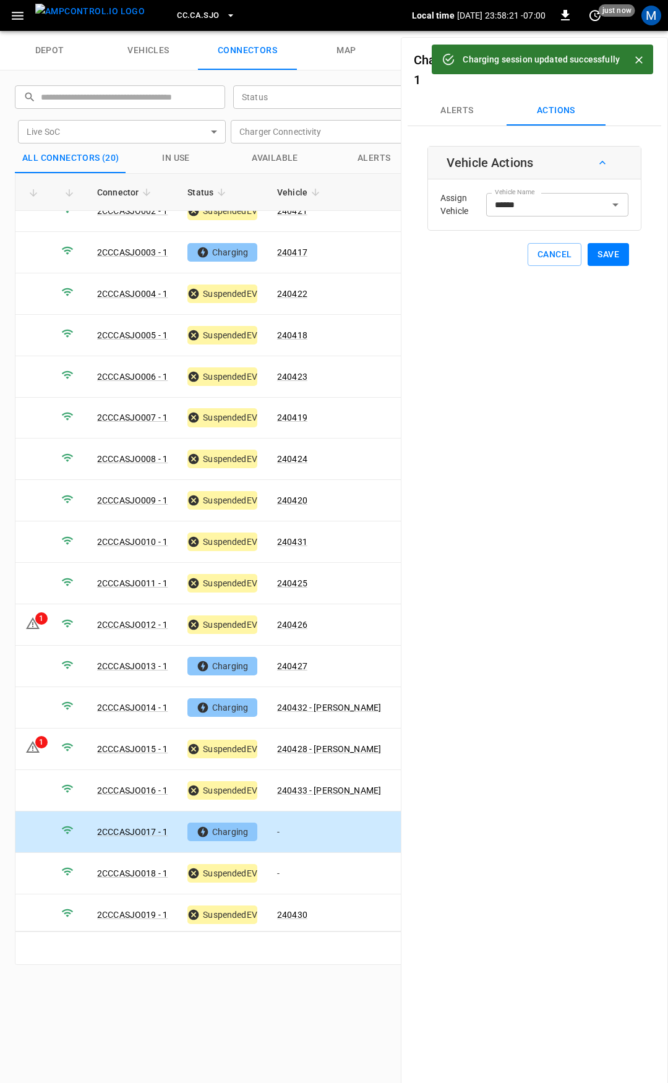
scroll to position [103, 0]
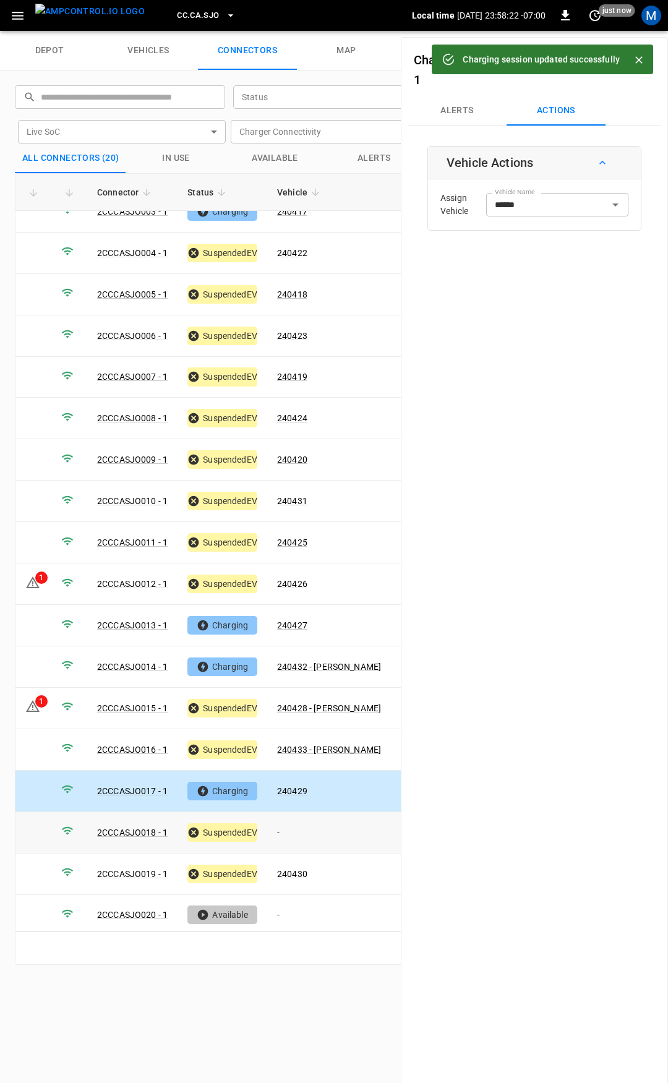
click at [316, 825] on td "-" at bounding box center [329, 832] width 124 height 41
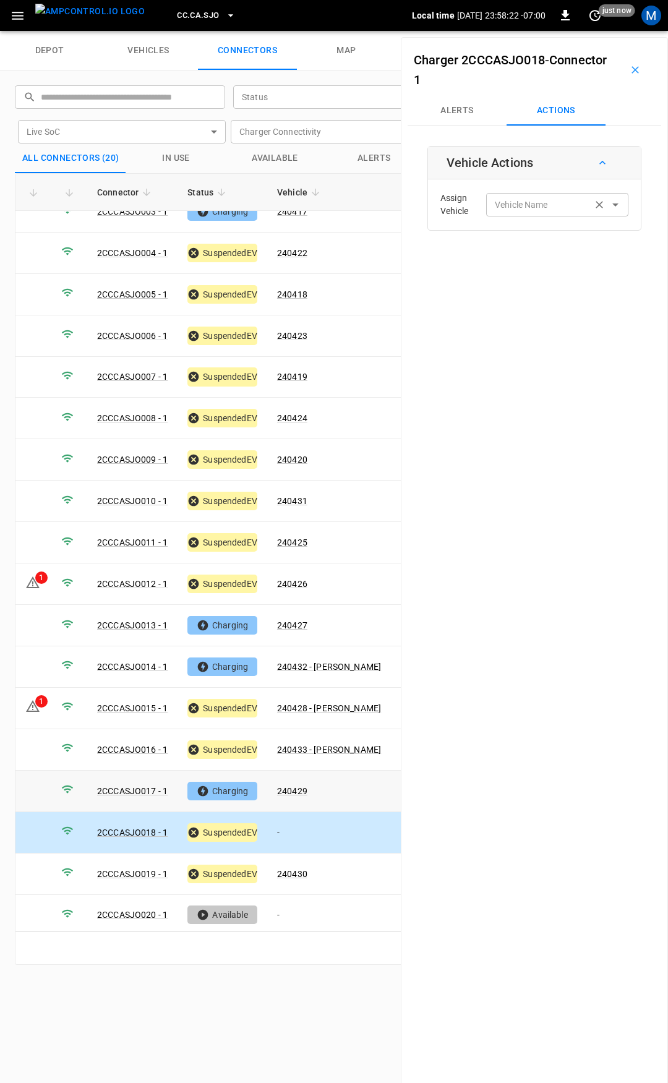
click at [523, 207] on input "Vehicle Name" at bounding box center [539, 204] width 98 height 15
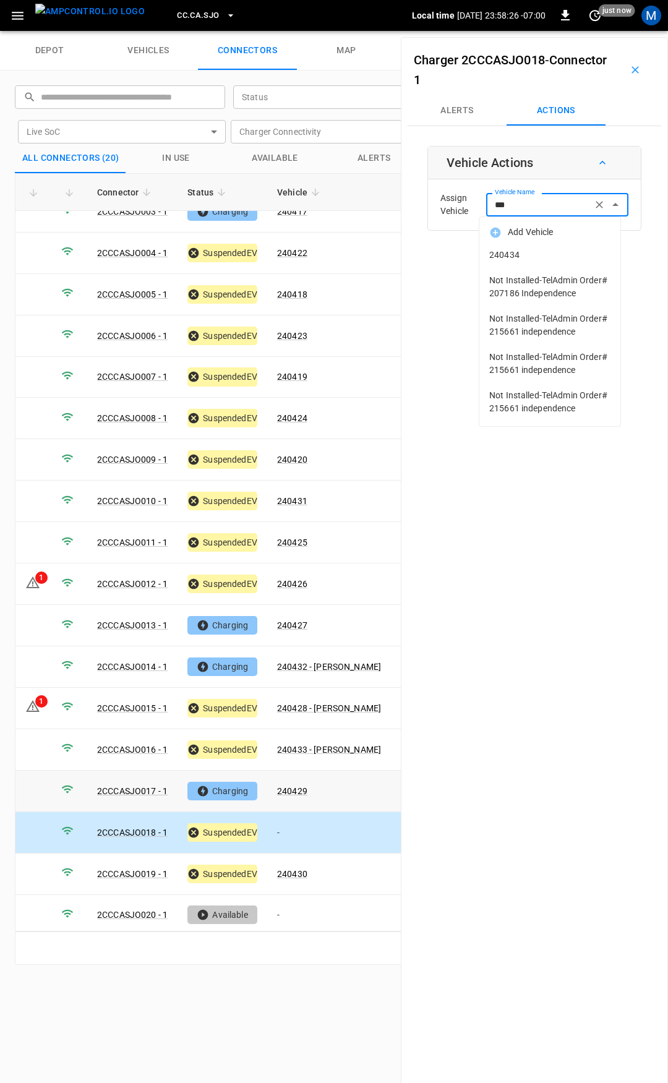
click at [580, 255] on span "240434" at bounding box center [549, 255] width 121 height 13
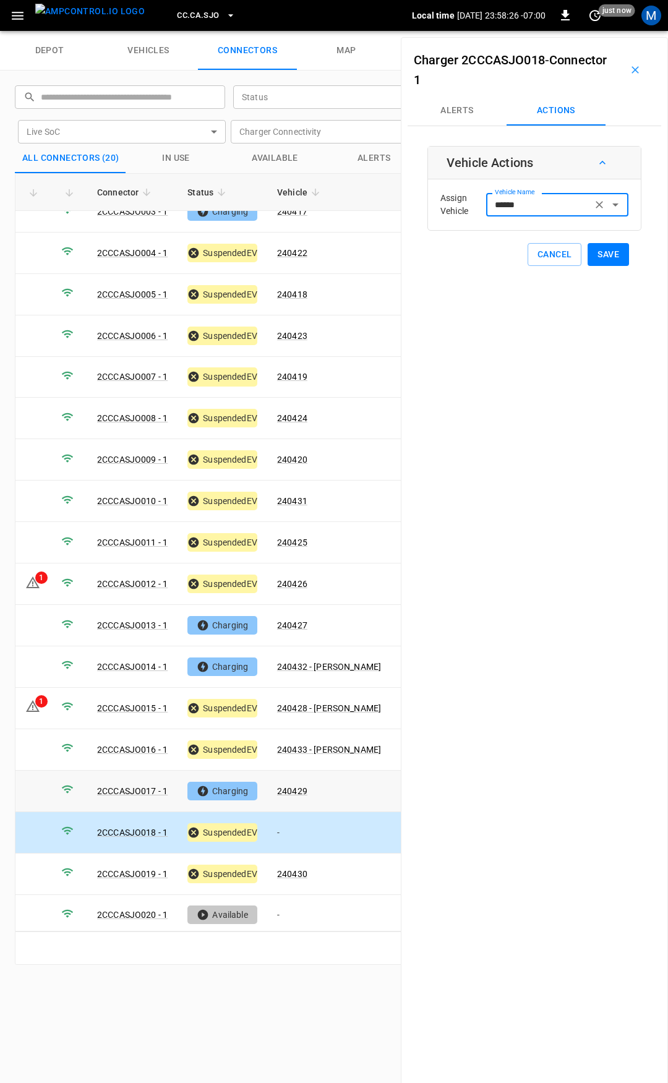
type input "******"
click at [601, 254] on button "Save" at bounding box center [608, 254] width 41 height 23
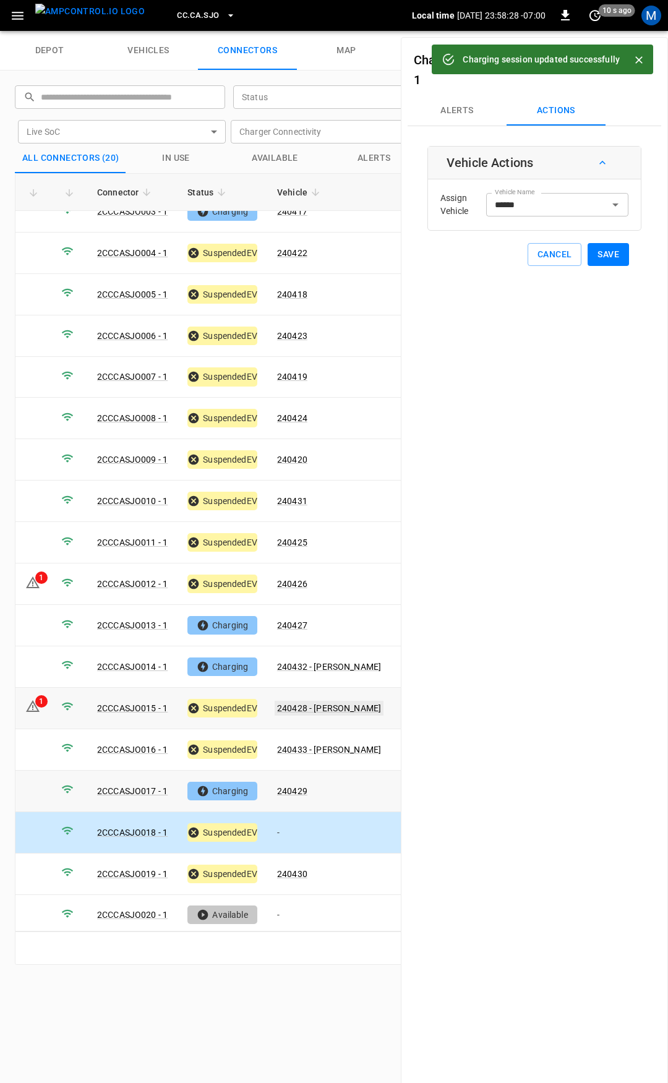
click at [304, 701] on link "240428 - [PERSON_NAME]" at bounding box center [329, 708] width 109 height 15
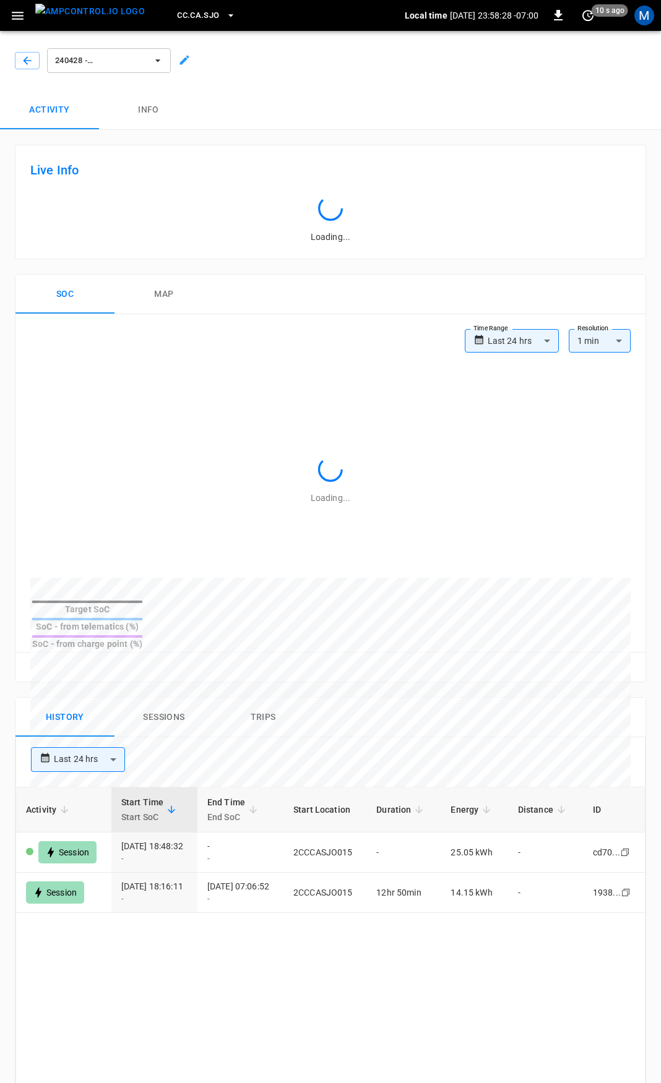
click at [27, 51] on div at bounding box center [25, 58] width 30 height 22
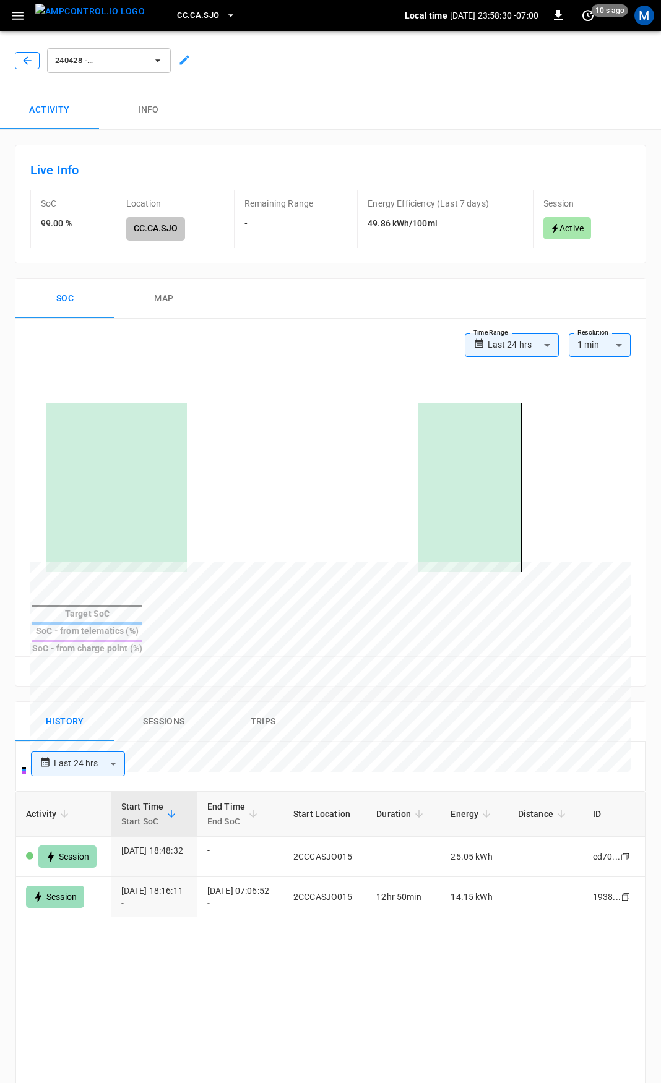
click at [24, 62] on icon "button" at bounding box center [27, 60] width 12 height 12
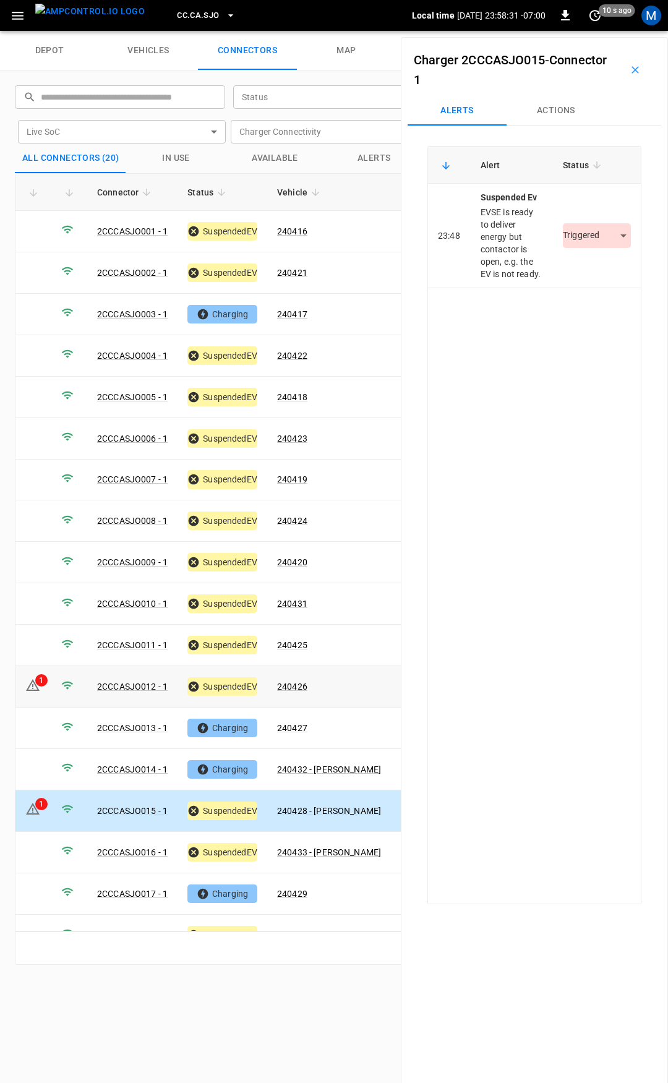
click at [308, 679] on td "240426" at bounding box center [329, 686] width 124 height 41
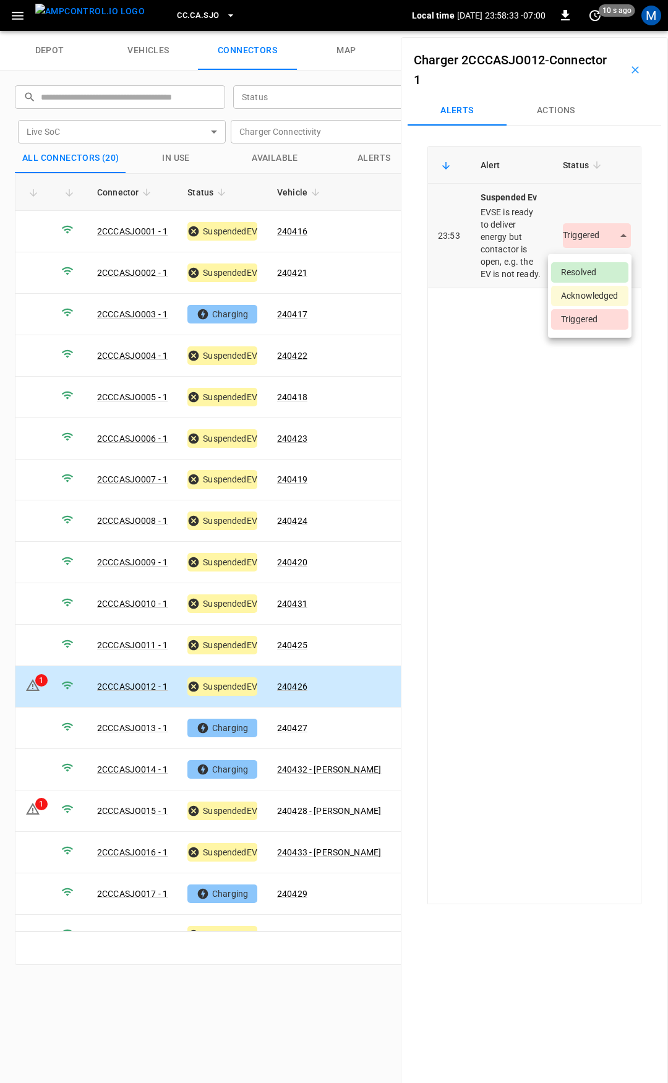
click at [568, 31] on body "CC.CA.SJO Local time [DATE] 23:58:33 -07:00 0 10 s ago M depot vehicles connect…" at bounding box center [334, 15] width 668 height 31
click at [587, 270] on li "Resolved" at bounding box center [589, 272] width 77 height 20
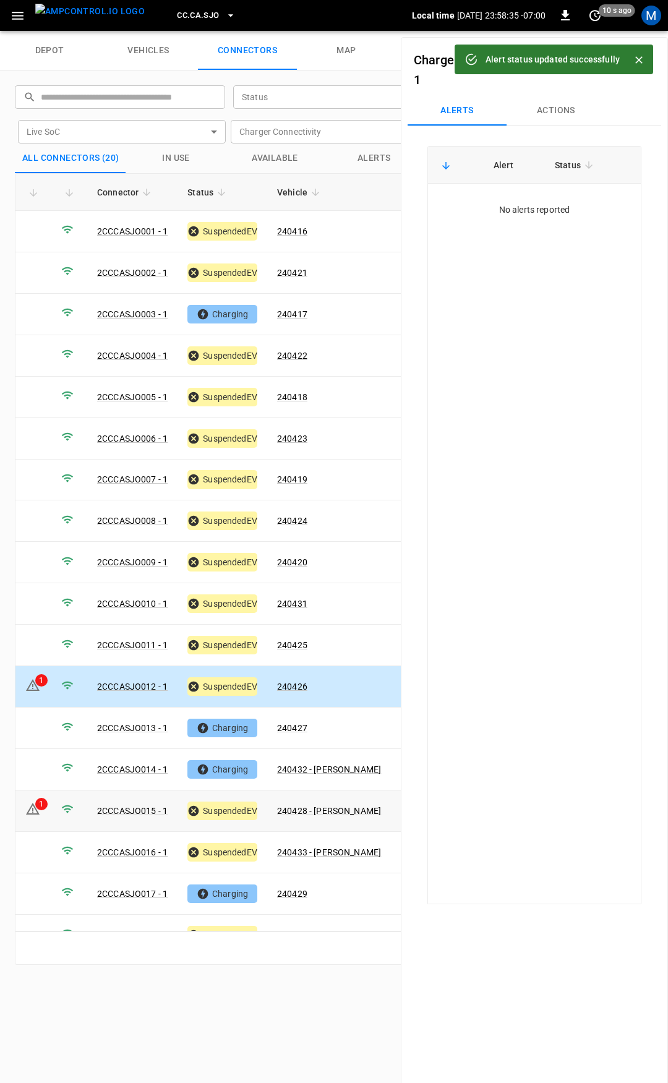
click at [48, 811] on td "1" at bounding box center [33, 811] width 36 height 41
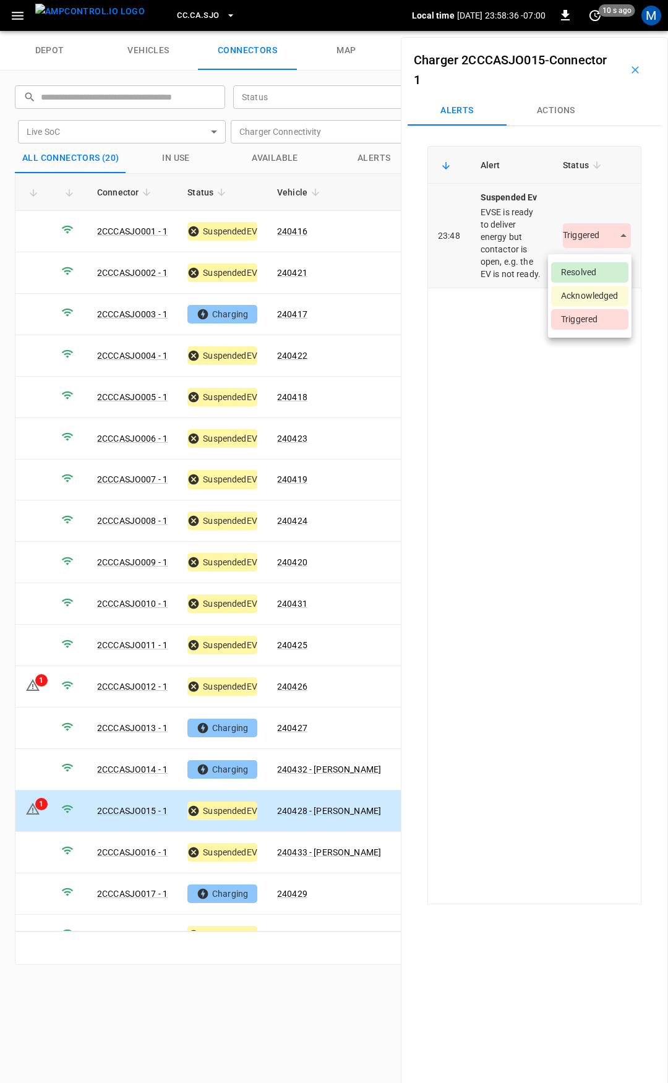
click at [582, 31] on body "CC.CA.SJO Local time [DATE] 23:58:36 -07:00 0 10 s ago M depot vehicles connect…" at bounding box center [334, 15] width 668 height 31
click at [579, 266] on li "Resolved" at bounding box center [589, 272] width 77 height 20
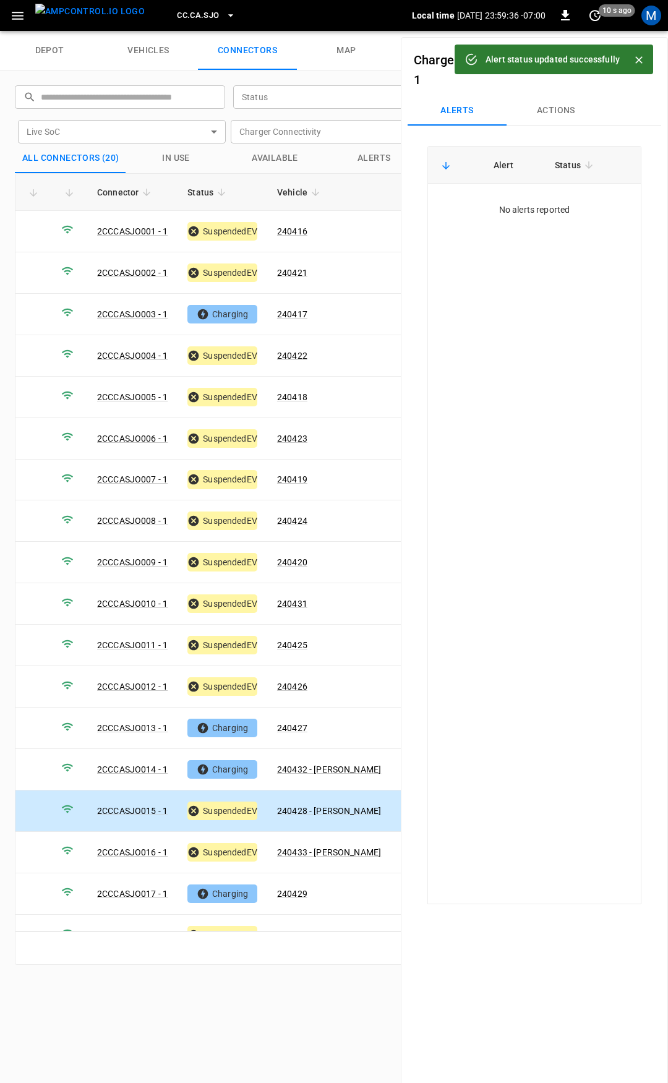
click at [196, 12] on span "CC.CA.SJO" at bounding box center [198, 16] width 42 height 14
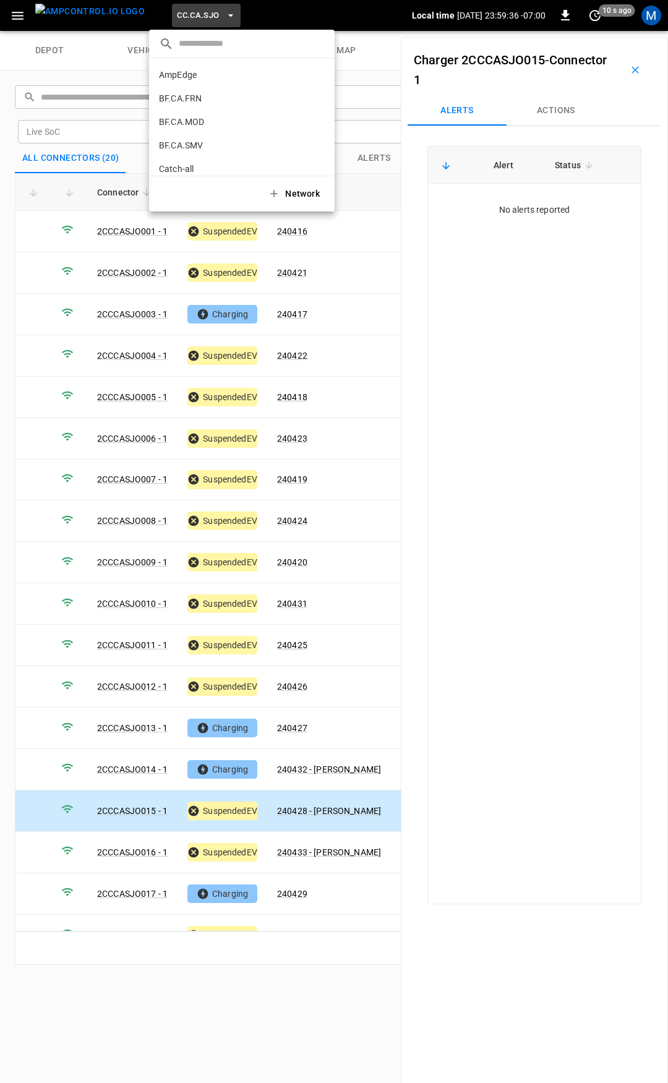
scroll to position [231, 0]
click at [207, 102] on p "CC.FRN" at bounding box center [220, 102] width 123 height 12
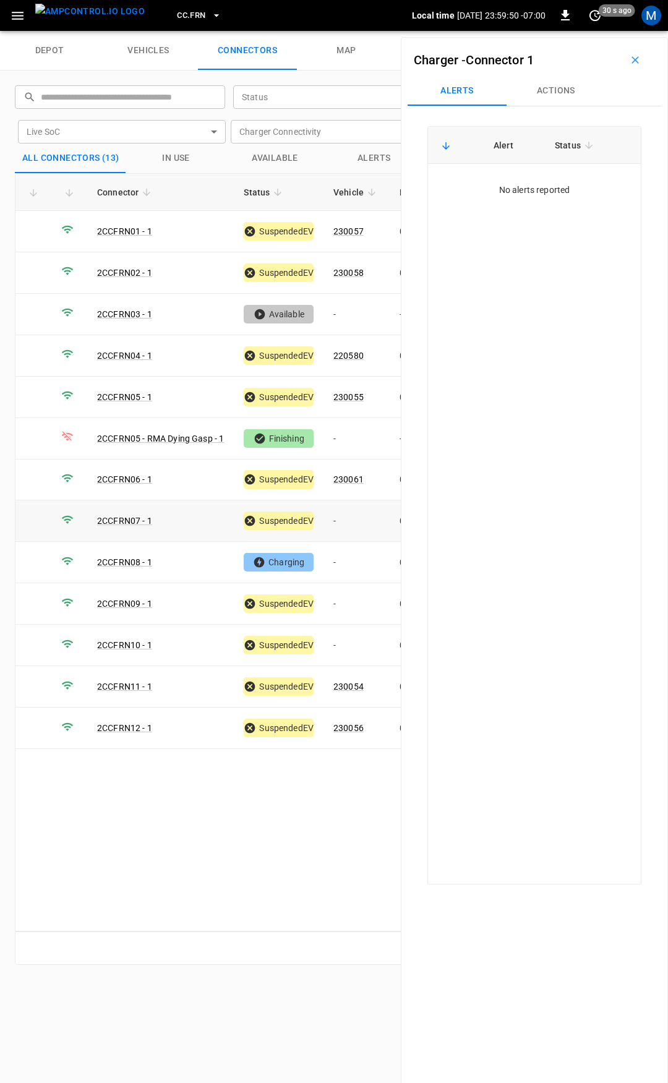
click at [357, 517] on td "-" at bounding box center [357, 521] width 66 height 41
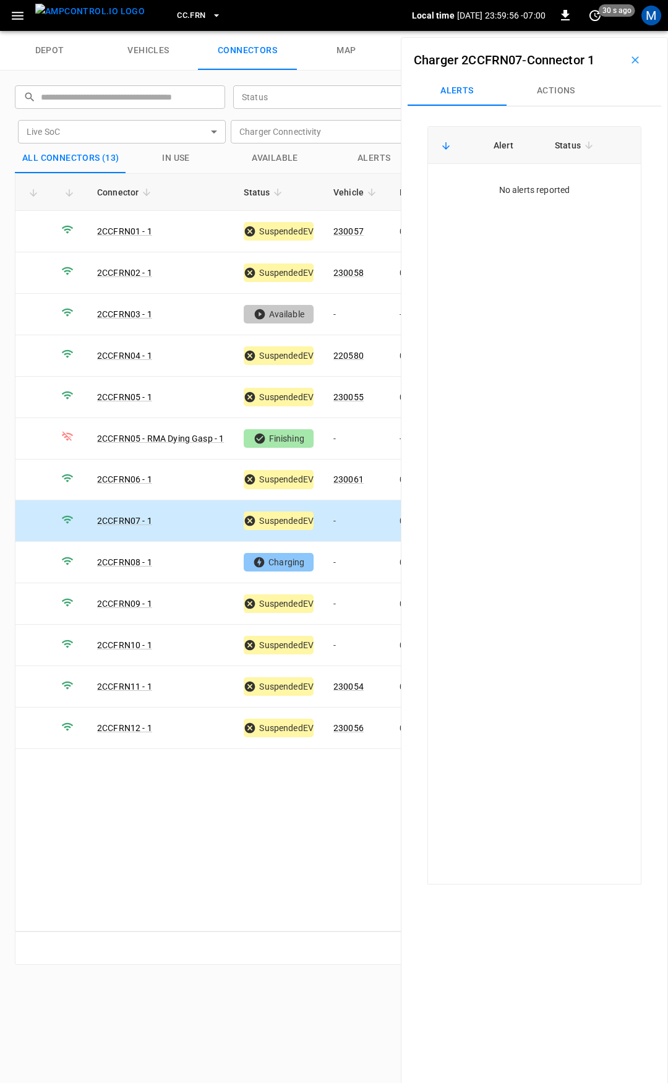
drag, startPoint x: 559, startPoint y: 87, endPoint x: 558, endPoint y: 97, distance: 10.6
click at [559, 87] on button "Actions" at bounding box center [556, 91] width 99 height 30
click at [540, 184] on div "Vehicle Name Vehicle Name" at bounding box center [557, 184] width 142 height 23
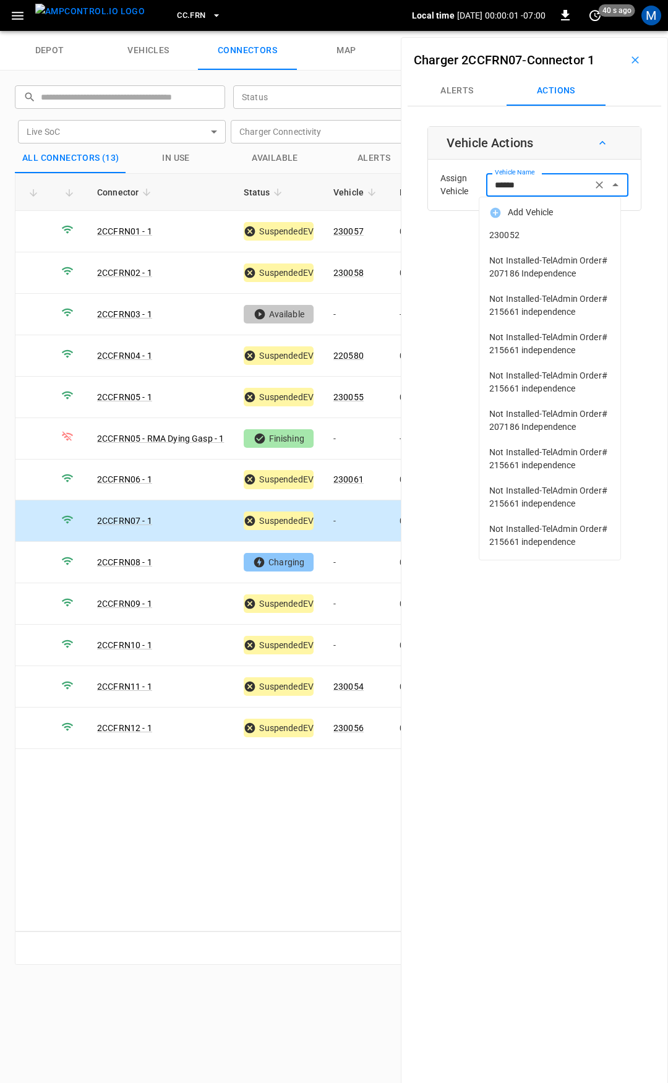
click at [574, 233] on span "230052" at bounding box center [549, 235] width 121 height 13
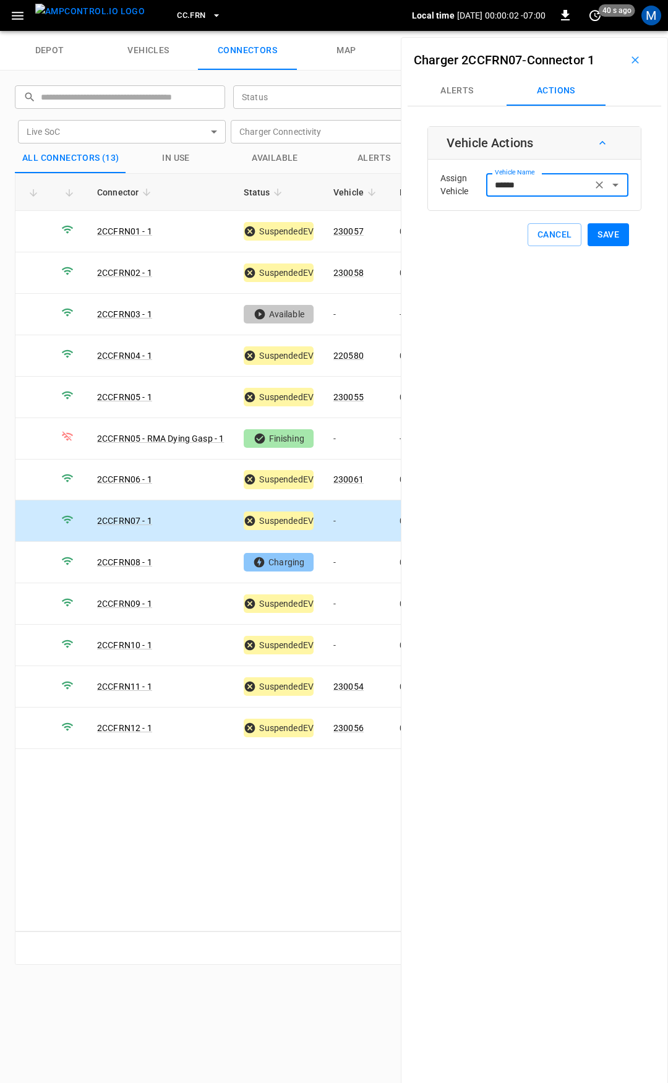
type input "******"
click at [604, 238] on button "Save" at bounding box center [608, 234] width 41 height 23
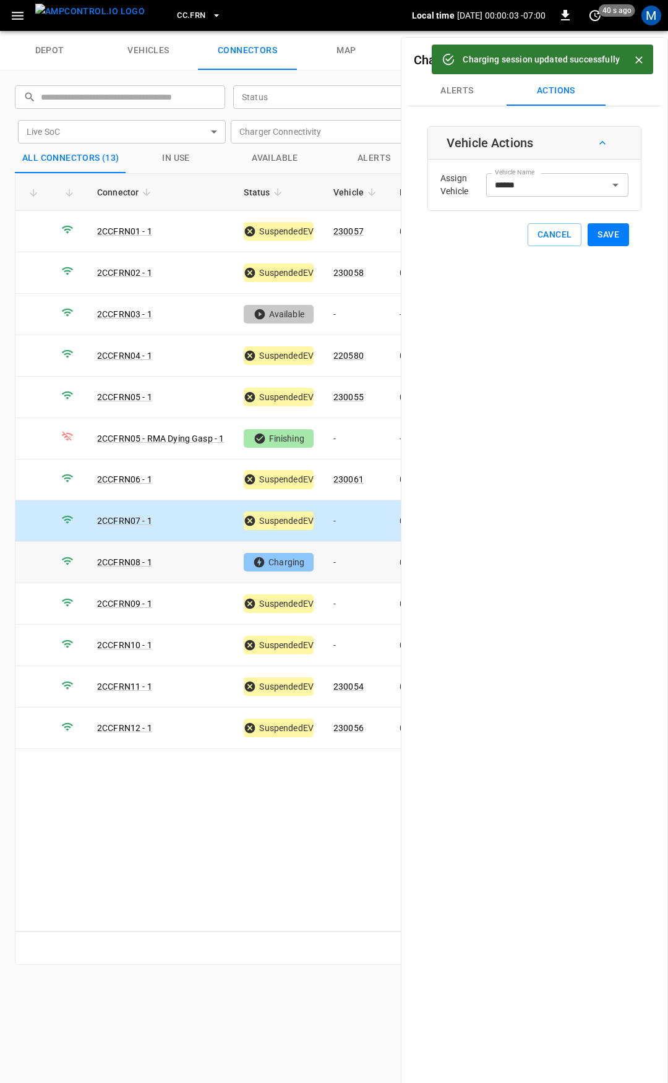
click at [354, 556] on td "-" at bounding box center [357, 562] width 66 height 41
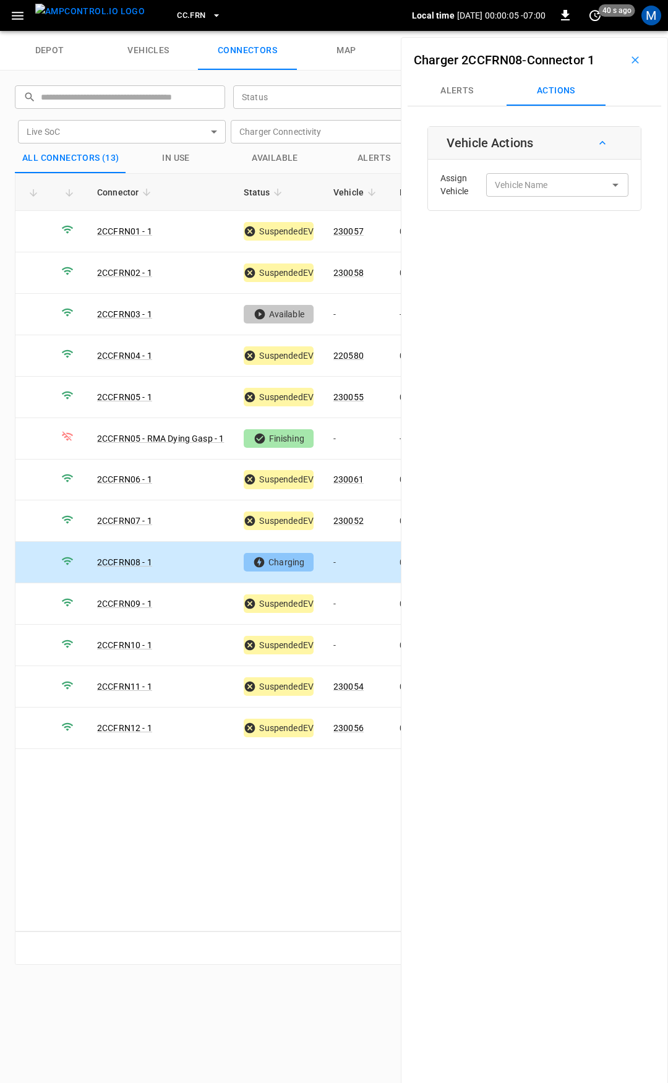
click at [354, 556] on td "-" at bounding box center [357, 562] width 66 height 41
click at [525, 184] on input "Vehicle Name" at bounding box center [539, 184] width 98 height 15
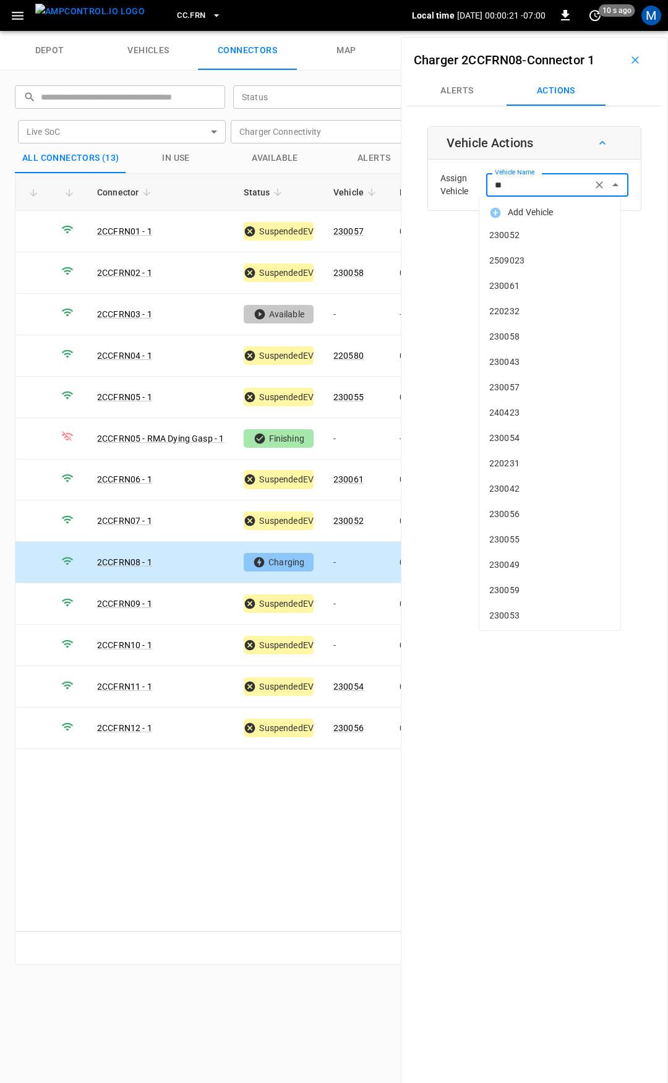
type input "*"
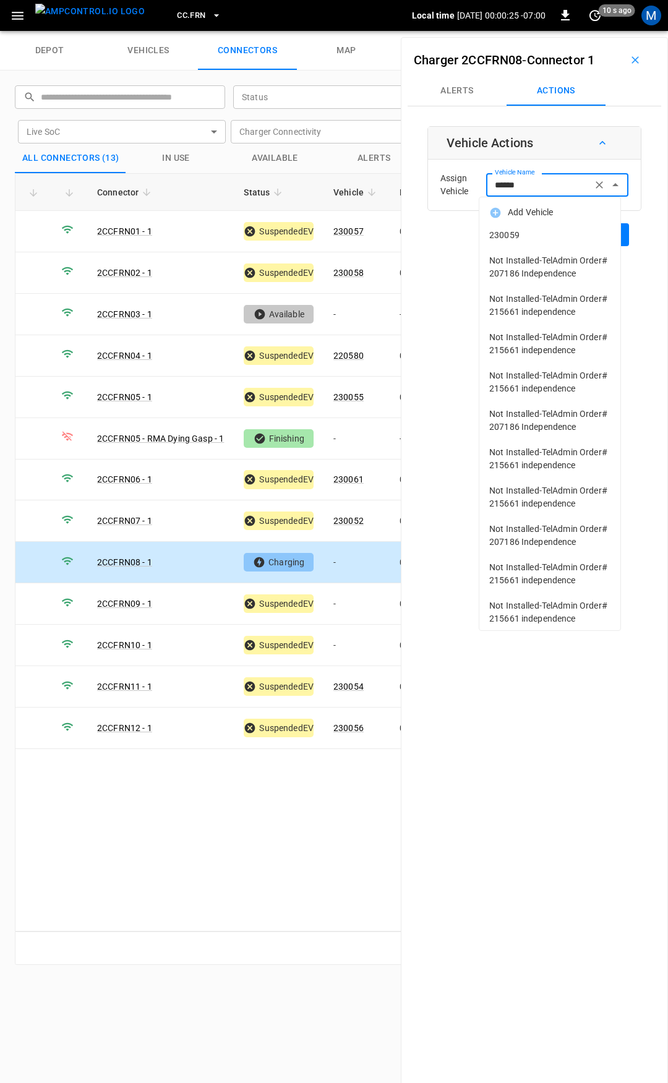
click at [530, 239] on span "230059" at bounding box center [549, 235] width 121 height 13
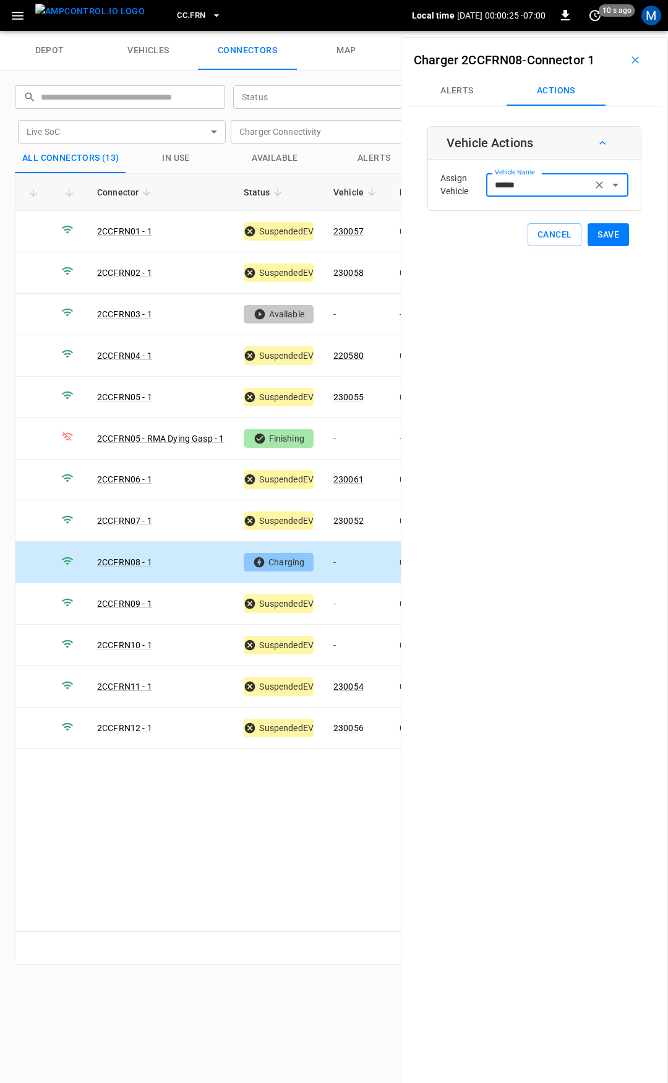
type input "******"
click at [600, 239] on button "Save" at bounding box center [608, 234] width 41 height 23
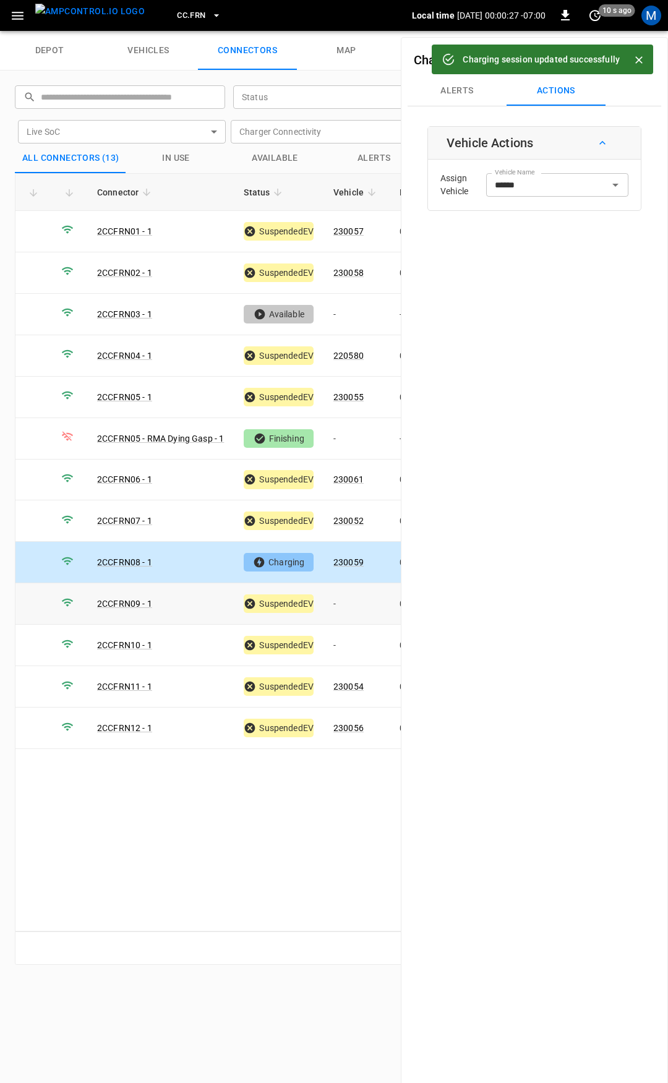
click at [345, 603] on td "-" at bounding box center [357, 603] width 66 height 41
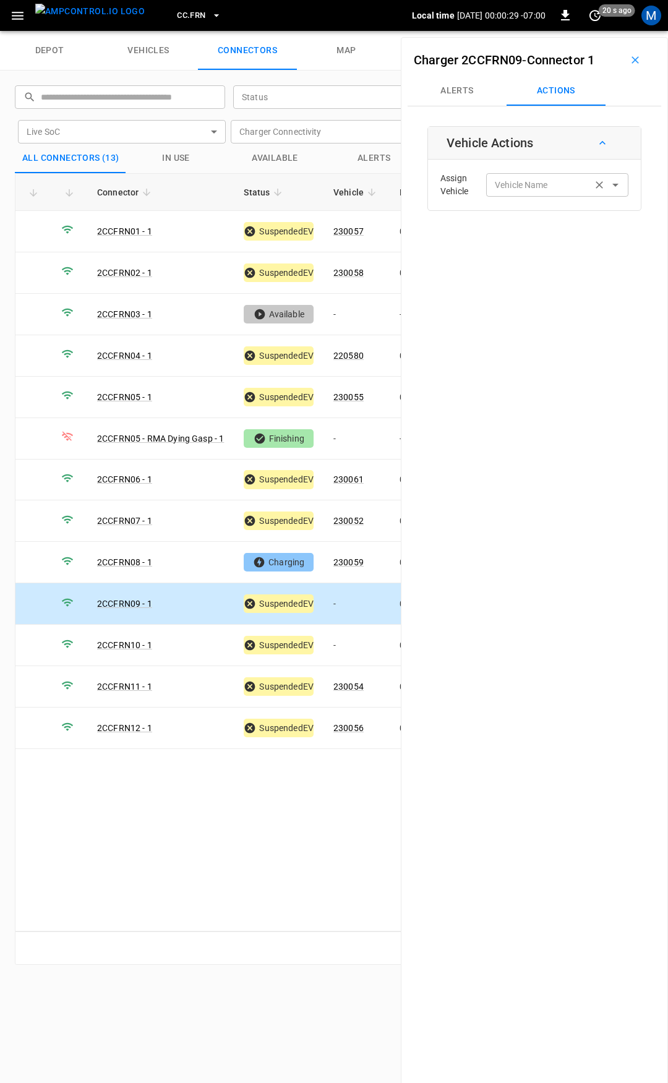
click at [527, 194] on div "Vehicle Name" at bounding box center [557, 184] width 142 height 23
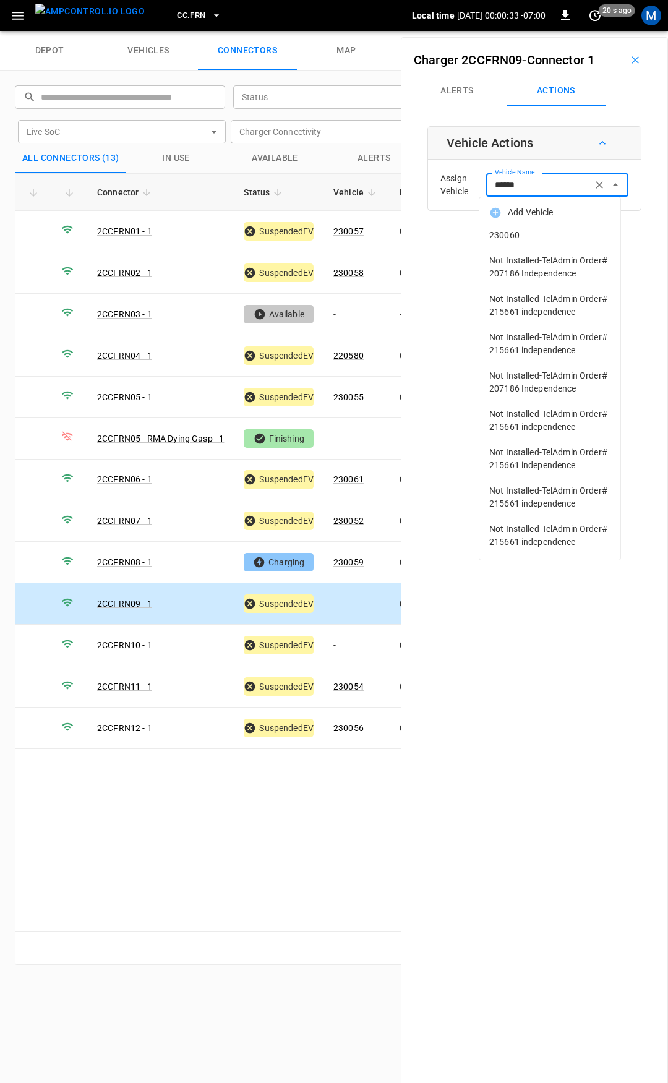
click at [583, 235] on span "230060" at bounding box center [549, 235] width 121 height 13
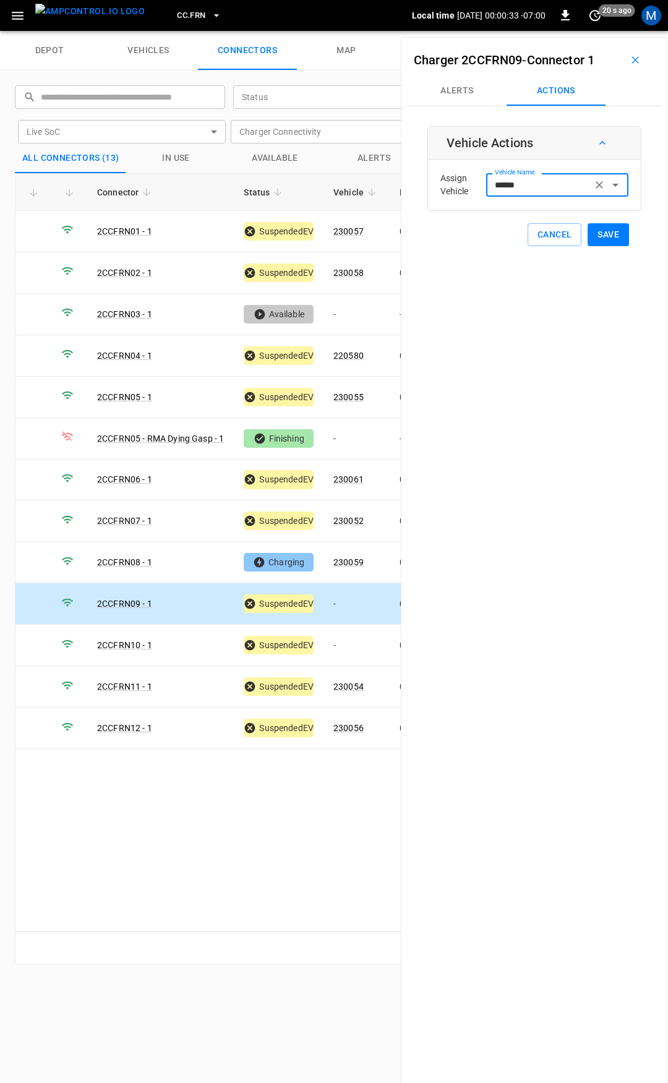
type input "******"
click at [606, 239] on button "Save" at bounding box center [608, 234] width 41 height 23
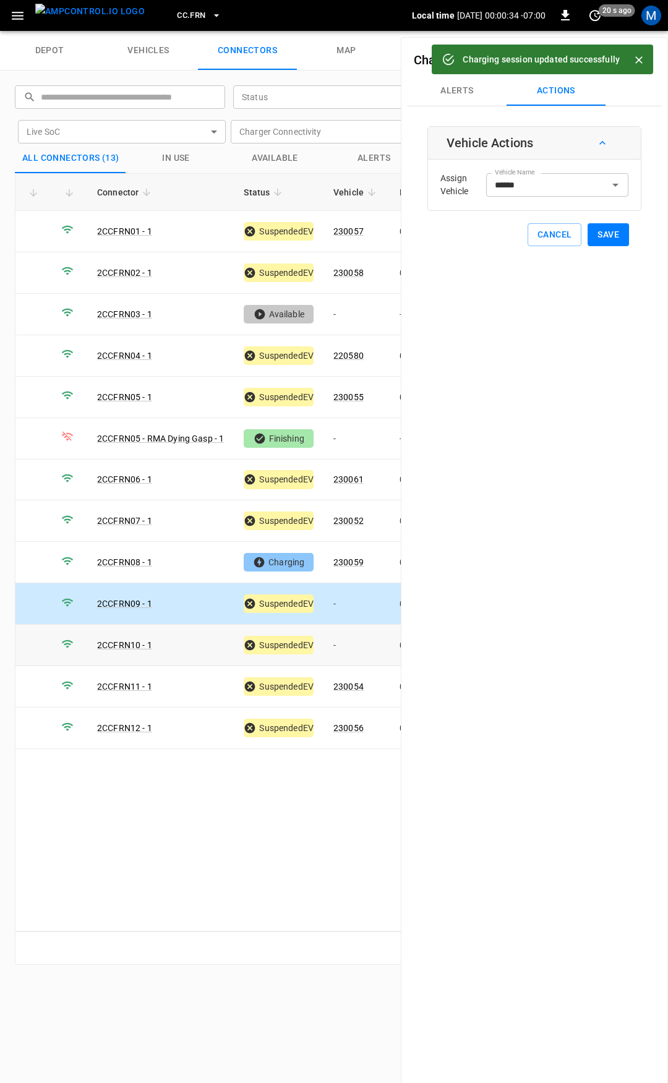
click at [357, 639] on td "-" at bounding box center [357, 645] width 66 height 41
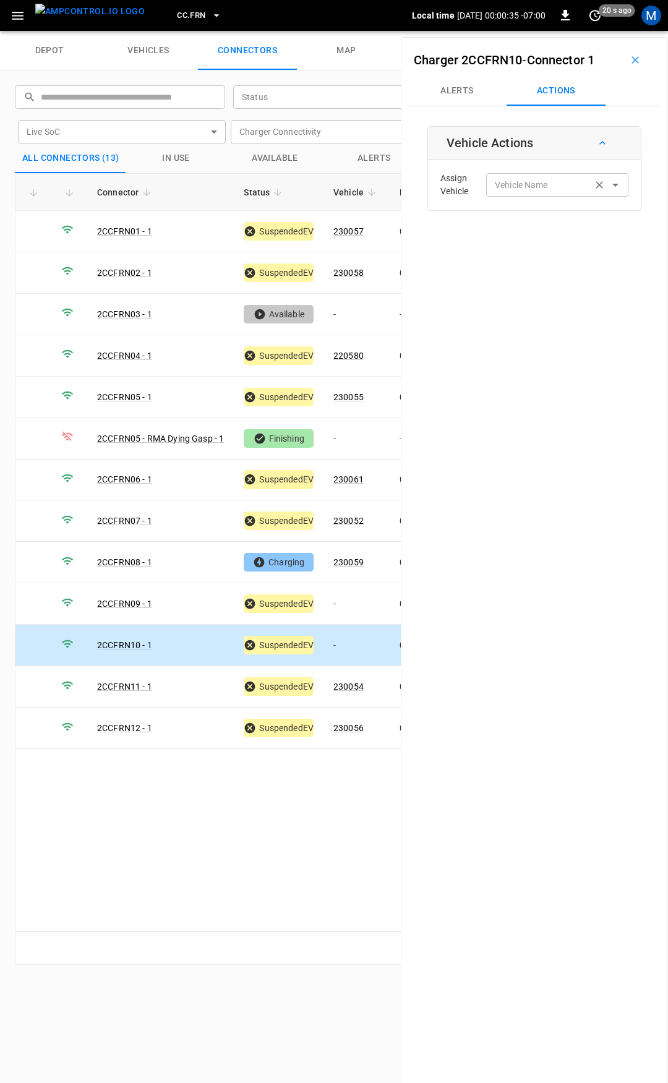
click at [509, 192] on input "Vehicle Name" at bounding box center [539, 184] width 98 height 15
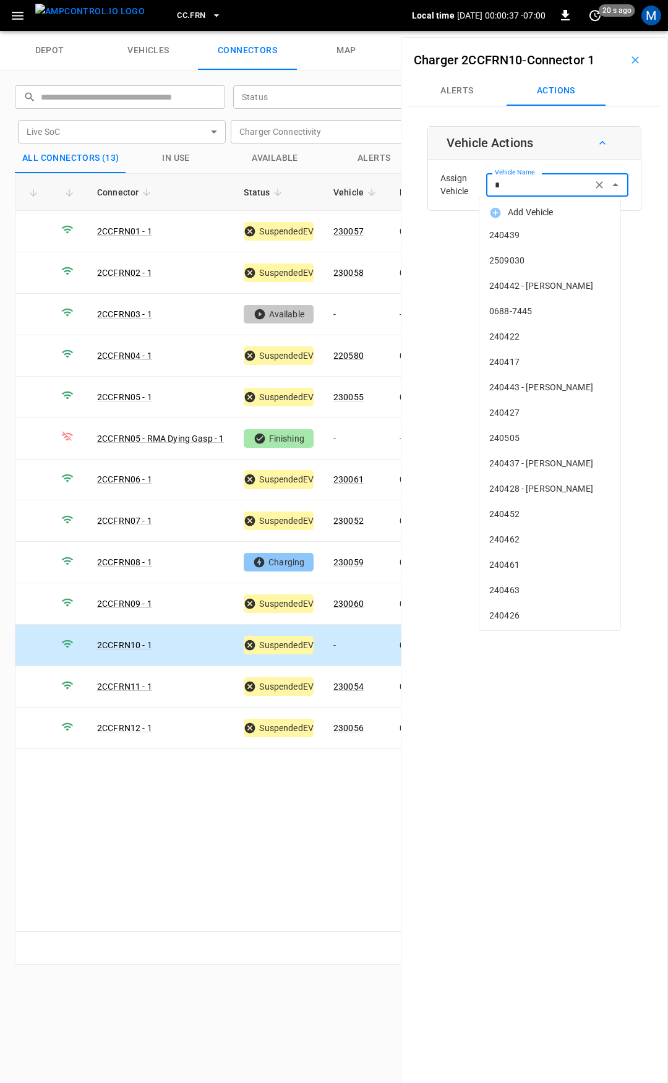
type input "**"
type input "*"
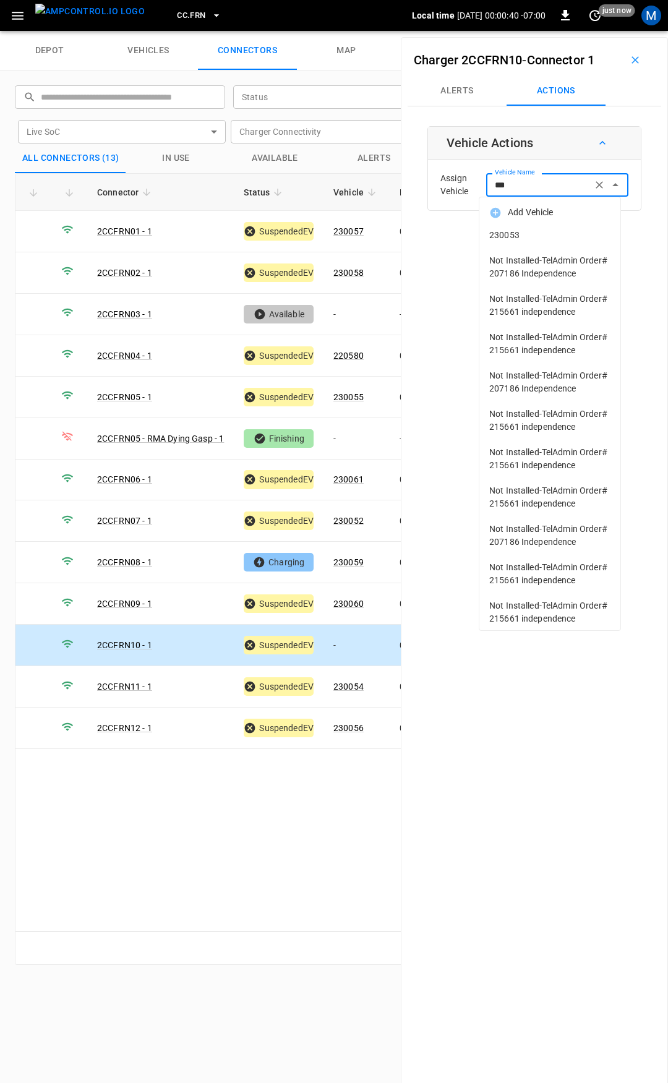
click at [530, 233] on span "230053" at bounding box center [549, 235] width 121 height 13
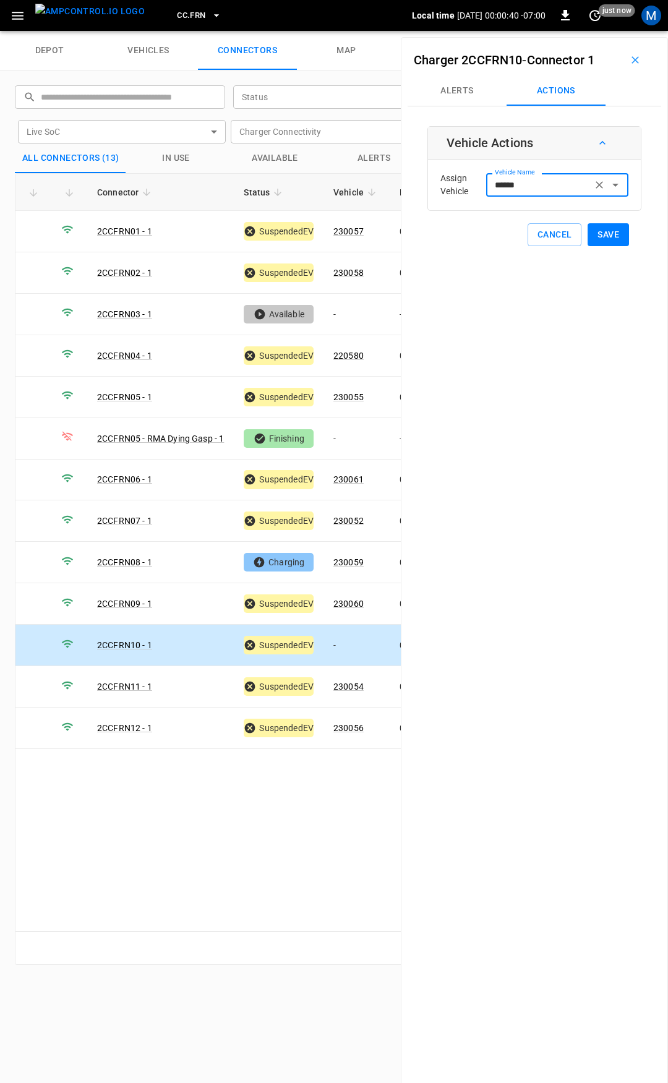
type input "******"
click at [604, 235] on button "Save" at bounding box center [608, 234] width 41 height 23
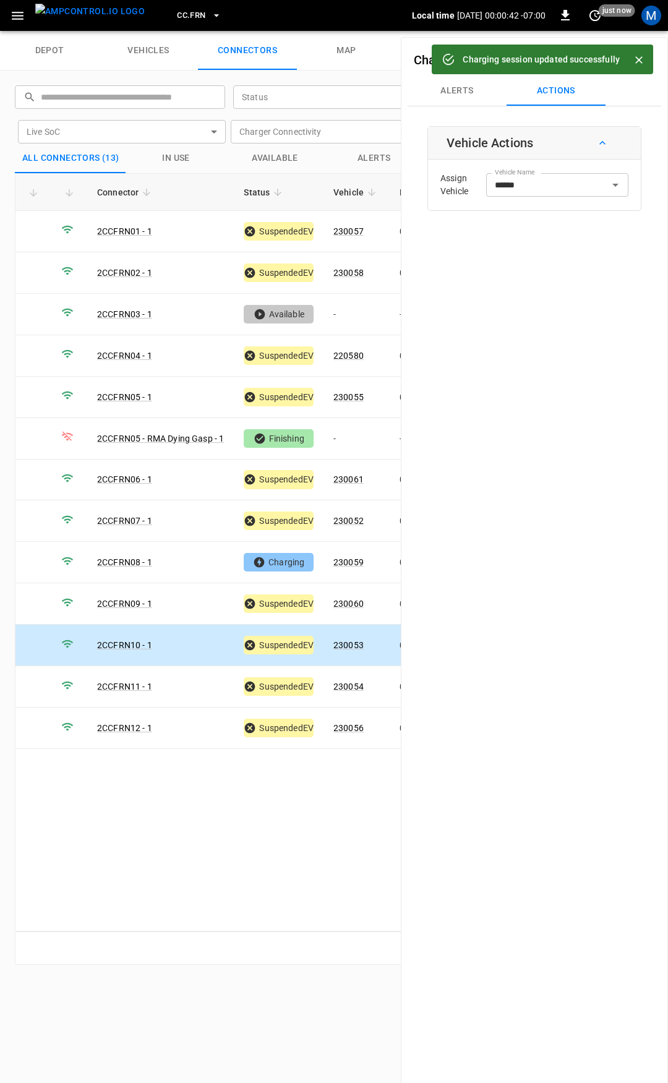
click at [177, 15] on span "CC.FRN" at bounding box center [191, 16] width 28 height 14
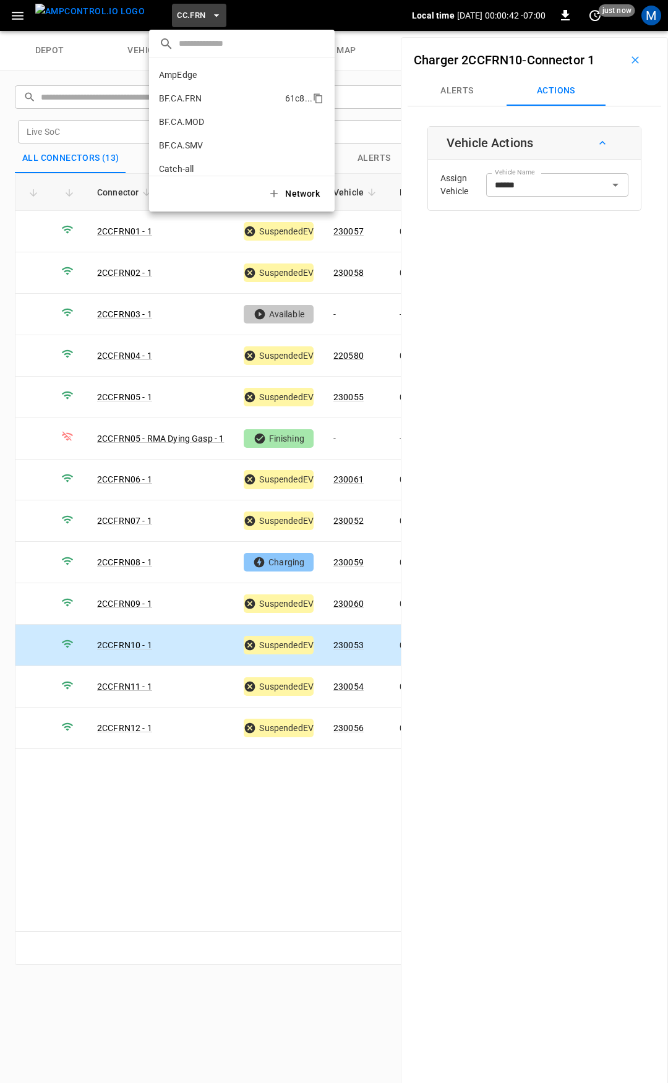
scroll to position [255, 0]
click at [209, 103] on p "CC.LIV" at bounding box center [219, 102] width 121 height 12
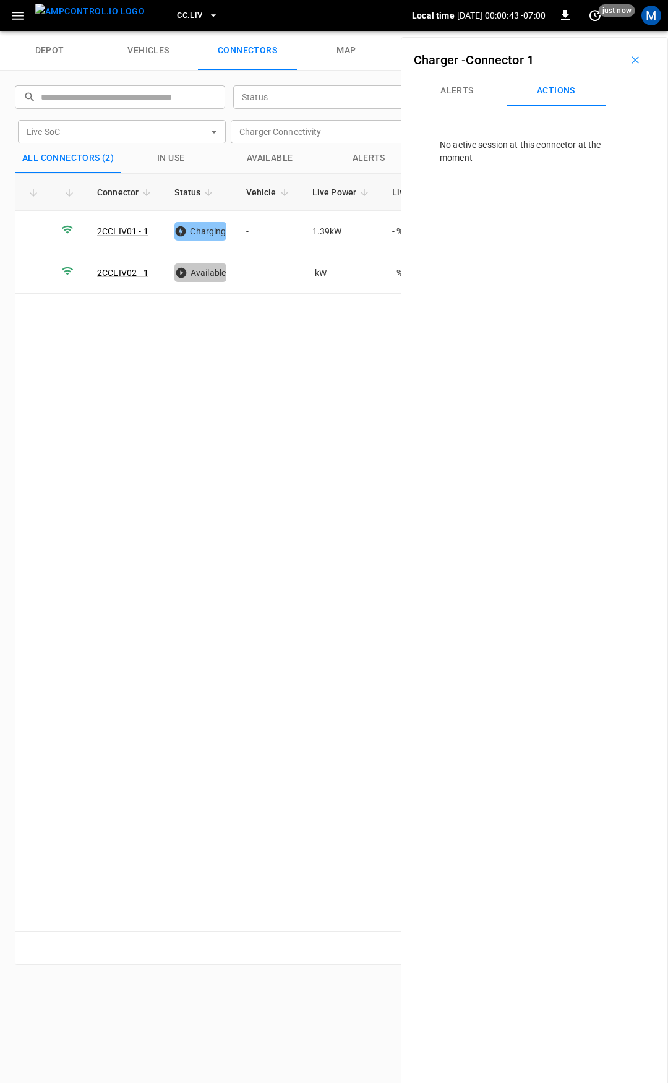
click at [179, 12] on span "CC.LIV" at bounding box center [189, 16] width 25 height 14
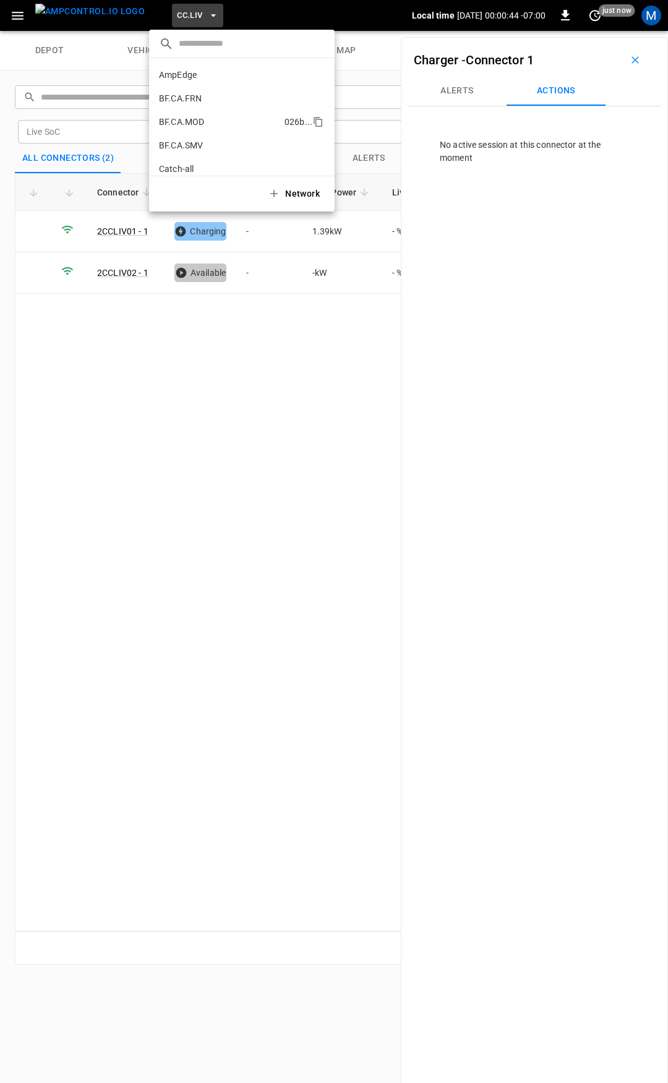
scroll to position [278, 0]
click at [189, 100] on p "CC.MOD" at bounding box center [220, 102] width 123 height 12
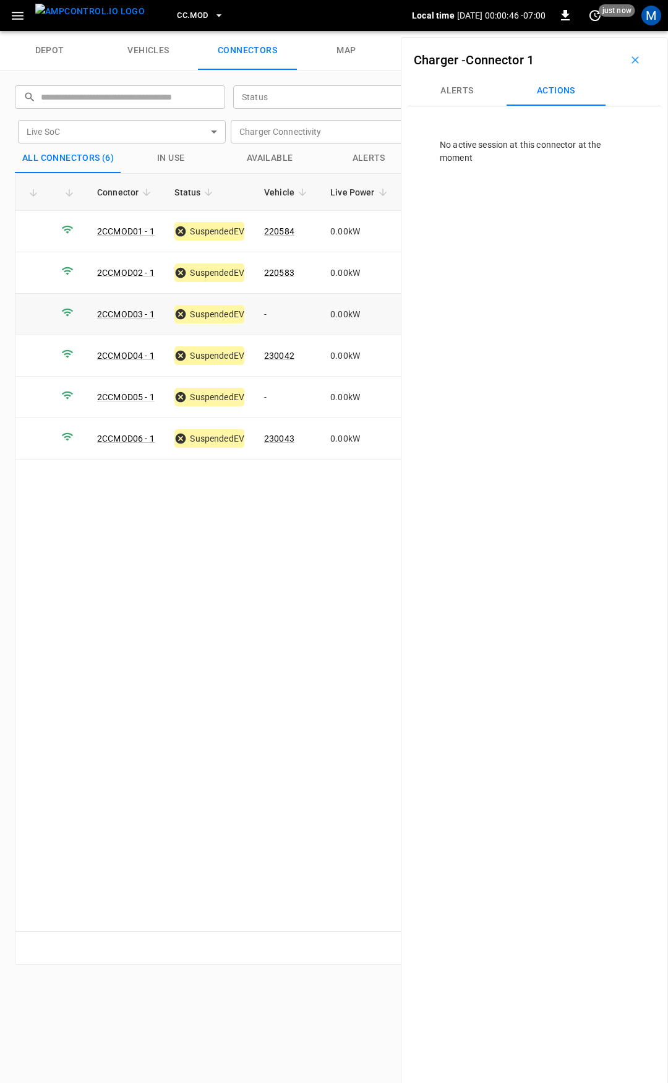
click at [285, 309] on td "-" at bounding box center [287, 314] width 66 height 41
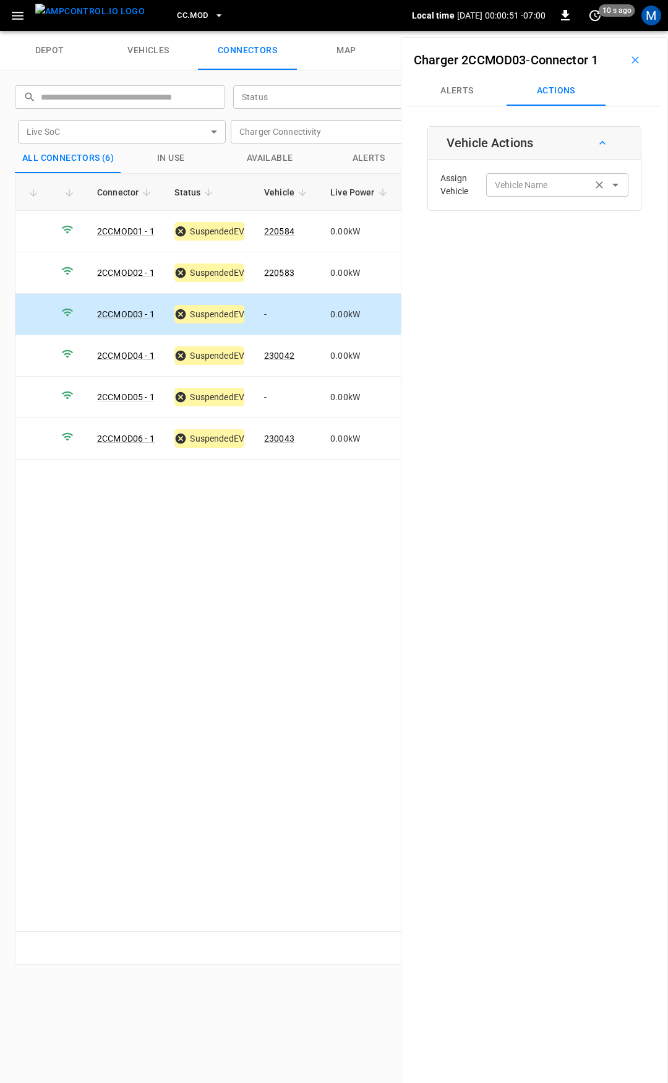
click at [545, 194] on div "Vehicle Name" at bounding box center [557, 184] width 142 height 23
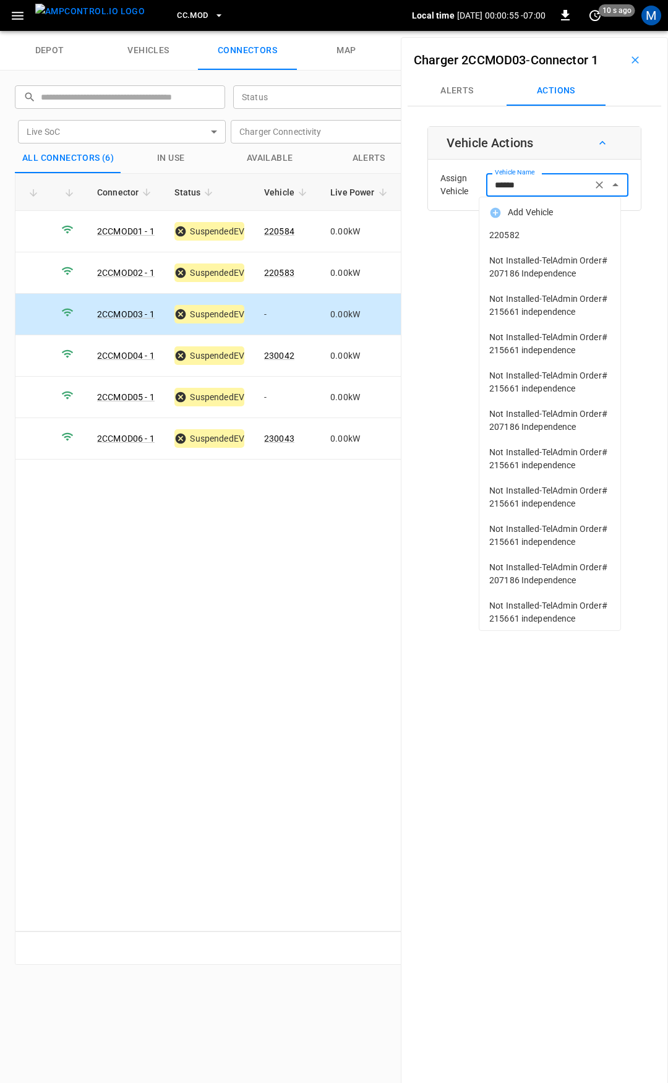
click at [540, 233] on span "220582" at bounding box center [549, 235] width 121 height 13
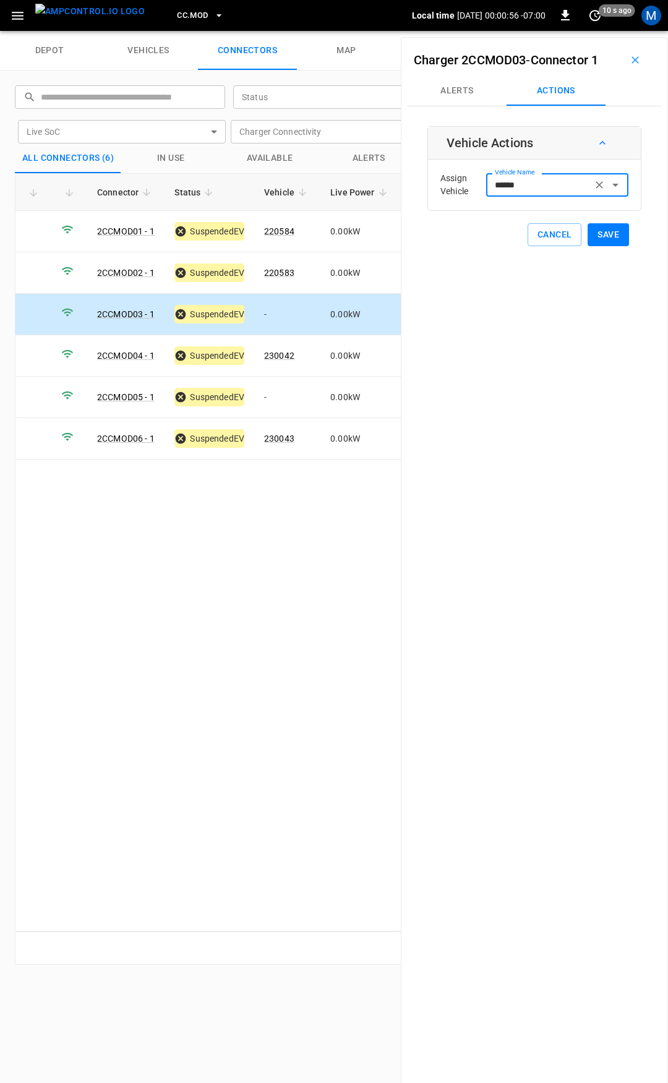
type input "******"
drag, startPoint x: 590, startPoint y: 233, endPoint x: 568, endPoint y: 253, distance: 29.8
click at [590, 233] on button "Save" at bounding box center [608, 234] width 41 height 23
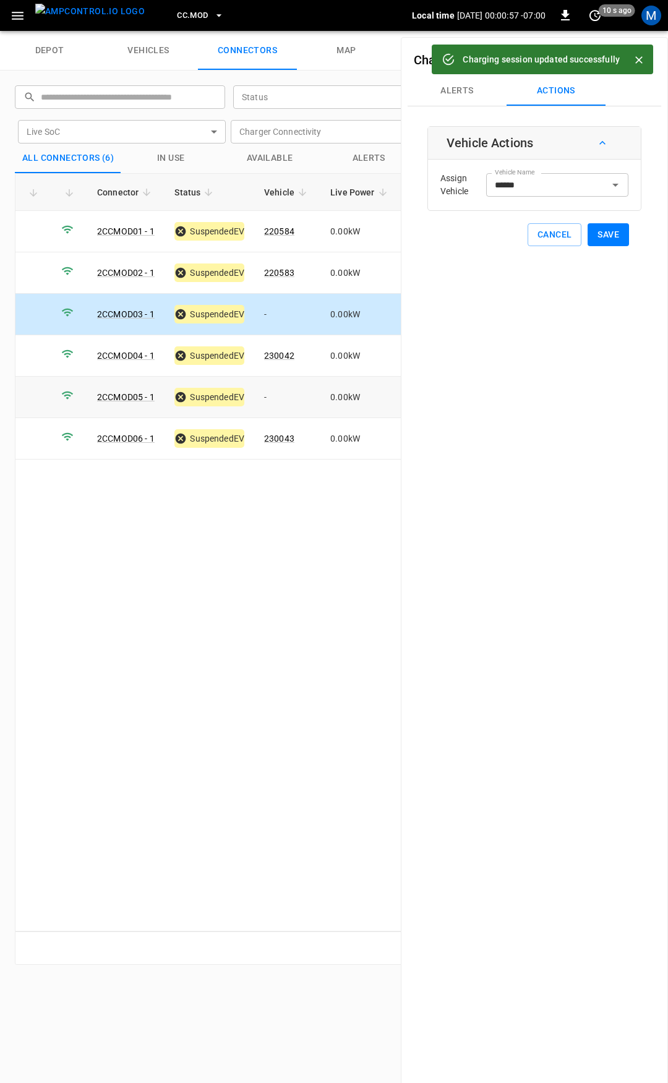
click at [282, 385] on td "-" at bounding box center [287, 397] width 66 height 41
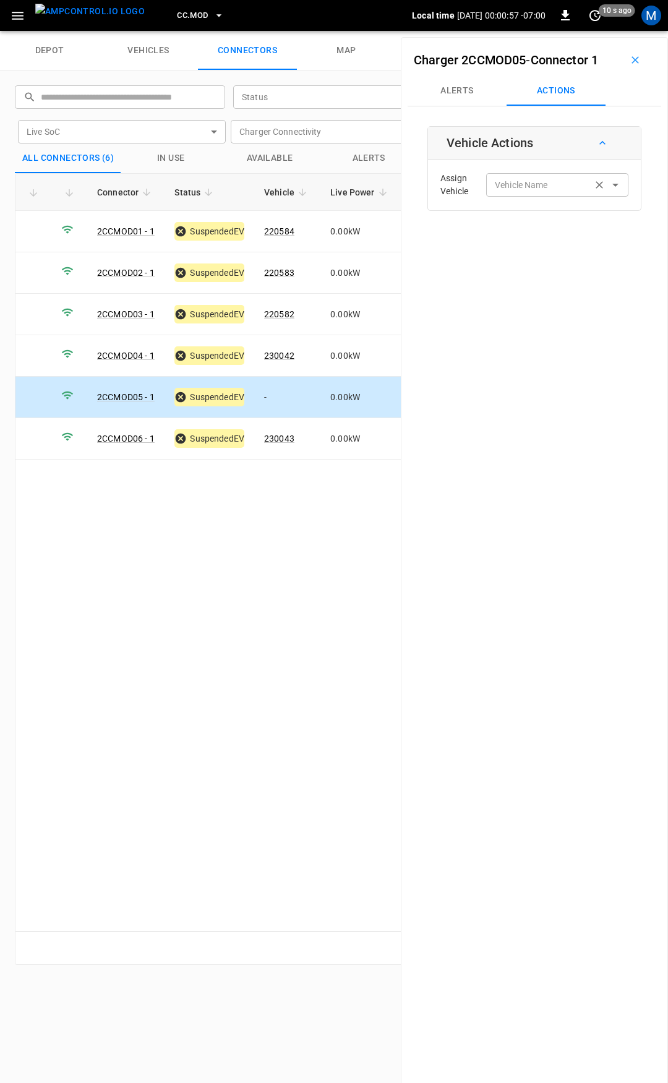
click at [532, 186] on input "Vehicle Name" at bounding box center [539, 184] width 98 height 15
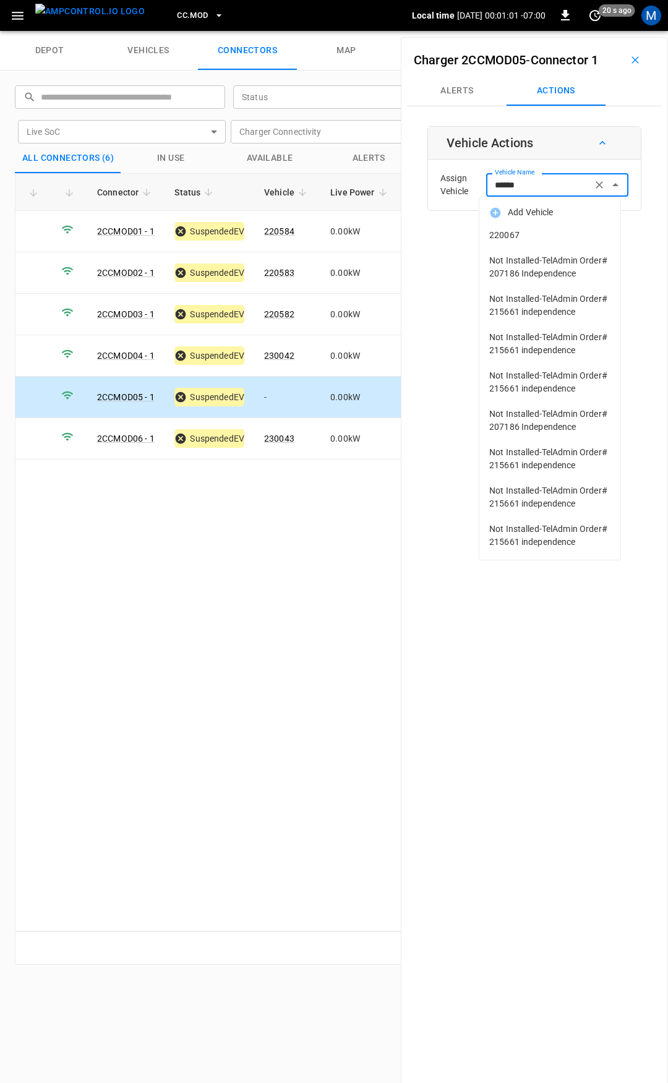
click at [545, 234] on span "220067" at bounding box center [549, 235] width 121 height 13
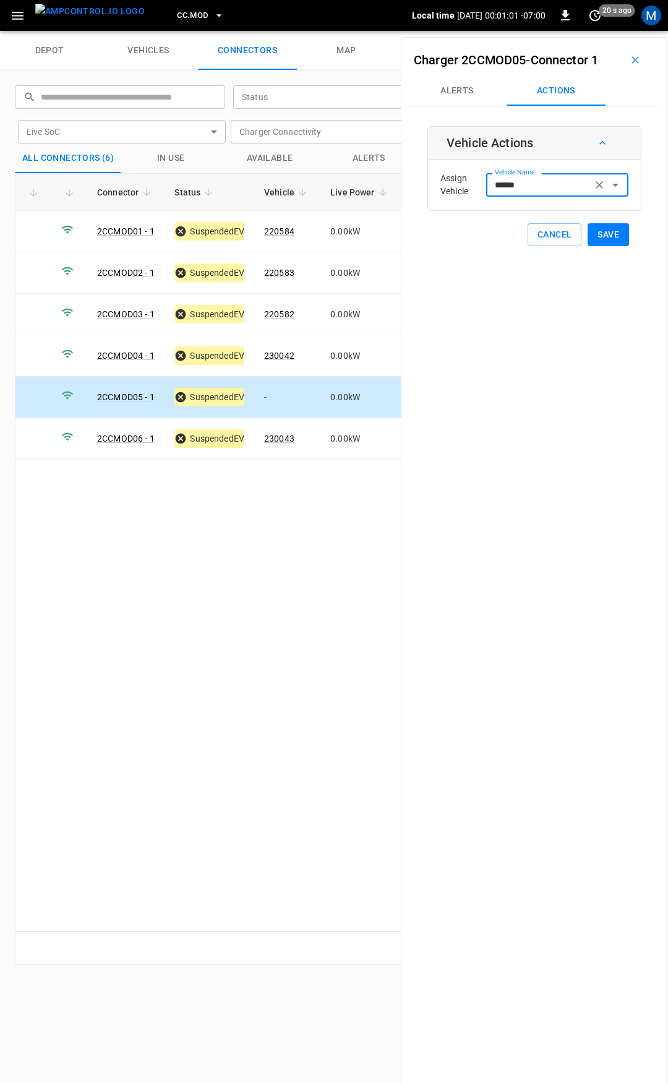
type input "******"
click at [590, 236] on button "Save" at bounding box center [608, 234] width 41 height 23
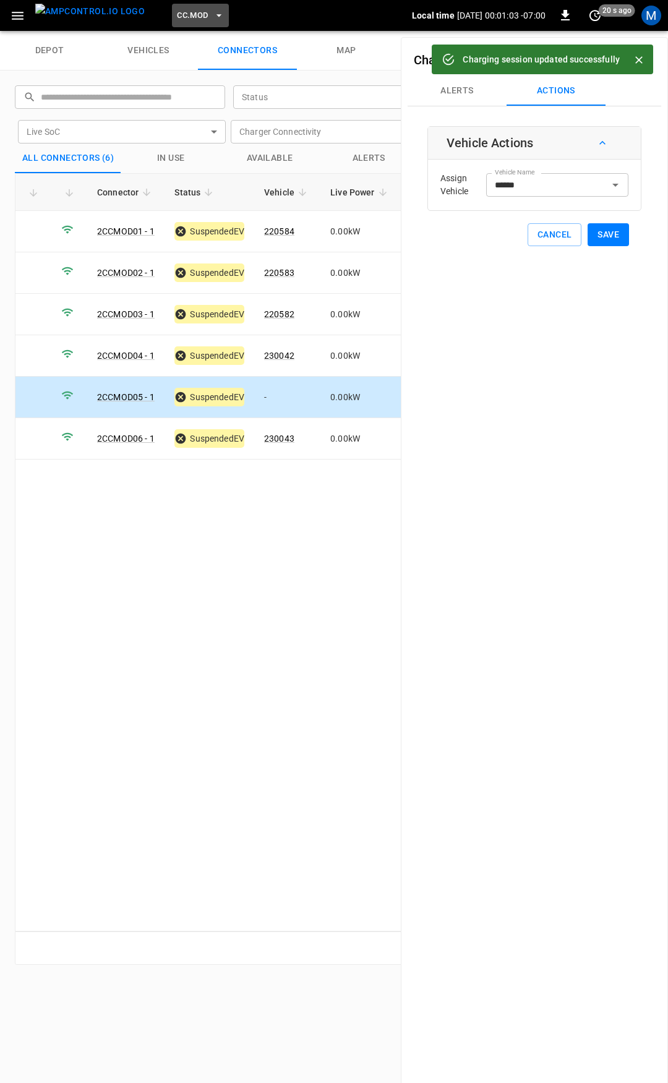
click at [177, 21] on span "CC.MOD" at bounding box center [192, 16] width 31 height 14
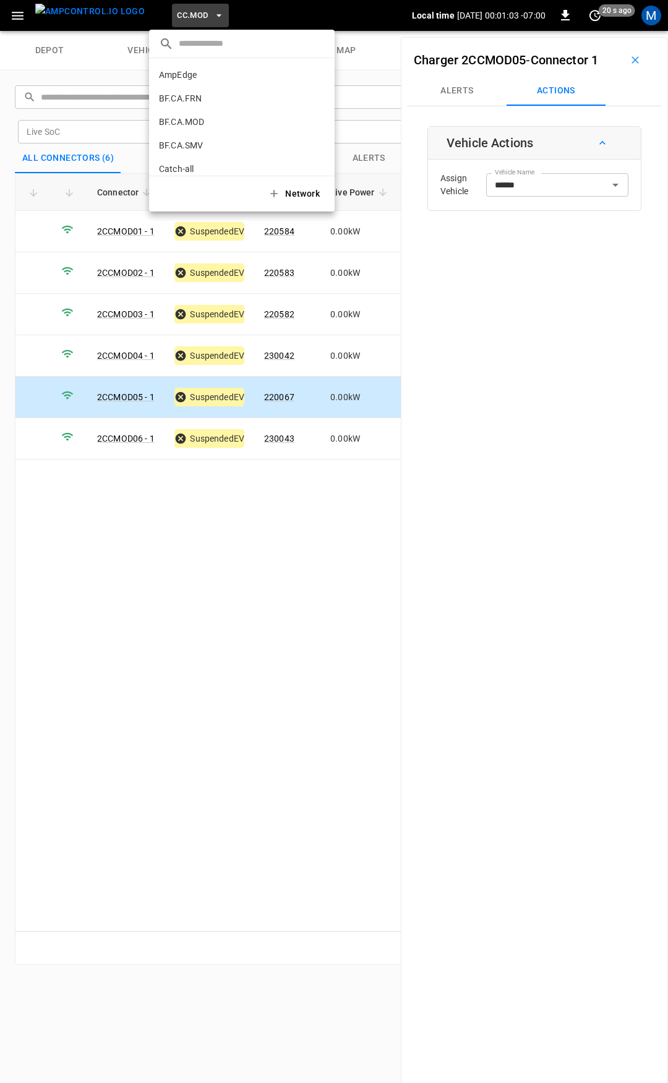
scroll to position [302, 0]
click at [197, 98] on p "CC.SAC" at bounding box center [219, 102] width 121 height 12
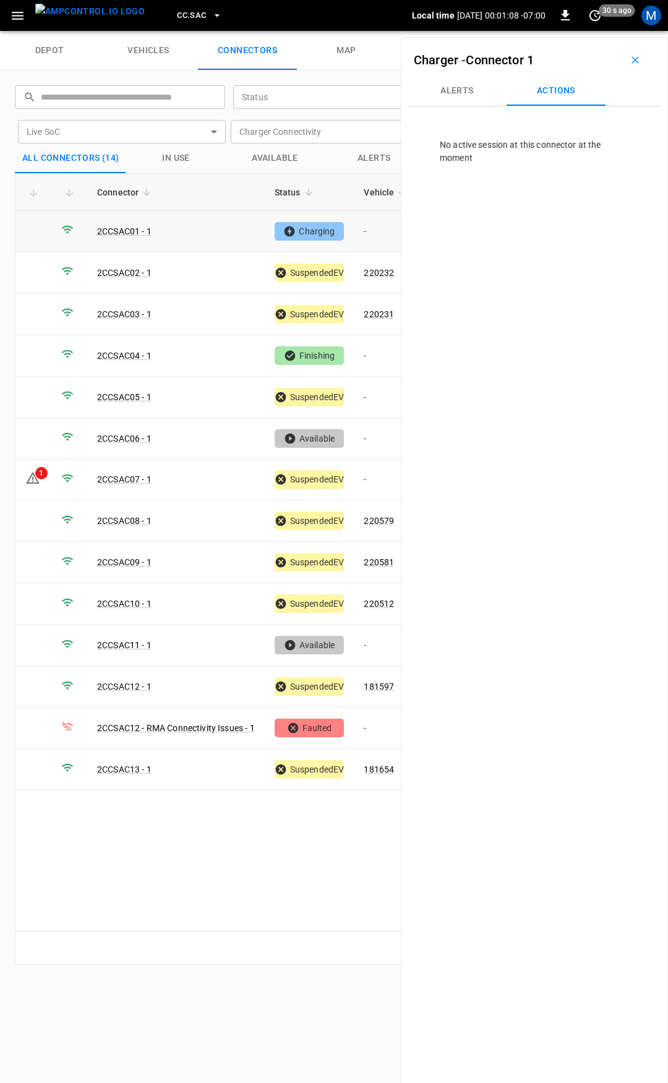
click at [381, 233] on td "-" at bounding box center [387, 231] width 66 height 41
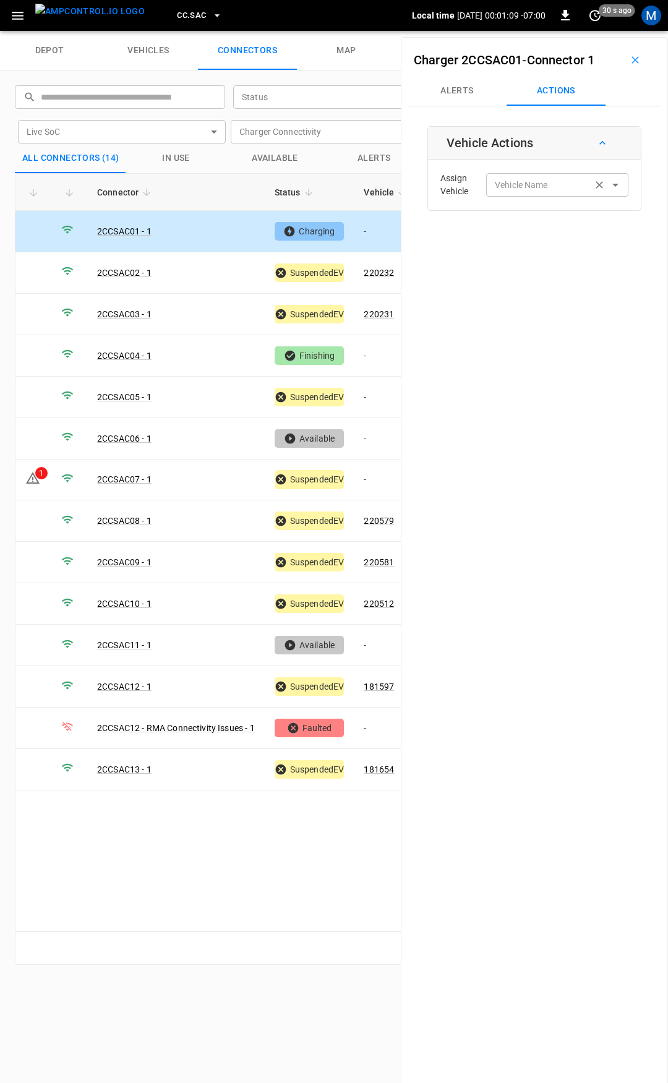
click at [527, 176] on div "Vehicle Name" at bounding box center [557, 184] width 142 height 23
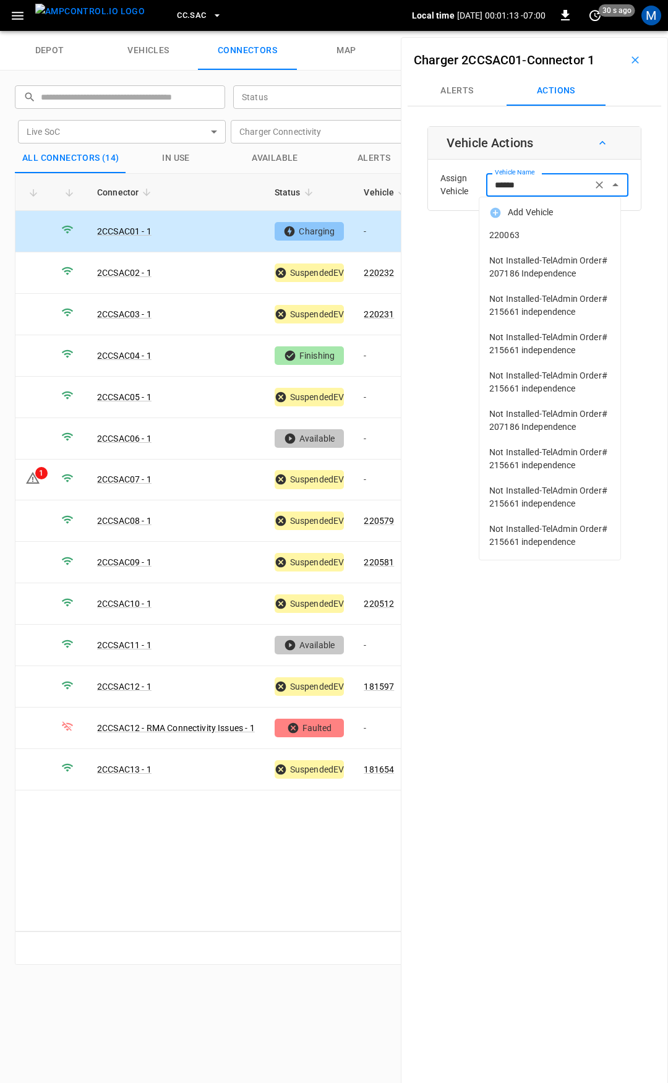
click at [561, 236] on span "220063" at bounding box center [549, 235] width 121 height 13
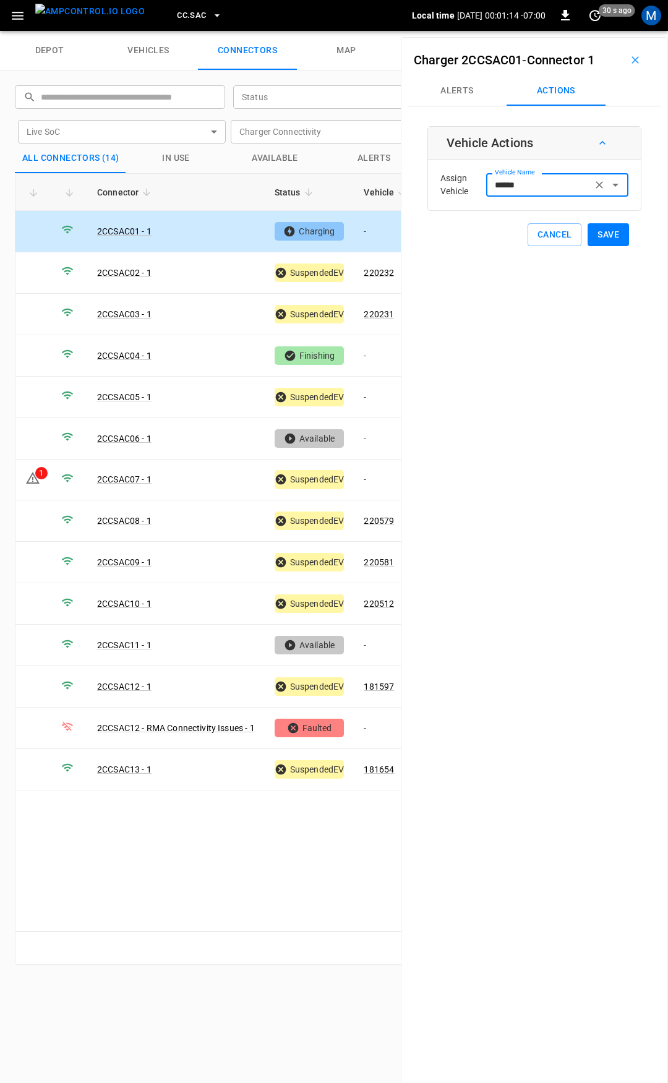
type input "******"
click at [595, 234] on button "Save" at bounding box center [608, 234] width 41 height 23
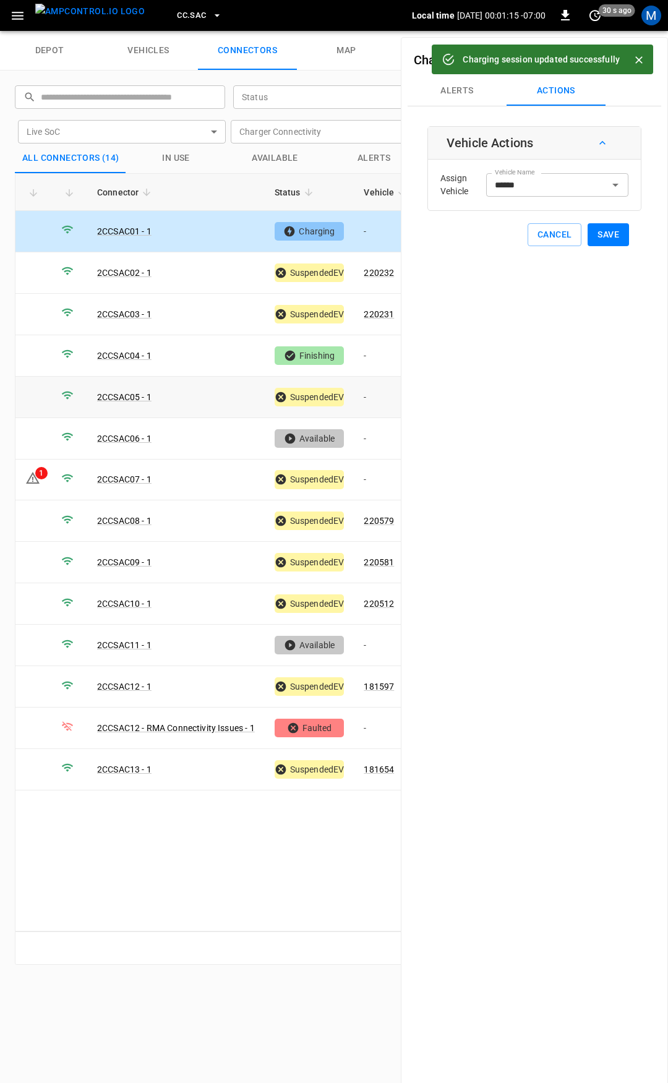
click at [374, 393] on td "-" at bounding box center [387, 397] width 66 height 41
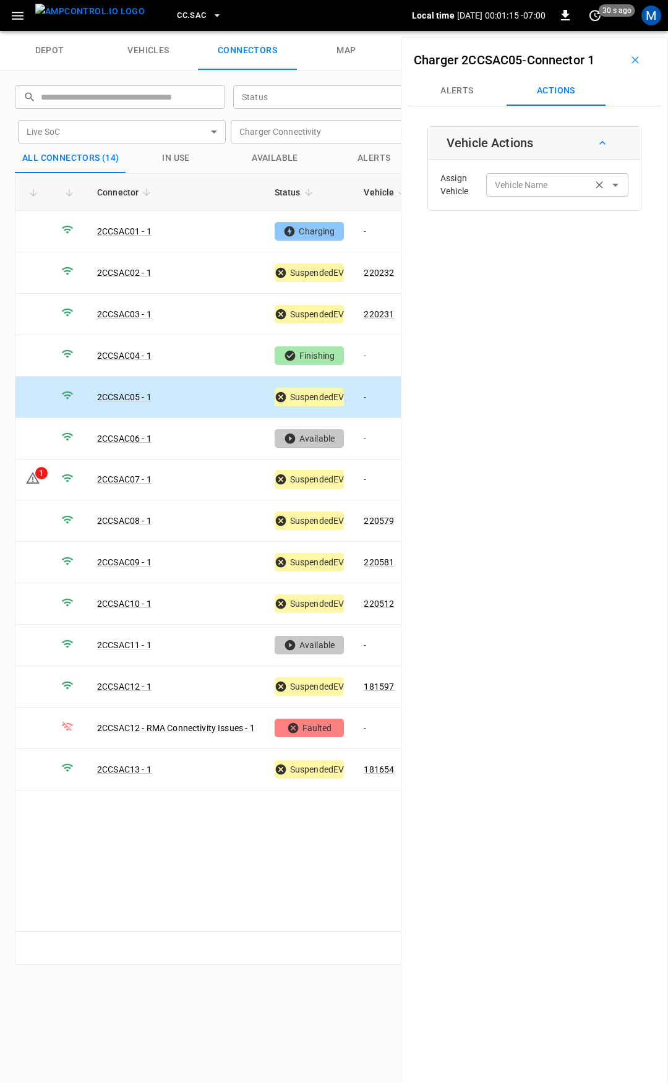
click at [567, 184] on input "Vehicle Name" at bounding box center [539, 184] width 98 height 15
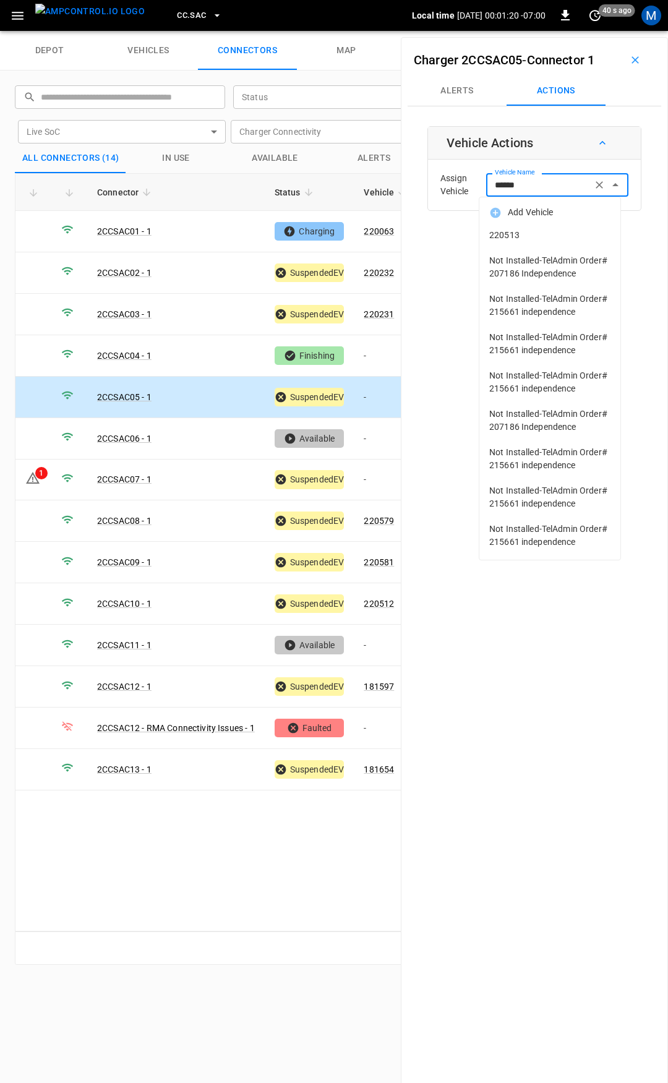
click at [571, 237] on span "220513" at bounding box center [549, 235] width 121 height 13
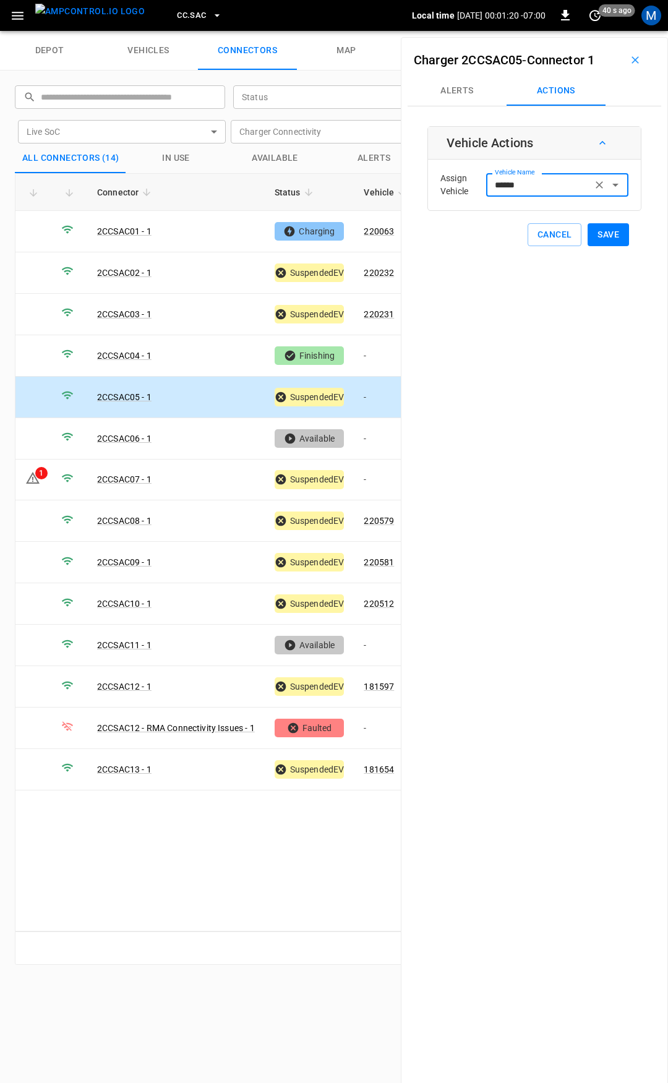
type input "******"
click at [592, 236] on button "Save" at bounding box center [608, 234] width 41 height 23
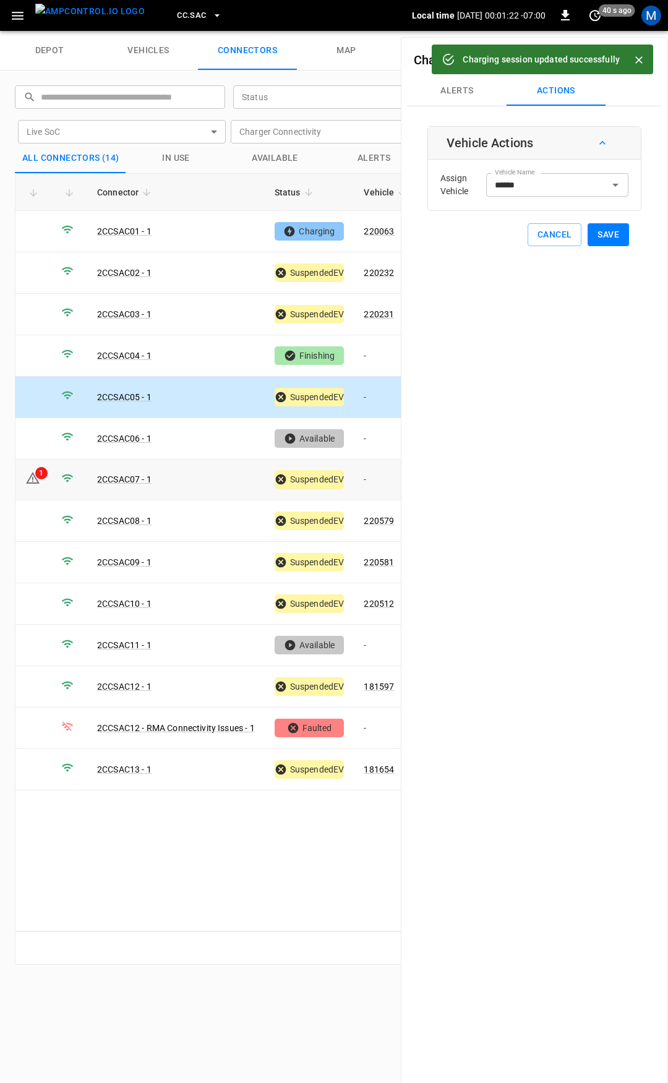
click at [377, 473] on td "-" at bounding box center [387, 480] width 66 height 41
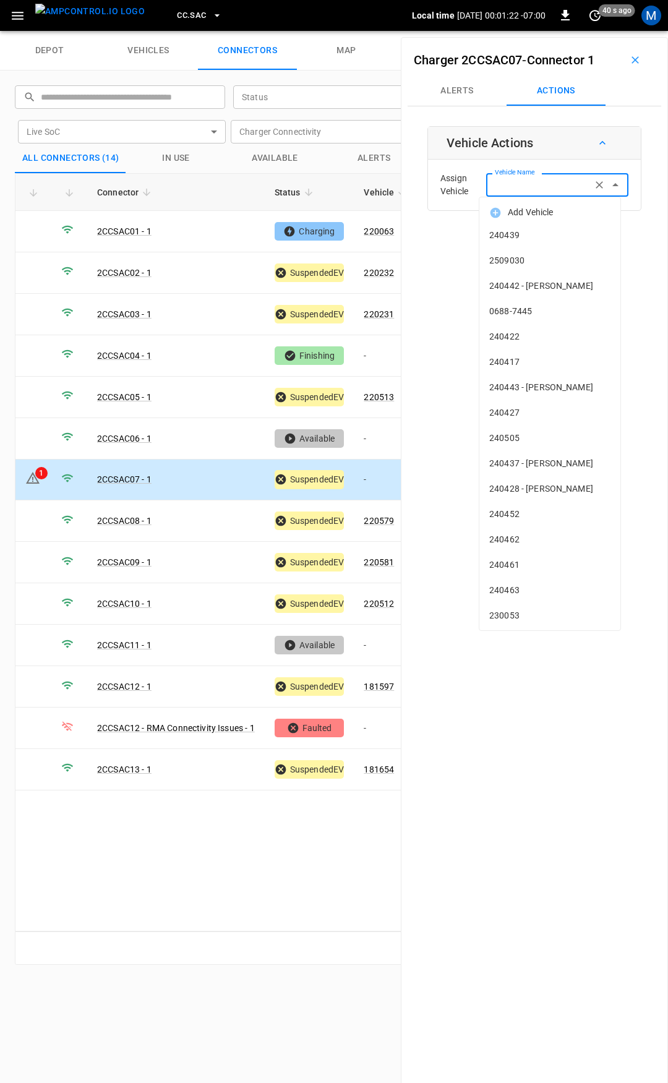
click at [545, 183] on input "Vehicle Name" at bounding box center [539, 184] width 98 height 15
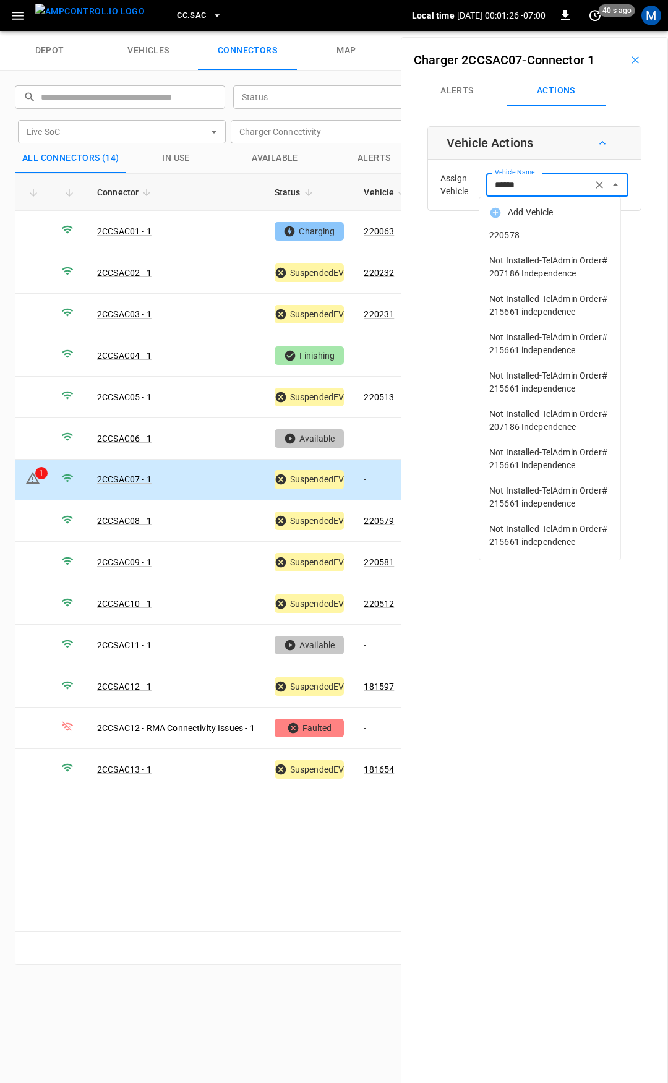
click at [508, 237] on span "220578" at bounding box center [549, 235] width 121 height 13
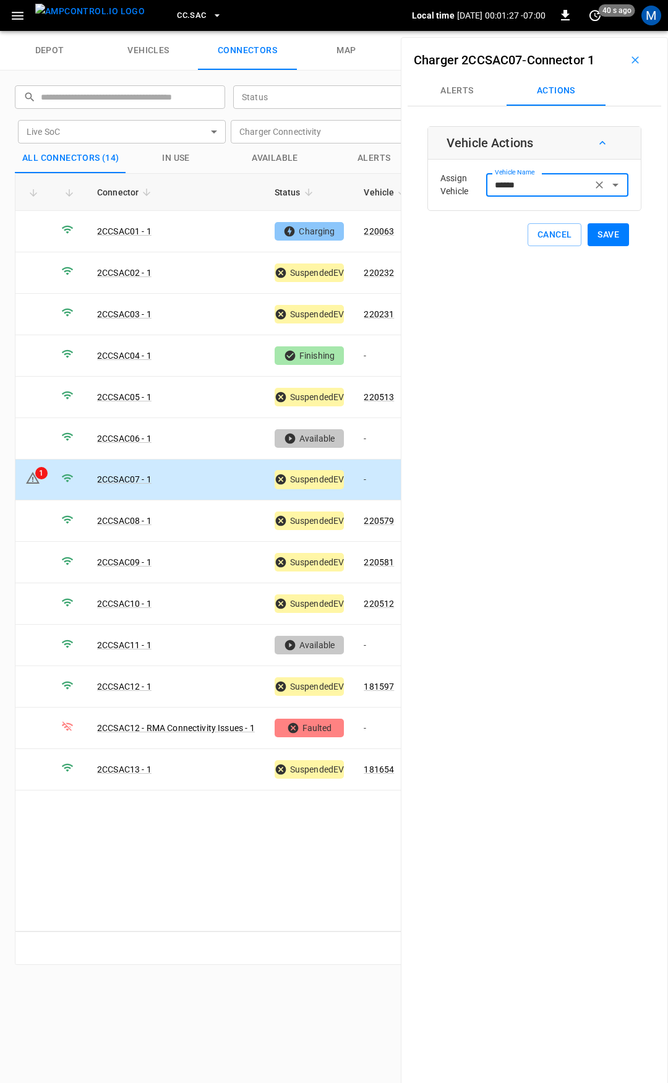
type input "******"
click at [588, 238] on button "Save" at bounding box center [608, 234] width 41 height 23
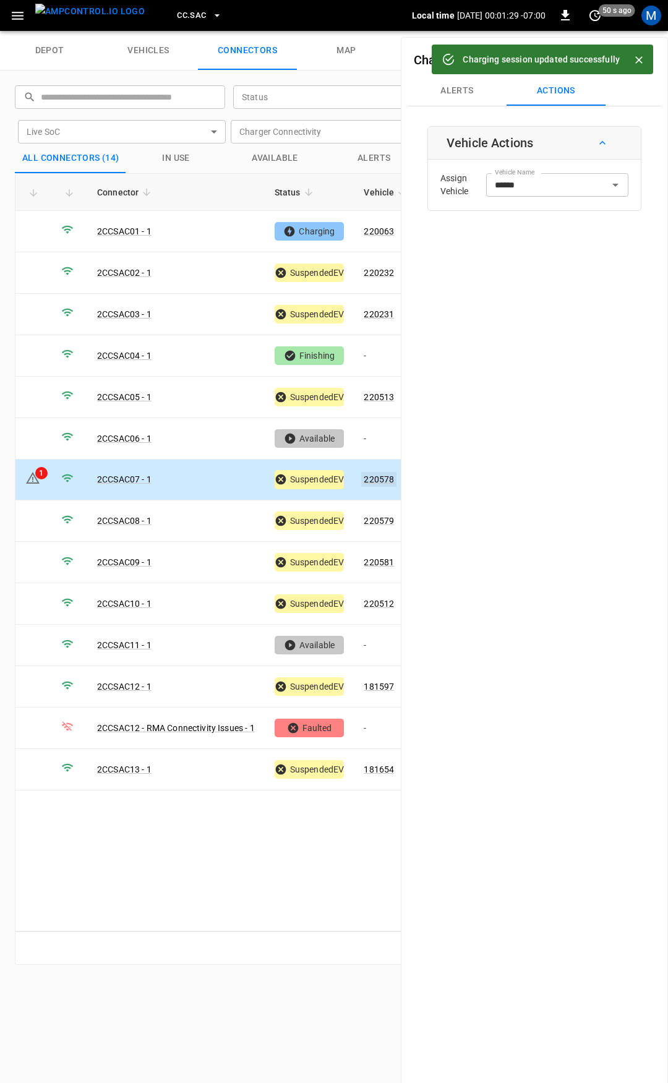
click at [385, 477] on link "220578" at bounding box center [378, 479] width 35 height 15
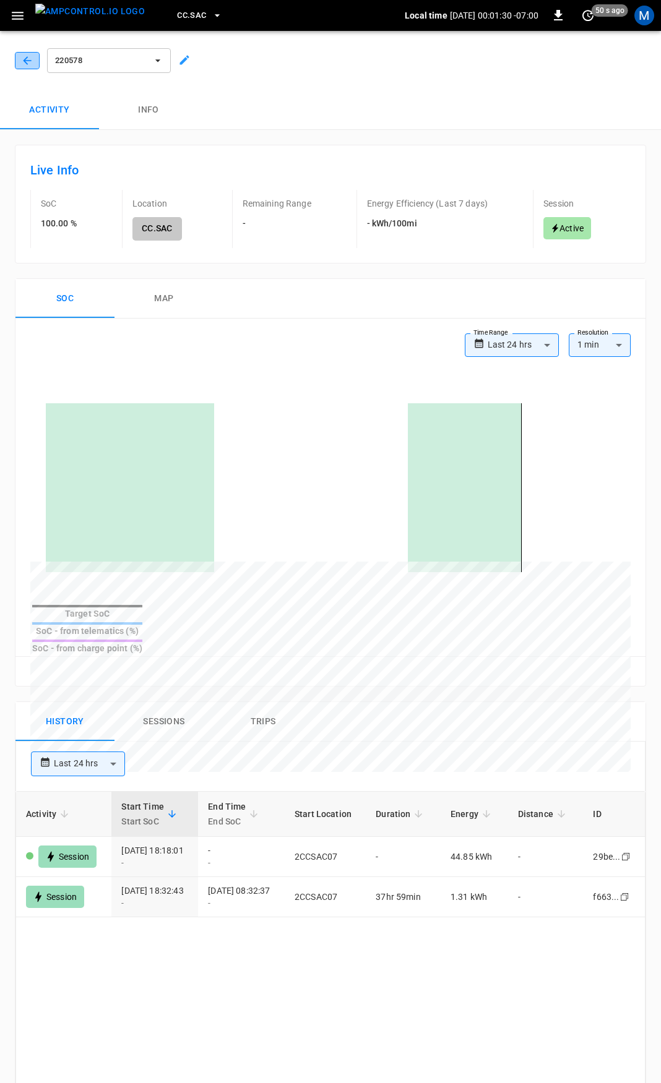
click at [24, 57] on icon "button" at bounding box center [27, 60] width 12 height 12
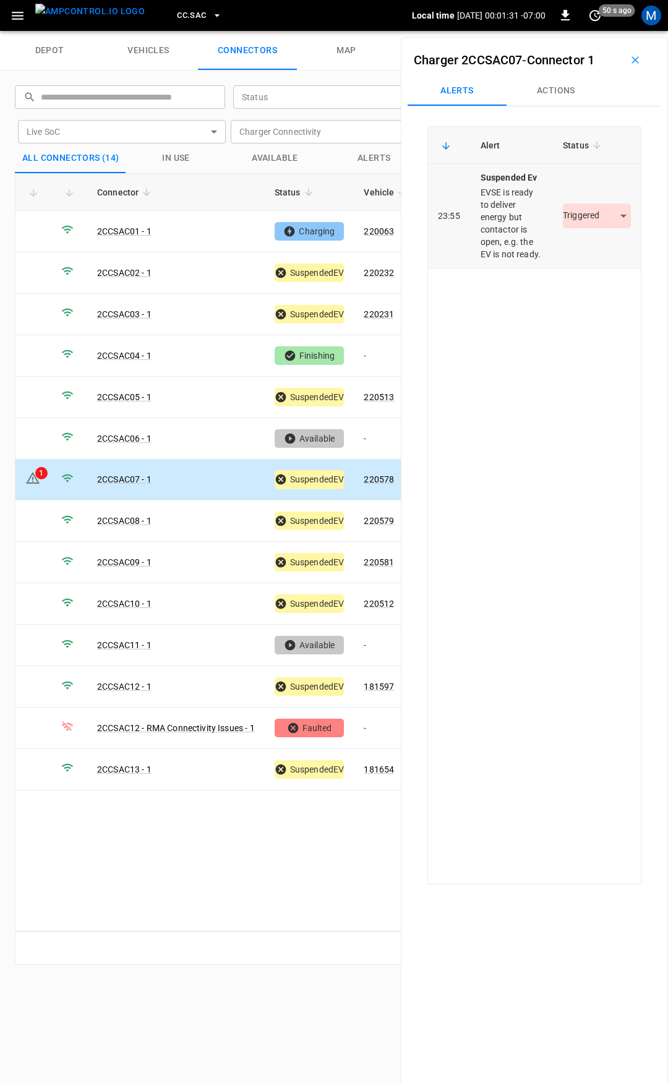
click at [585, 31] on body "CC.SAC Local time 2025-09-19 00:01:31 -07:00 0 50 s ago M depot vehicles connec…" at bounding box center [334, 15] width 668 height 31
click at [582, 245] on li "Resolved" at bounding box center [589, 253] width 77 height 20
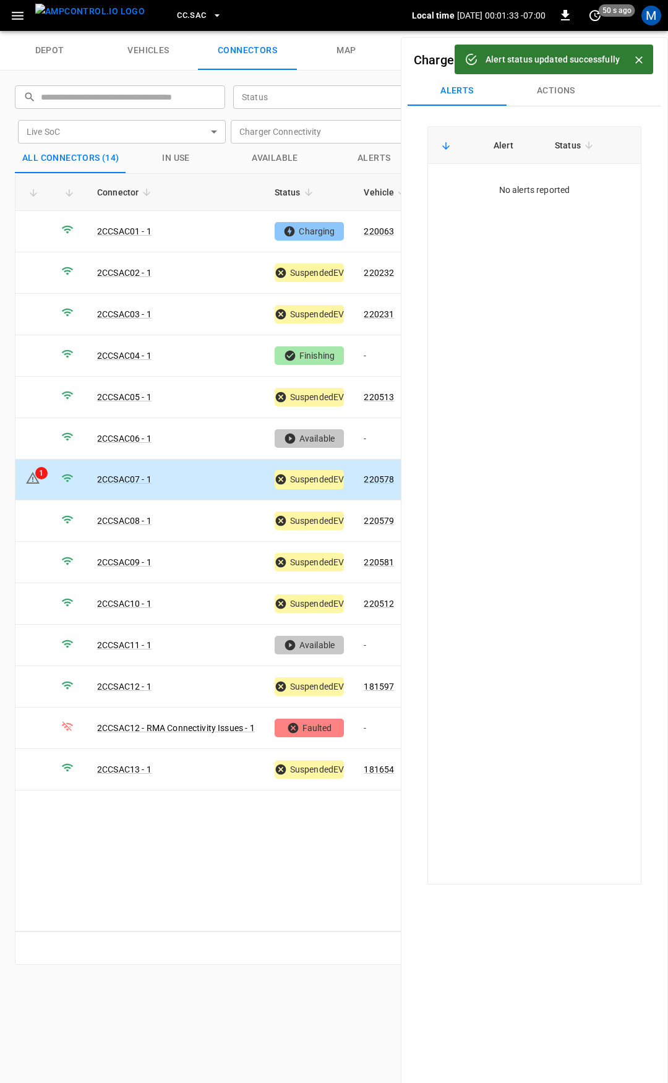
click at [177, 18] on span "CC.SAC" at bounding box center [191, 16] width 29 height 14
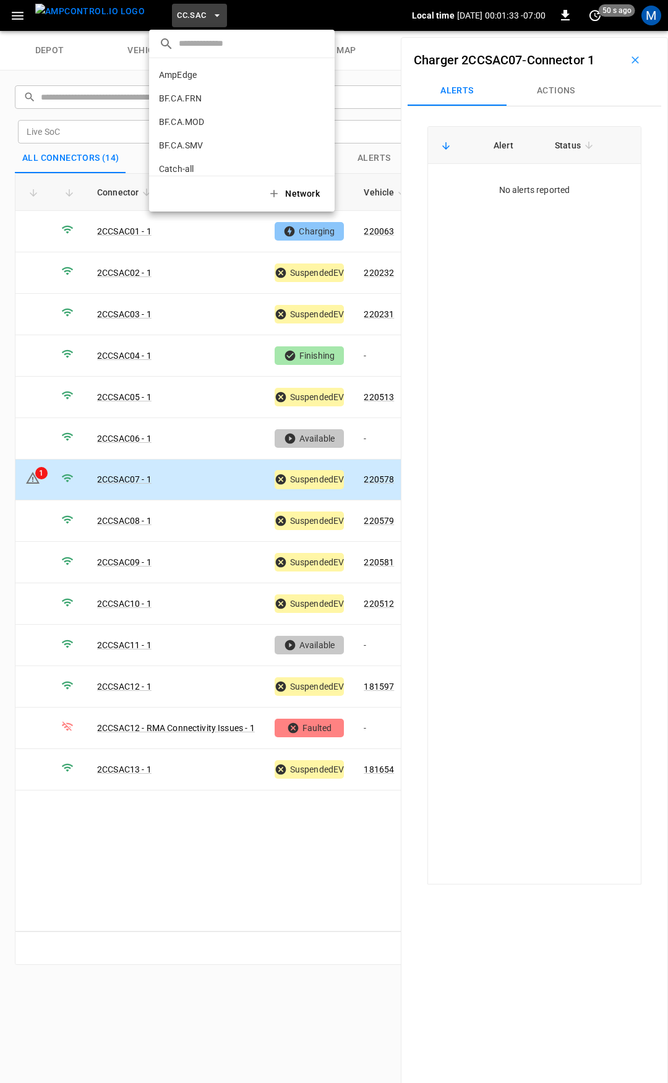
scroll to position [325, 0]
click at [202, 100] on p "CC.STK" at bounding box center [219, 102] width 121 height 12
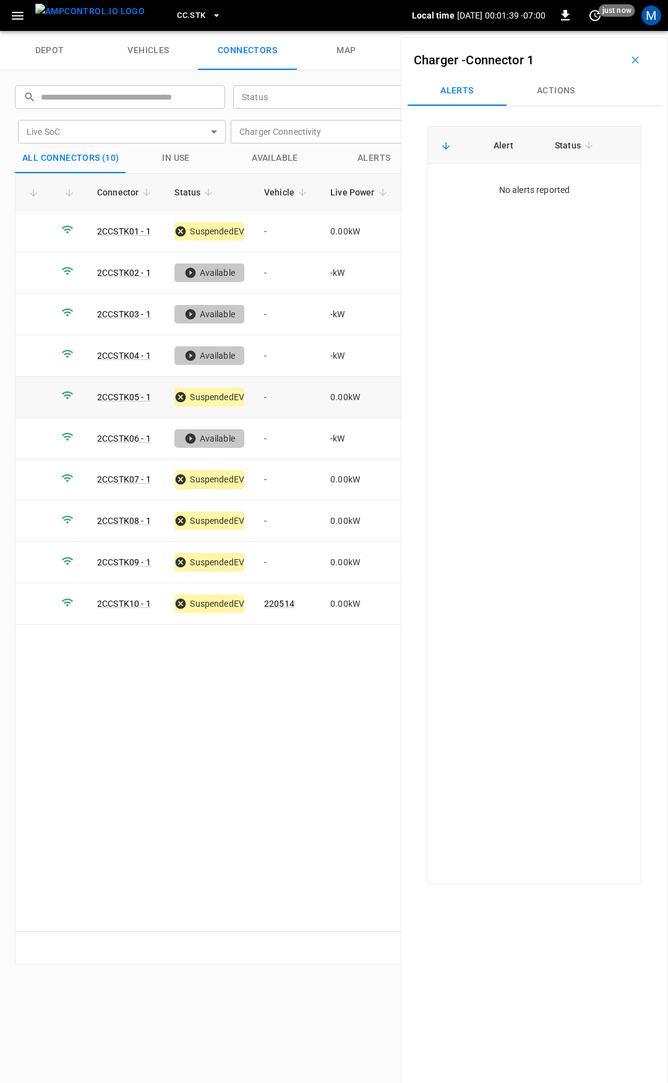
click at [269, 392] on td "-" at bounding box center [287, 397] width 66 height 41
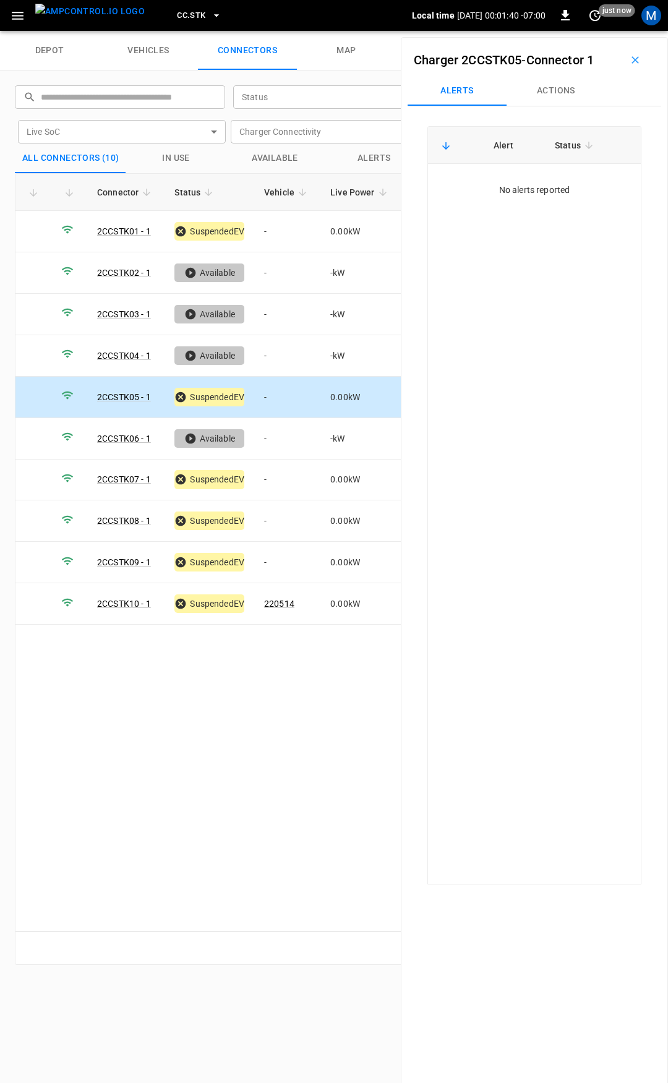
click at [554, 87] on button "Actions" at bounding box center [556, 91] width 99 height 30
click at [536, 182] on input "Vehicle Name" at bounding box center [539, 184] width 98 height 15
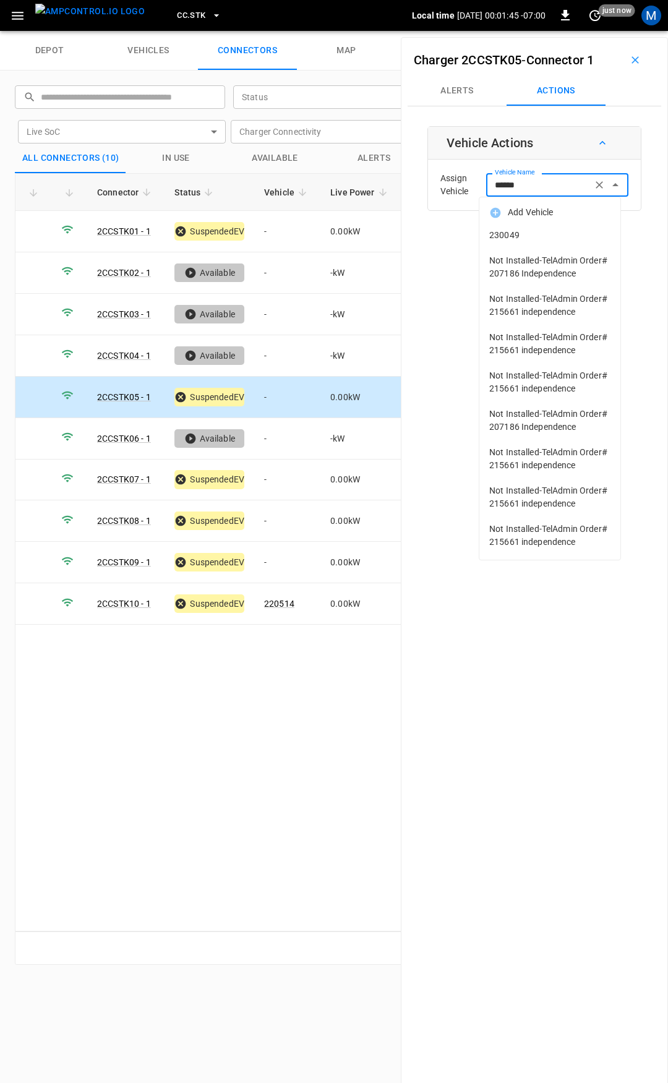
click at [545, 230] on span "230049" at bounding box center [549, 235] width 121 height 13
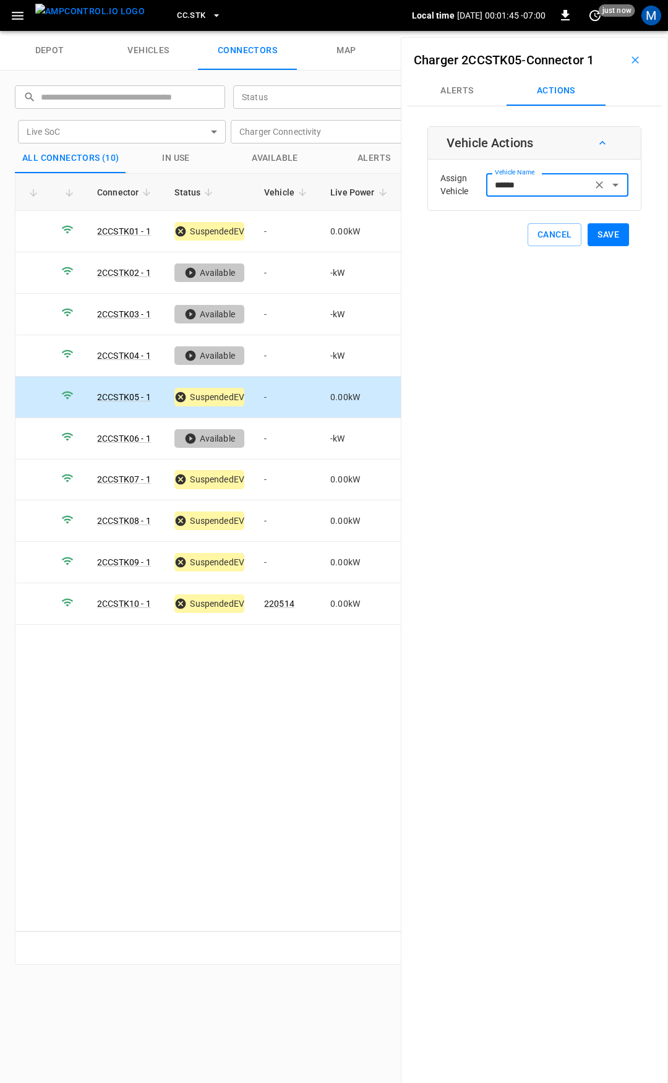
type input "******"
click at [598, 233] on button "Save" at bounding box center [608, 234] width 41 height 23
click at [272, 481] on td "-" at bounding box center [287, 480] width 66 height 41
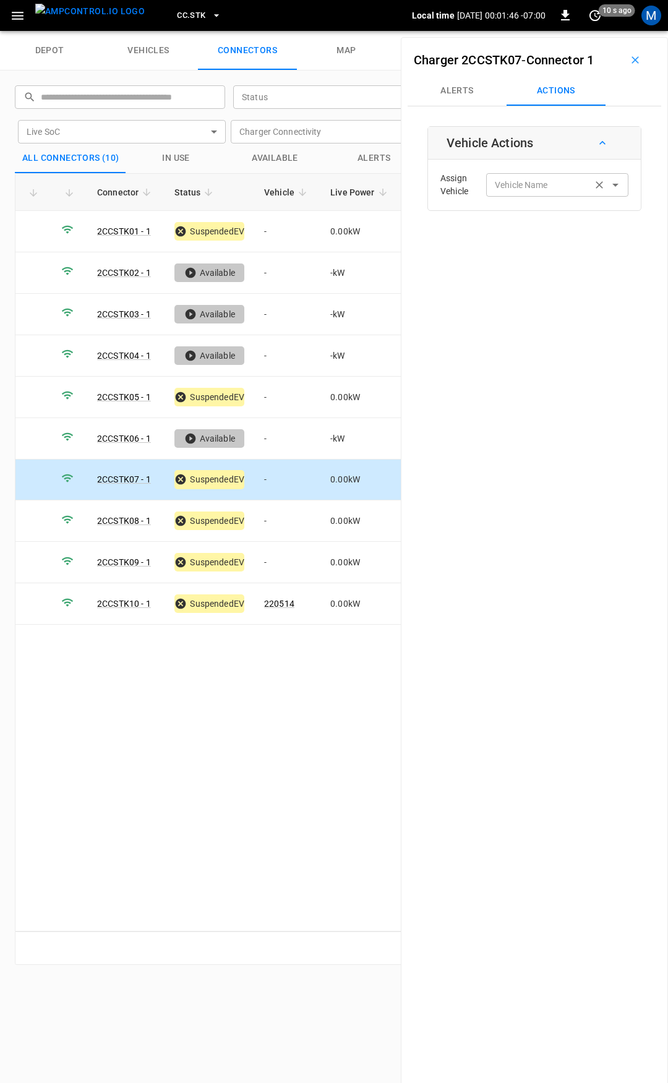
click at [533, 182] on div "Vehicle Name Vehicle Name" at bounding box center [557, 184] width 142 height 23
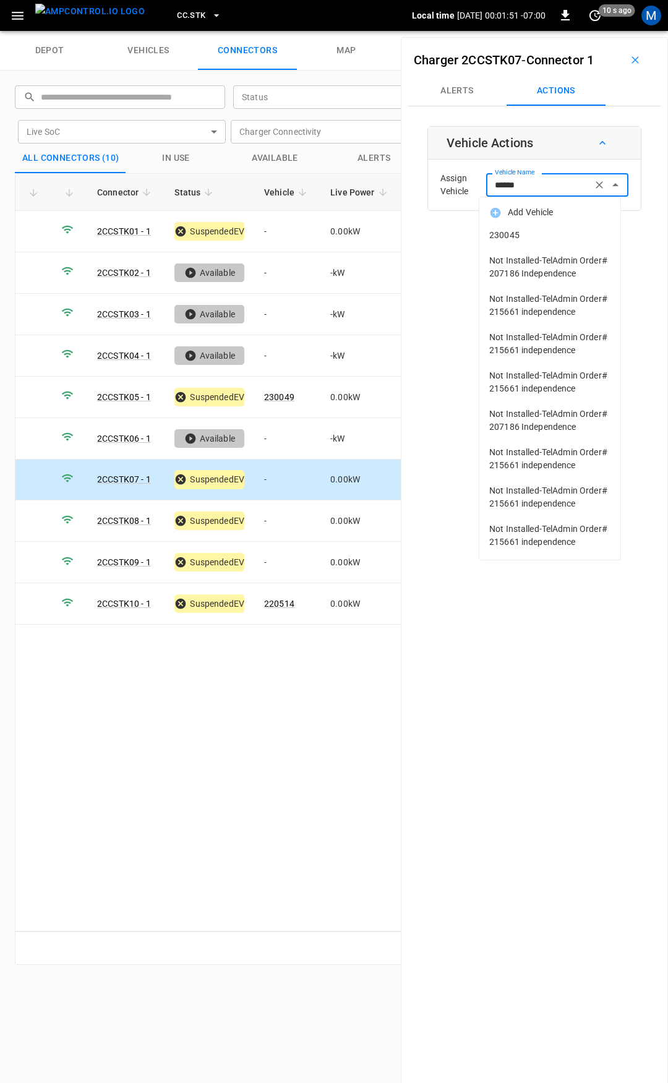
click at [533, 239] on span "230045" at bounding box center [549, 235] width 121 height 13
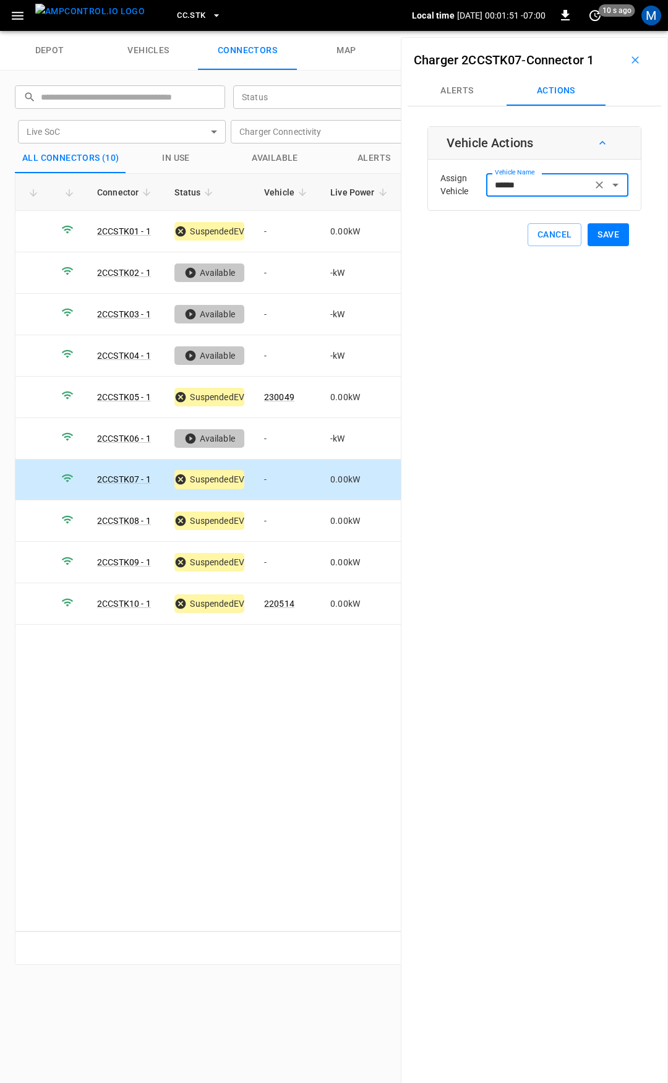
type input "******"
click at [596, 238] on button "Save" at bounding box center [608, 234] width 41 height 23
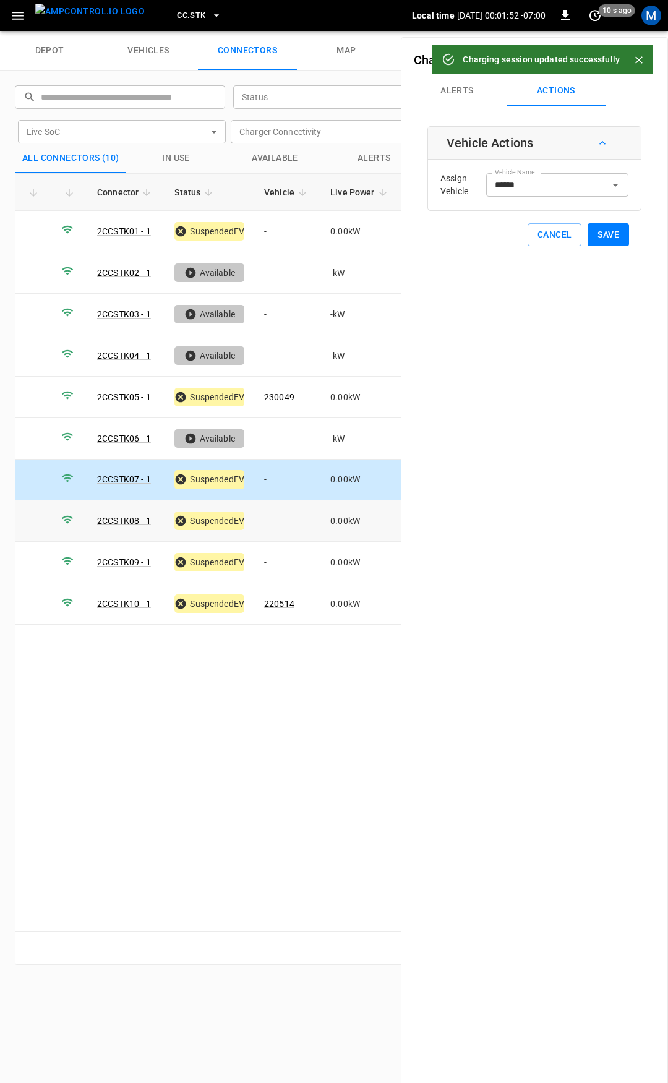
click at [281, 523] on td "-" at bounding box center [287, 521] width 66 height 41
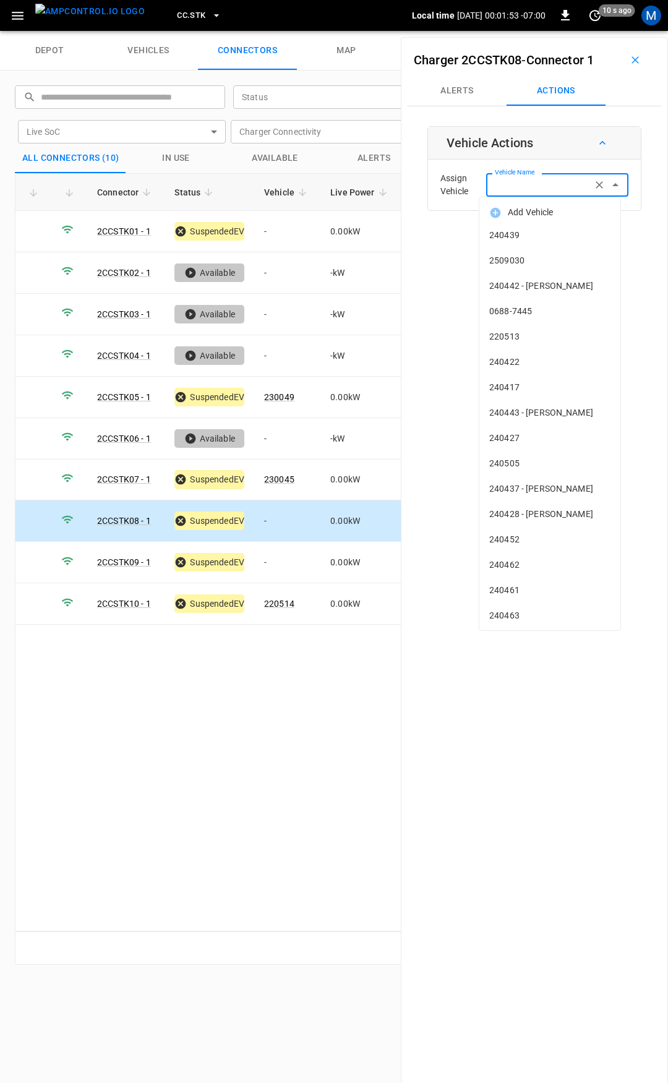
click at [548, 185] on input "Vehicle Name" at bounding box center [539, 184] width 98 height 15
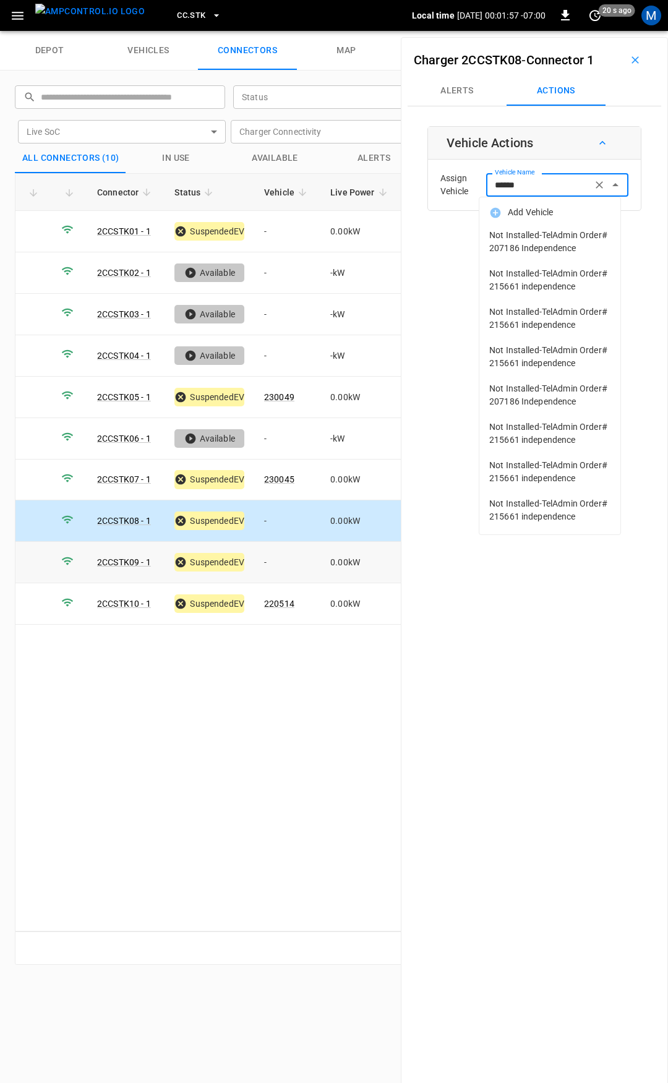
type input "******"
drag, startPoint x: 288, startPoint y: 557, endPoint x: 349, endPoint y: 394, distance: 174.2
click at [289, 558] on td "-" at bounding box center [287, 562] width 66 height 41
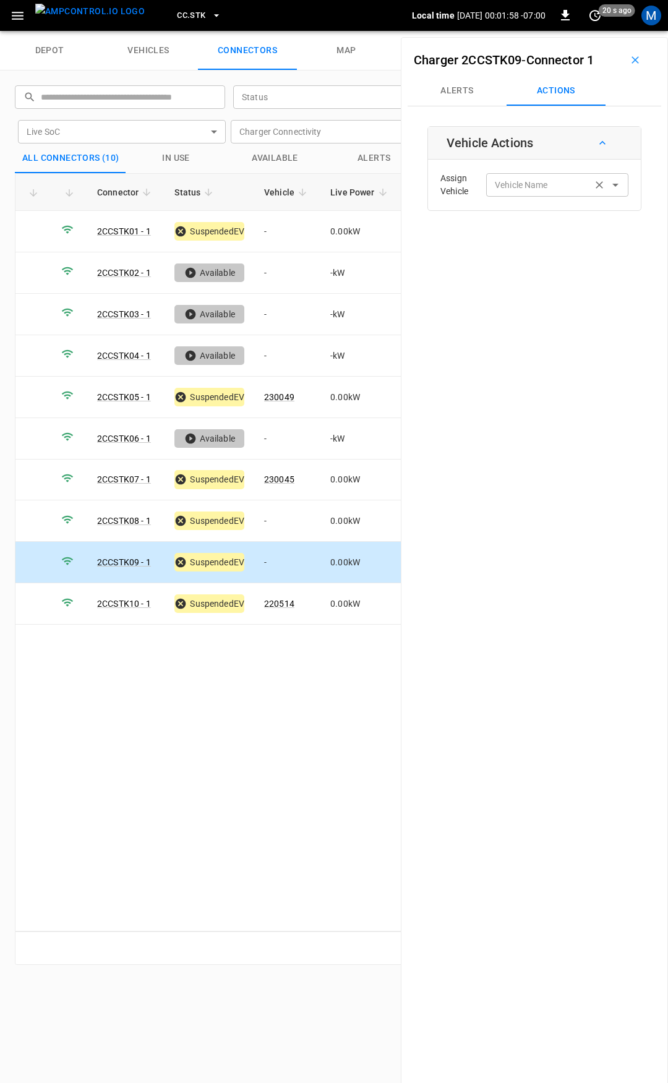
click at [497, 187] on input "Vehicle Name" at bounding box center [539, 184] width 98 height 15
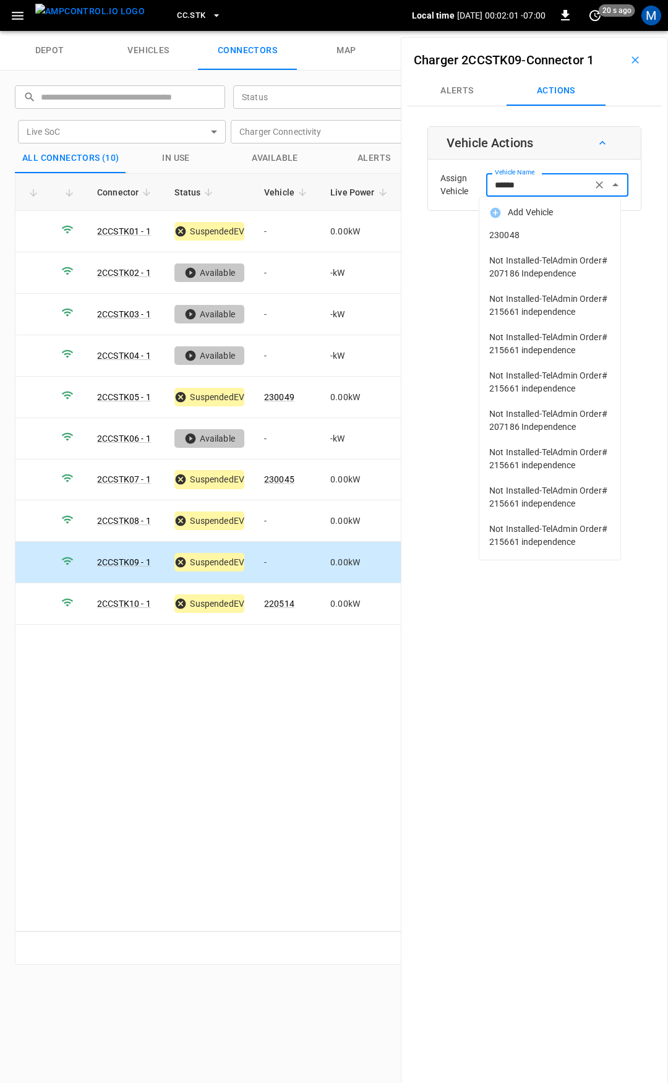
click at [551, 238] on span "230048" at bounding box center [549, 235] width 121 height 13
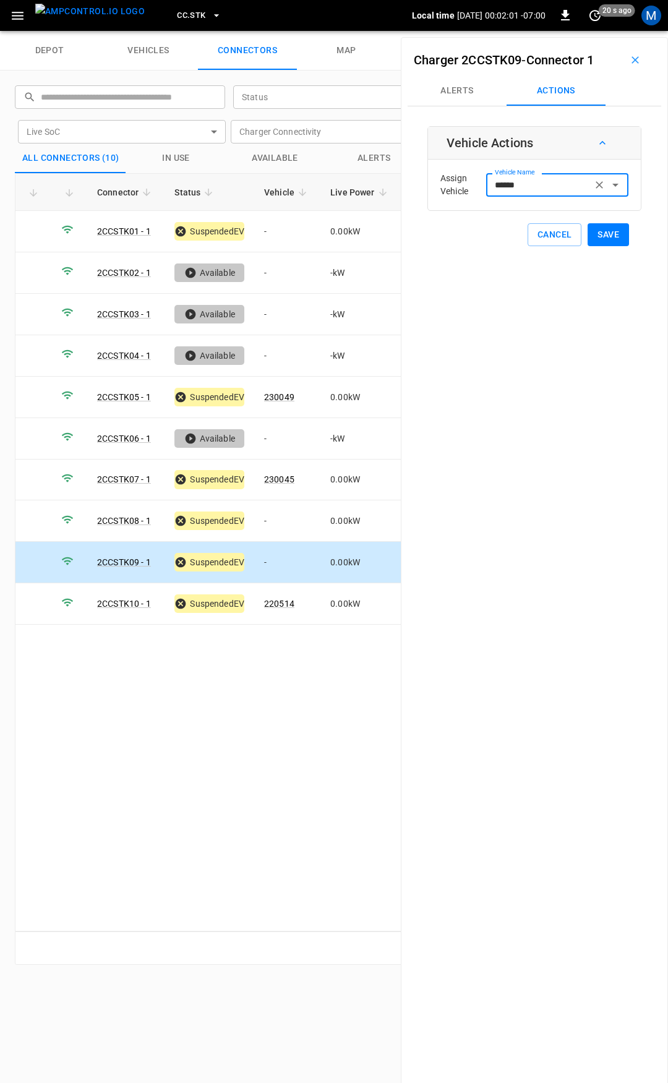
type input "******"
click at [604, 239] on button "Save" at bounding box center [608, 234] width 41 height 23
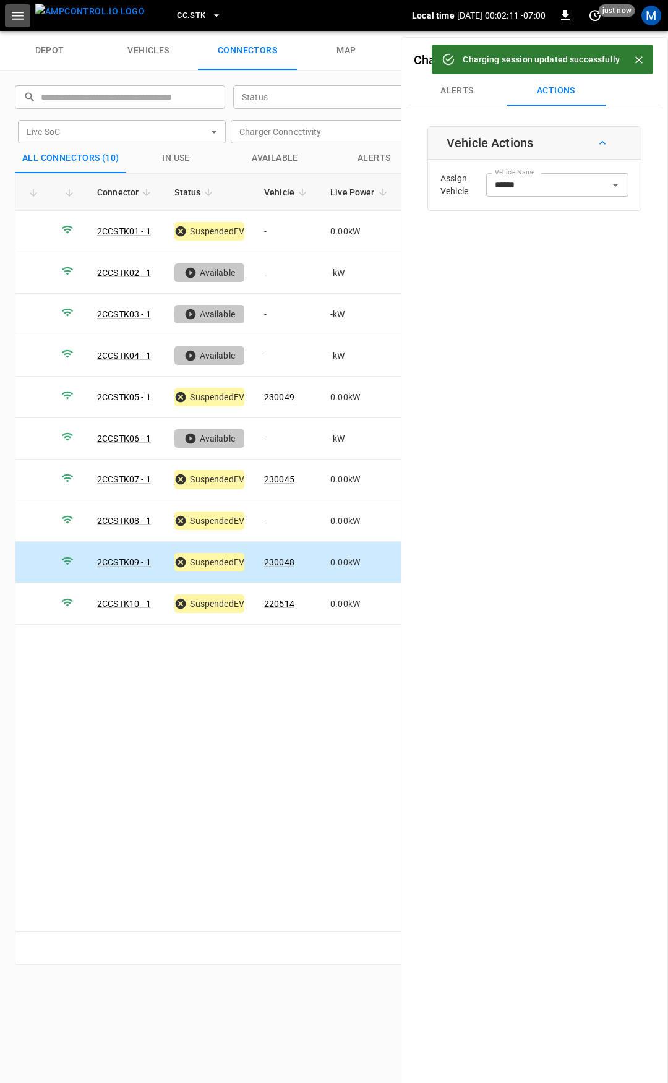
click at [20, 20] on icon "button" at bounding box center [17, 15] width 15 height 15
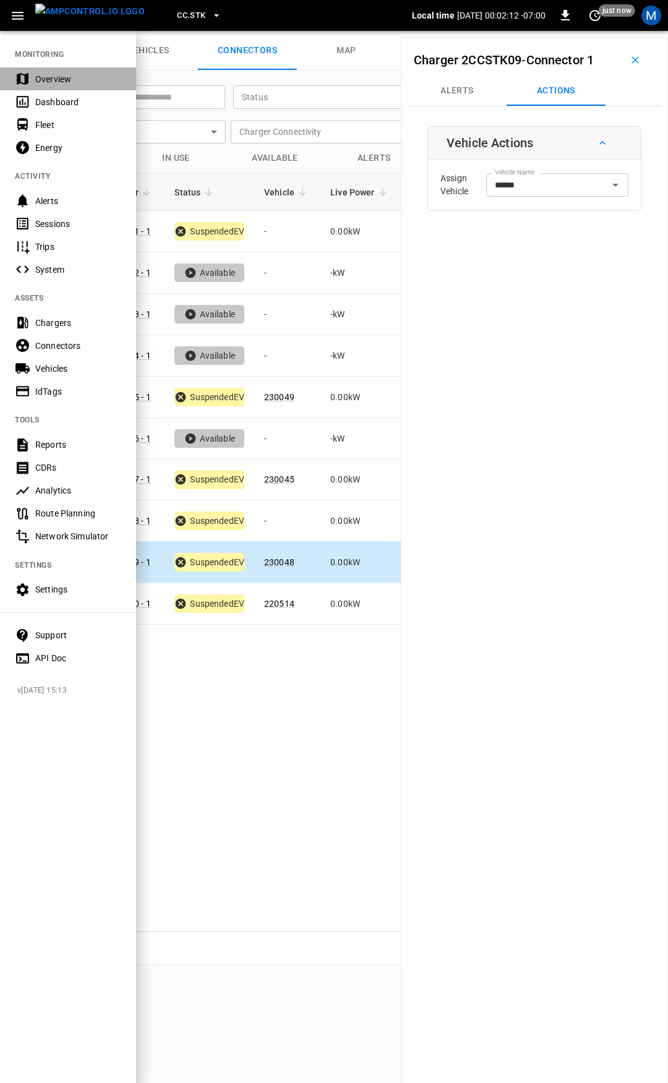
click at [49, 79] on div "Overview" at bounding box center [78, 79] width 86 height 12
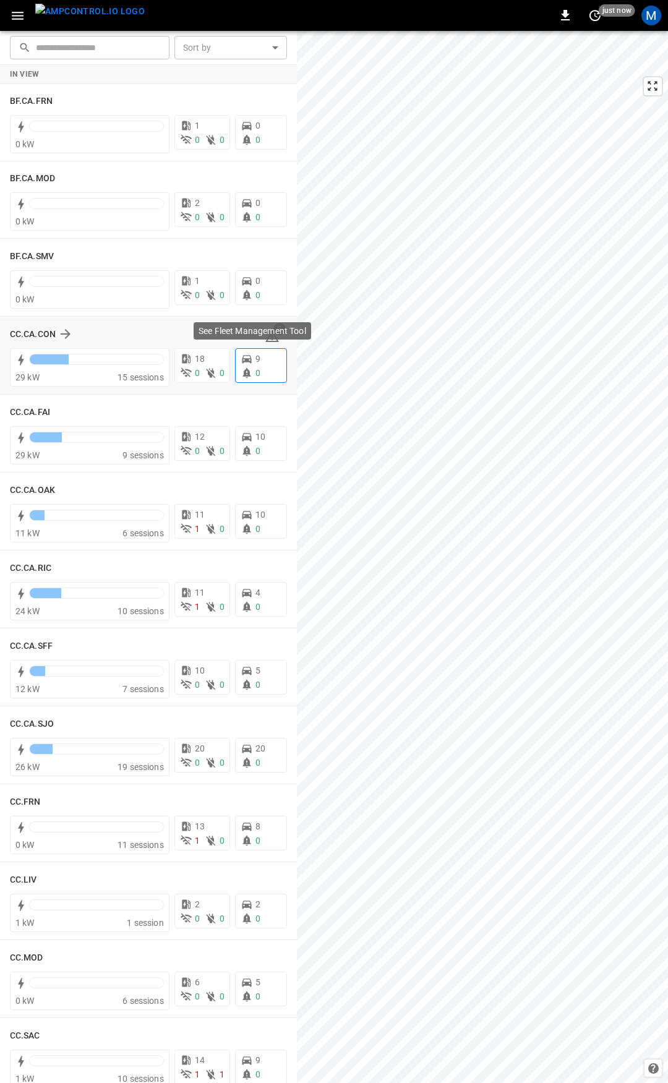
click at [264, 340] on div "See Fleet Management Tool" at bounding box center [252, 334] width 120 height 27
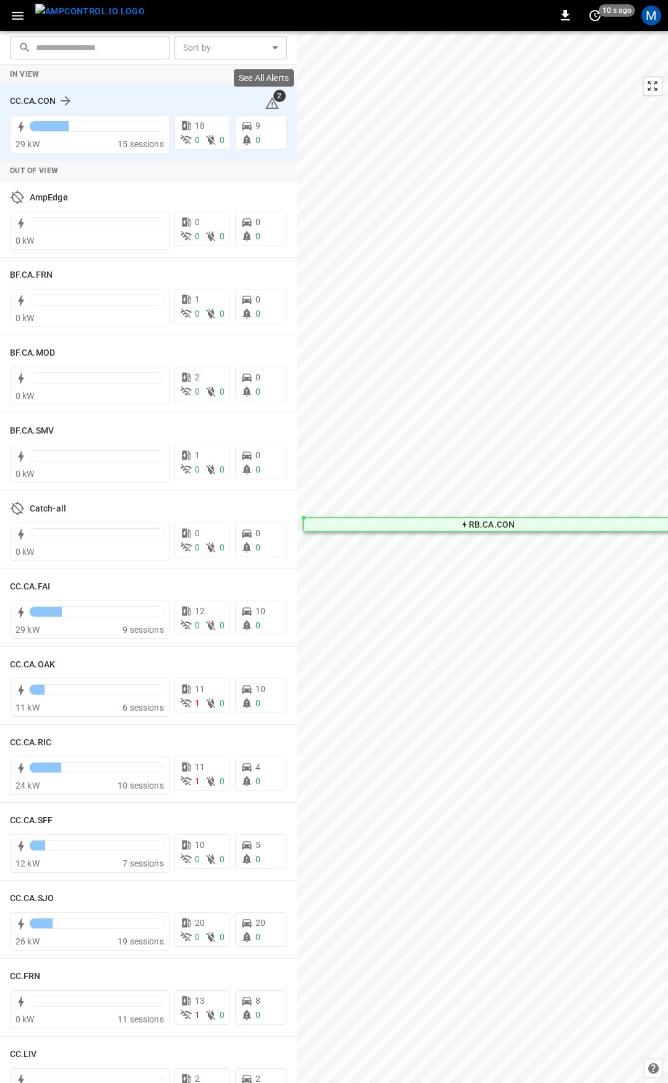
click at [265, 101] on icon at bounding box center [272, 103] width 14 height 12
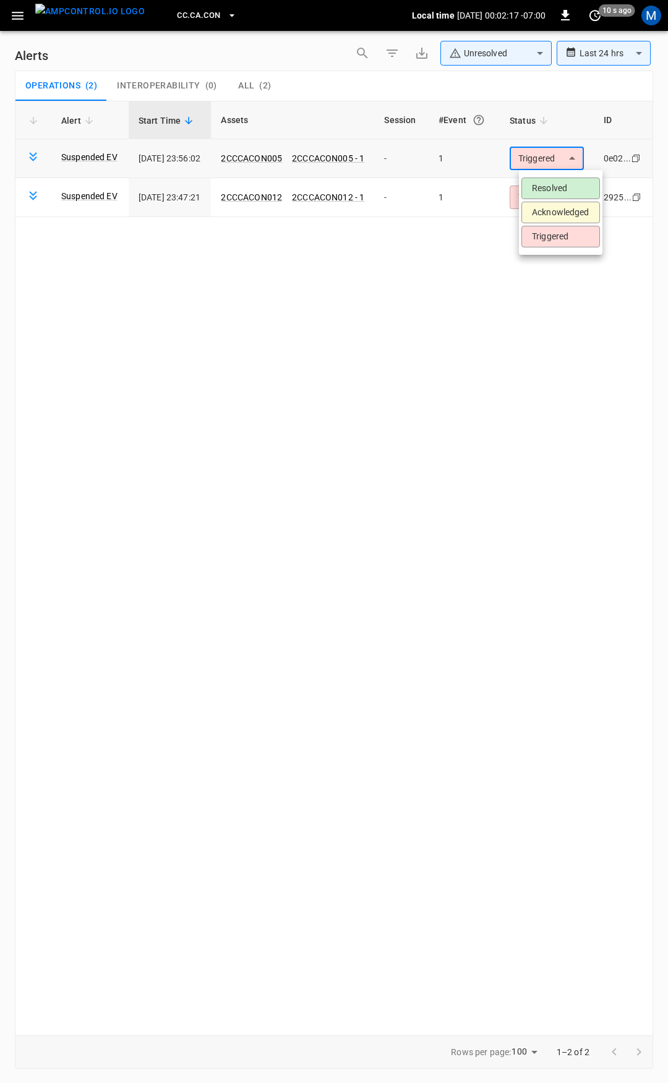
click at [570, 158] on body "**********" at bounding box center [334, 539] width 668 height 1079
click at [564, 183] on li "Resolved" at bounding box center [561, 189] width 79 height 22
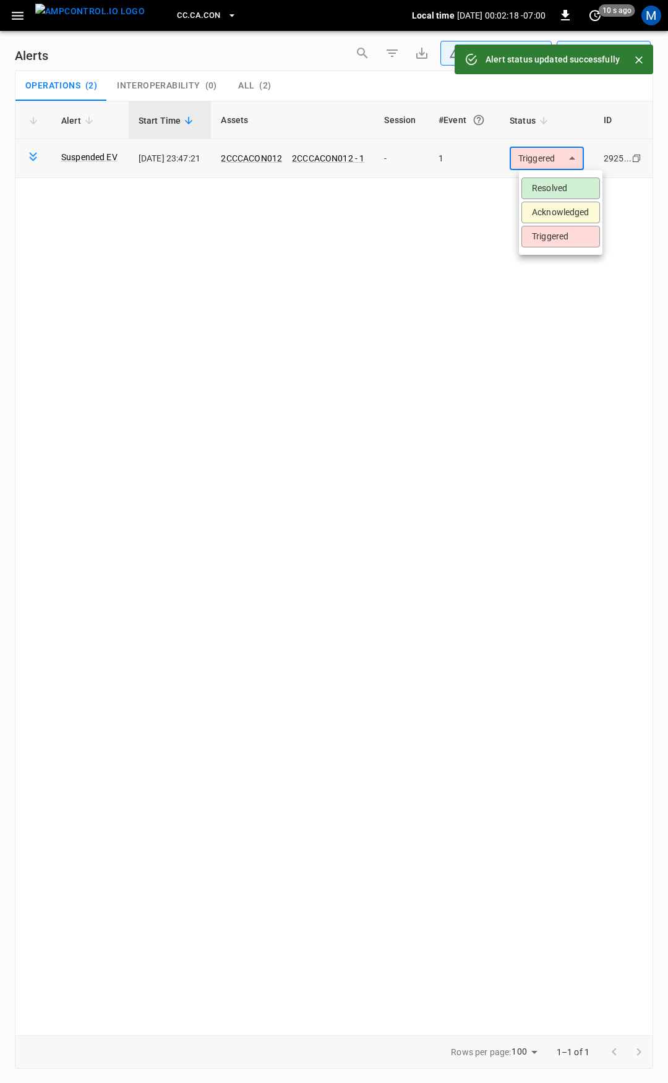
click at [560, 161] on body "**********" at bounding box center [334, 539] width 668 height 1079
drag, startPoint x: 564, startPoint y: 192, endPoint x: 473, endPoint y: 165, distance: 94.9
click at [564, 191] on li "Resolved" at bounding box center [561, 189] width 79 height 22
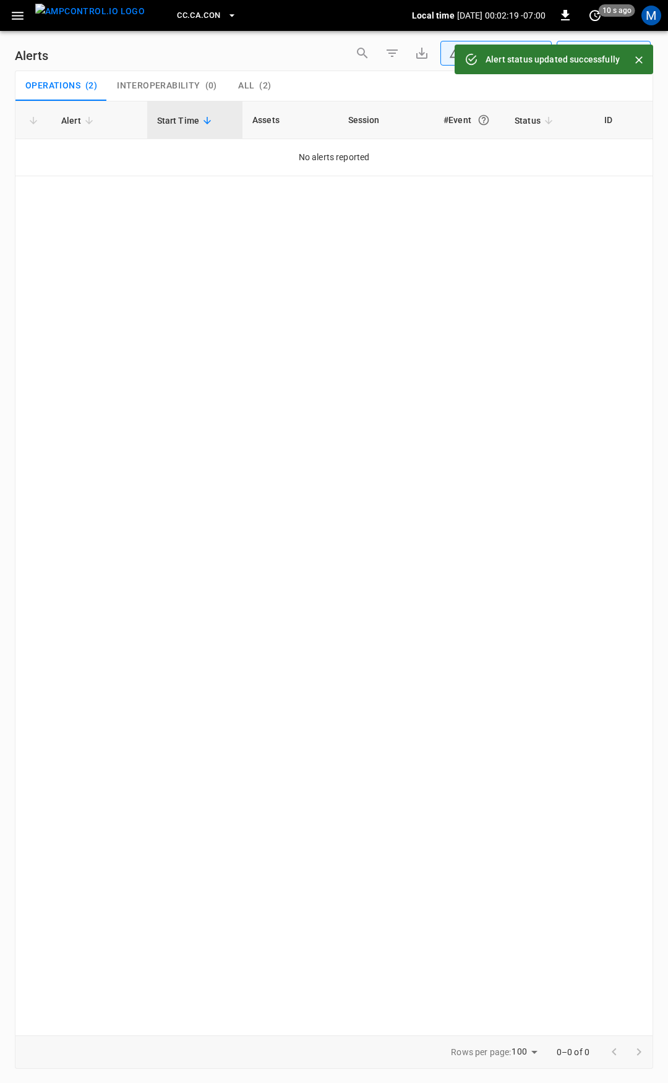
click at [11, 14] on icon "button" at bounding box center [17, 15] width 15 height 15
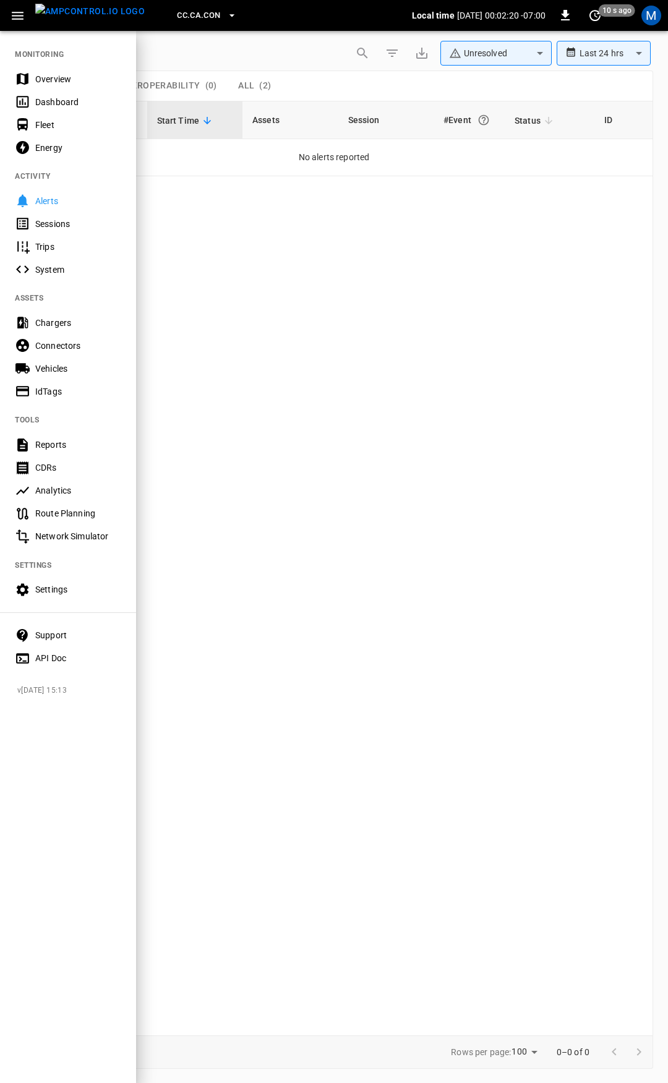
click at [62, 80] on div "Overview" at bounding box center [78, 79] width 86 height 12
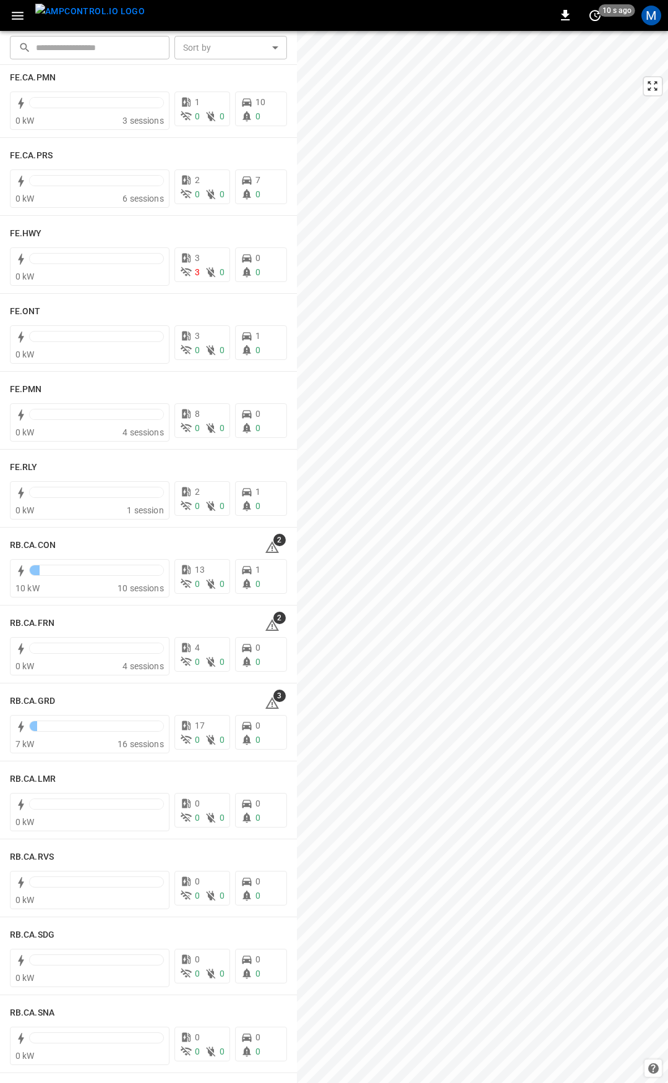
scroll to position [1189, 0]
click at [265, 549] on icon at bounding box center [272, 550] width 15 height 15
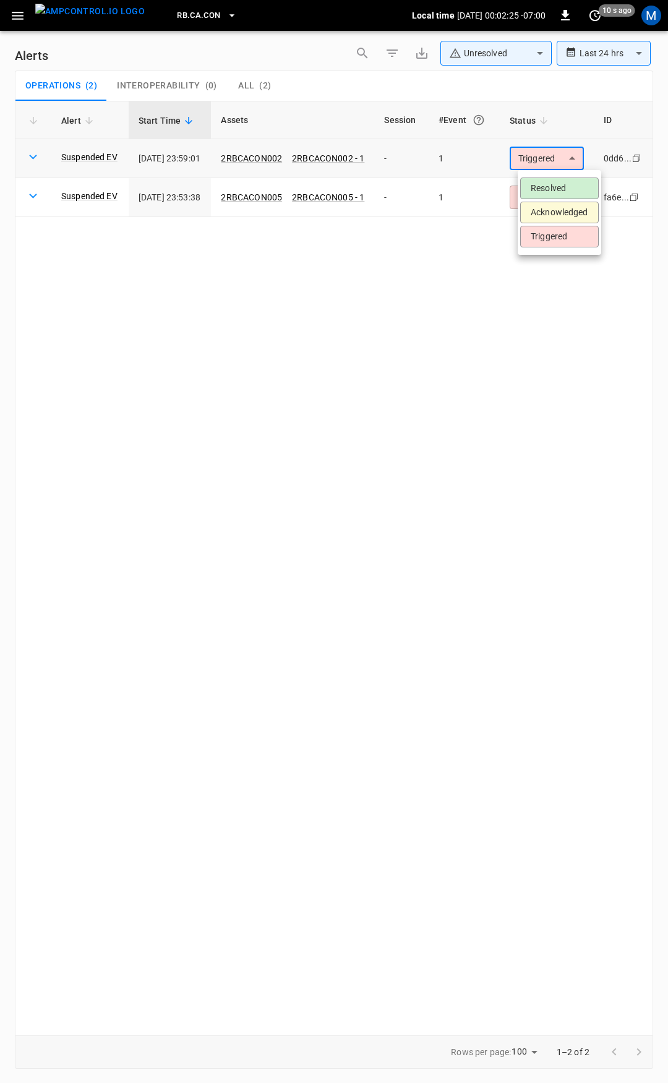
click at [571, 162] on body "**********" at bounding box center [334, 539] width 668 height 1079
click at [564, 187] on li "Resolved" at bounding box center [559, 189] width 79 height 22
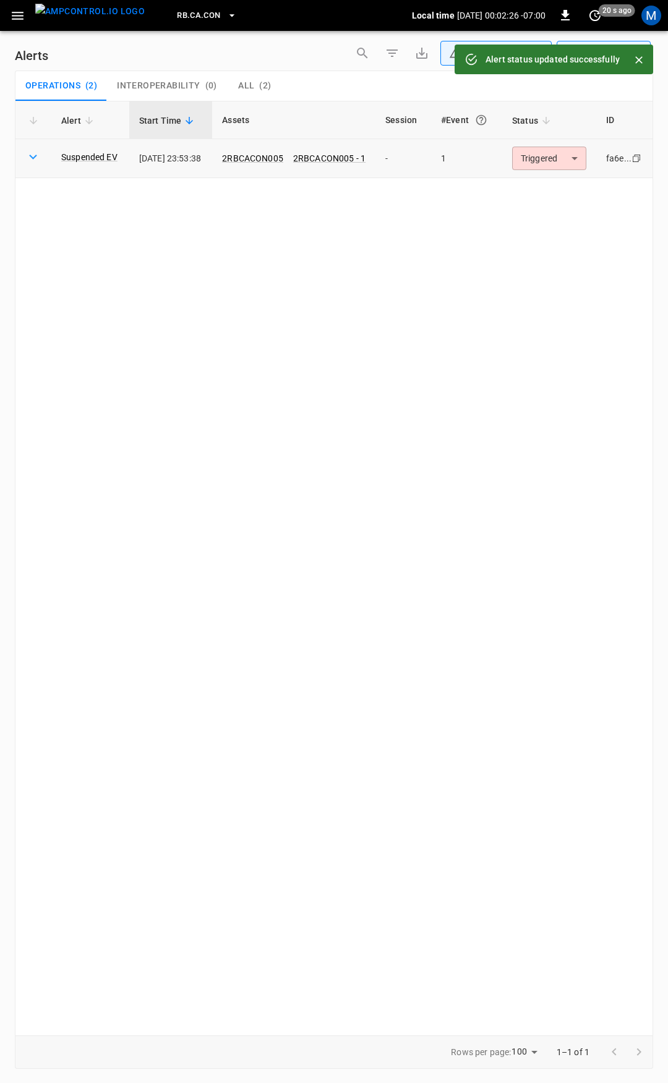
click at [569, 161] on body "**********" at bounding box center [334, 539] width 668 height 1079
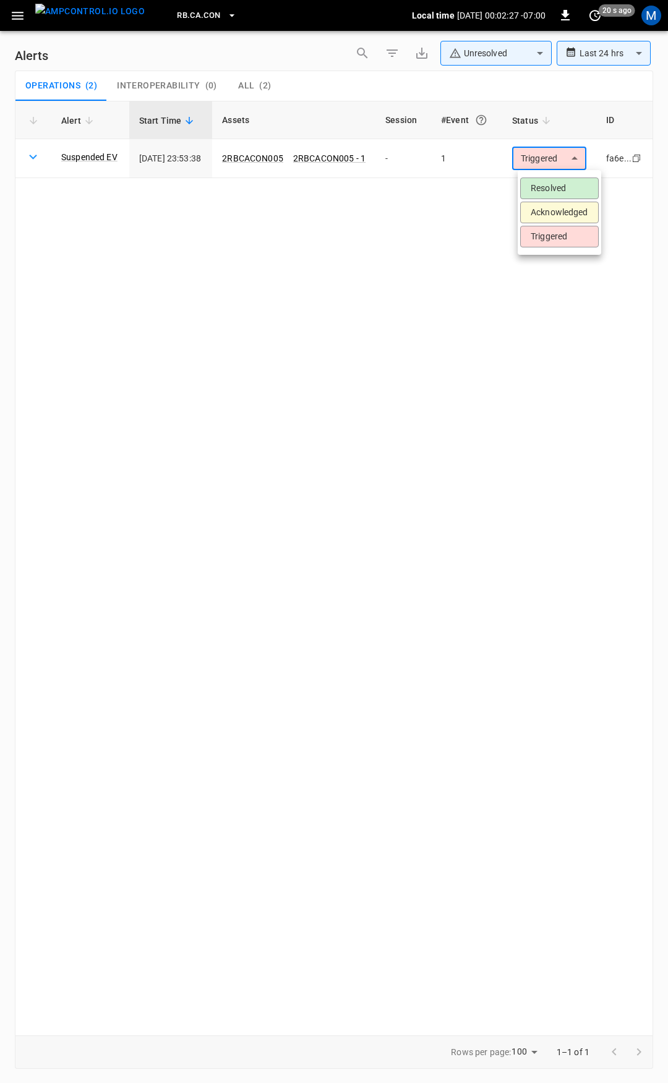
click at [572, 190] on li "Resolved" at bounding box center [559, 189] width 79 height 22
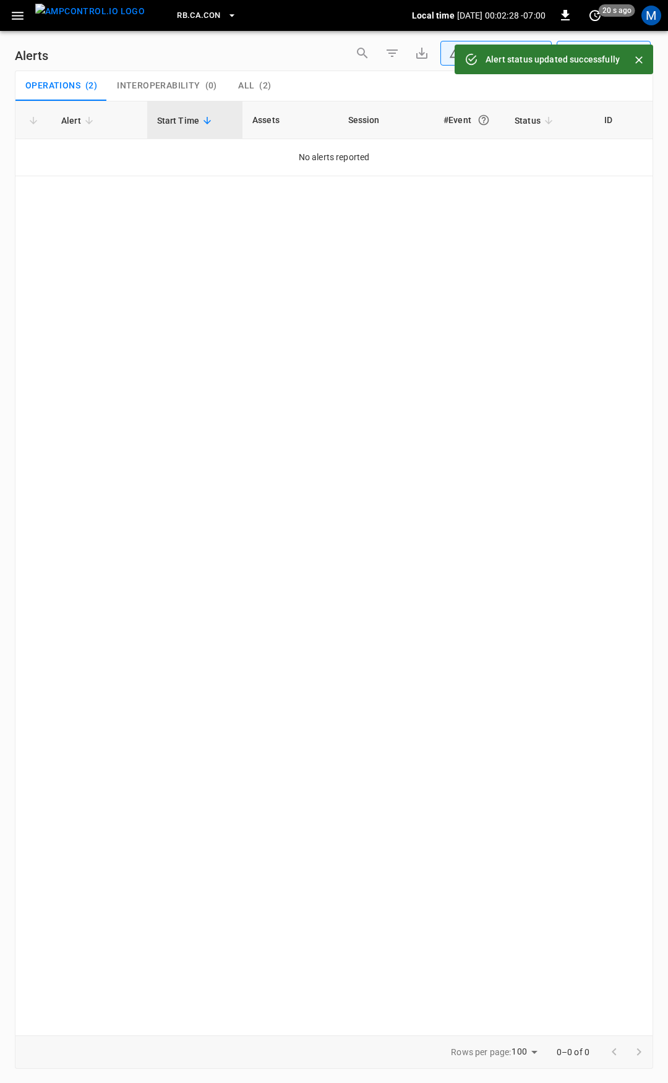
click at [20, 16] on icon "button" at bounding box center [18, 16] width 12 height 8
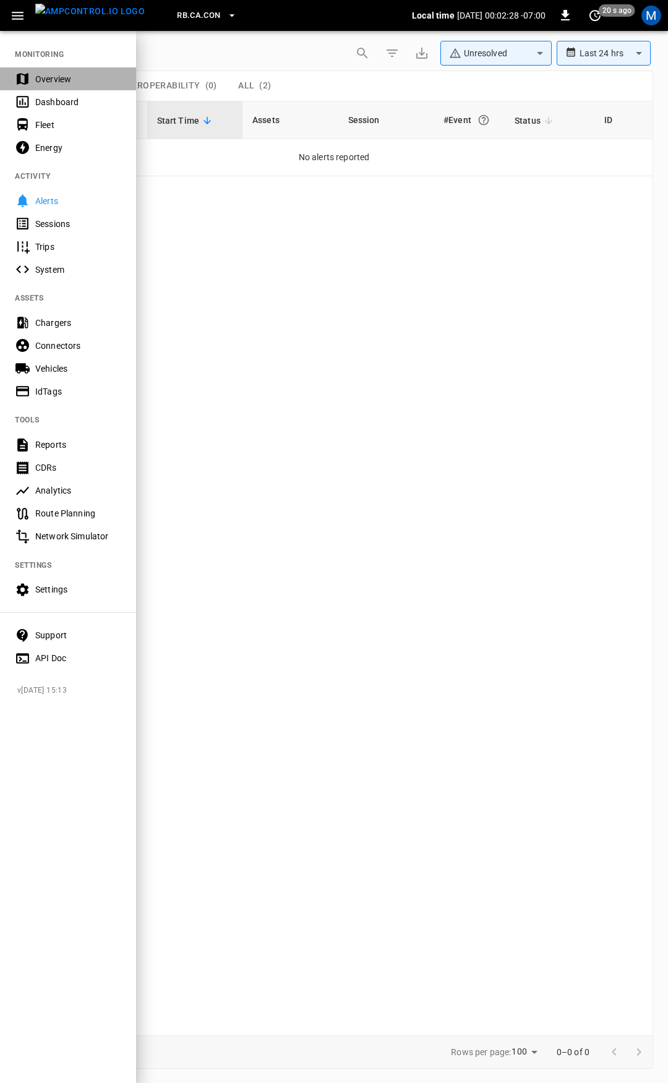
click at [59, 74] on div "Overview" at bounding box center [78, 79] width 86 height 12
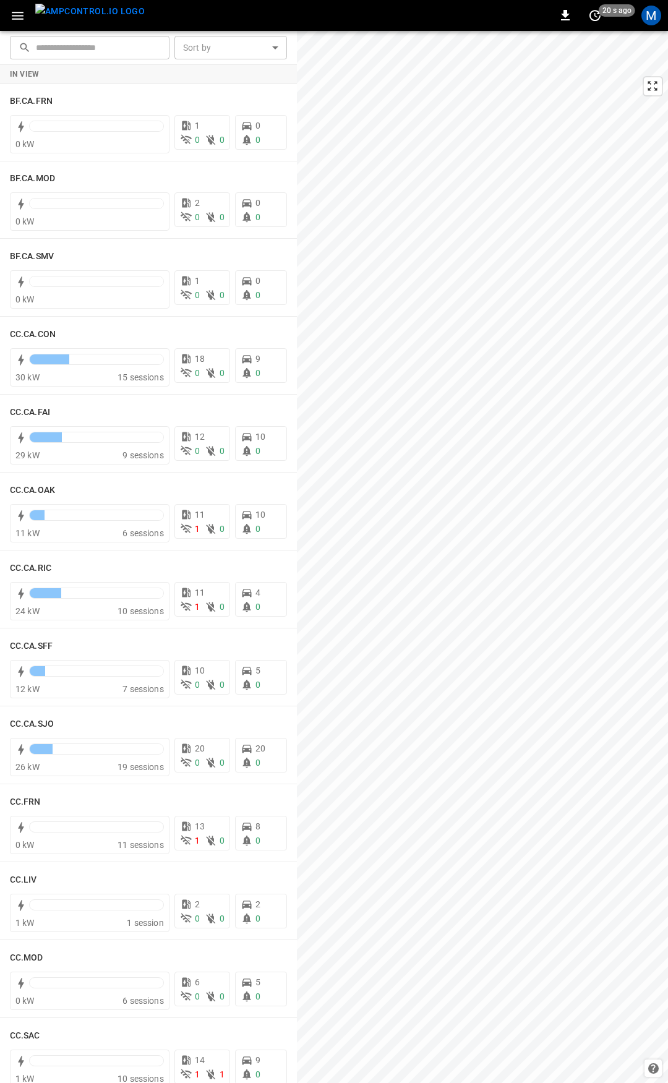
click at [14, 22] on icon "button" at bounding box center [17, 15] width 15 height 15
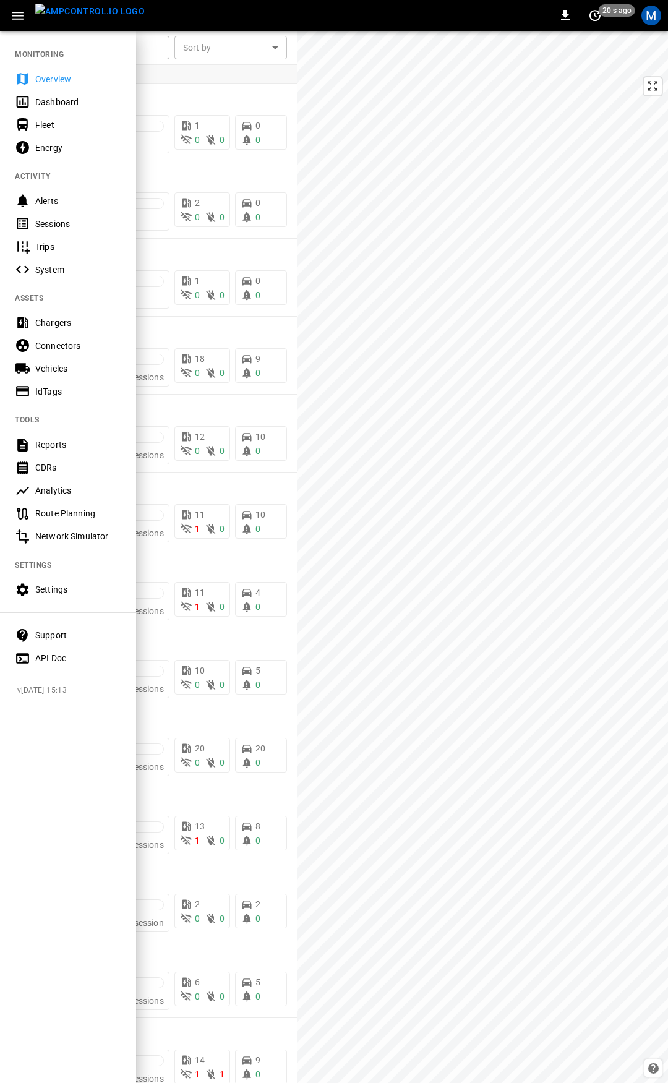
drag, startPoint x: 62, startPoint y: 73, endPoint x: 74, endPoint y: 80, distance: 13.9
click at [62, 73] on div "Overview" at bounding box center [78, 79] width 86 height 12
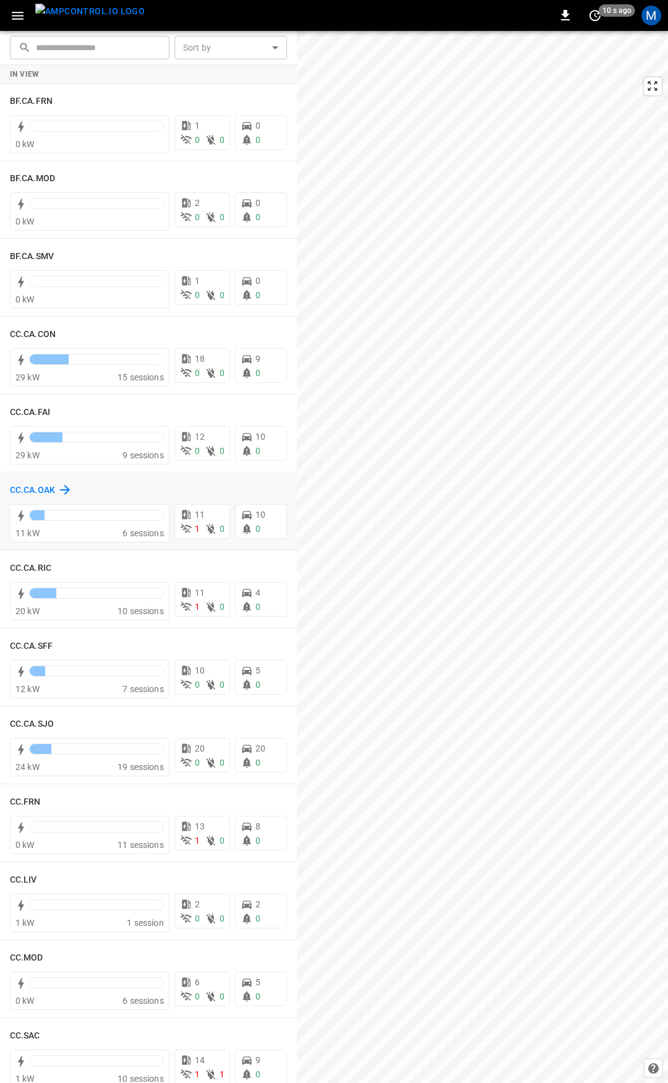
click at [29, 488] on h6 "CC.CA.OAK" at bounding box center [32, 491] width 45 height 14
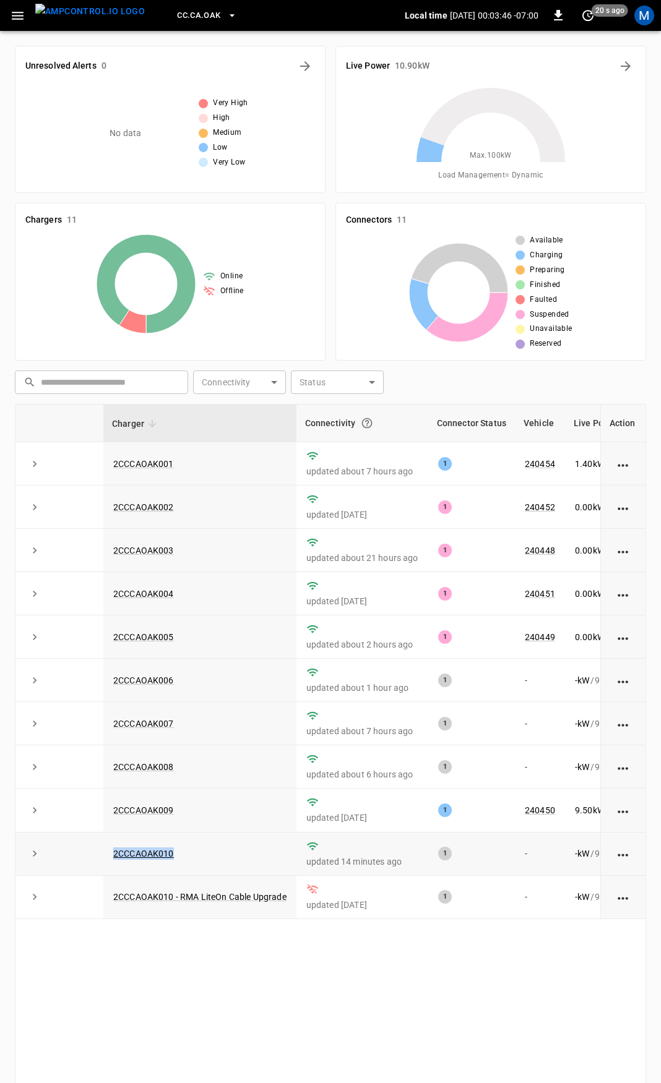
drag, startPoint x: 176, startPoint y: 865, endPoint x: 99, endPoint y: 863, distance: 76.8
click at [99, 863] on tr "2CCCAOAK010 updated 14 minutes ago 1 - - kW / 9.98 kW - % -" at bounding box center [426, 854] width 823 height 43
copy tr "2CCCAOAK010"
click at [151, 861] on link "2CCCAOAK010" at bounding box center [144, 853] width 66 height 15
